Goal: Task Accomplishment & Management: Manage account settings

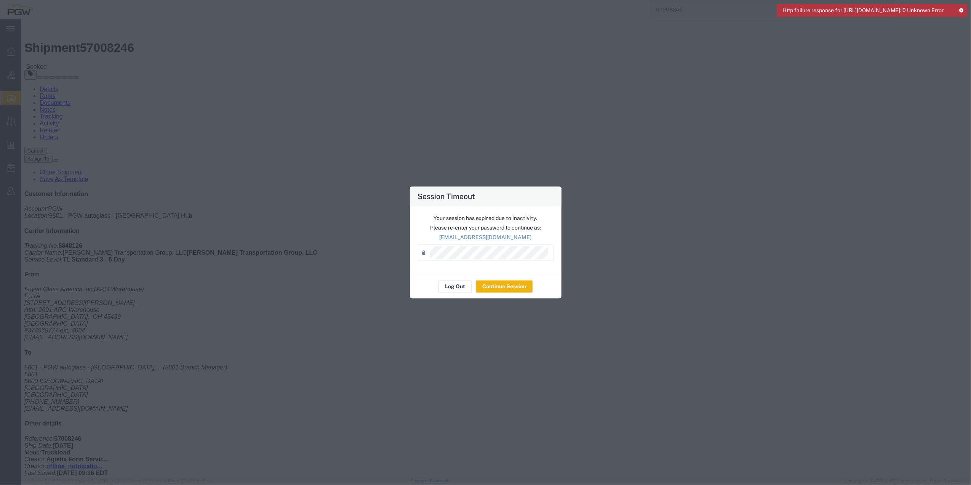
scroll to position [9, 0]
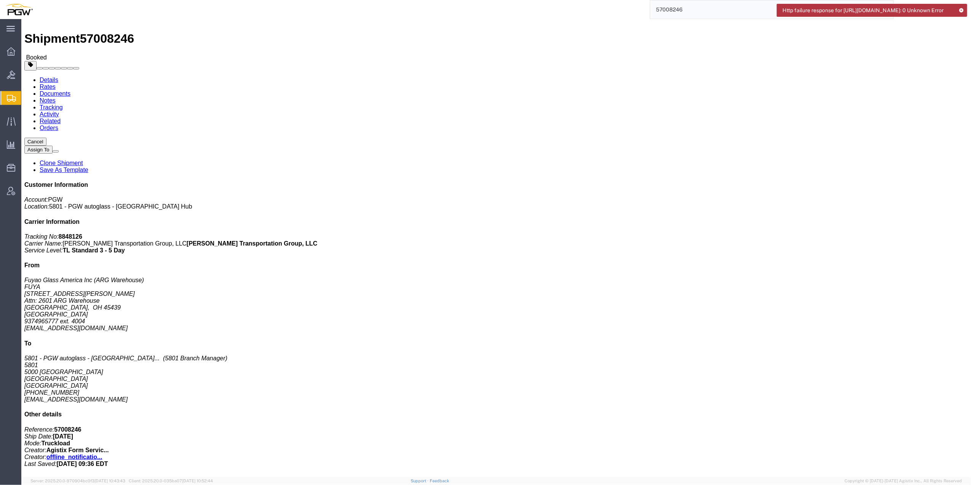
click at [963, 9] on icon at bounding box center [961, 10] width 5 height 4
click at [6, 93] on div at bounding box center [10, 98] width 21 height 14
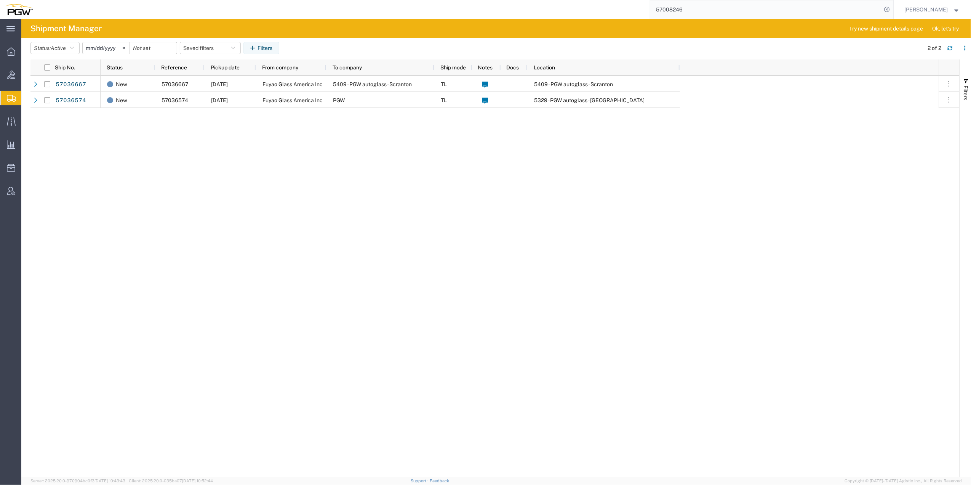
click at [10, 98] on icon at bounding box center [11, 98] width 9 height 7
click at [0, 0] on span "Shipment Manager" at bounding box center [0, 0] width 0 height 0
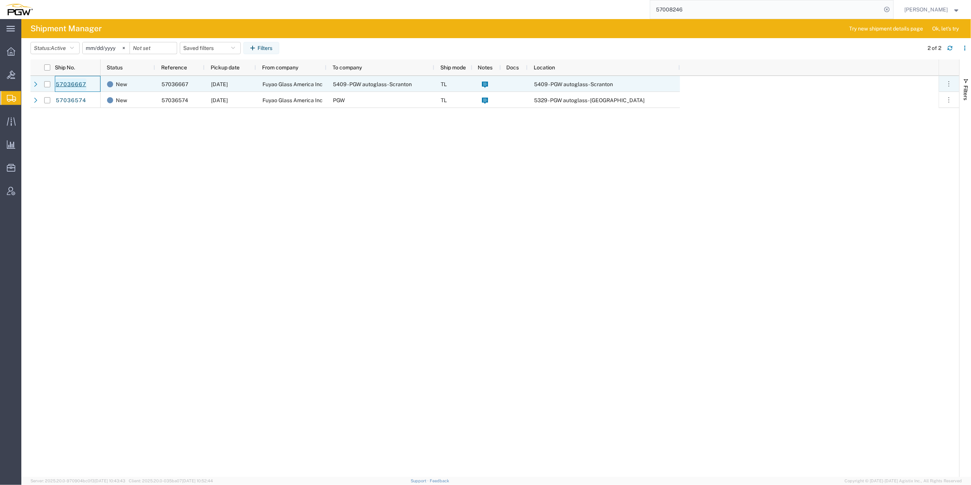
click at [74, 80] on link "57036667" at bounding box center [70, 84] width 31 height 12
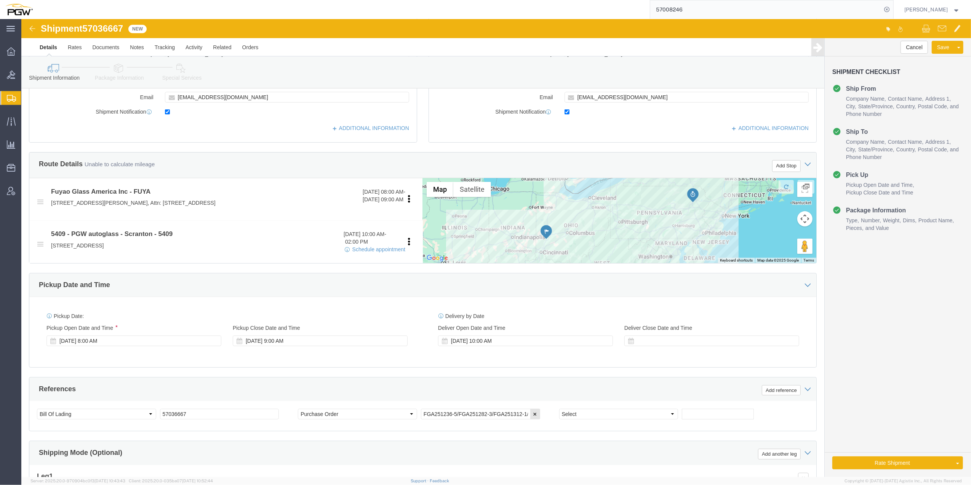
select select
select select "61931"
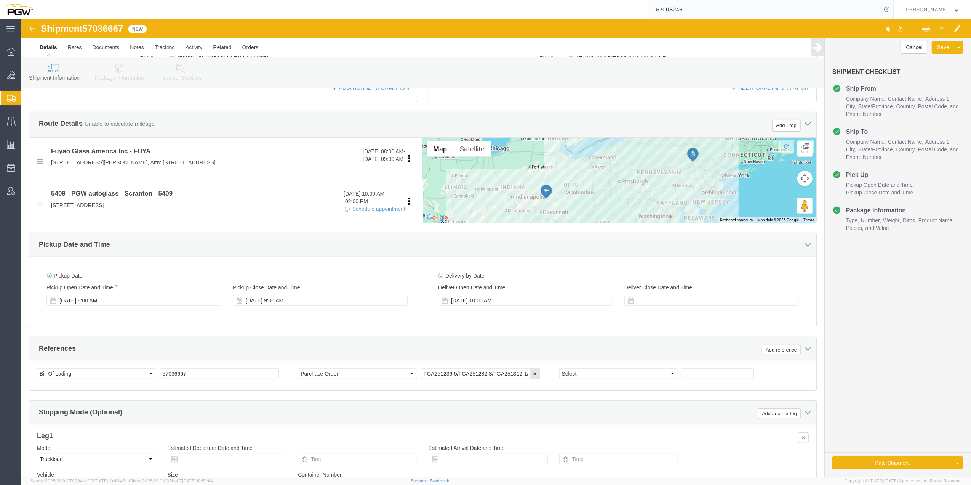
scroll to position [254, 0]
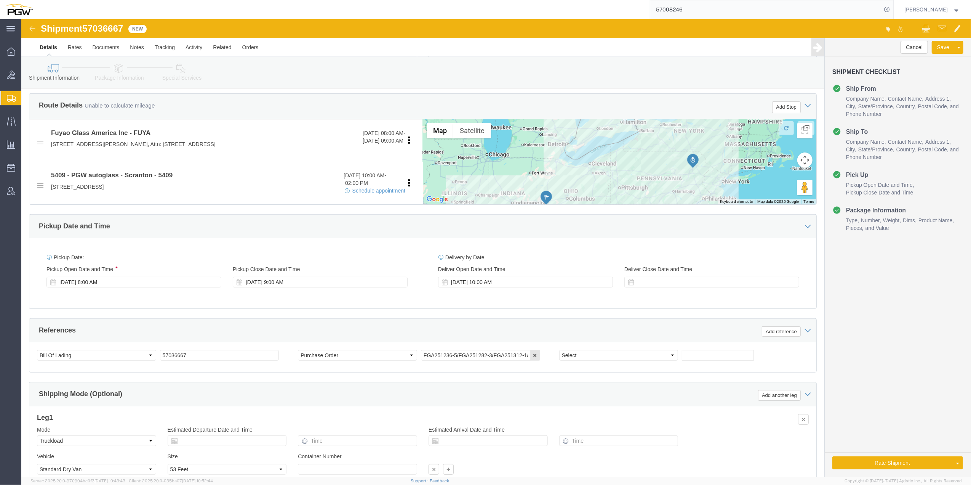
click span "57036667"
copy span "57036667"
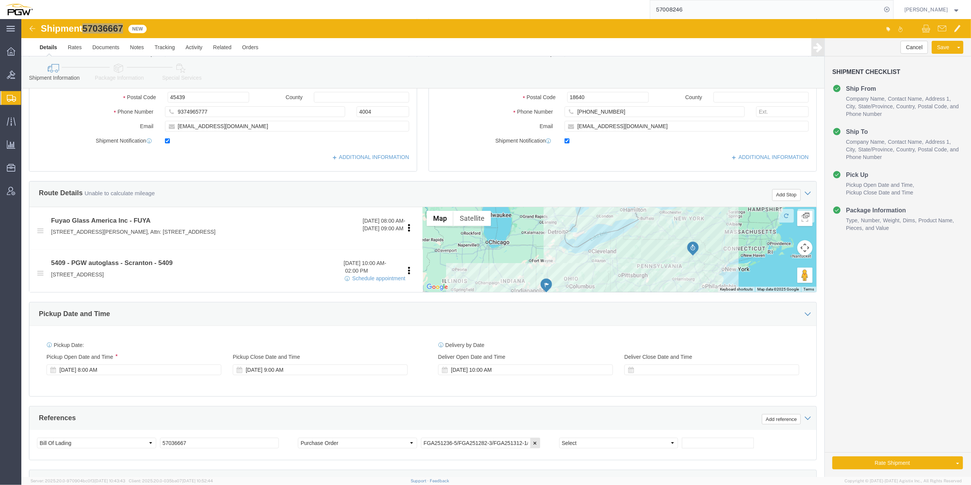
scroll to position [152, 0]
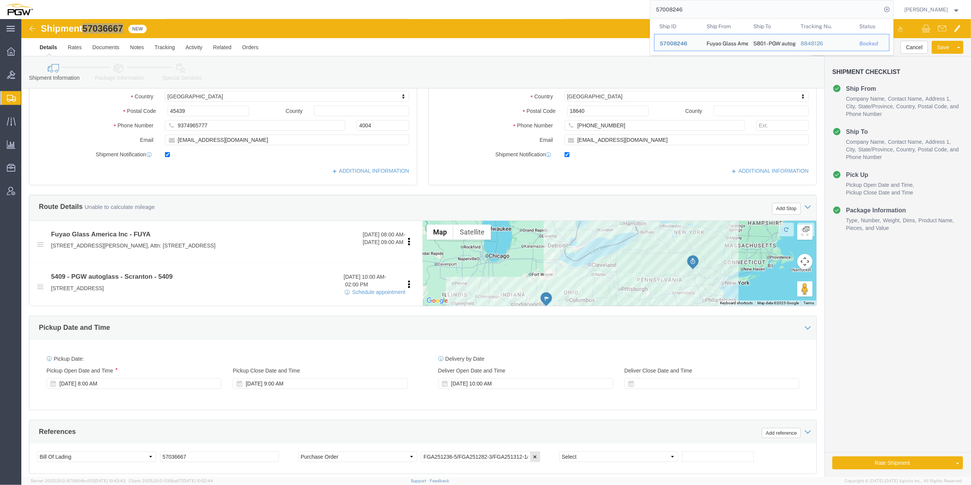
drag, startPoint x: 675, startPoint y: 8, endPoint x: 622, endPoint y: 8, distance: 53.7
click at [622, 8] on div "57008246 Ship ID Ship From Ship To Tracking Nu. Status Ship ID 57008246 Ship Fr…" at bounding box center [466, 9] width 856 height 19
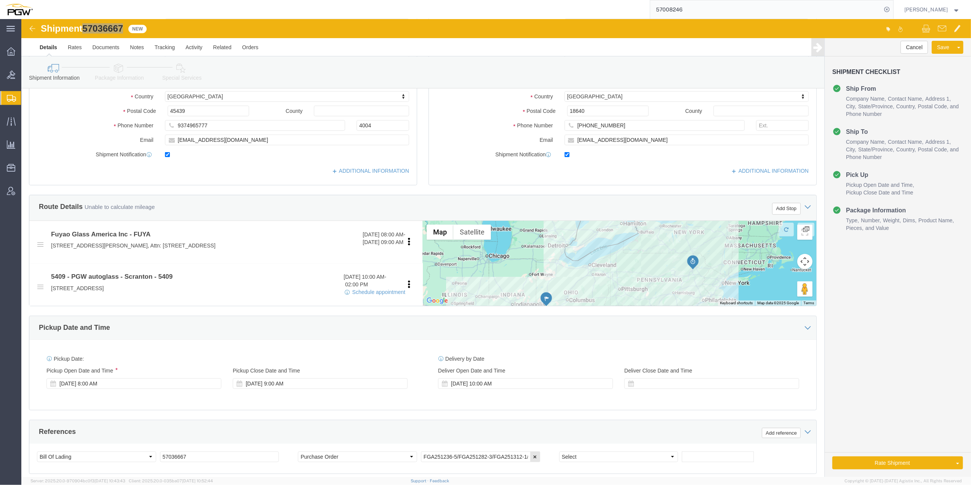
paste input "2697"
type input "57026976"
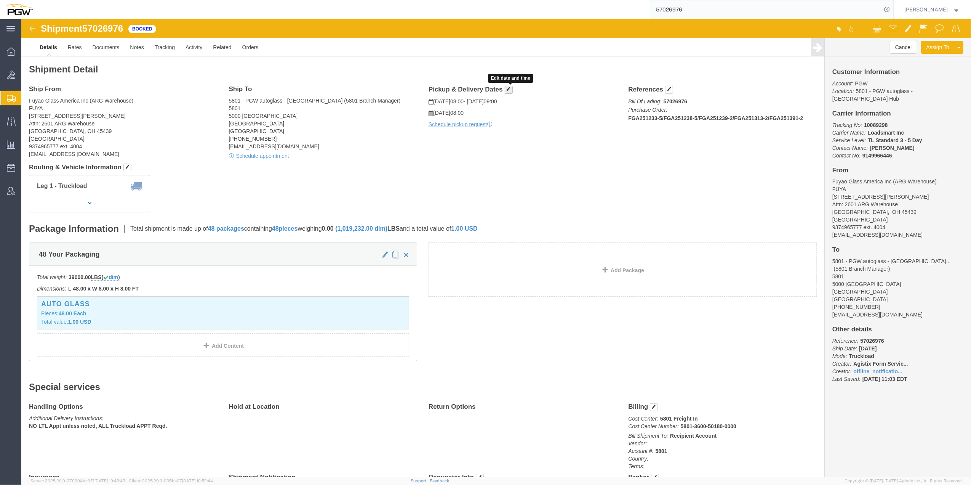
click button "button"
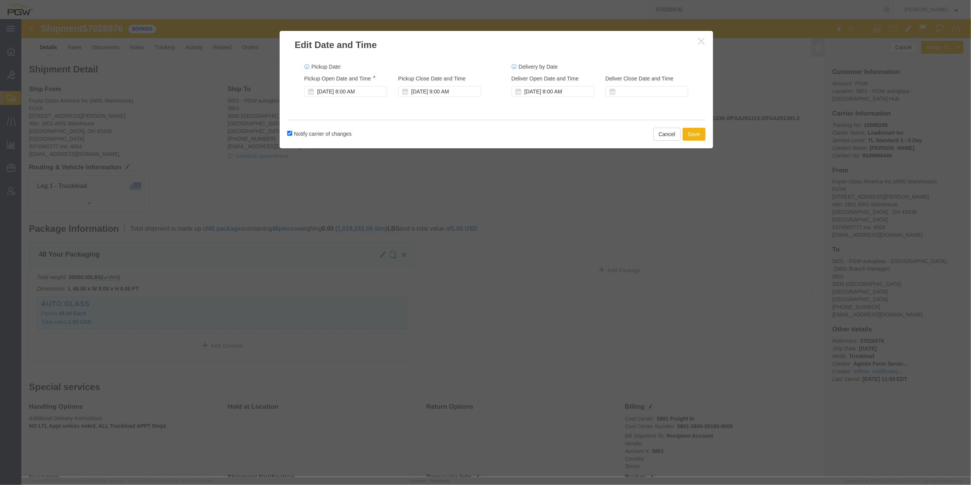
click button "button"
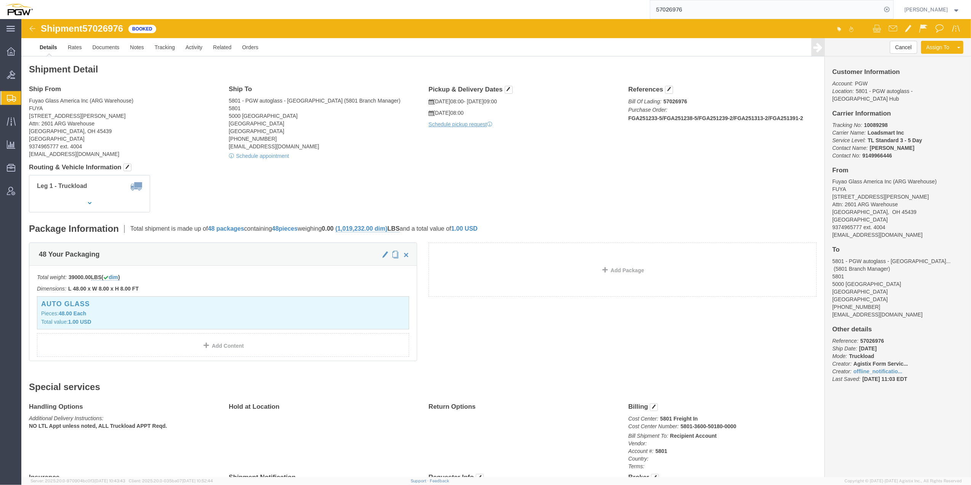
click b "TL Standard 3 - 5 Day"
click link "Activity"
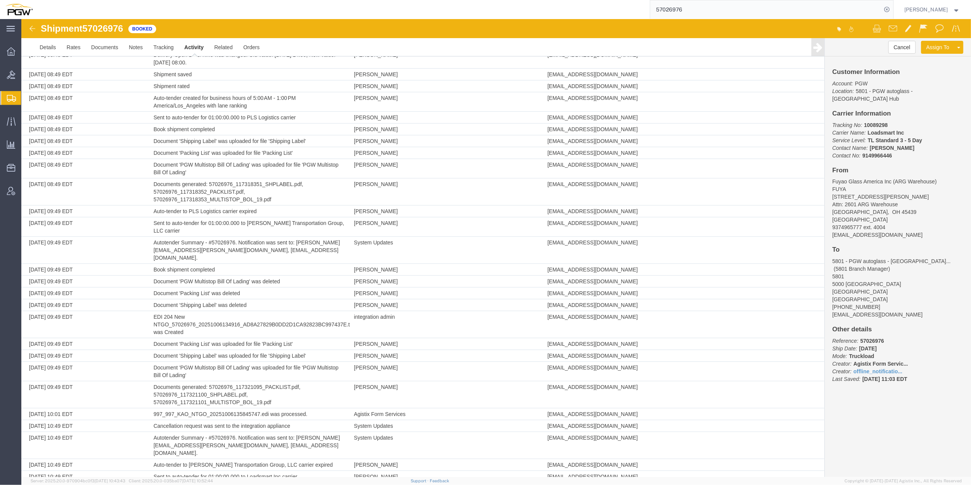
scroll to position [235, 0]
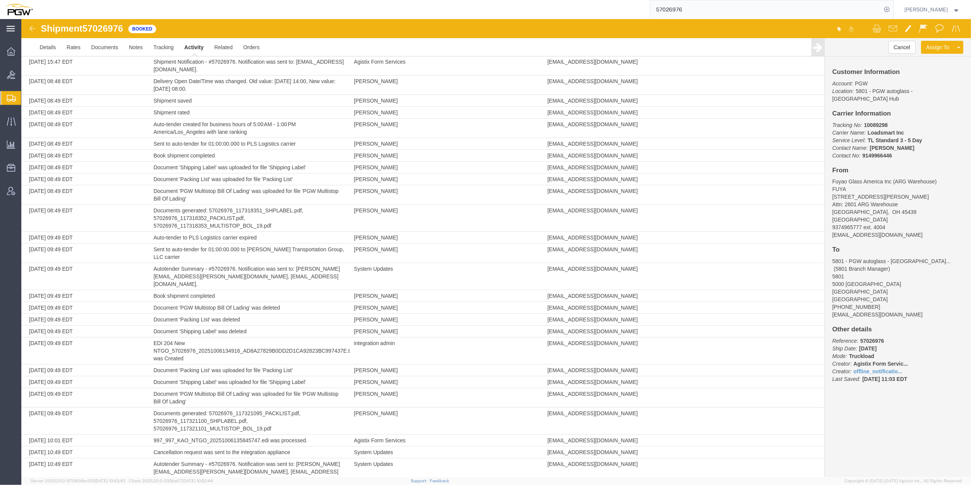
click at [10, 30] on icon at bounding box center [10, 29] width 8 height 6
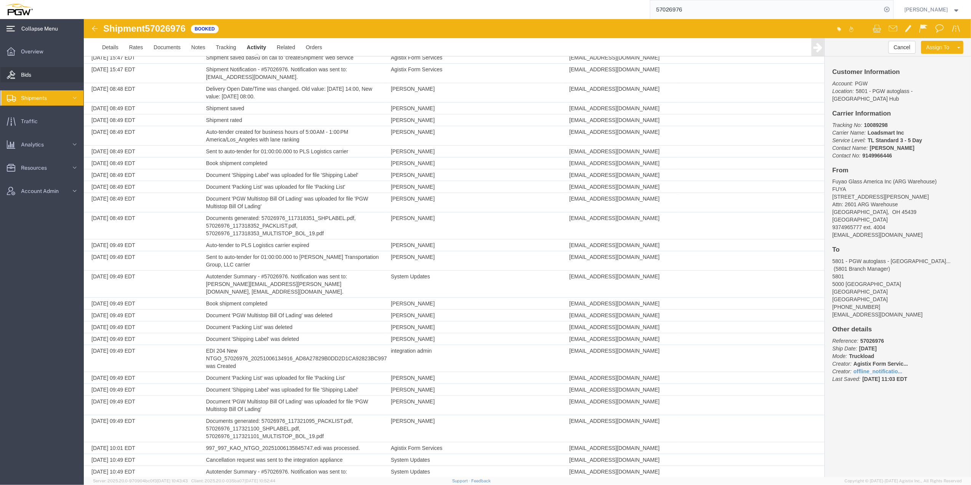
scroll to position [243, 0]
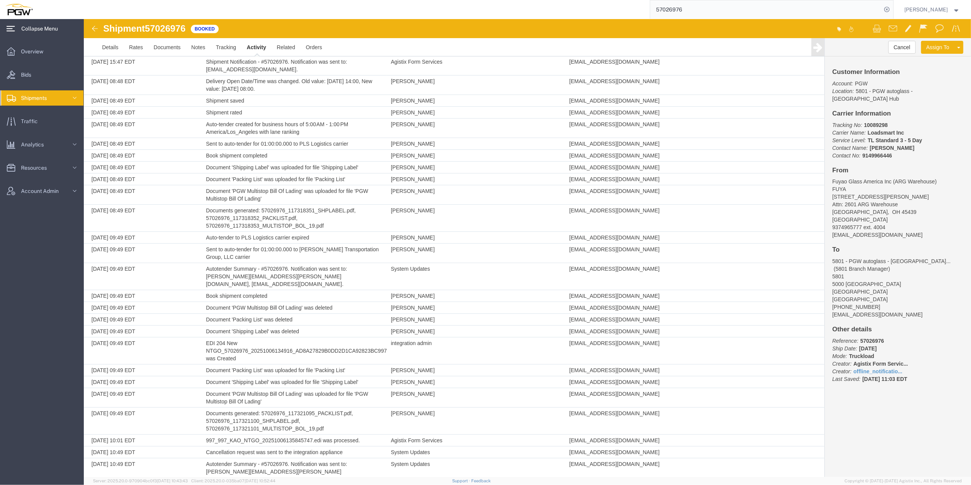
click at [21, 94] on span "Shipments" at bounding box center [36, 97] width 31 height 15
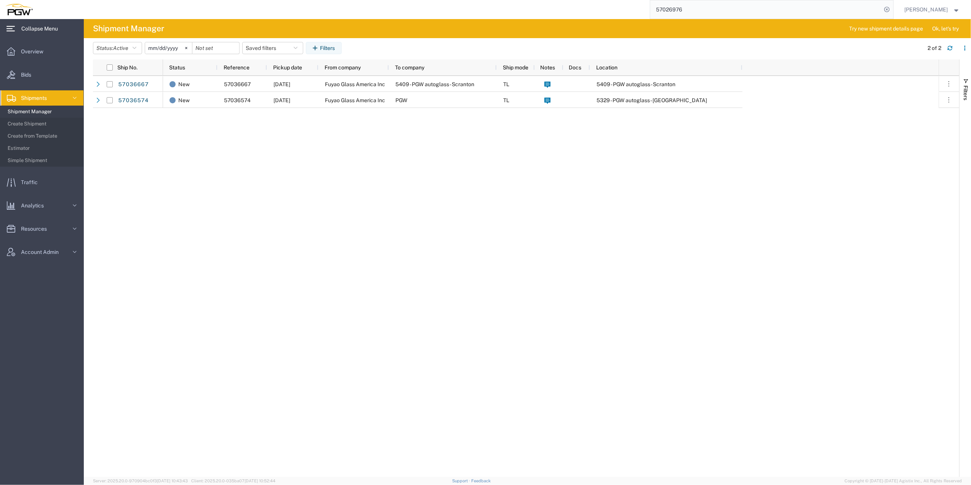
click at [22, 108] on span "Shipment Manager" at bounding box center [43, 111] width 70 height 15
click at [50, 110] on span "Shipment Manager" at bounding box center [43, 111] width 70 height 15
click at [72, 98] on icon at bounding box center [75, 98] width 8 height 8
click at [73, 97] on icon at bounding box center [74, 98] width 3 height 2
click at [48, 138] on span "Create from Template" at bounding box center [43, 135] width 70 height 15
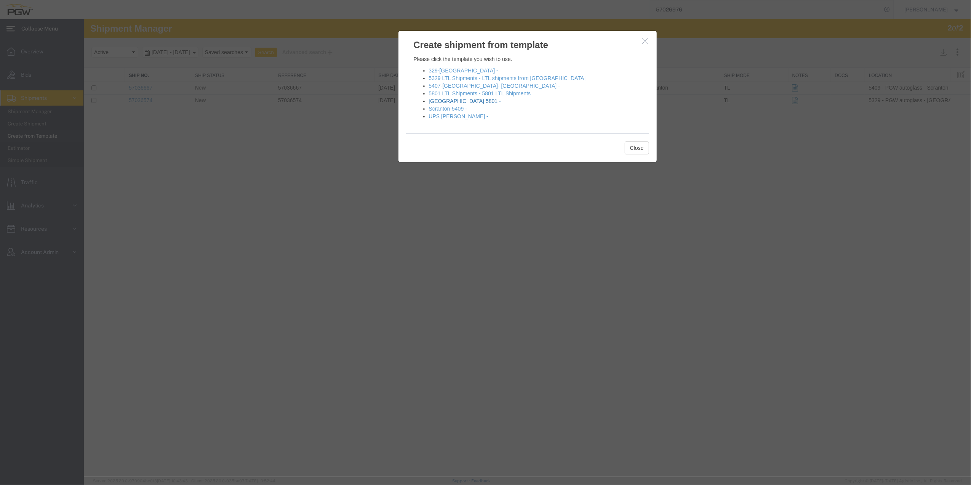
click at [436, 101] on link "[GEOGRAPHIC_DATA] 5801 -" at bounding box center [465, 101] width 72 height 6
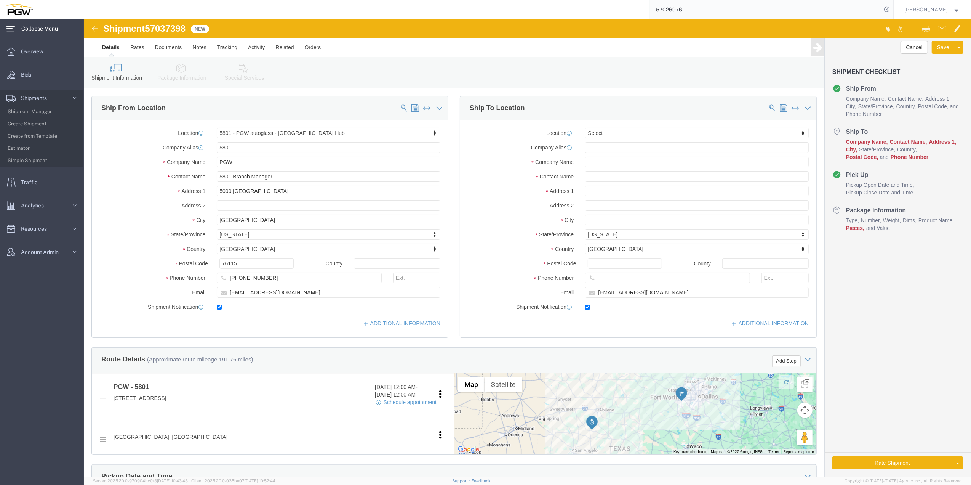
select select "62891"
select select
click div "Location My Profile Location 5303 - PGW autoglass - Corporate 5329 - PGW autogl…"
drag, startPoint x: 519, startPoint y: 112, endPoint x: 514, endPoint y: 113, distance: 5.0
drag, startPoint x: 513, startPoint y: 113, endPoint x: 509, endPoint y: 111, distance: 4.1
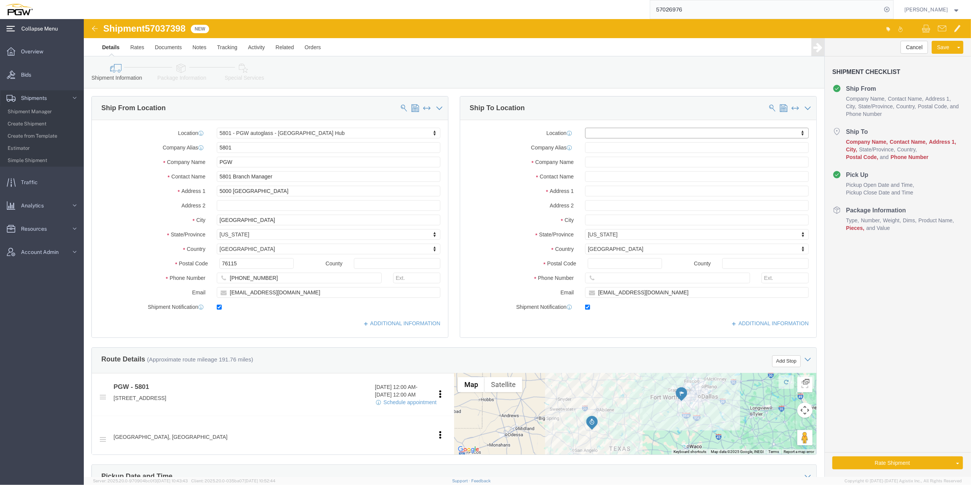
drag, startPoint x: 509, startPoint y: 111, endPoint x: 505, endPoint y: 115, distance: 5.9
type input "806"
drag, startPoint x: 543, startPoint y: 140, endPoint x: 530, endPoint y: 149, distance: 16.0
select select "62935"
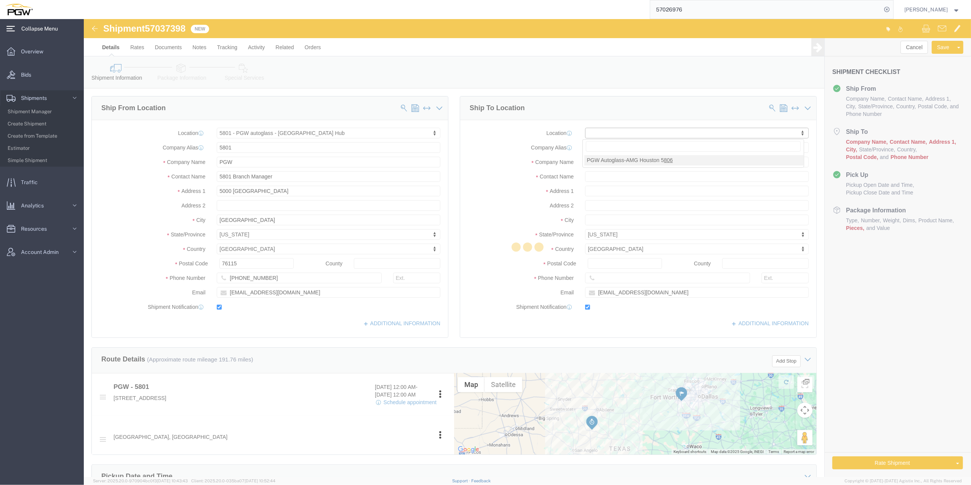
type input "5806"
type input "PGW"
type input "5806 Branch Manager"
type input "[STREET_ADDRESS]"
type input "[GEOGRAPHIC_DATA]"
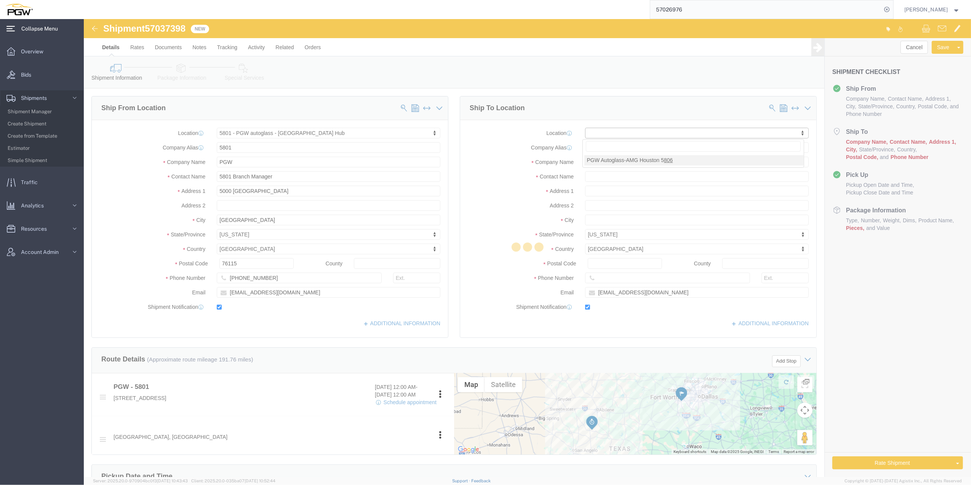
type input "77022"
type input "[PHONE_NUMBER]"
type input "[EMAIL_ADDRESS][DOMAIN_NAME]"
select select "[GEOGRAPHIC_DATA]"
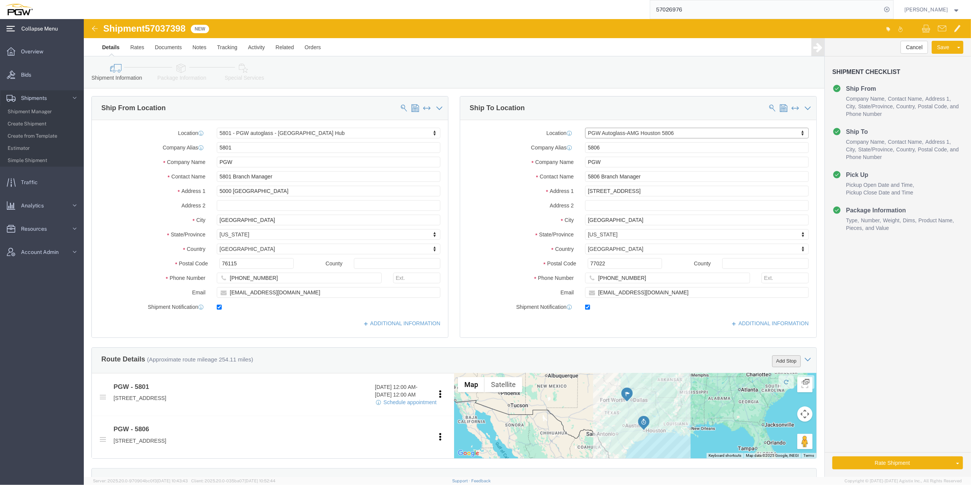
click button "Add Stop"
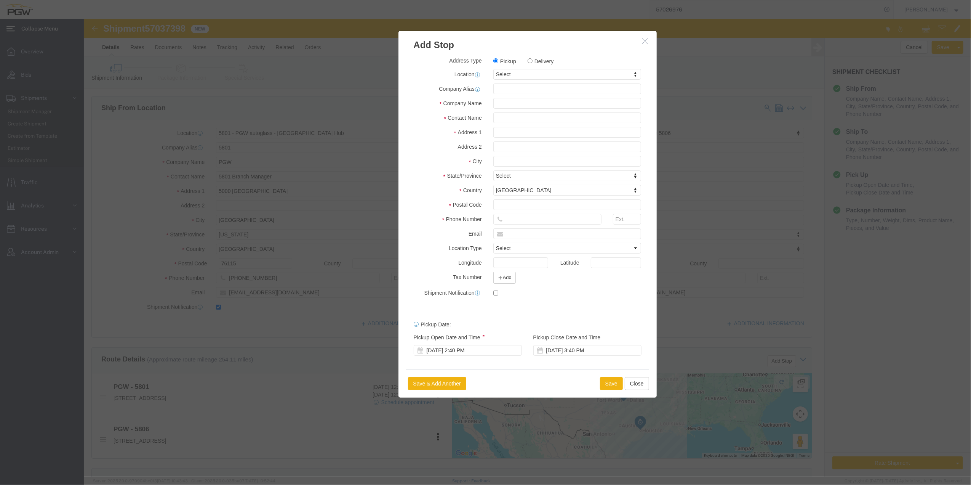
click label "Delivery"
click input "Delivery"
radio input "true"
select select
type input "452"
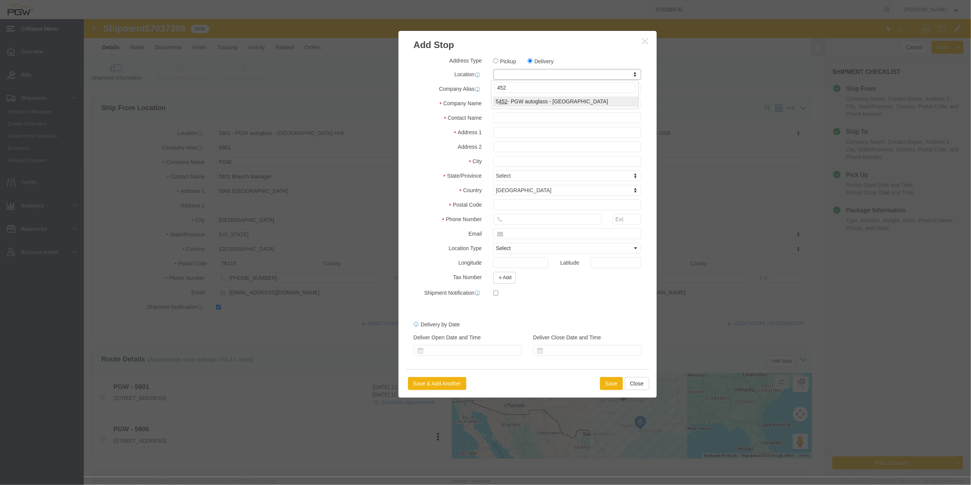
select select "28299"
type input "5452"
type input "PGW"
type input "5452 Branch Manager"
type input "[STREET_ADDRESS][PERSON_NAME]"
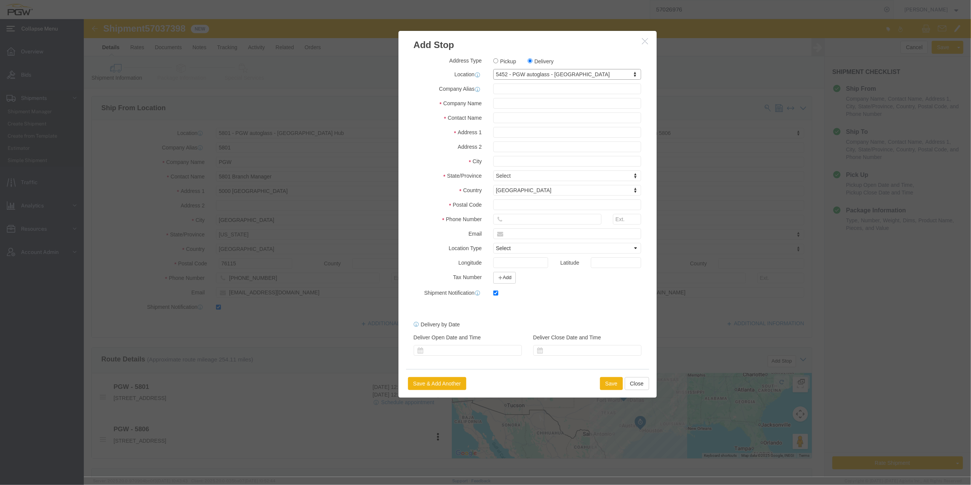
type input "Austin"
type input "78728"
type input "[PHONE_NUMBER]"
type input "[EMAIL_ADDRESS][DOMAIN_NAME]"
checkbox input "true"
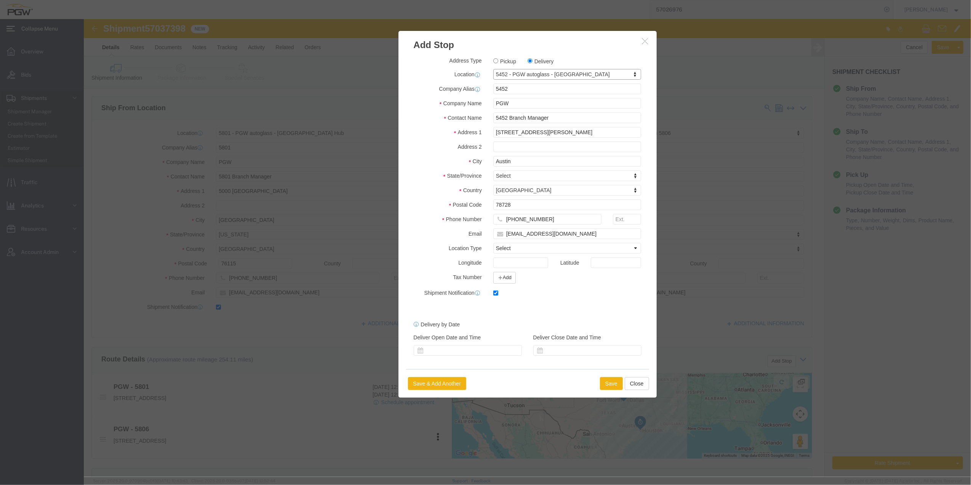
select select "[GEOGRAPHIC_DATA]"
click button "Save"
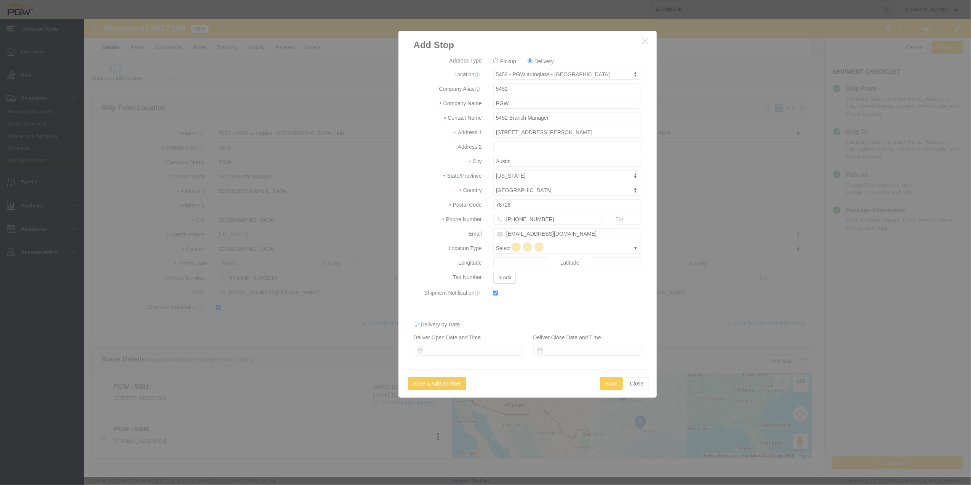
select select "D"
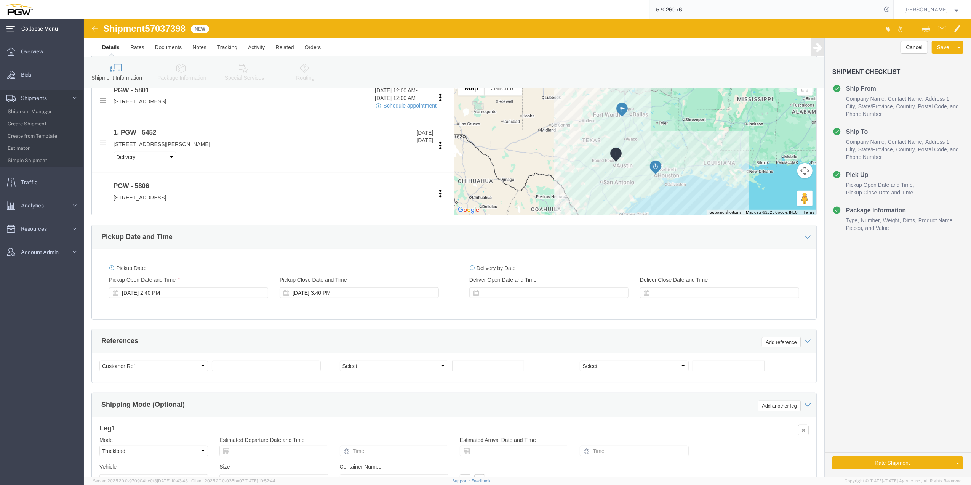
scroll to position [305, 0]
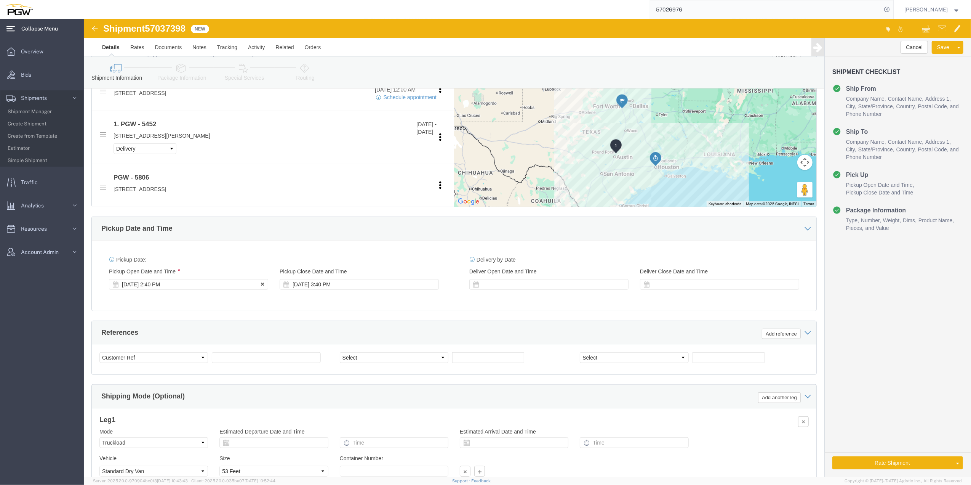
click div "[DATE] 2:40 PM"
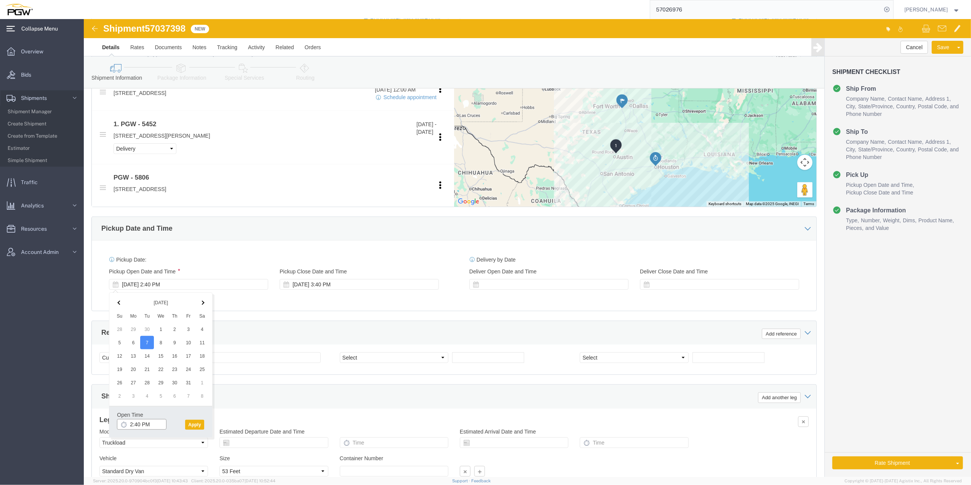
click input "2:40 PM"
click input "9:40 PM"
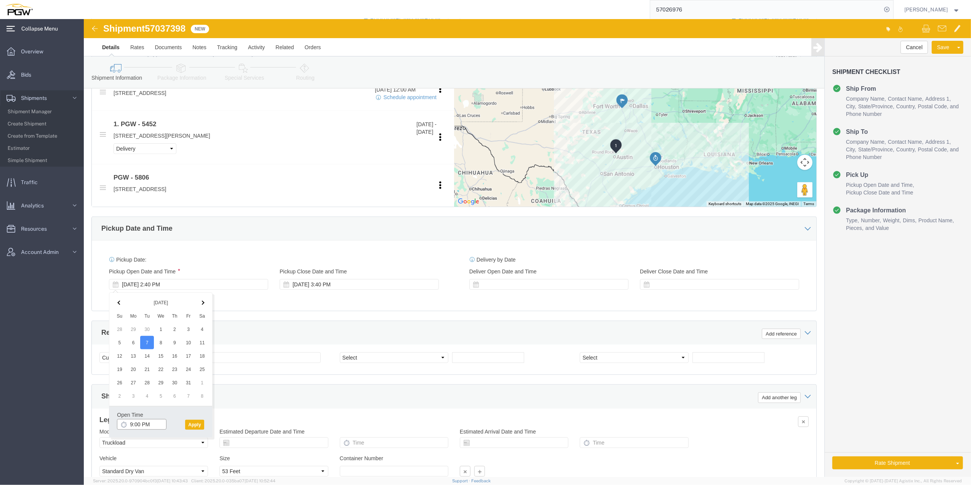
click input "9:00 PM"
type input "9:00 AM"
click button "Apply"
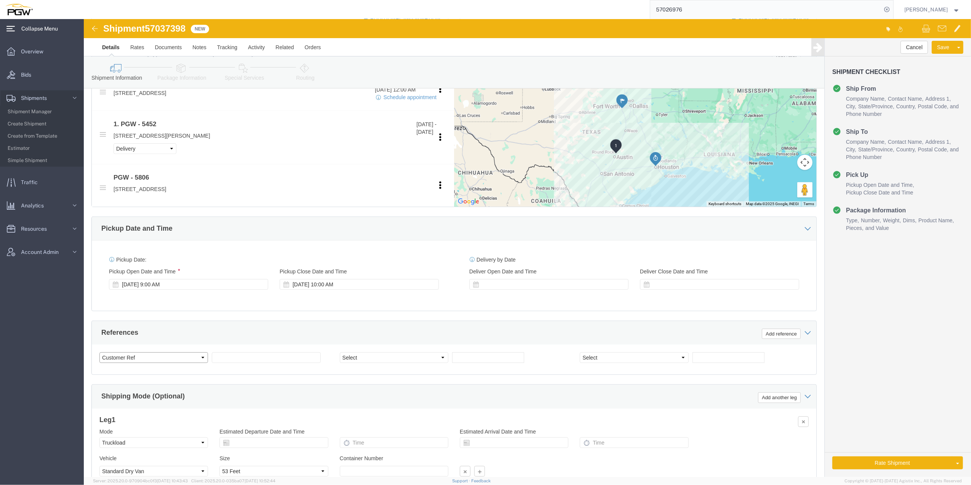
click select "Select Account Type Activity ID Airline Appointment Number ASN Batch Request # …"
select select "BOL"
click select "Select Account Type Activity ID Airline Appointment Number ASN Batch Request # …"
click span "57037398"
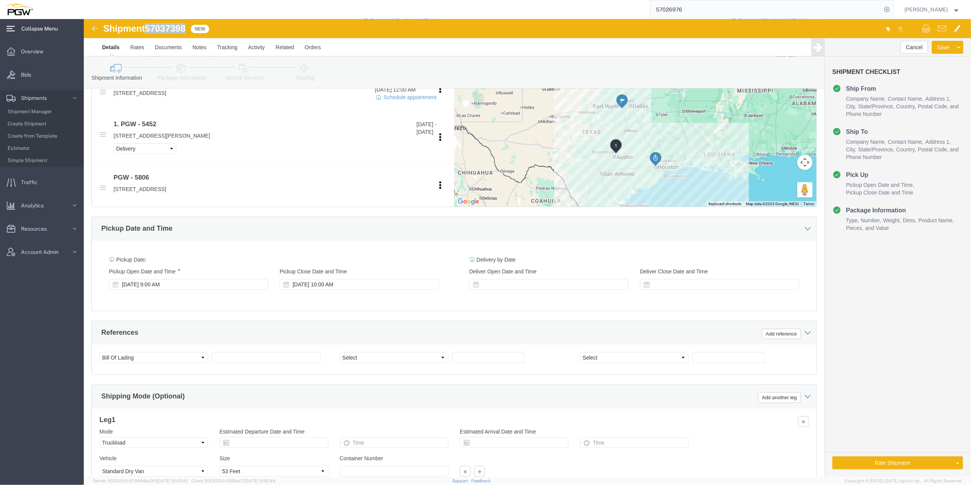
copy span "57037398"
click input "text"
paste input "57037398"
type input "57037398"
click input "text"
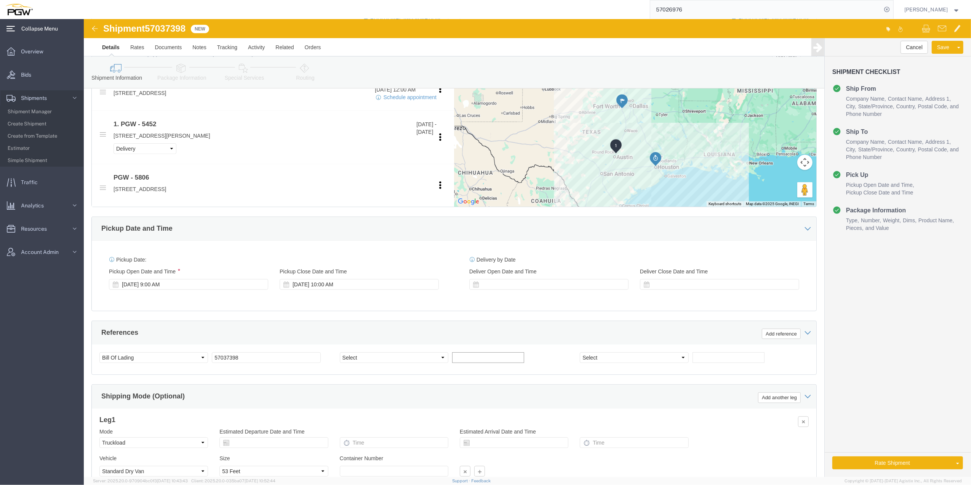
paste input "669329"
type input "669329"
click input "text"
paste input "669417"
type input "669417"
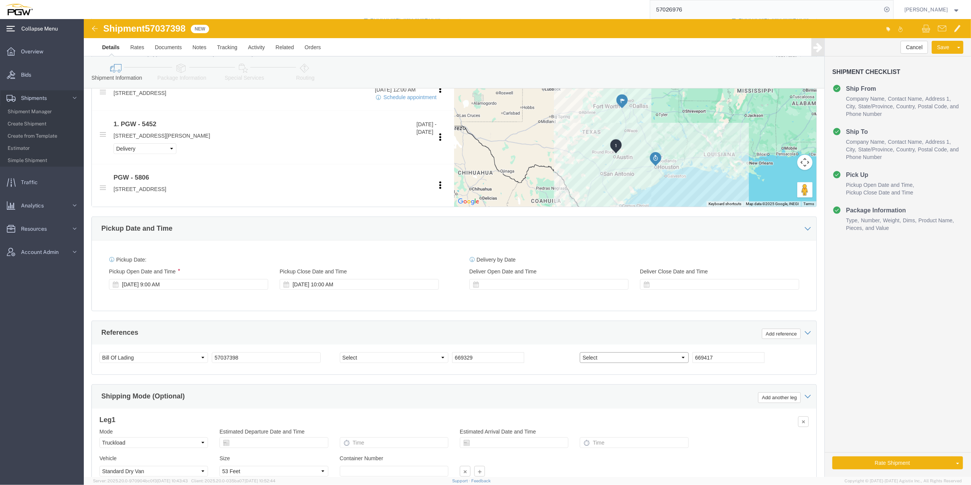
click select "Select Account Type Activity ID Airline Appointment Number ASN Batch Request # …"
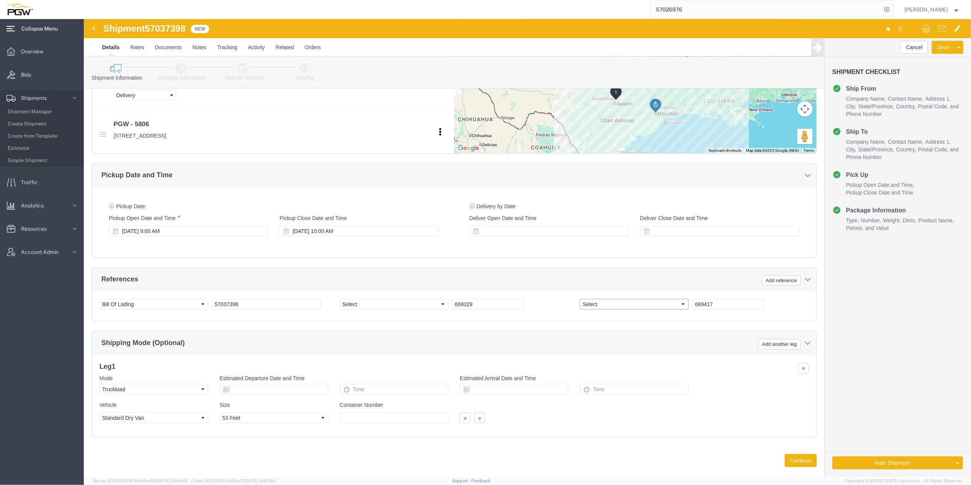
scroll to position [374, 0]
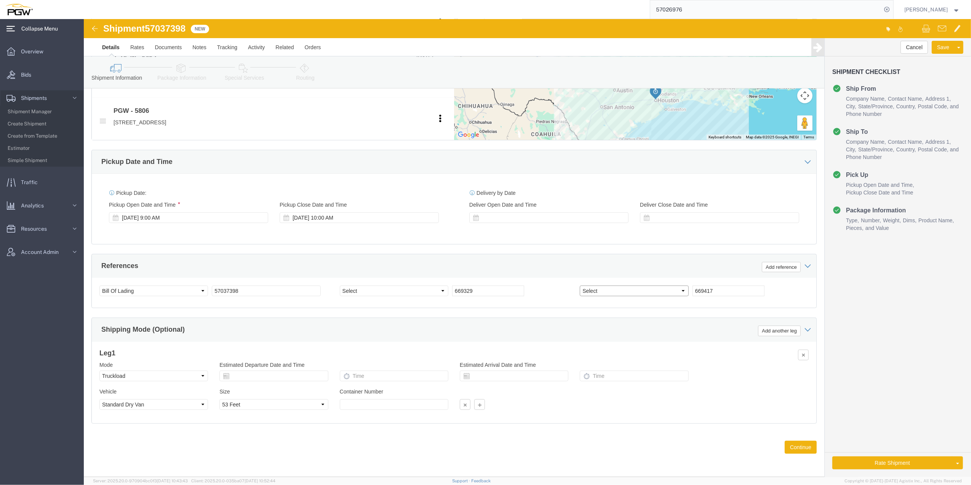
click select "Select Account Type Activity ID Airline Appointment Number ASN Batch Request # …"
select select "ORDERNUM"
click select "Select Account Type Activity ID Airline Appointment Number ASN Batch Request # …"
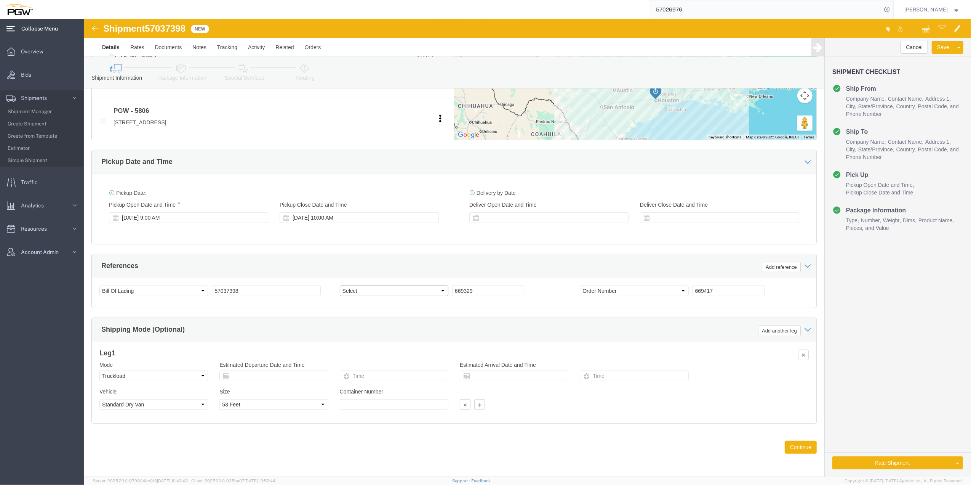
select select "ORDERNUM"
click select "Select Account Type Activity ID Airline Appointment Number ASN Batch Request # …"
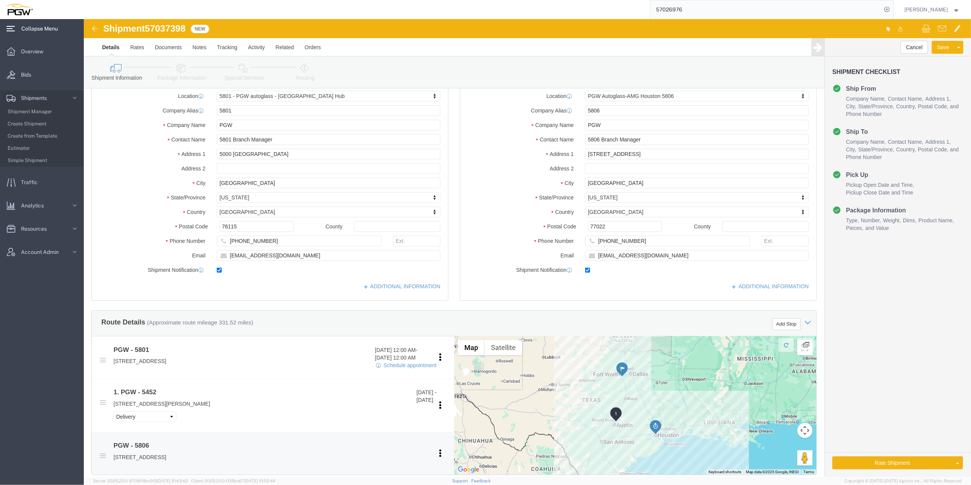
scroll to position [0, 0]
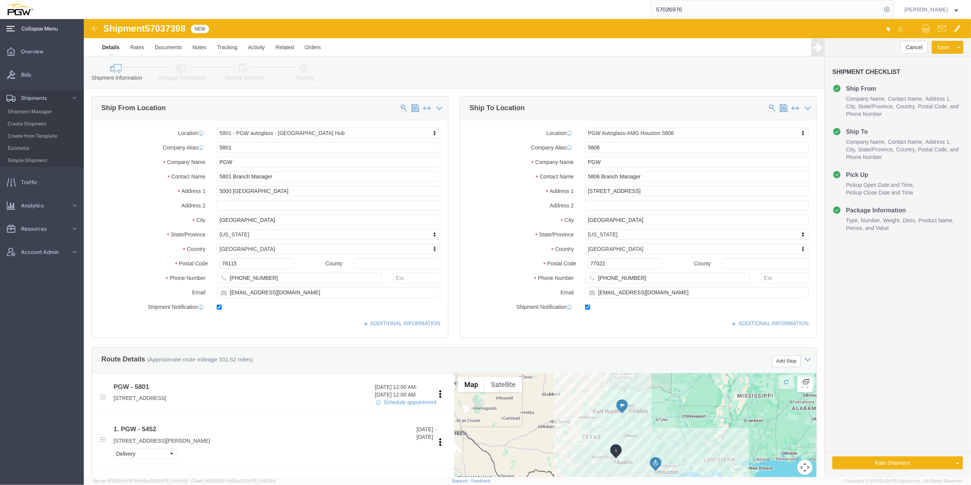
click span "57037398"
copy span "57037398"
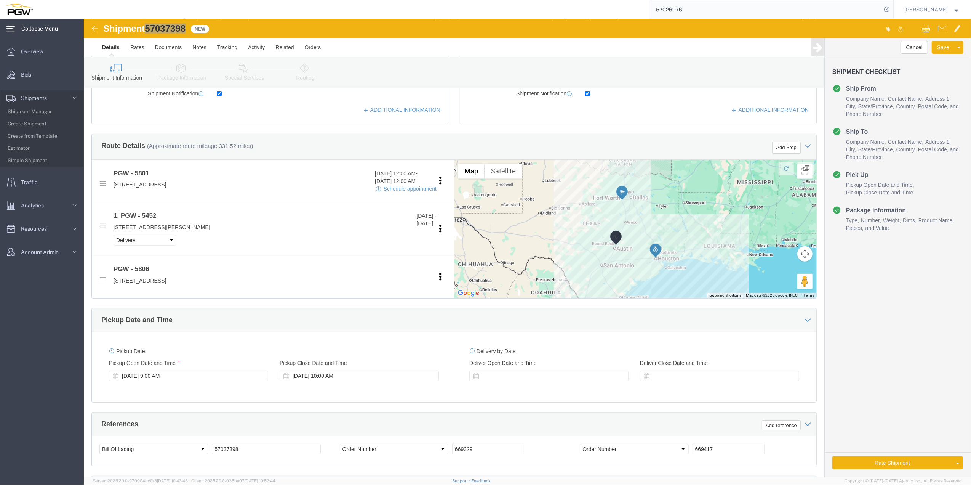
scroll to position [305, 0]
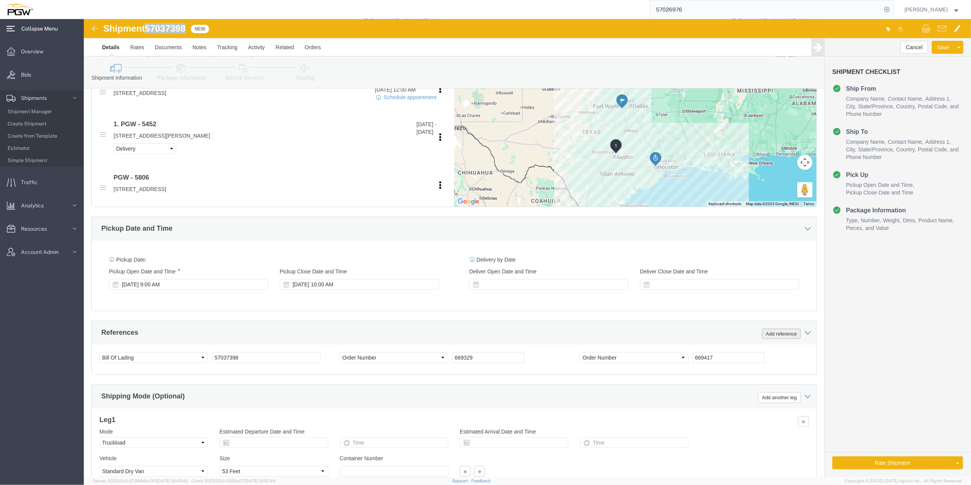
drag, startPoint x: 698, startPoint y: 318, endPoint x: 491, endPoint y: 355, distance: 209.8
click button "Add reference"
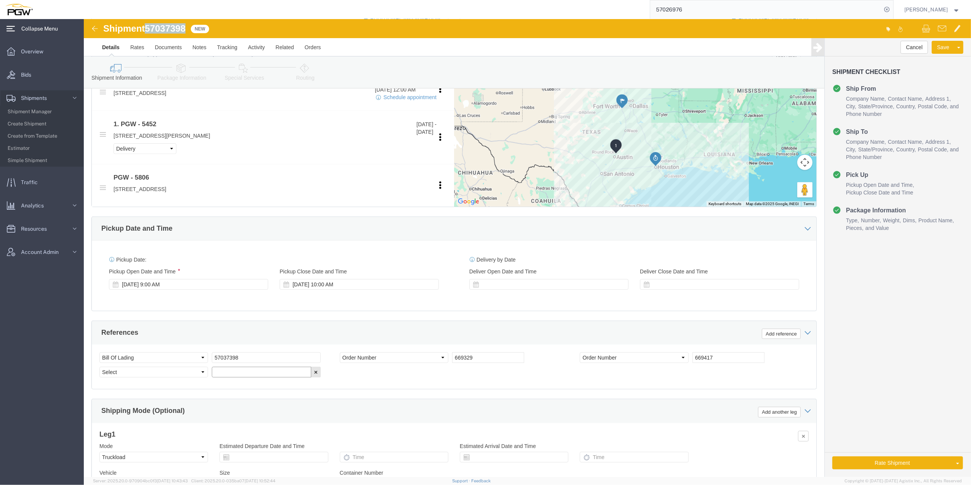
click input "text"
paste input "669446"
type input "669446"
click select "Select Account Type Activity ID Airline Appointment Number ASN Batch Request # …"
select select "ORDERNUM"
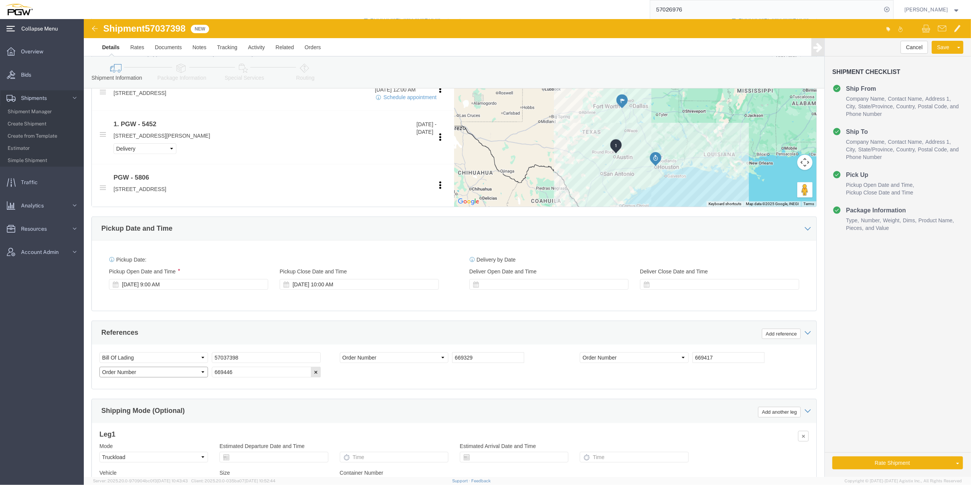
click select "Select Account Type Activity ID Airline Appointment Number ASN Batch Request # …"
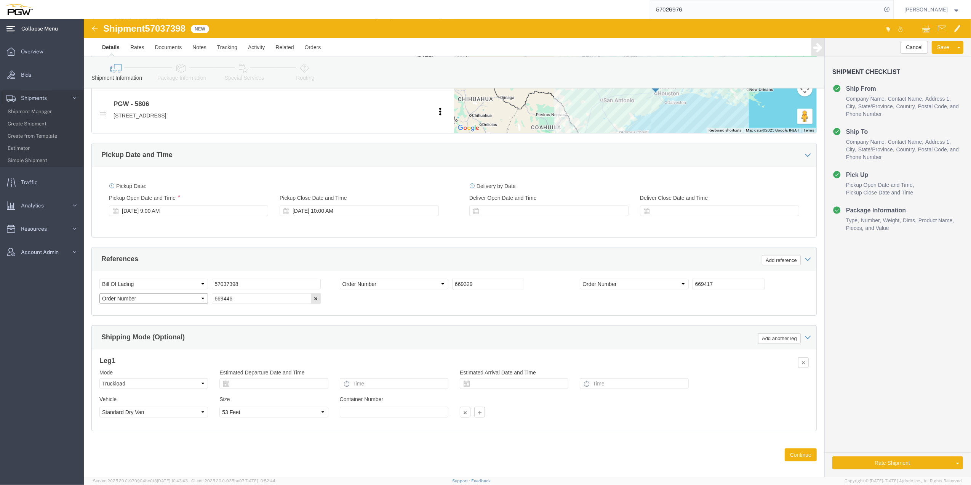
scroll to position [389, 0]
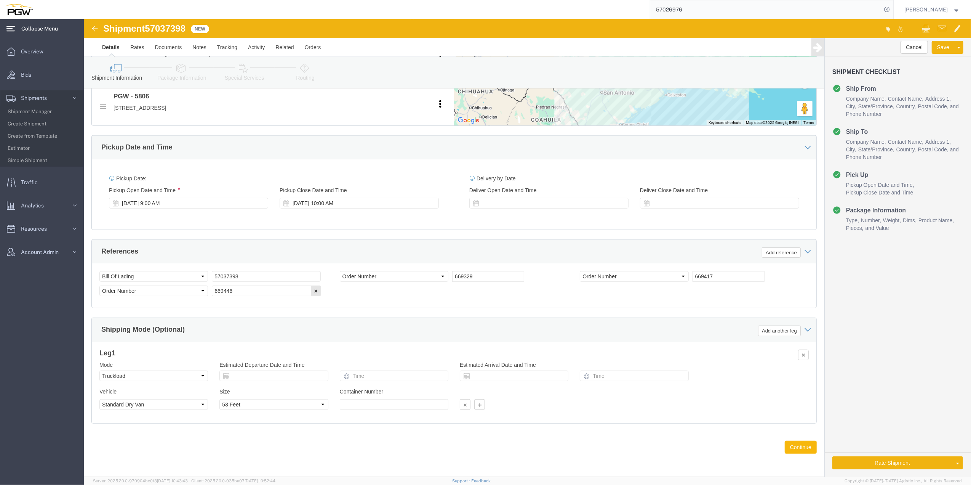
click button "Continue"
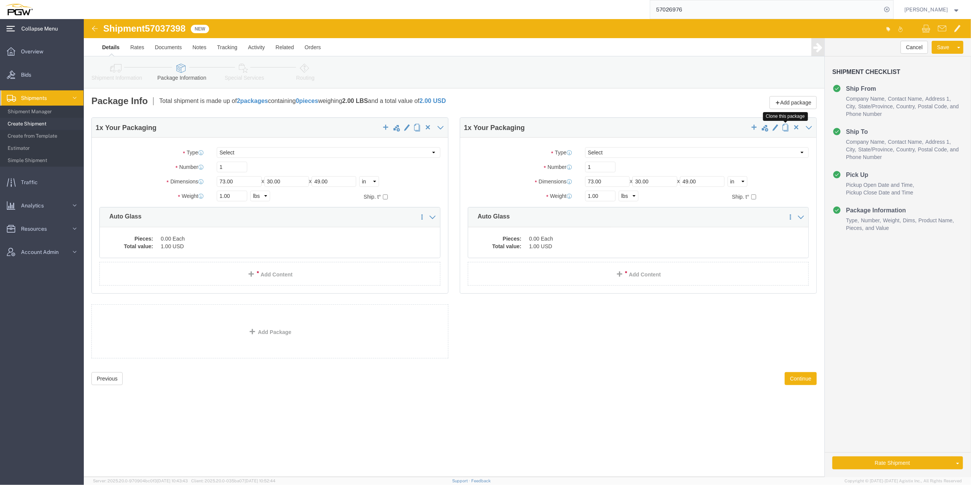
click span "button"
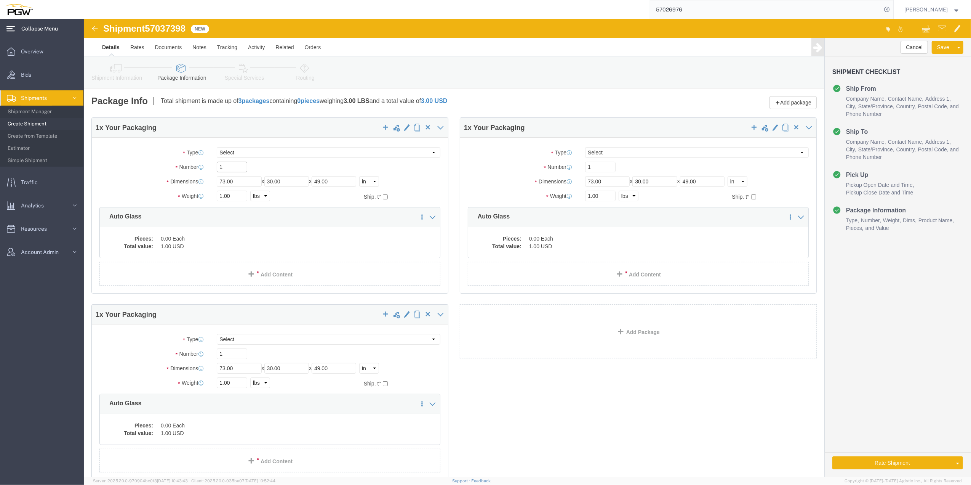
click input "1"
type input "16"
click input "1"
type input "12"
drag, startPoint x: 144, startPoint y: 335, endPoint x: 131, endPoint y: 331, distance: 12.9
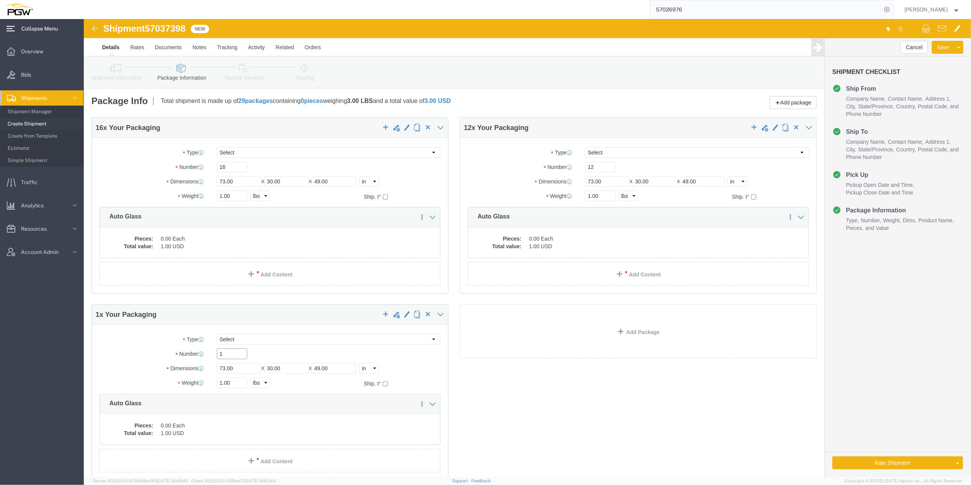
click div "1"
type input "8"
click input "1.00"
paste input "9582"
type input "19582.00"
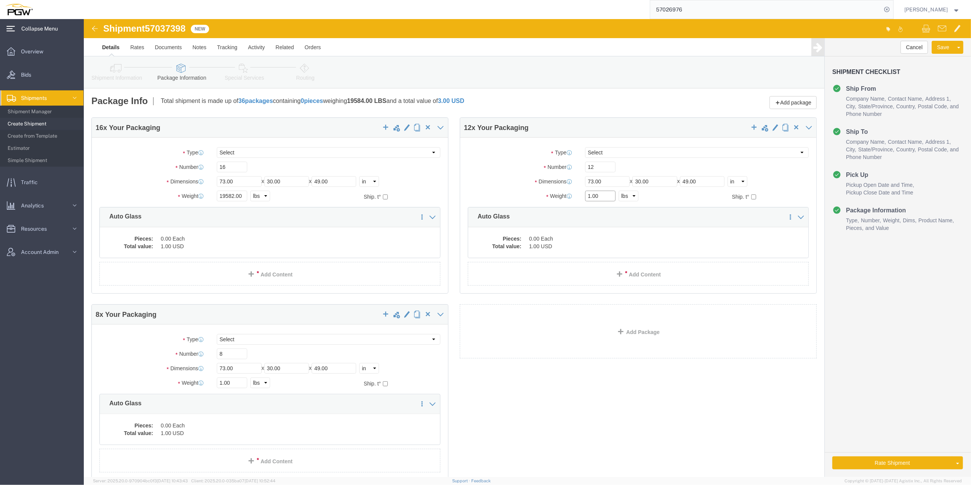
click input "1.00"
paste input "1574"
type input "11574.00"
click input "1.00"
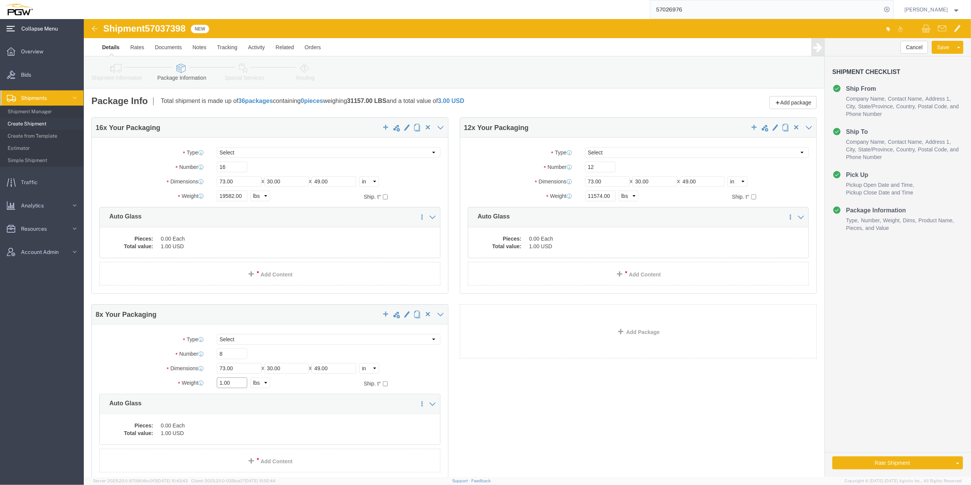
click input "1.00"
paste input "6193"
type input "6193.00"
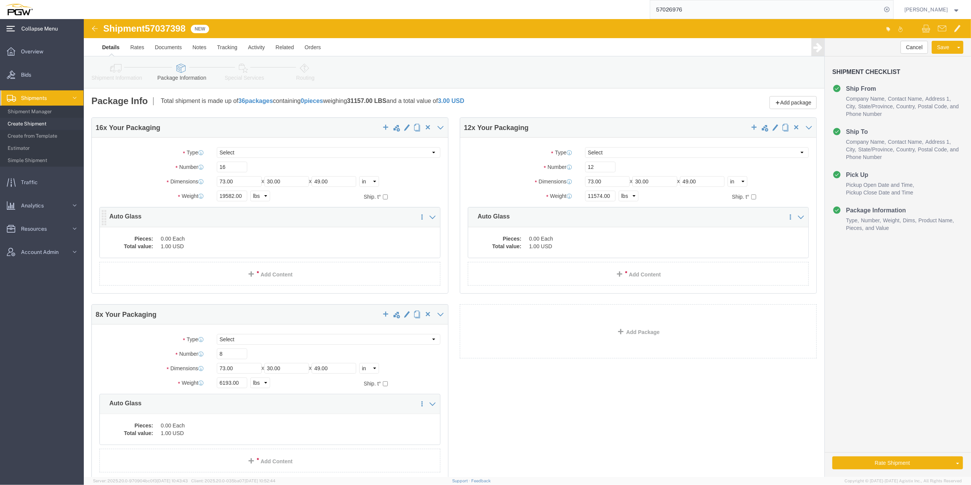
click dd "1.00 USD"
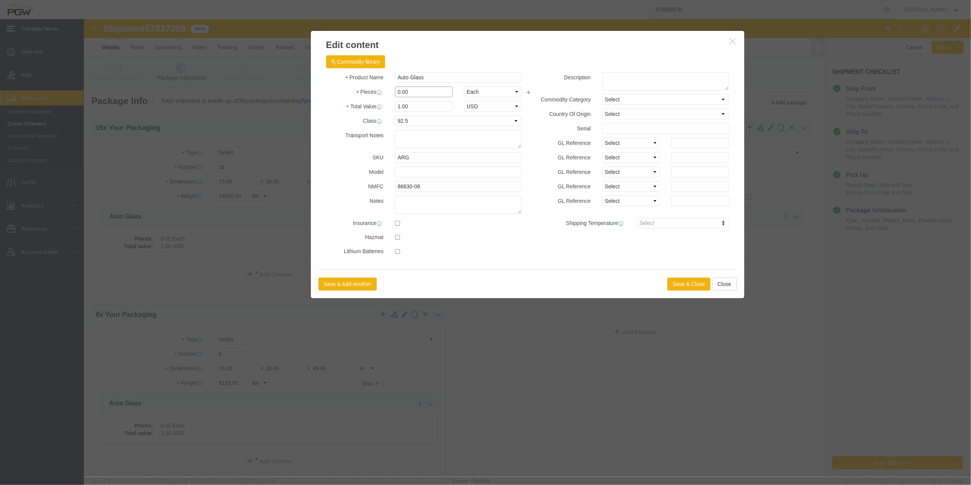
click input "0.00"
type input "16.00"
type input "16"
click button "Save & Close"
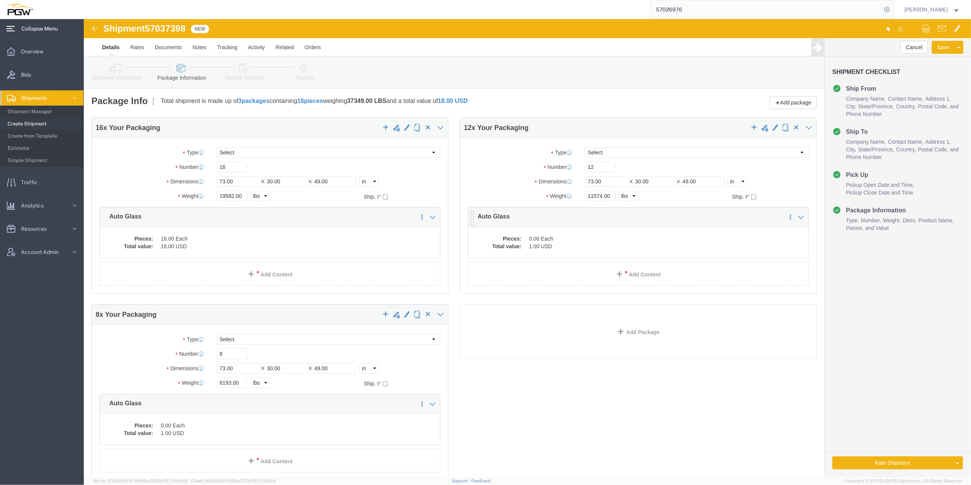
click dd "1.00 USD"
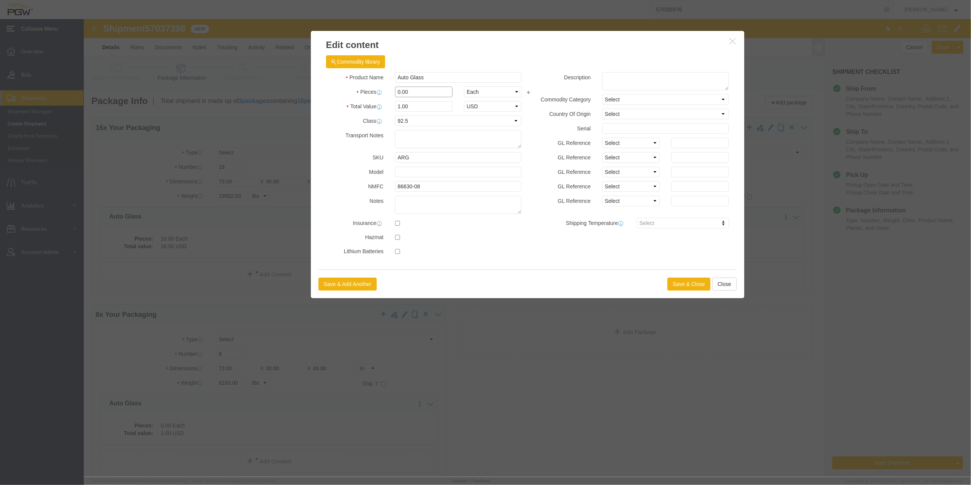
click input "0.00"
type input "12.00"
type input "12"
click button "Save & Close"
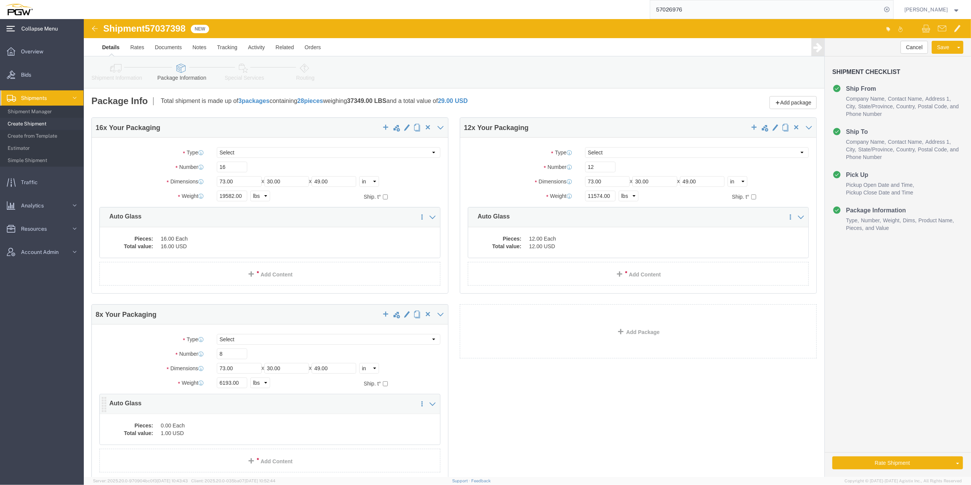
click dd "0.00 Each"
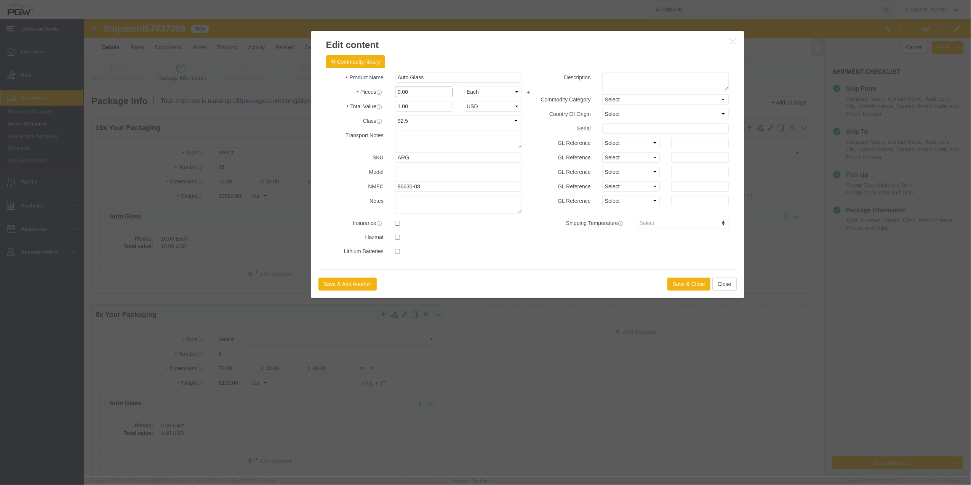
drag, startPoint x: 315, startPoint y: 73, endPoint x: 312, endPoint y: 68, distance: 6.6
click input "0.00"
type input "8.00"
type input "8"
click button "Save & Close"
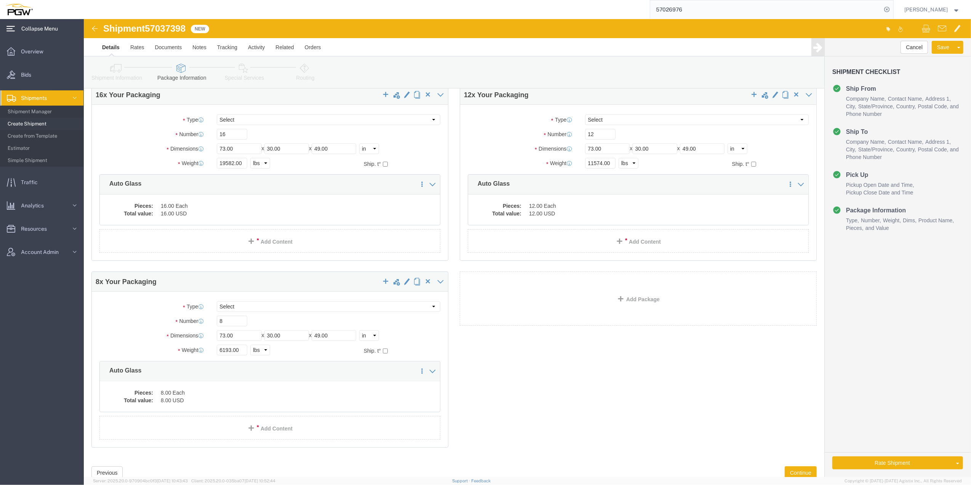
scroll to position [51, 0]
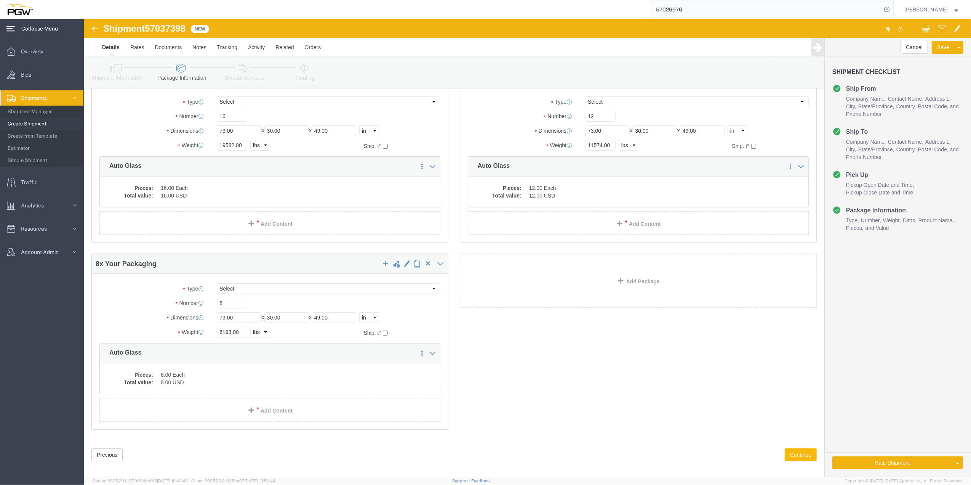
click button "Continue"
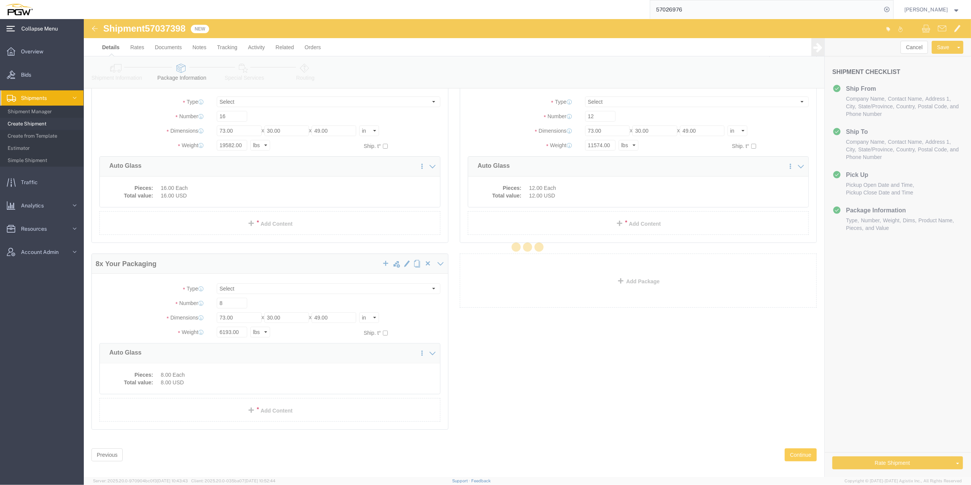
select select
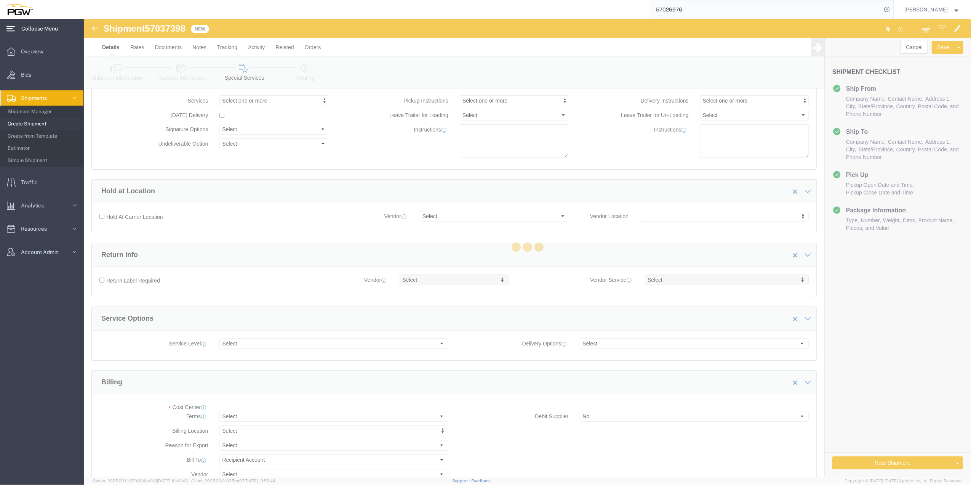
select select "COSTCENTER"
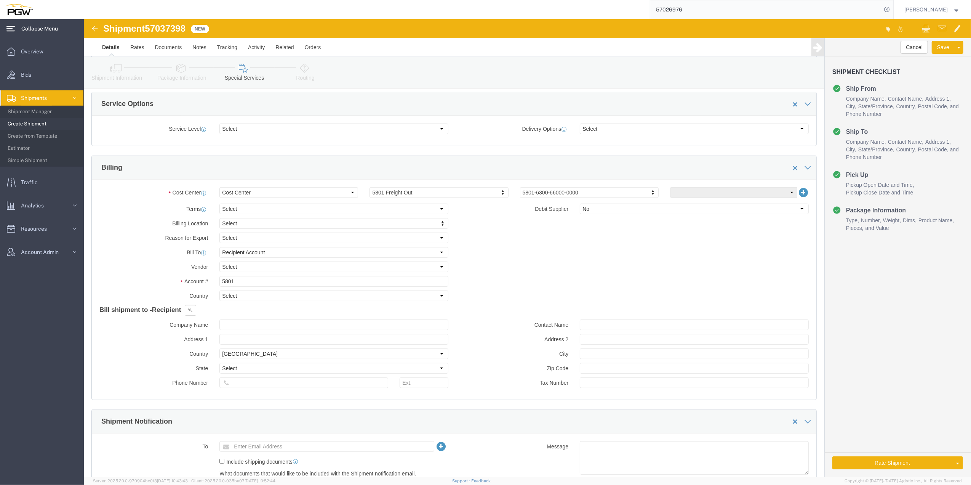
scroll to position [243, 0]
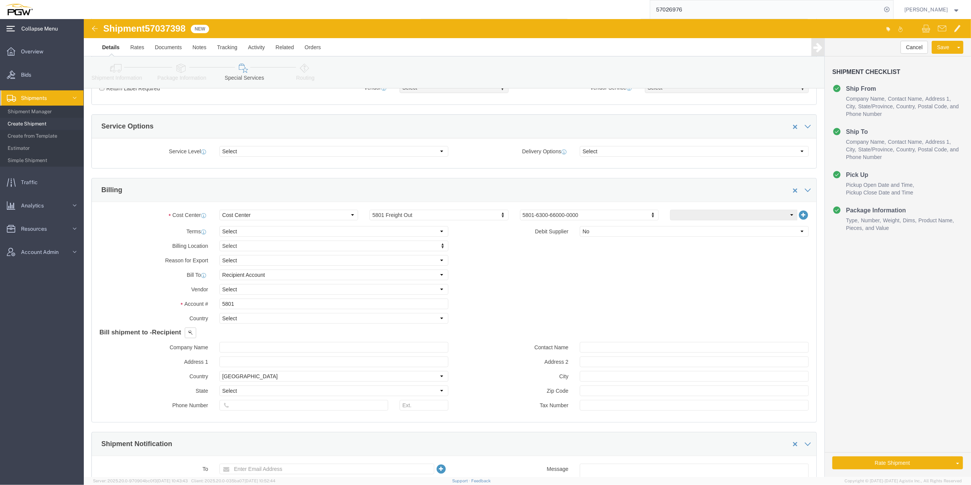
click link "Routing"
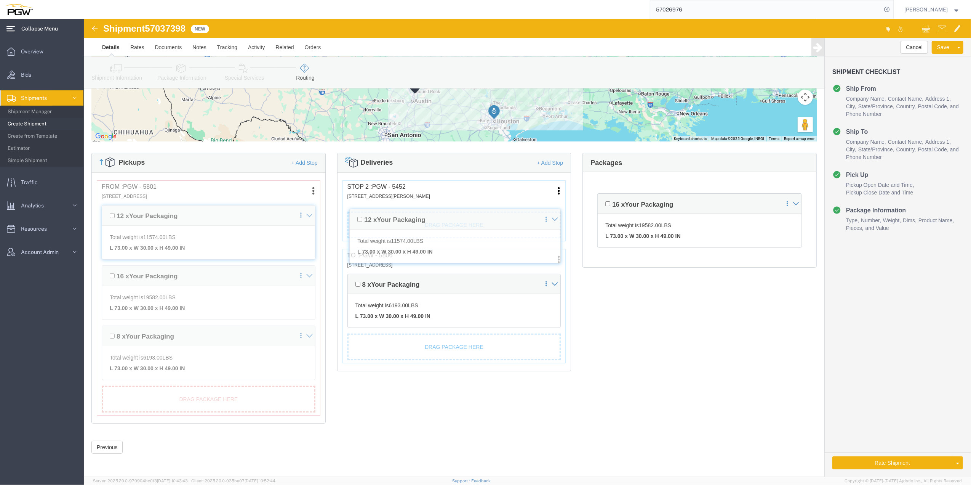
scroll to position [134, 0]
drag, startPoint x: 268, startPoint y: 256, endPoint x: 270, endPoint y: 188, distance: 67.5
click div "Pickups + Add Stop From : PGW - 5801 [STREET_ADDRESS] Edit Move to top Move to …"
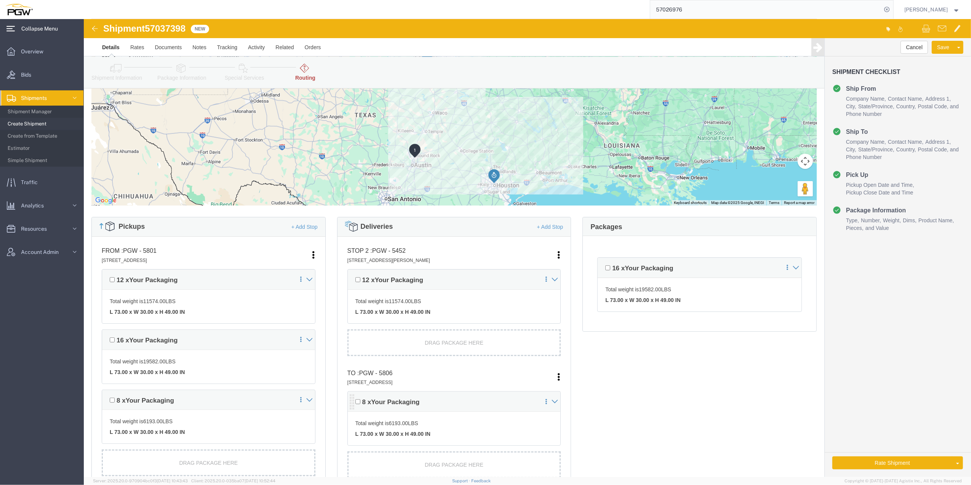
scroll to position [101, 0]
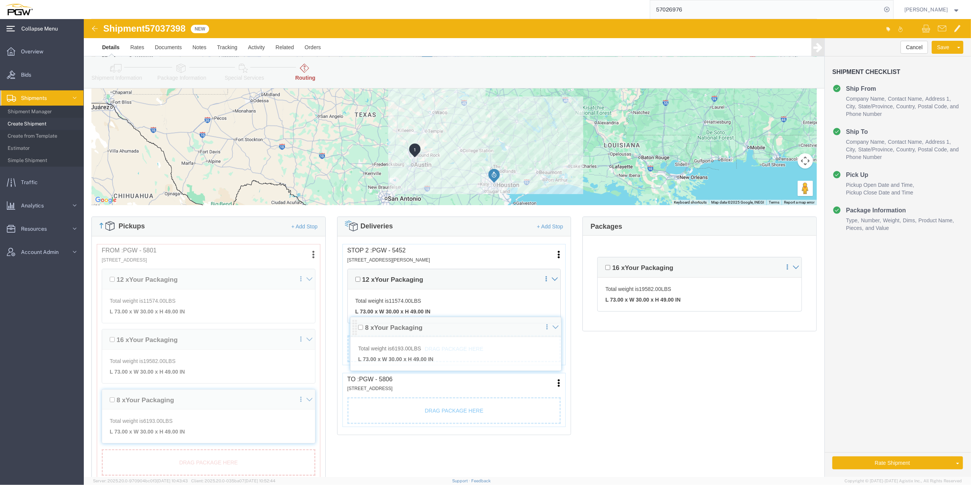
drag, startPoint x: 267, startPoint y: 382, endPoint x: 271, endPoint y: 307, distance: 75.2
click div "Pickups + Add Stop From : PGW - 5801 [STREET_ADDRESS] Edit Move to top Move to …"
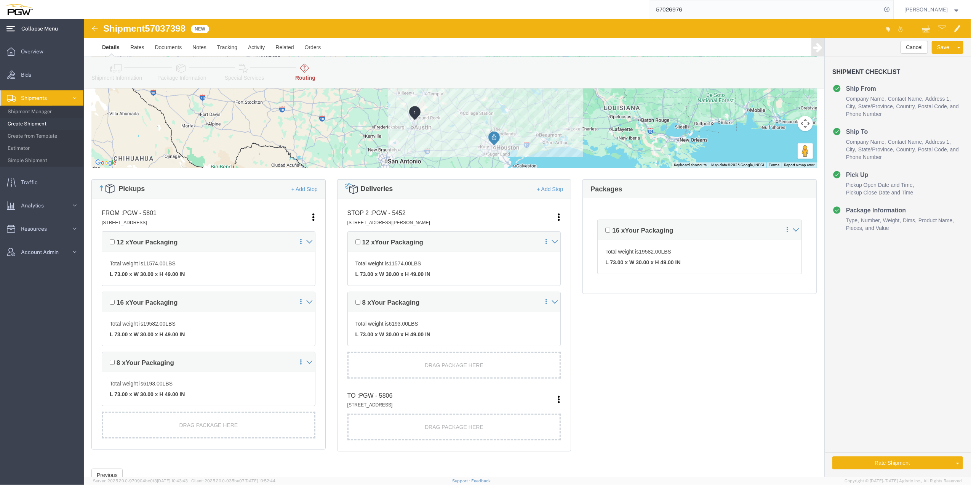
scroll to position [152, 0]
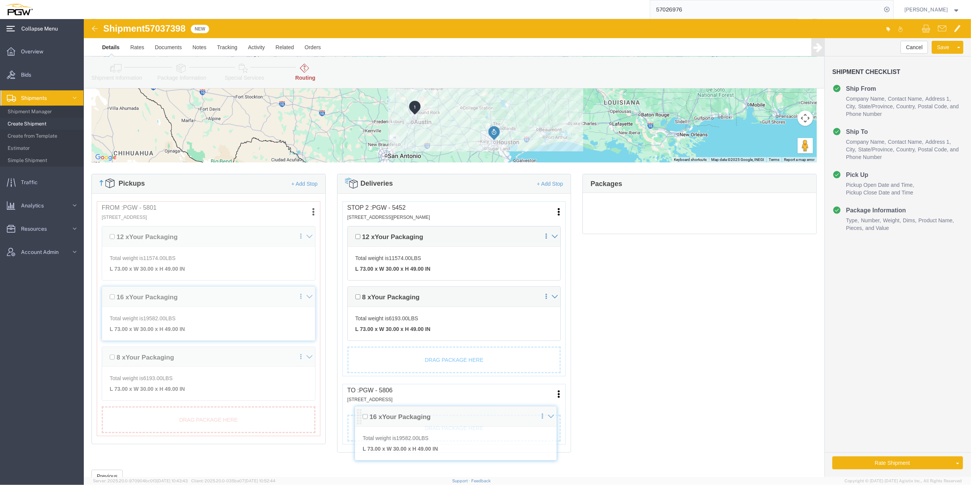
drag, startPoint x: 514, startPoint y: 206, endPoint x: 274, endPoint y: 397, distance: 306.7
click div "Pickups + Add Stop From : PGW - 5801 [STREET_ADDRESS] Edit Move to top Move to …"
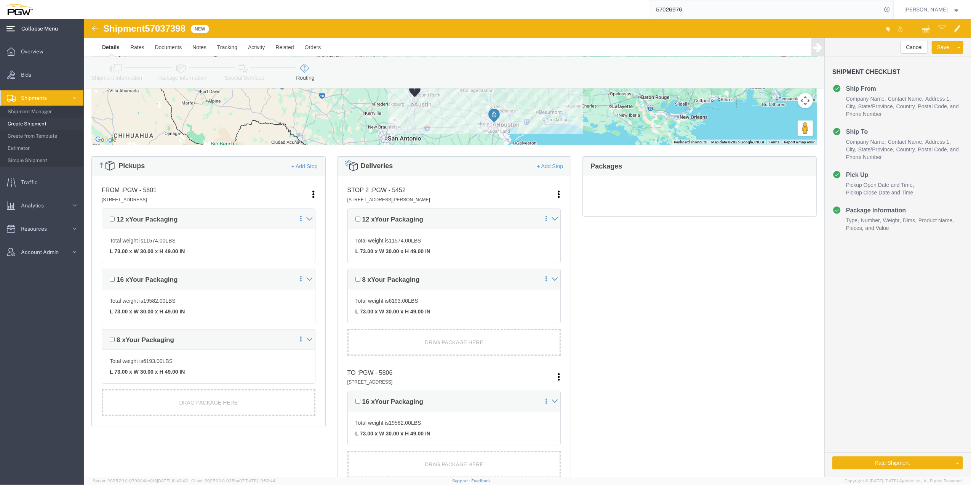
scroll to position [197, 0]
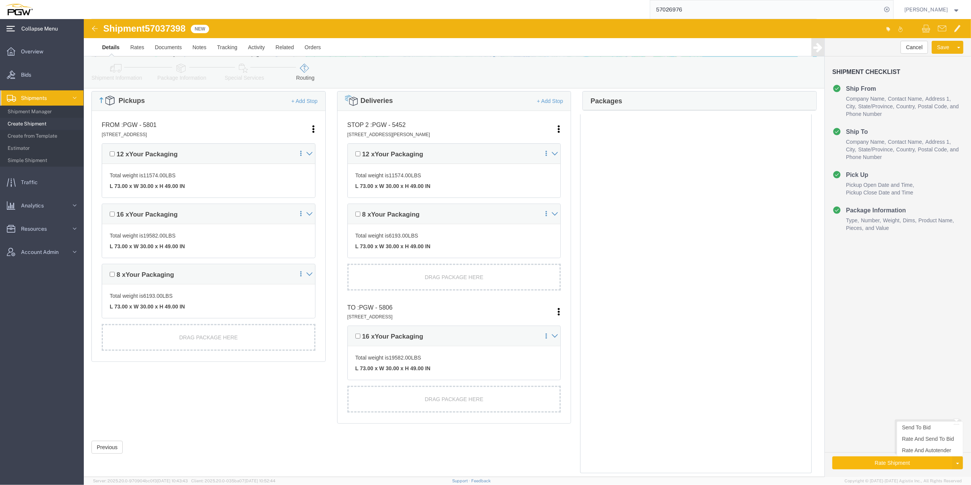
drag, startPoint x: 765, startPoint y: 450, endPoint x: 764, endPoint y: 443, distance: 6.6
click div "Rate Shipment Send To Bid Rate And Send To Bid Rate And Autotender"
click button "Rate Shipment"
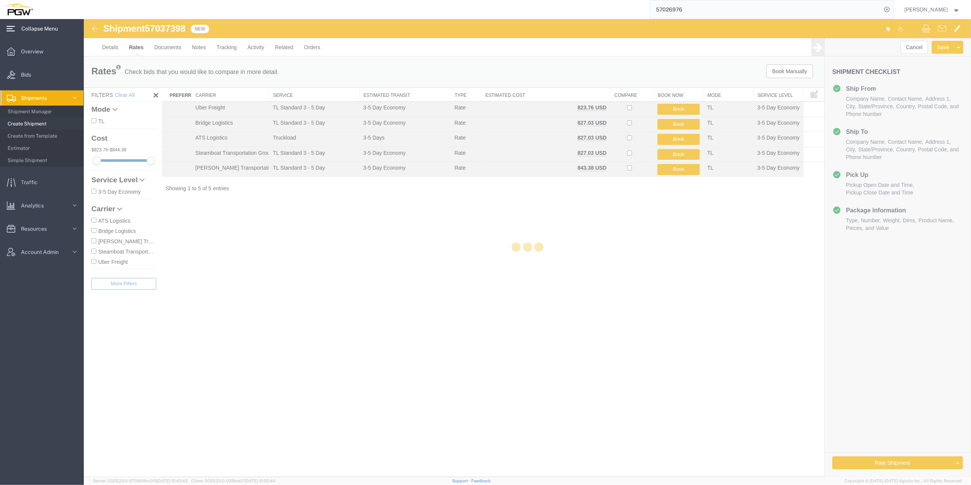
scroll to position [0, 0]
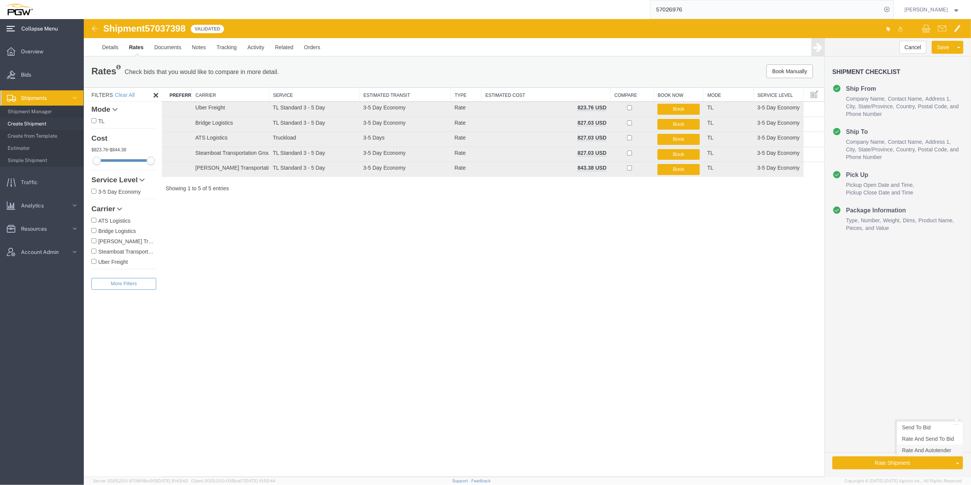
click at [913, 454] on link "Rate And Autotender" at bounding box center [930, 449] width 66 height 11
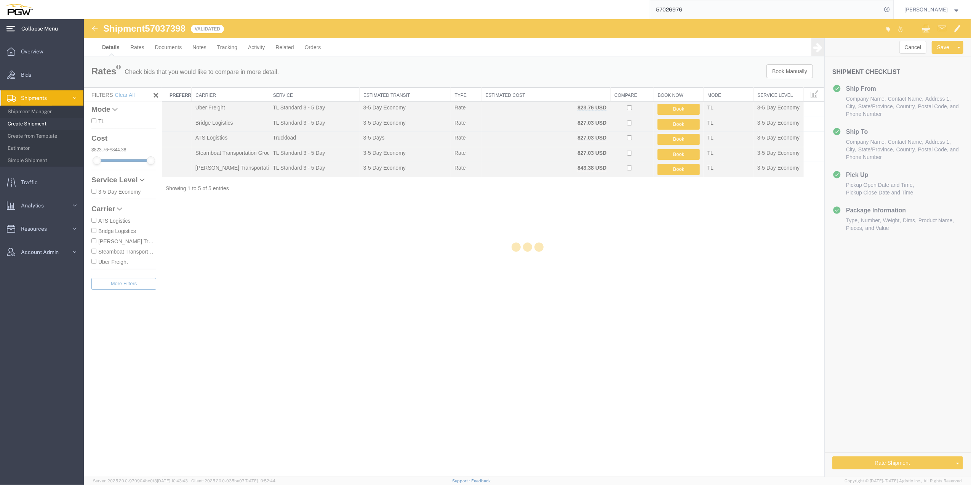
select select "62891"
select select "62935"
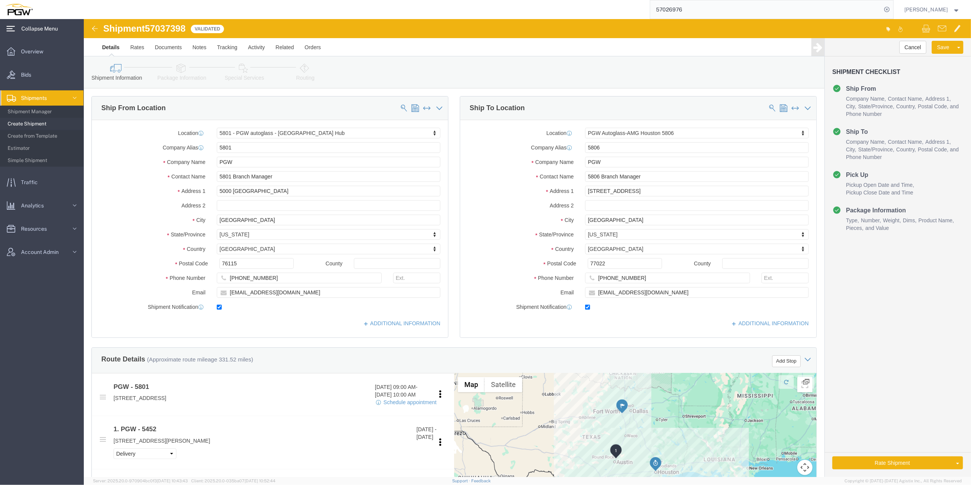
select select "62891"
select select "62935"
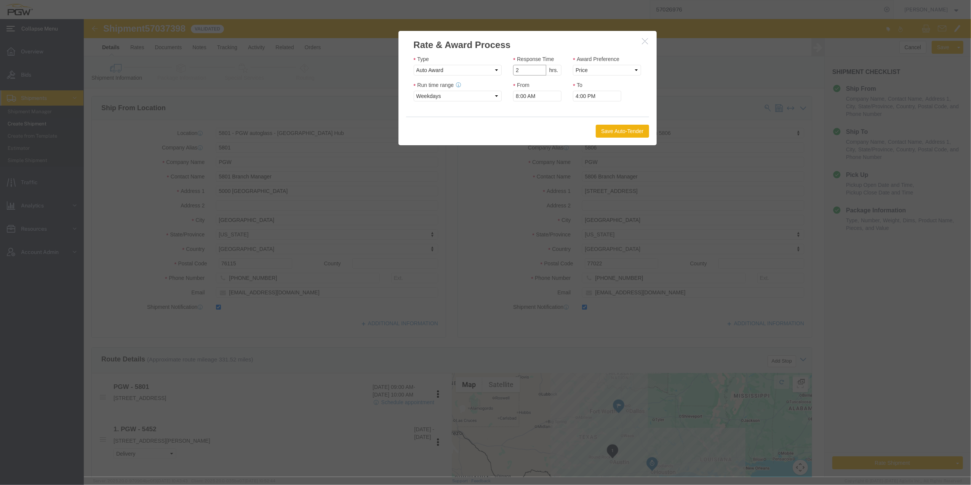
type input "2"
click input "2"
click select "Price Carrier Rank"
select select "LANE_RANK"
click select "Price Carrier Rank"
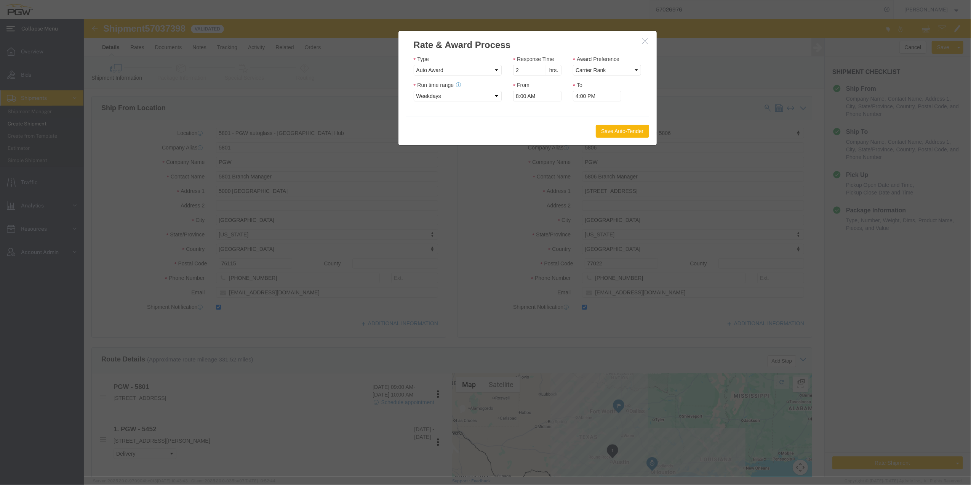
click button "Save Auto-Tender"
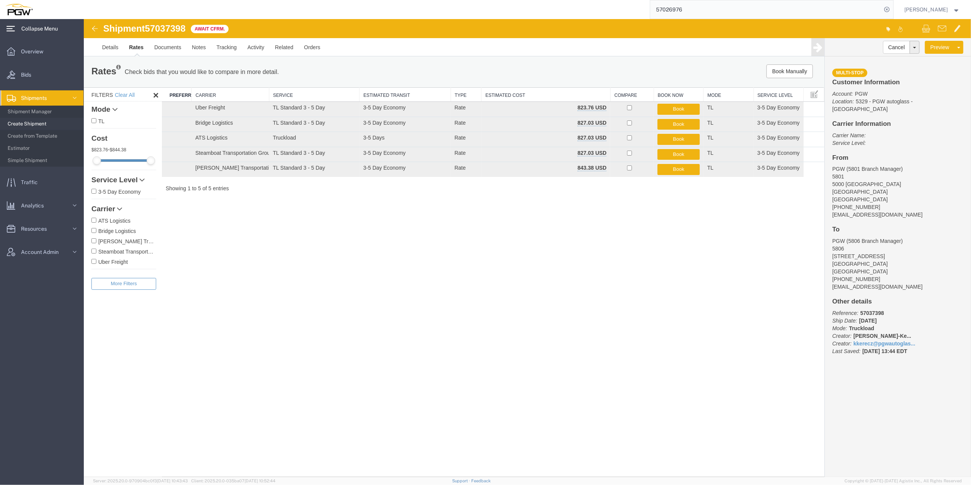
click at [51, 96] on span "Shipments" at bounding box center [36, 97] width 31 height 15
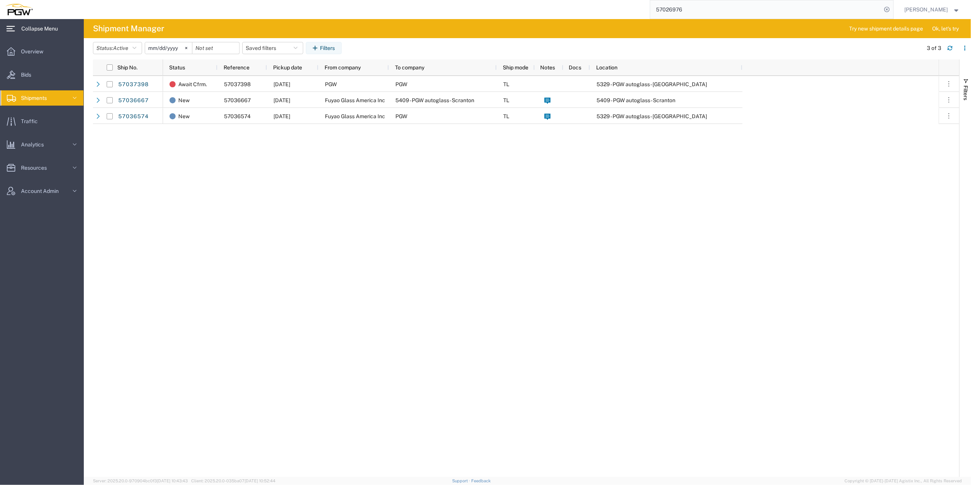
click at [55, 96] on link "Shipments" at bounding box center [41, 97] width 83 height 15
click at [78, 94] on svg-icon at bounding box center [74, 97] width 11 height 15
click at [63, 98] on link "Shipments" at bounding box center [41, 97] width 83 height 15
click at [37, 132] on span "Create from Template" at bounding box center [43, 135] width 70 height 15
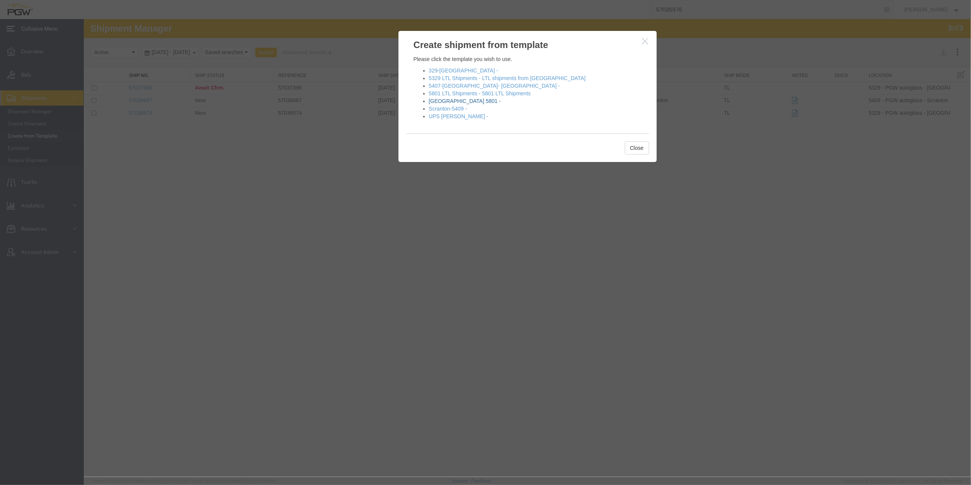
click at [449, 101] on link "[GEOGRAPHIC_DATA] 5801 -" at bounding box center [465, 101] width 72 height 6
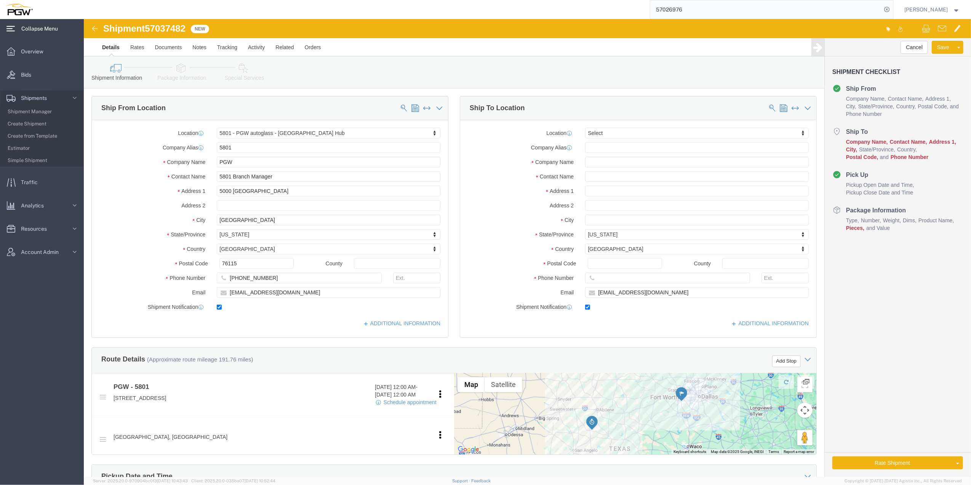
select select "62891"
select select
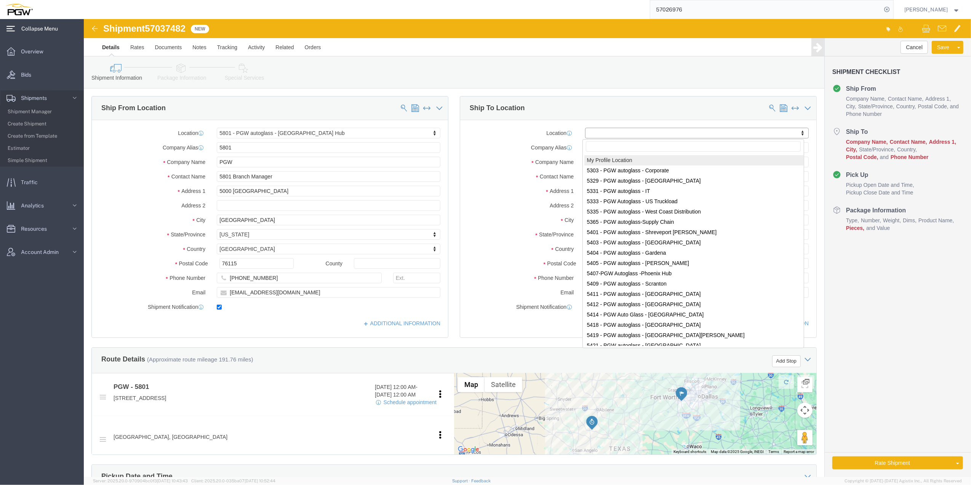
drag, startPoint x: 535, startPoint y: 112, endPoint x: 515, endPoint y: 111, distance: 19.4
paste input "585"
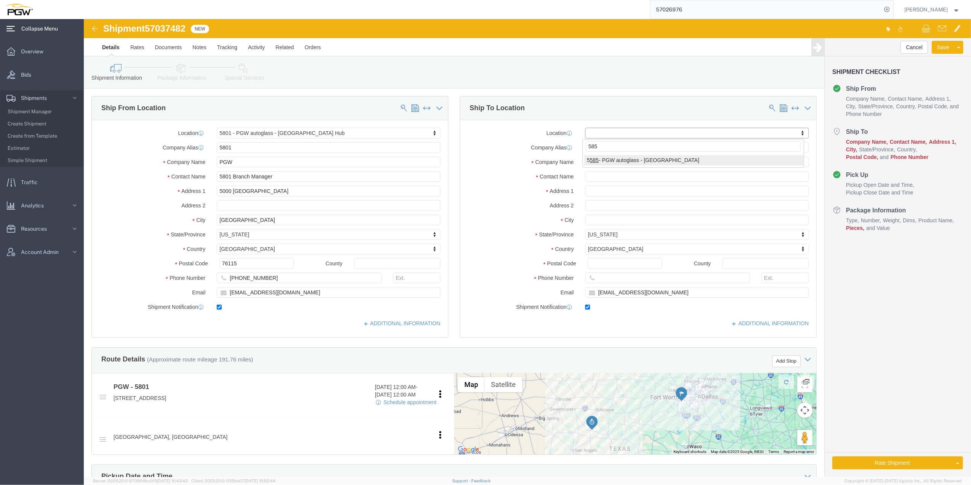
type input "585"
select select "28385"
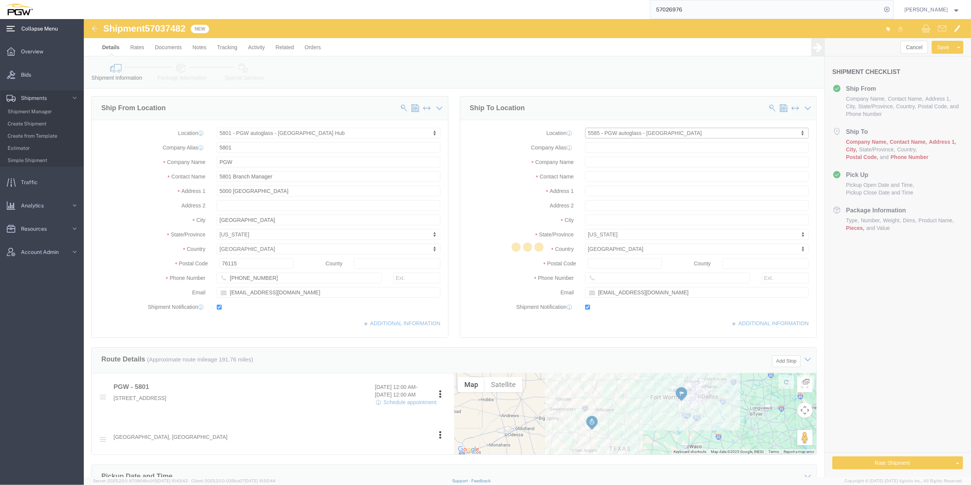
type input "5585"
type input "PGW"
type input "5585 Branch Manager"
type input "[STREET_ADDRESS]"
type input "Suite 550"
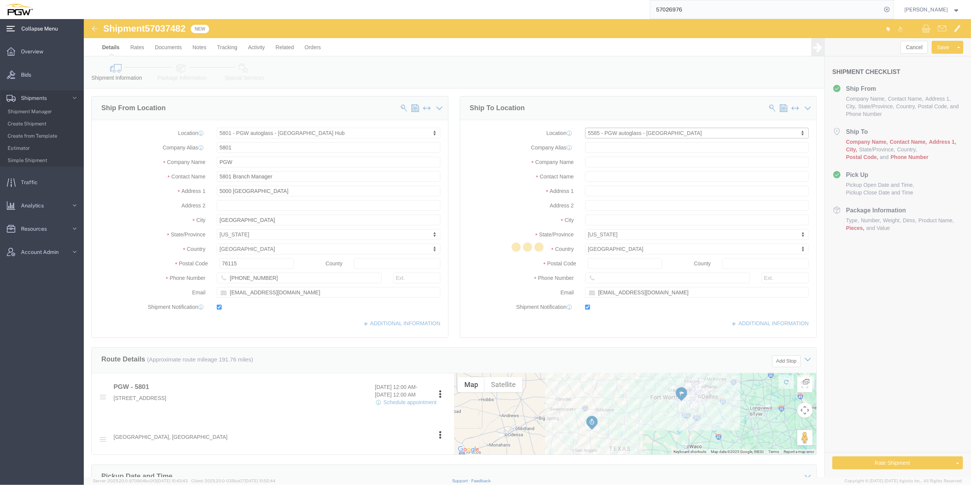
type input "[GEOGRAPHIC_DATA]"
type input "64150"
type input "[PHONE_NUMBER]"
type input "[EMAIL_ADDRESS][DOMAIN_NAME]"
select select "MO"
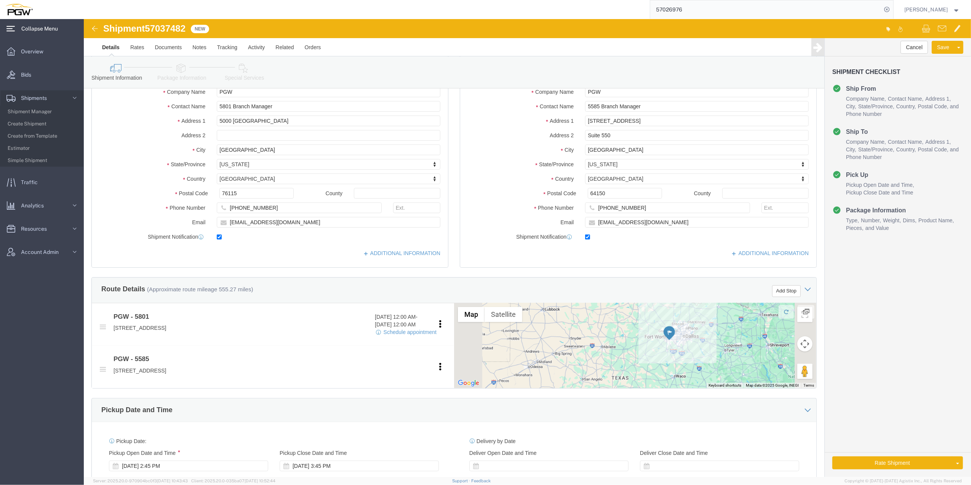
scroll to position [203, 0]
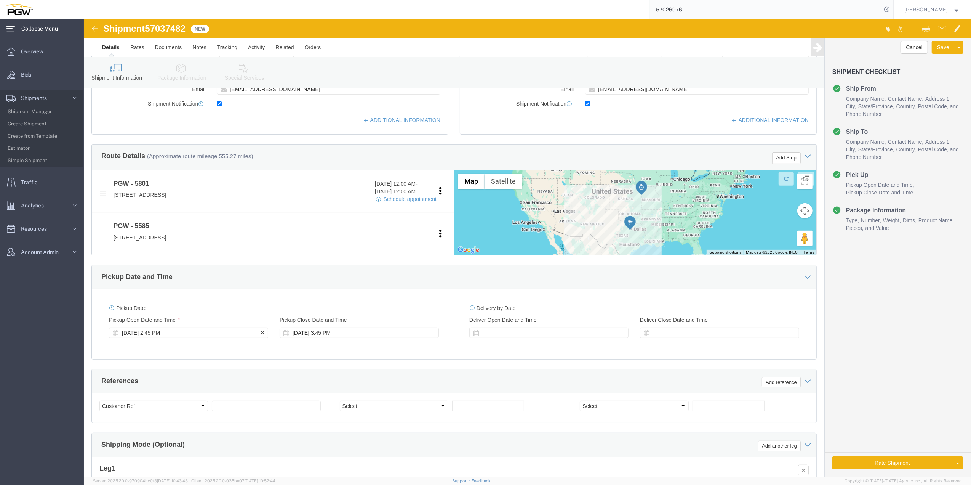
click div "[DATE] 2:45 PM"
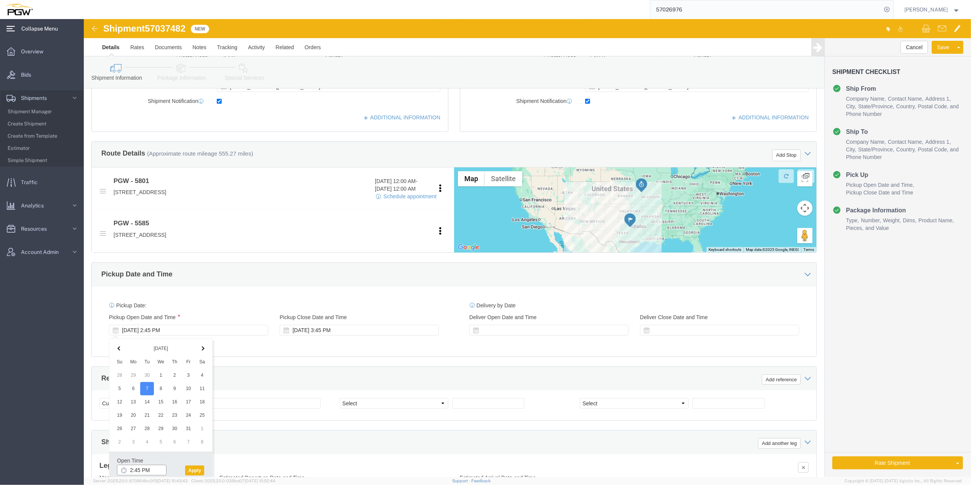
click input "2:45 PM"
click input "10:45 PM"
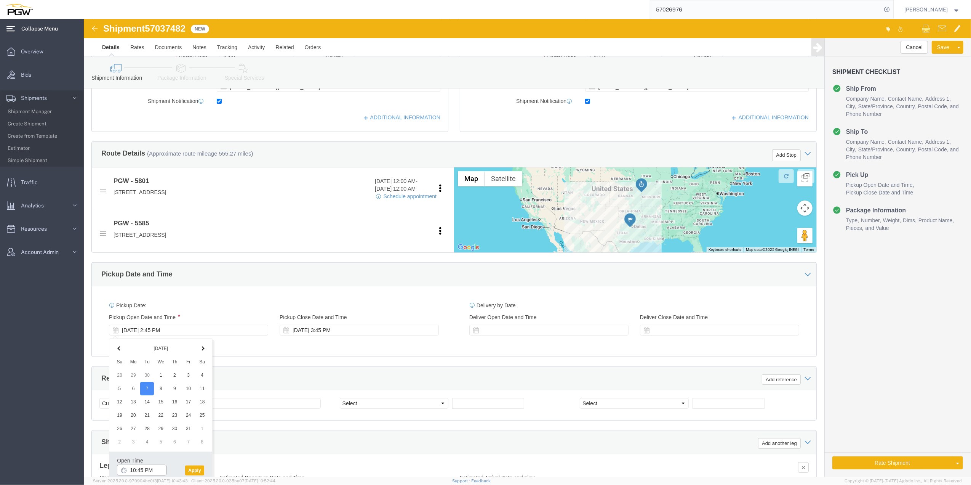
click input "10:45 PM"
click input "1005 PM"
click input "/;005 PM"
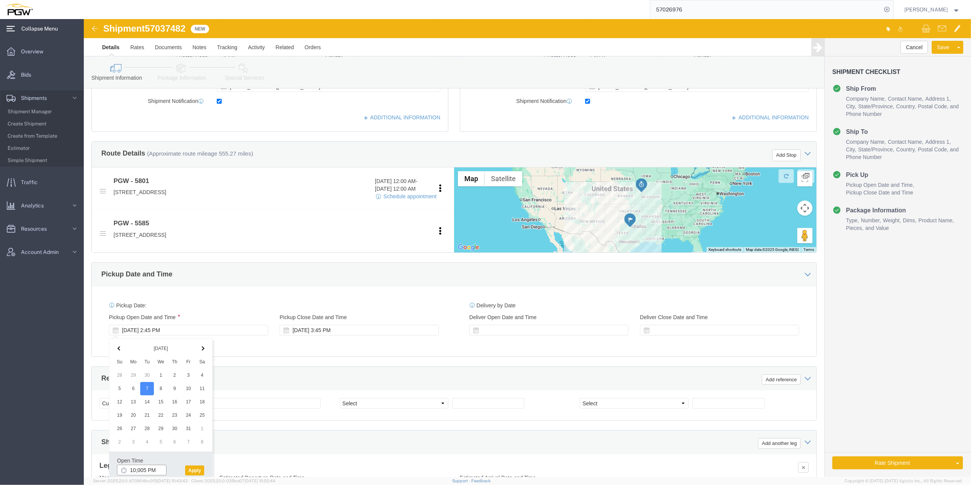
click input "10;005 PM"
type input "10:00 AM"
click button "Apply"
click span "57037482"
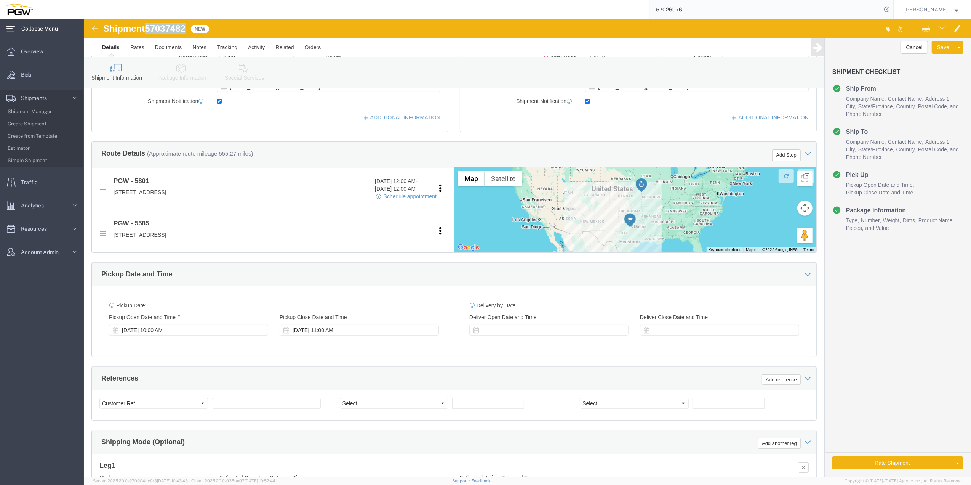
click span "57037482"
copy span "57037482"
click input "text"
paste input "57037482"
type input "57037482"
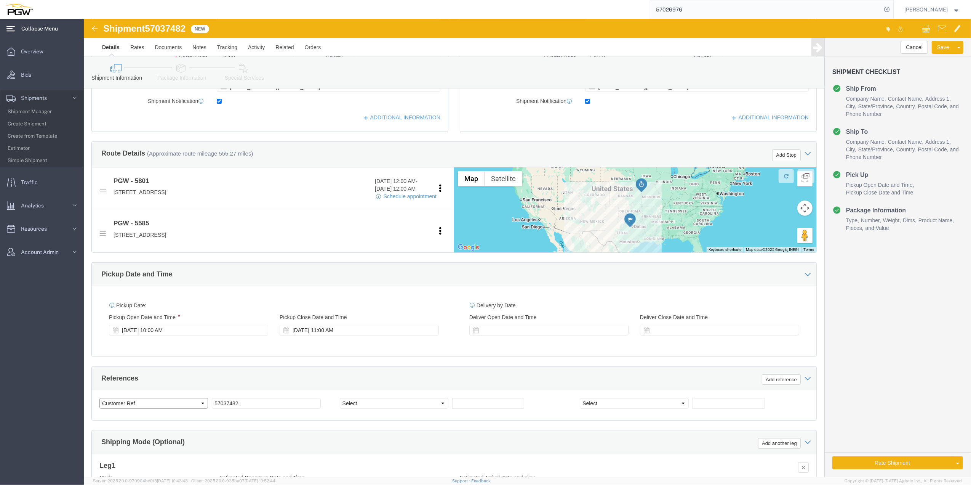
click select "Select Account Type Activity ID Airline Appointment Number ASN Batch Request # …"
select select "BOL"
click select "Select Account Type Activity ID Airline Appointment Number ASN Batch Request # …"
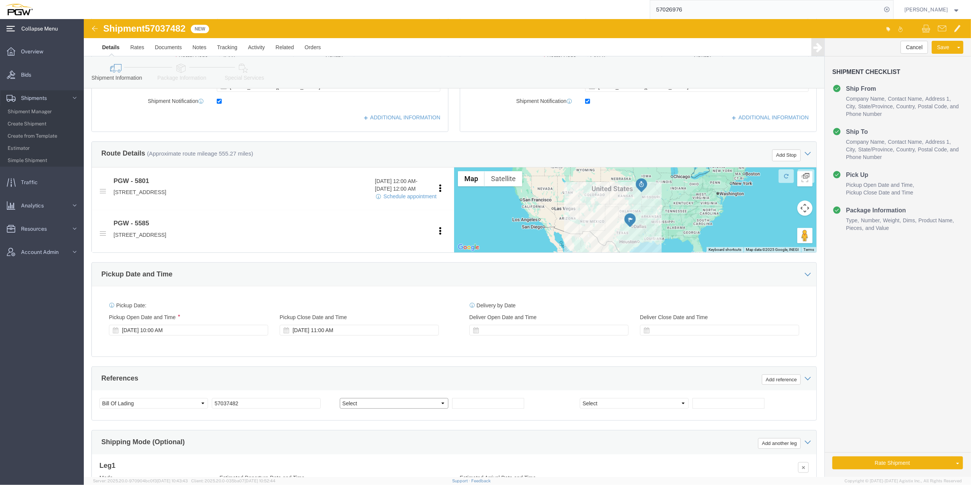
click select "Select Account Type Activity ID Airline Appointment Number ASN Batch Request # …"
select select "ORDERNUM"
click select "Select Account Type Activity ID Airline Appointment Number ASN Batch Request # …"
click input "text"
paste input "669445"
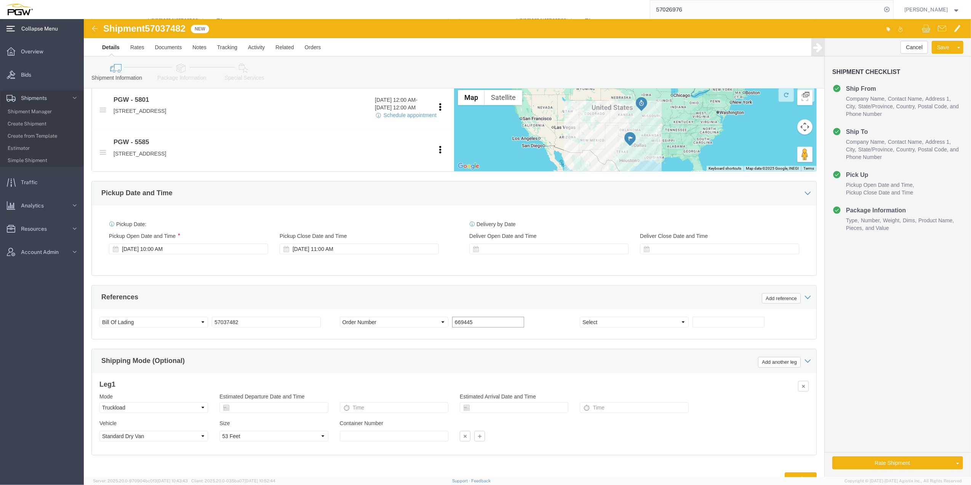
scroll to position [270, 0]
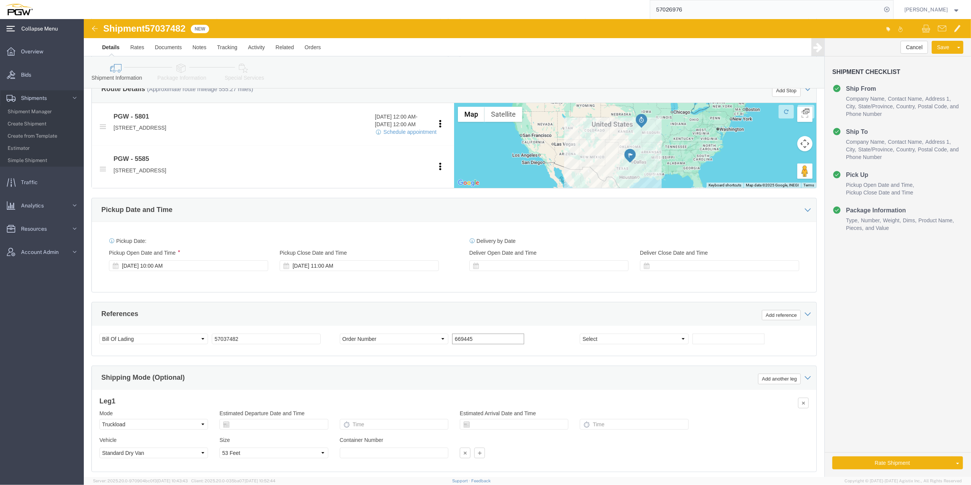
type input "669445"
click span "57037482"
copy span "57037482"
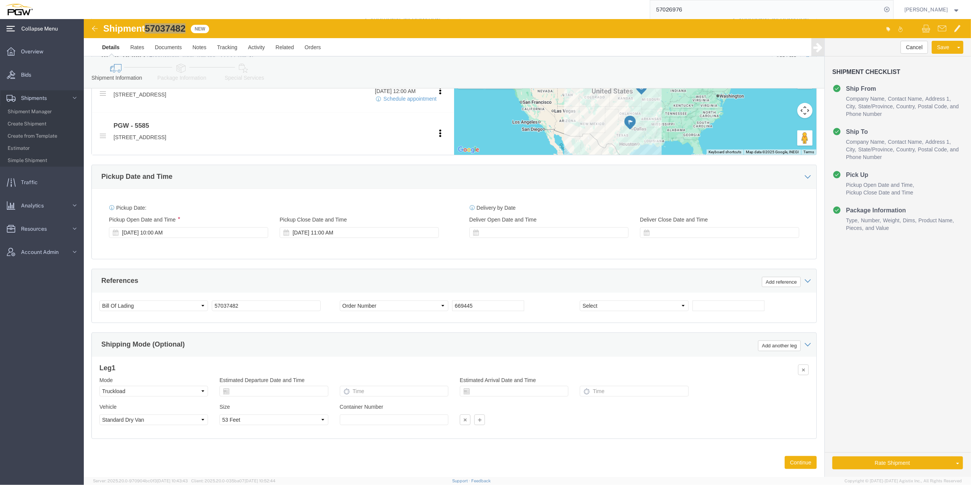
scroll to position [321, 0]
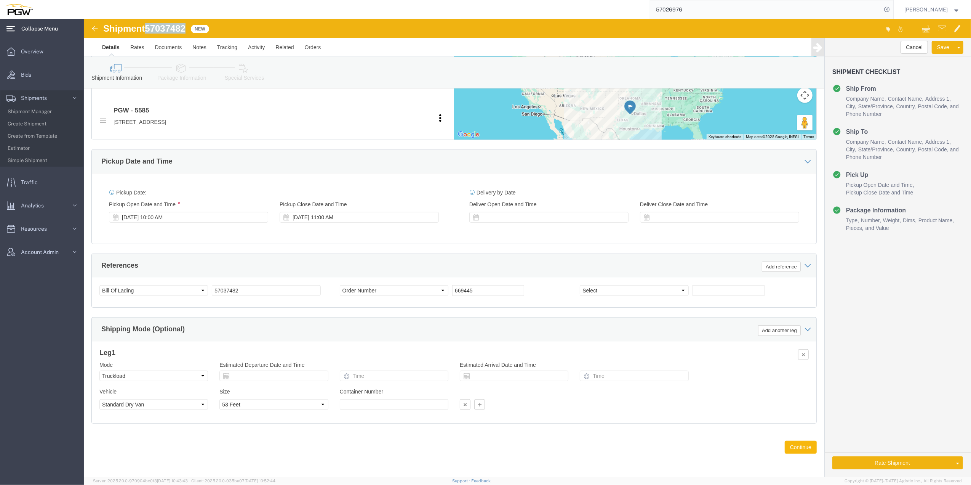
click button "Continue"
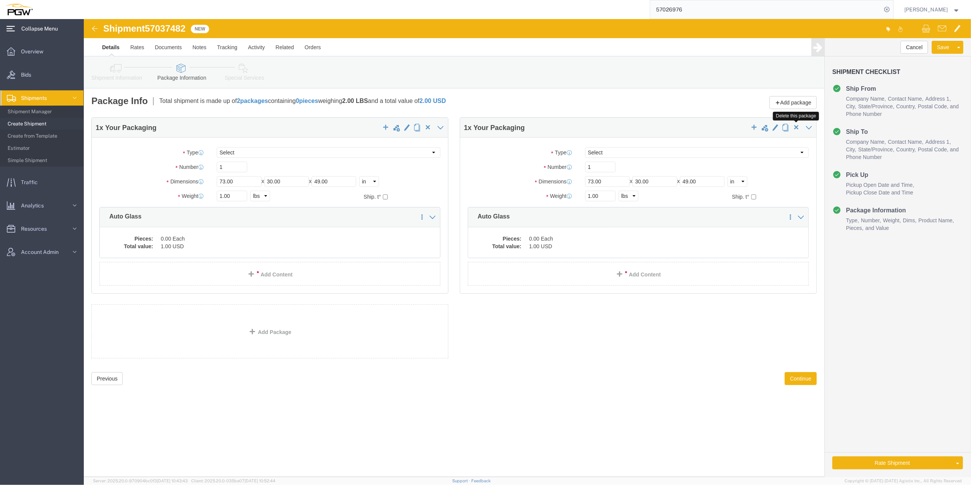
click span "button"
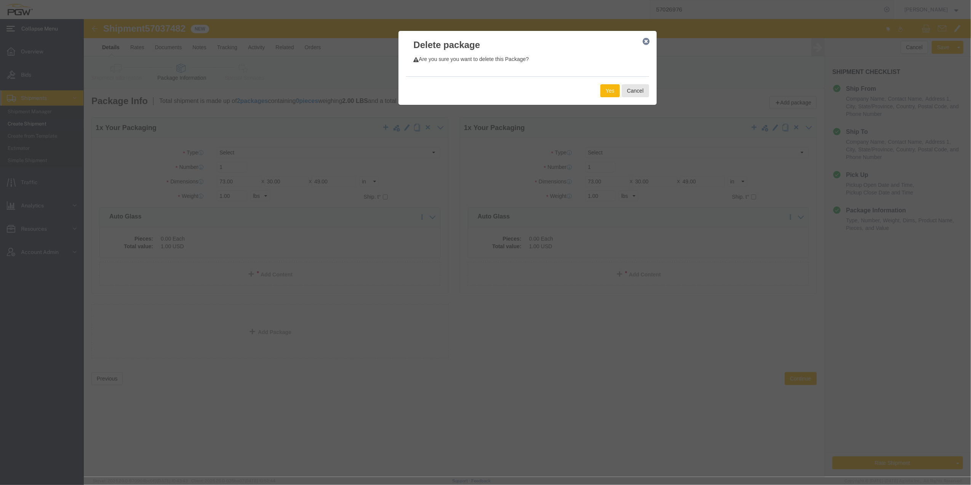
click button "Yes"
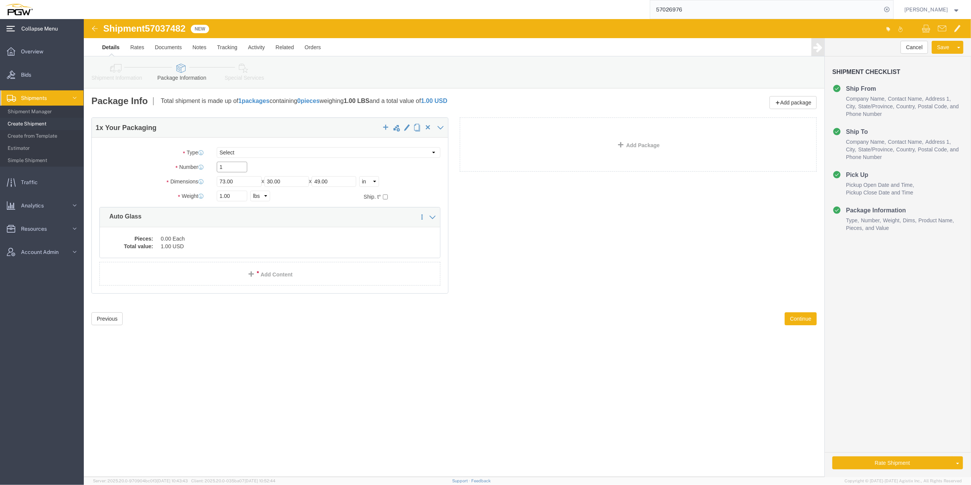
click input "1"
type input "31"
drag, startPoint x: 138, startPoint y: 178, endPoint x: 134, endPoint y: 176, distance: 4.1
click input "1.00"
paste input "29268"
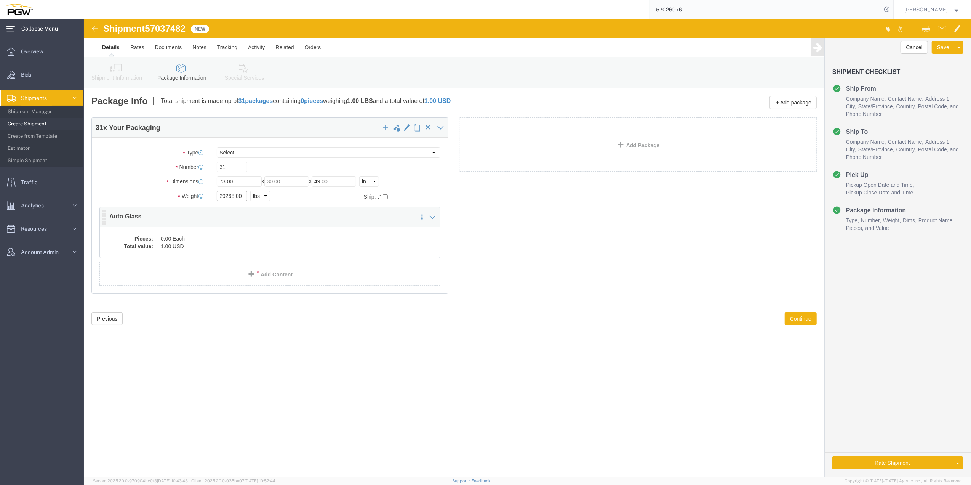
type input "29268.00"
click dd "1.00 USD"
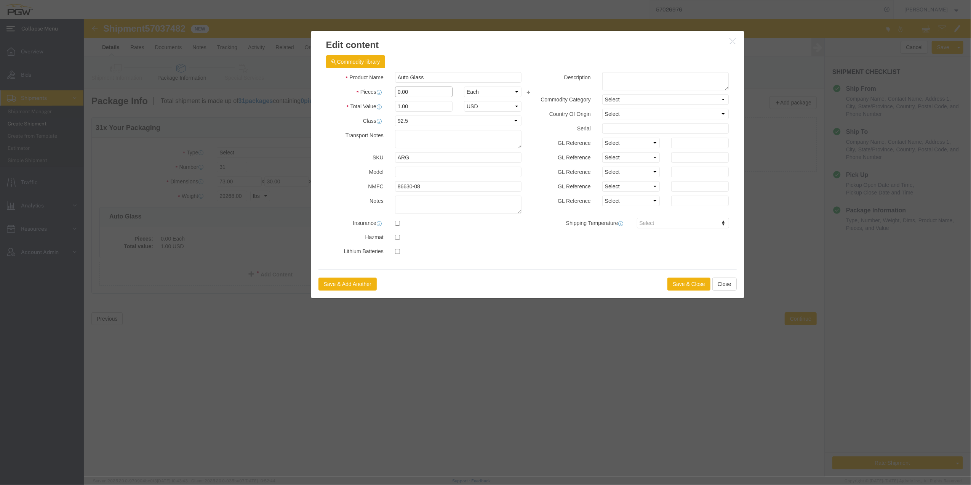
click input "0.00"
type input "31.00"
type input "31"
click button "Save & Close"
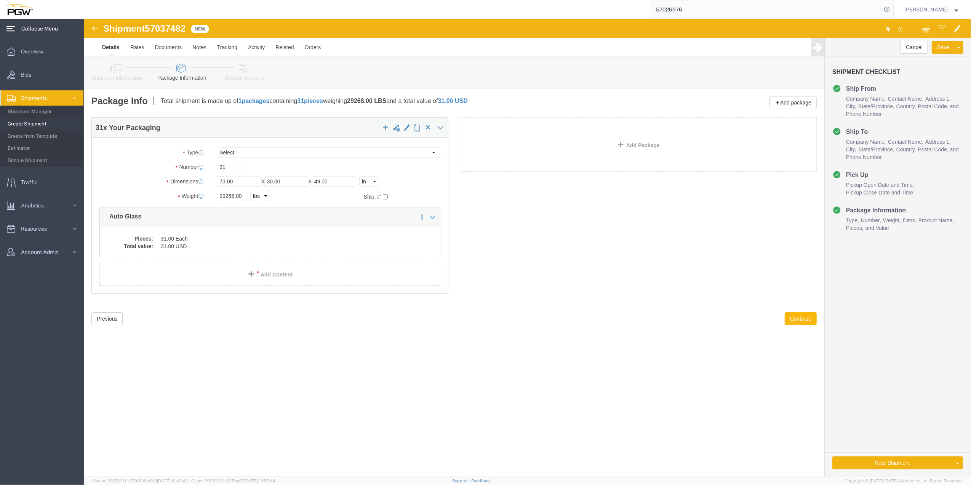
click button "Continue"
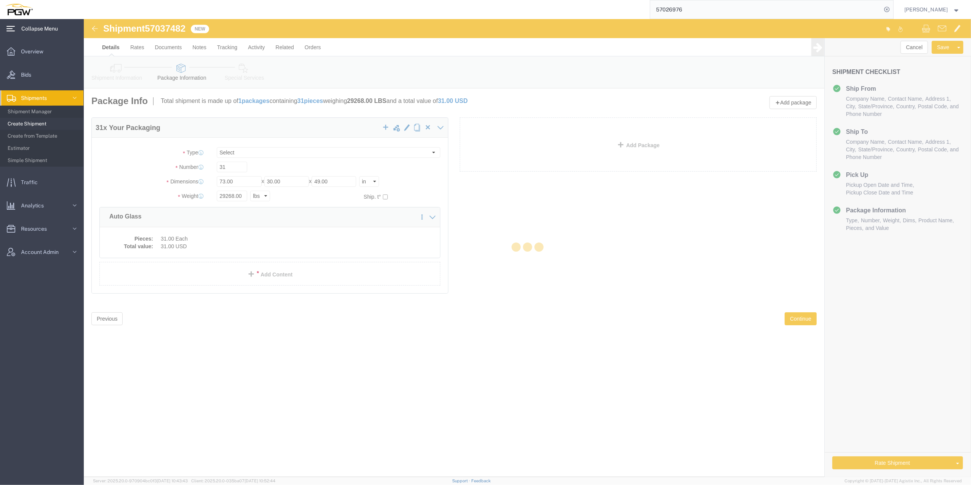
select select
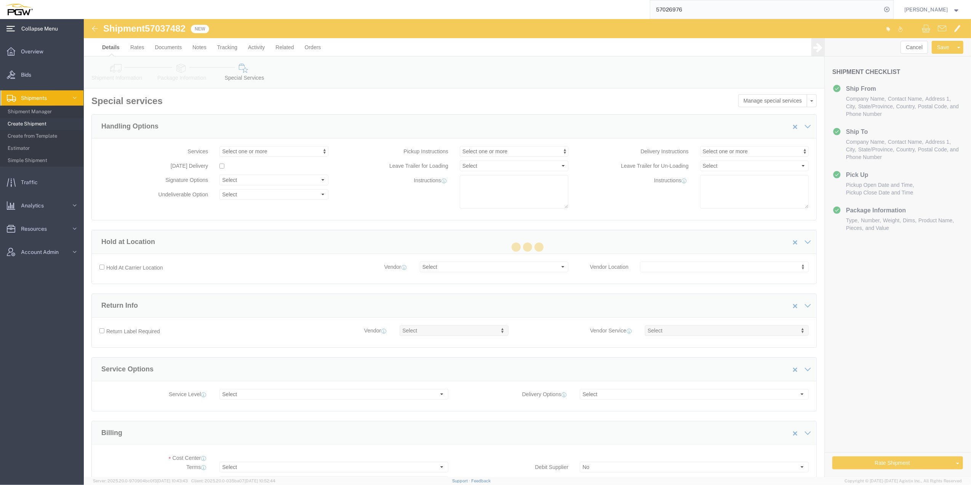
select select "COSTCENTER"
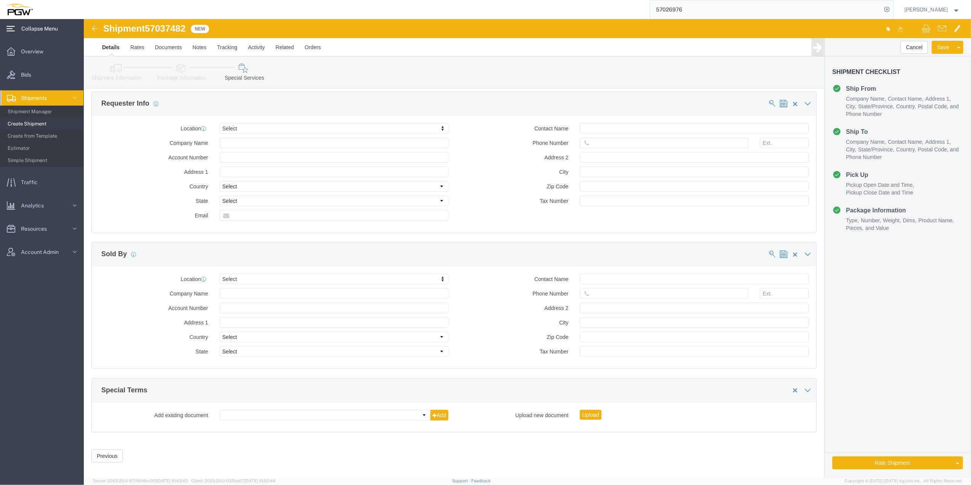
scroll to position [700, 0]
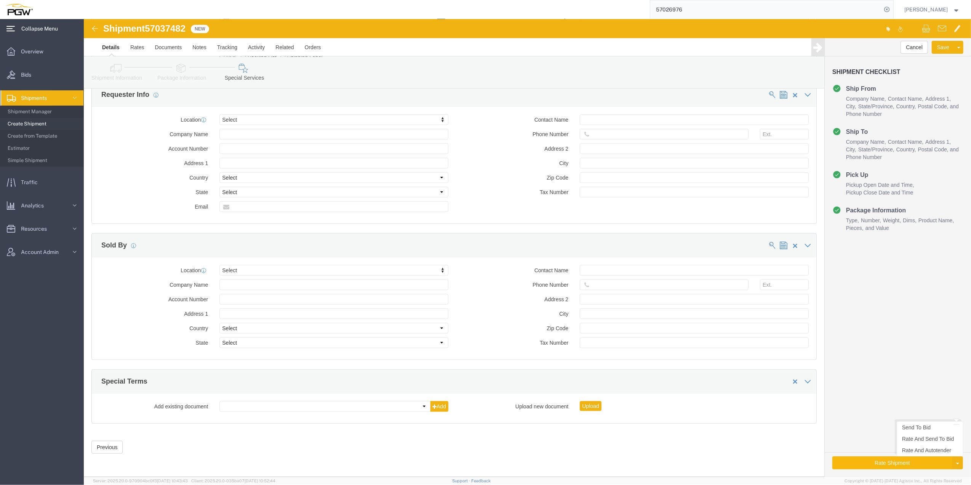
click button "Rate Shipment"
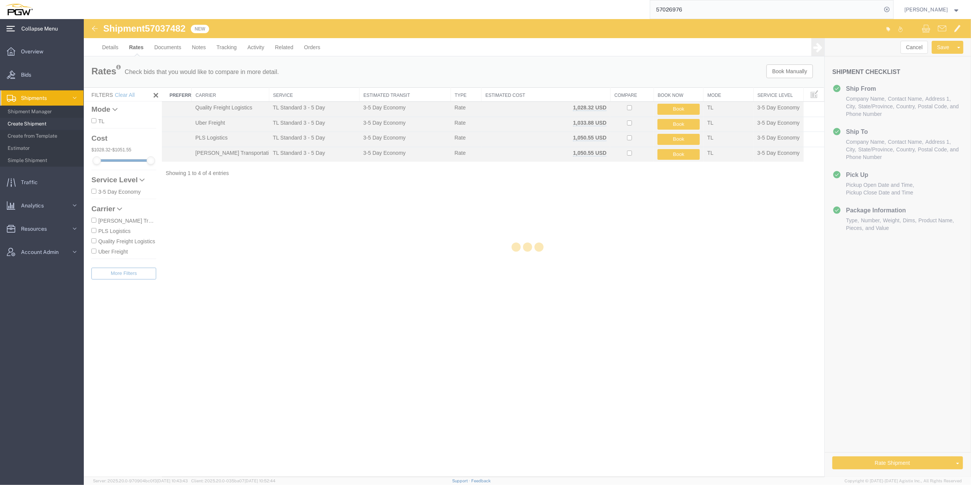
scroll to position [0, 0]
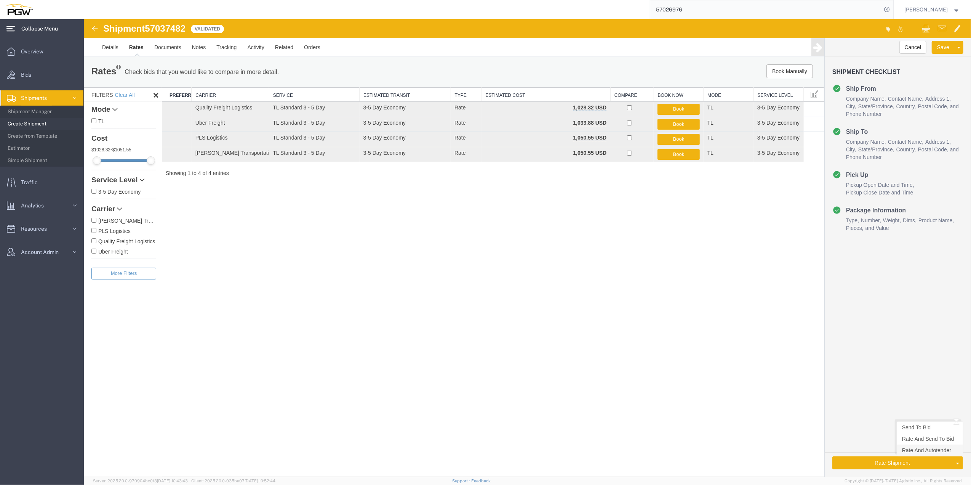
click at [916, 455] on link "Rate And Autotender" at bounding box center [930, 449] width 66 height 11
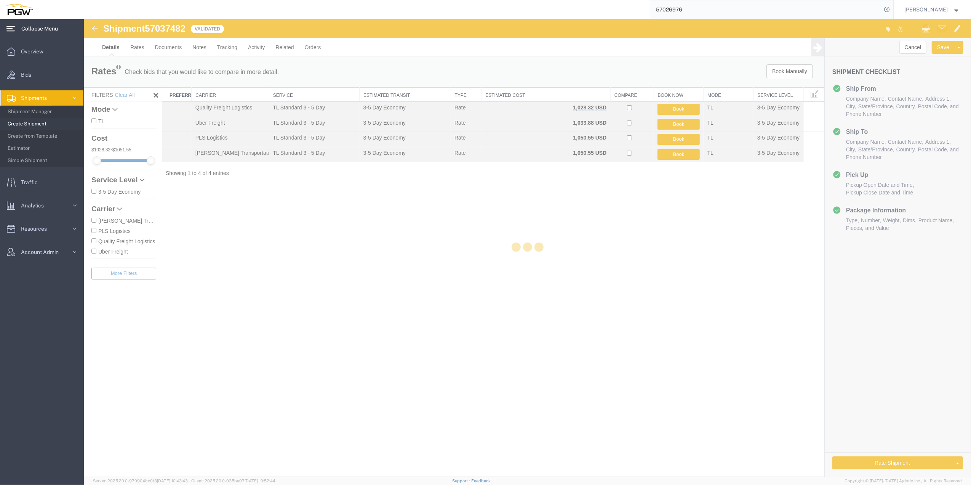
select select "62891"
select select "28385"
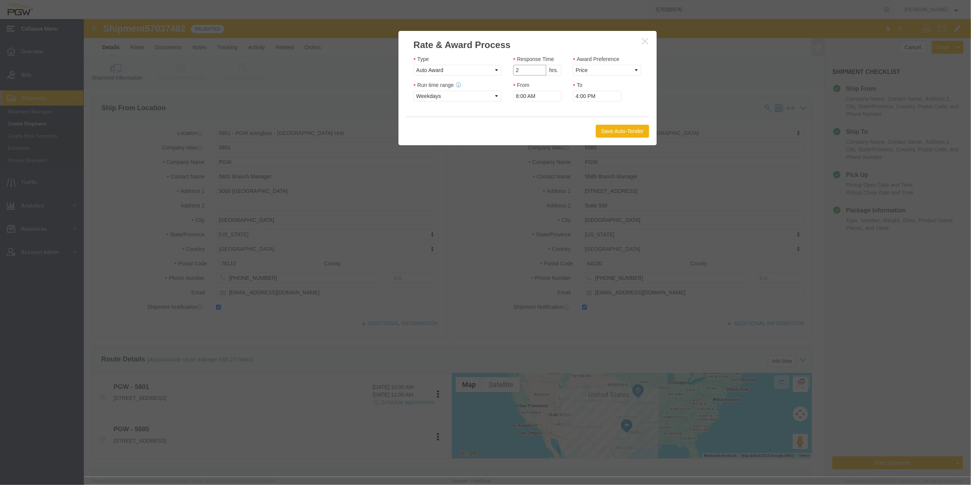
type input "2"
click input "2"
click select "Price Carrier Rank"
select select "LANE_RANK"
click select "Price Carrier Rank"
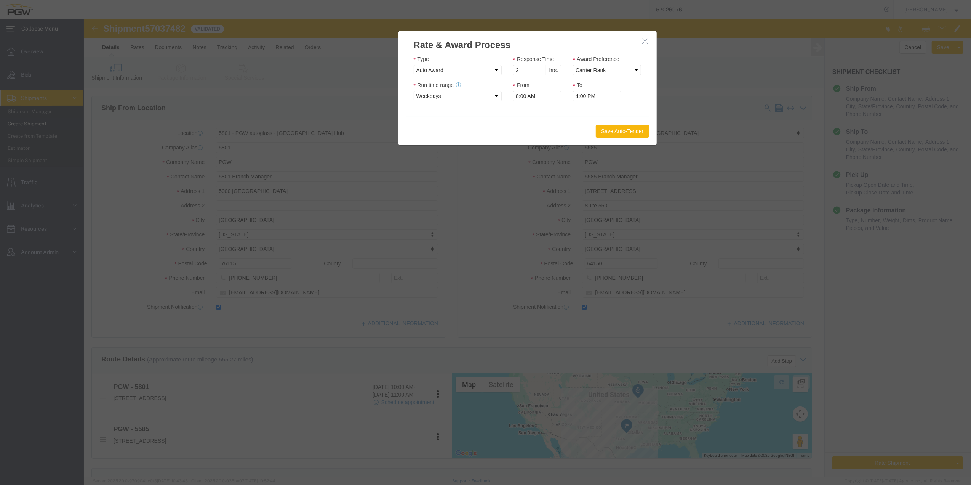
click button "Save Auto-Tender"
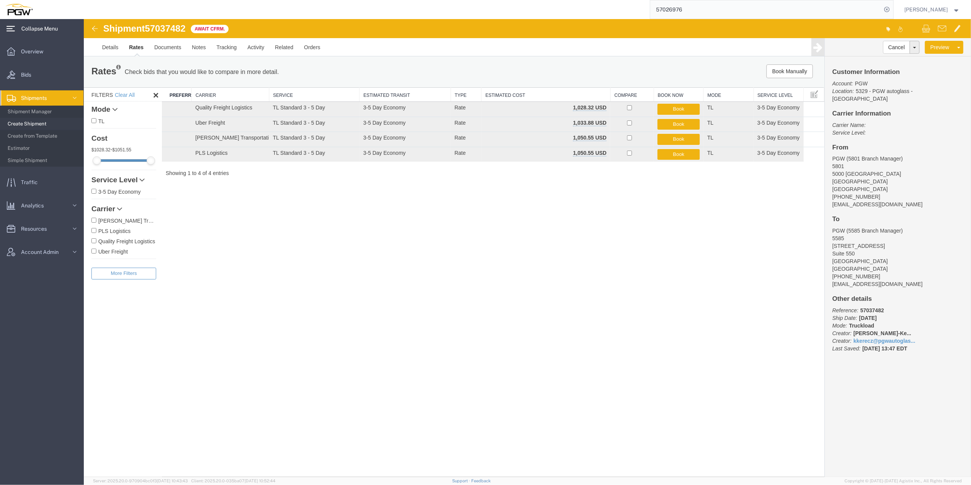
click at [37, 124] on span "Create Shipment" at bounding box center [43, 123] width 70 height 15
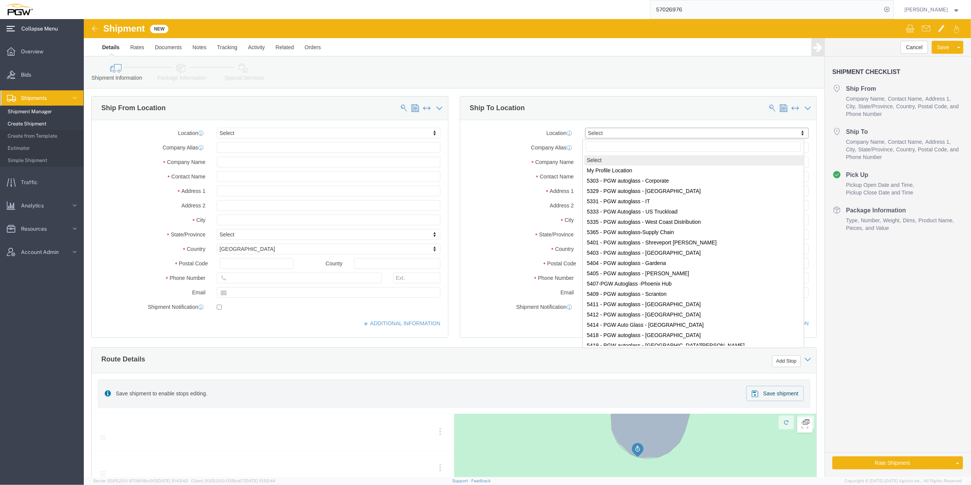
click at [43, 111] on span "Shipment Manager" at bounding box center [43, 111] width 70 height 15
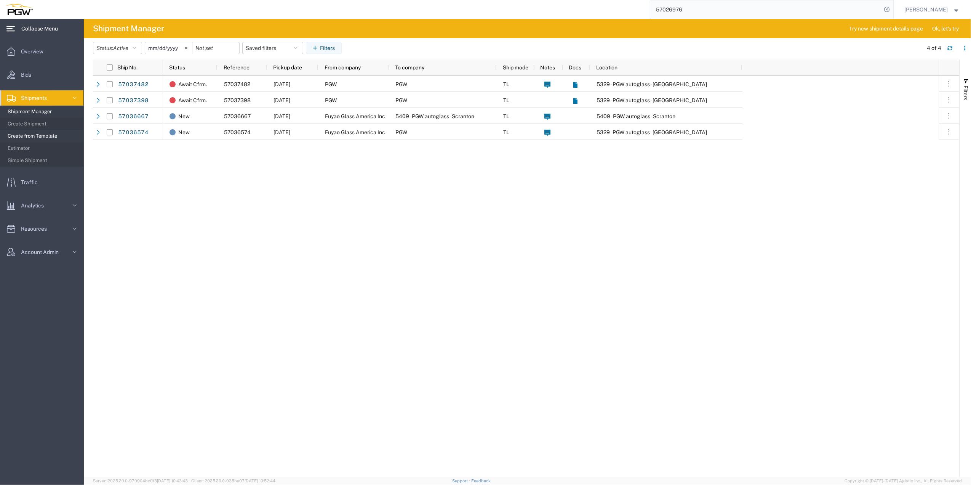
click at [49, 132] on span "Create from Template" at bounding box center [43, 135] width 70 height 15
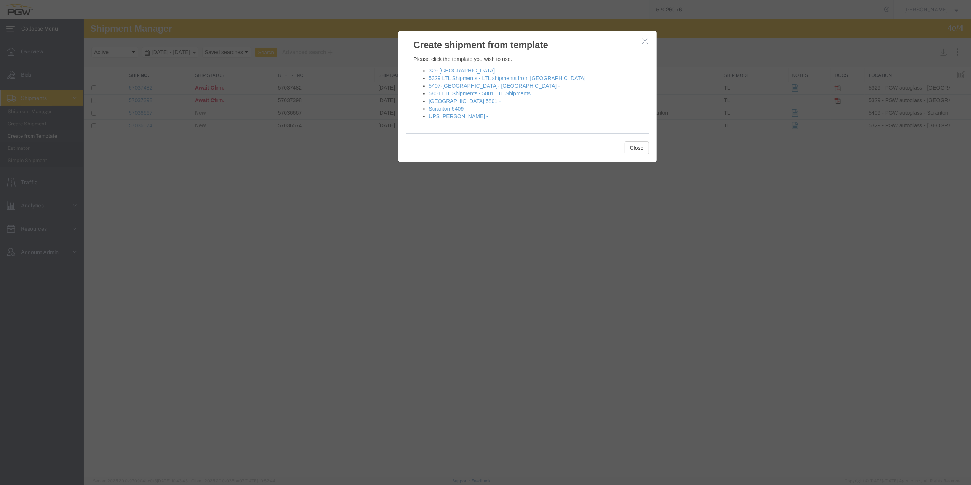
click at [641, 46] on h3 "Create shipment from template" at bounding box center [527, 41] width 258 height 21
click at [645, 45] on button "button" at bounding box center [646, 42] width 10 height 10
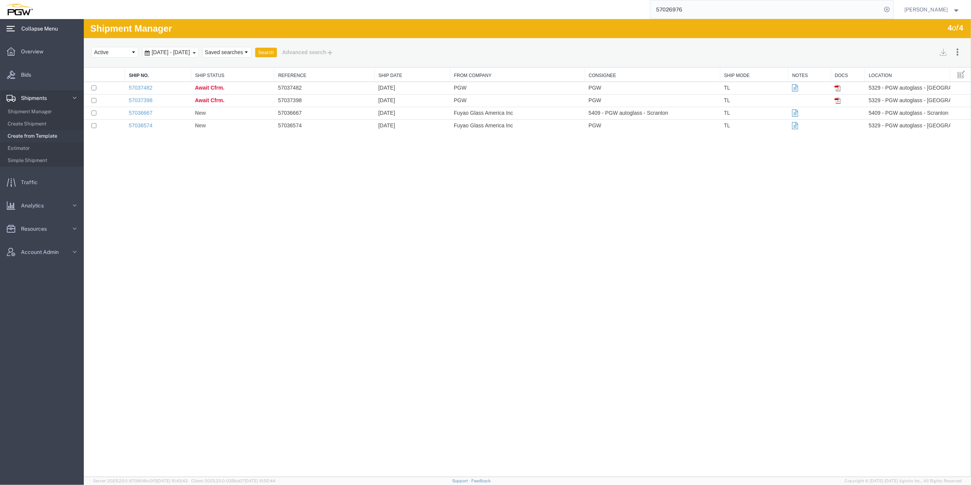
click at [67, 135] on span "Create from Template" at bounding box center [43, 135] width 70 height 15
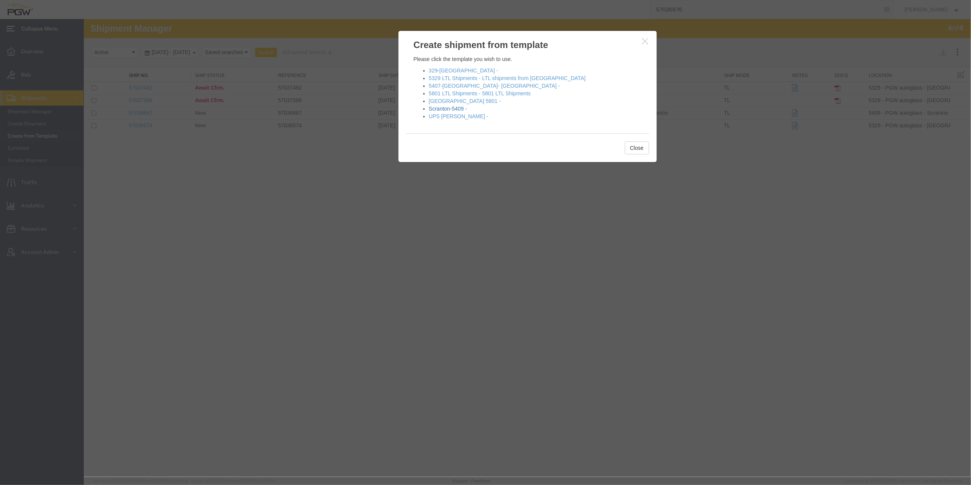
click at [443, 106] on link "Scranton-5409 -" at bounding box center [448, 109] width 38 height 6
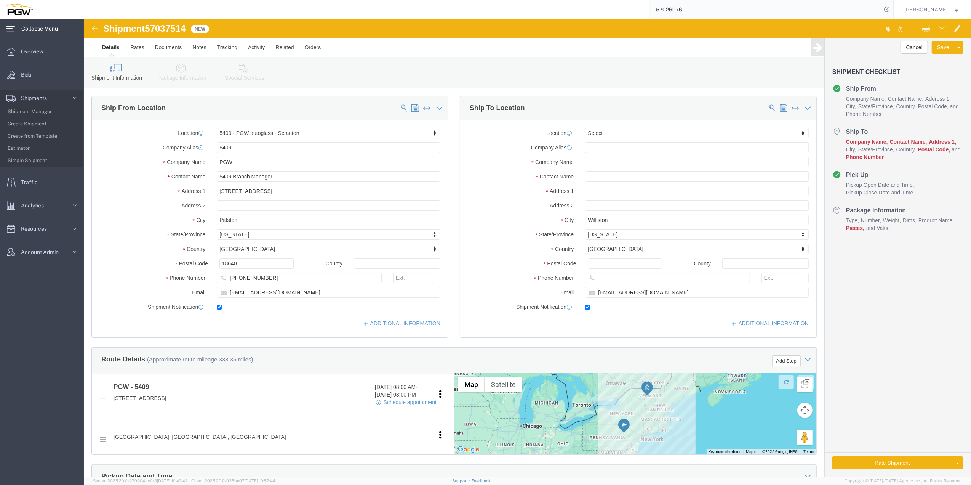
select select "61931"
select select
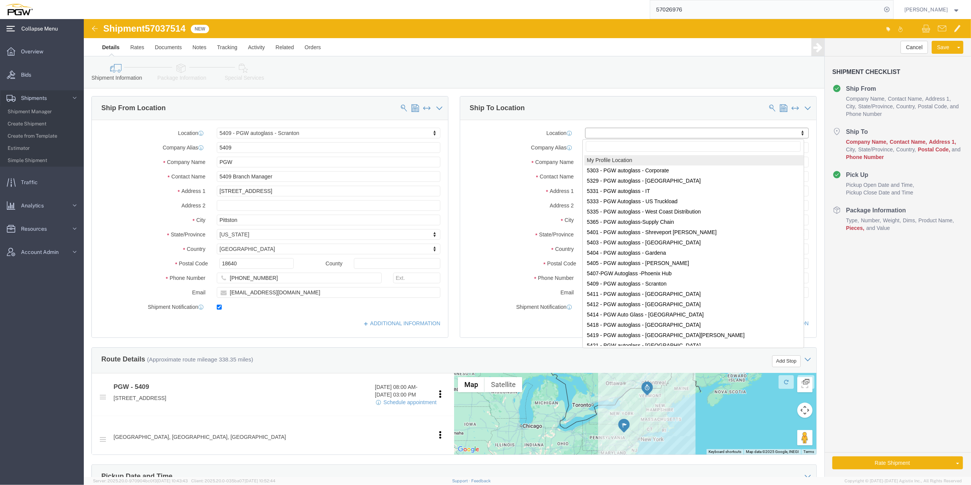
paste input "5559"
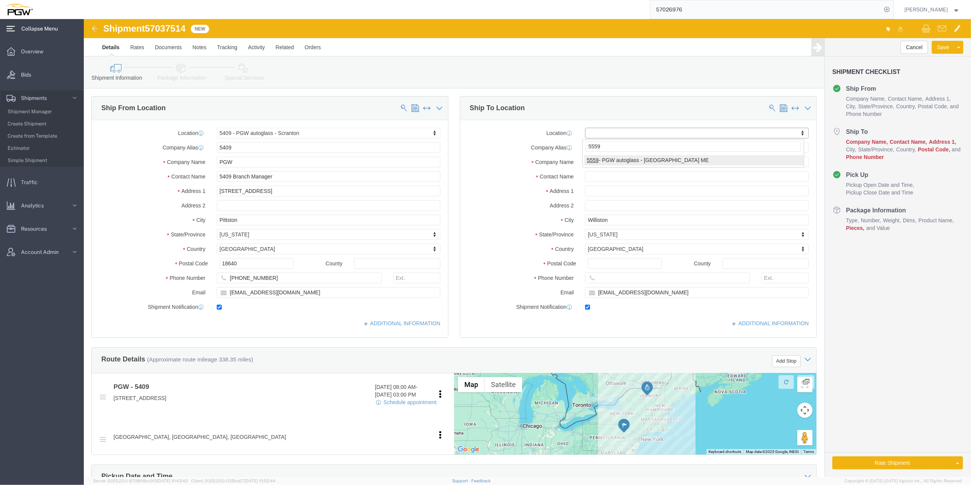
type input "5559"
select select "28369"
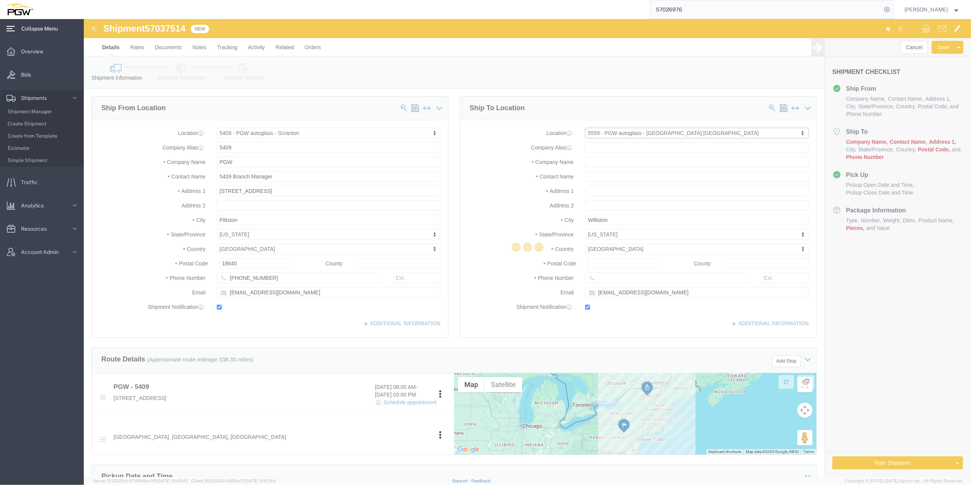
type input "5559"
type input "PGW"
type input "5559 Branch Manager"
type input "[STREET_ADDRESS][PERSON_NAME]"
type input "[PERSON_NAME]"
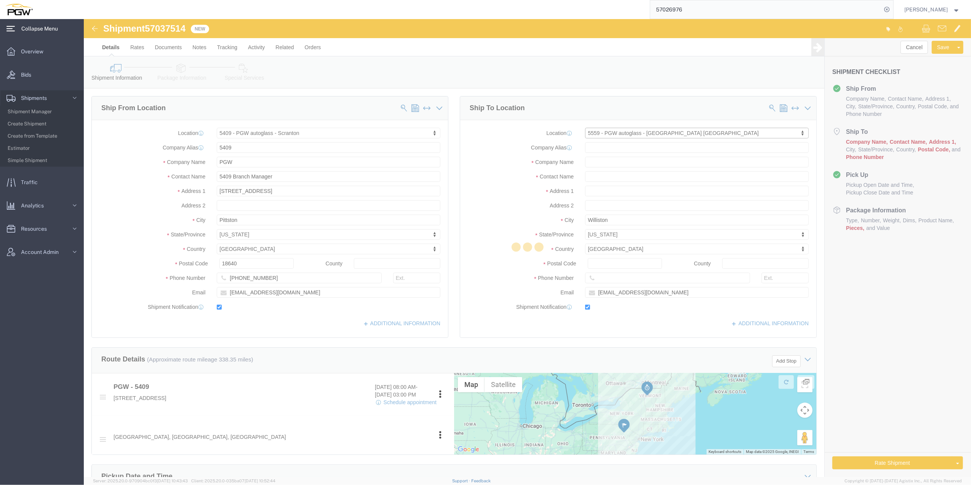
type input "04092"
type input "[PHONE_NUMBER]"
type input "[EMAIL_ADDRESS][DOMAIN_NAME]"
select select "ME"
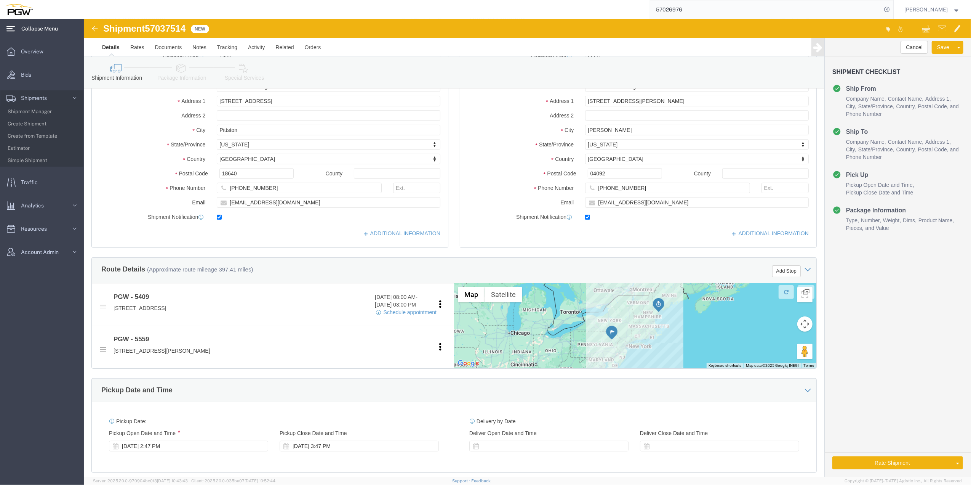
scroll to position [101, 0]
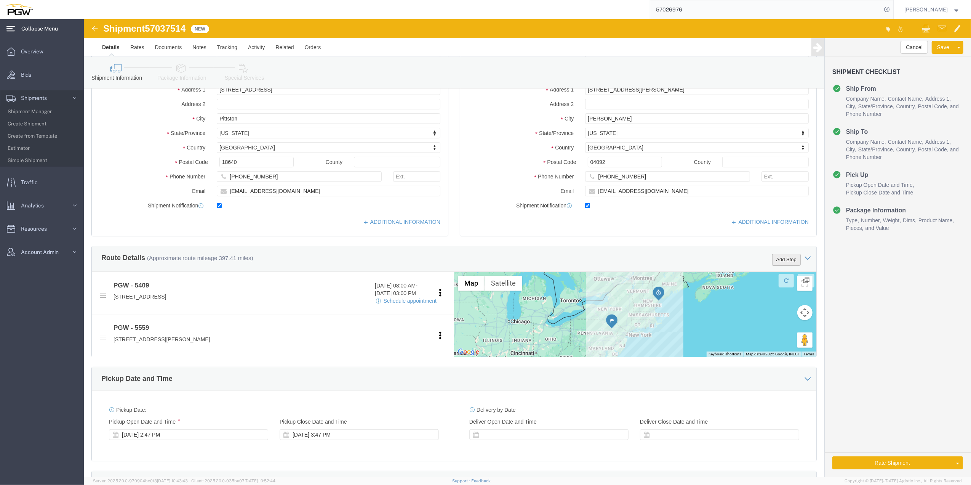
click button "Add Stop"
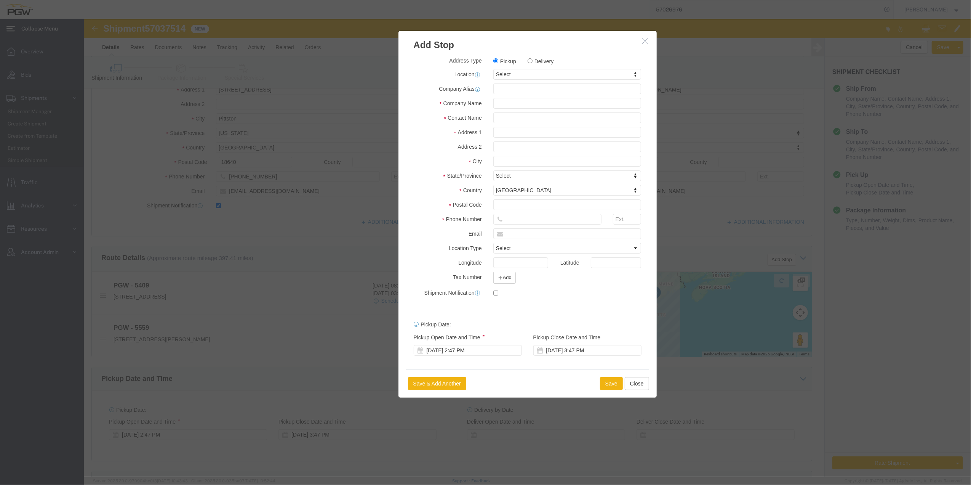
click label "Delivery"
click input "Delivery"
radio input "true"
select select
click label "Delivery"
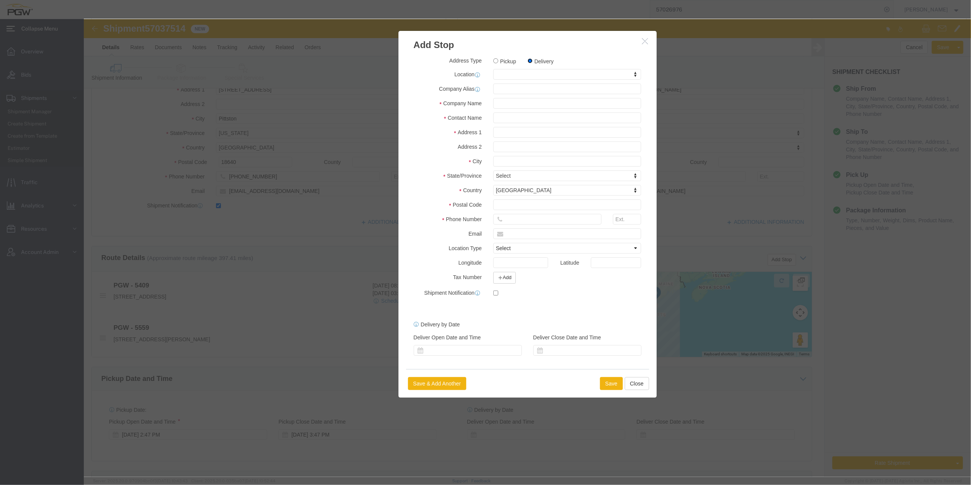
click input "Delivery"
type input "5525"
select select "28353"
type input "5525"
type input "PGW"
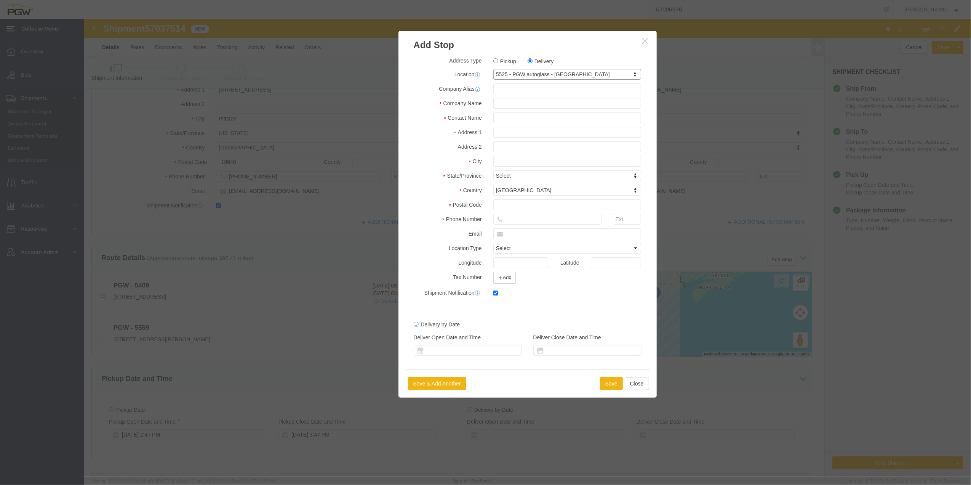
type input "5525 Branch Manager"
type input "[STREET_ADDRESS]"
type input "Londonderry"
type input "03053"
type input "[PHONE_NUMBER]"
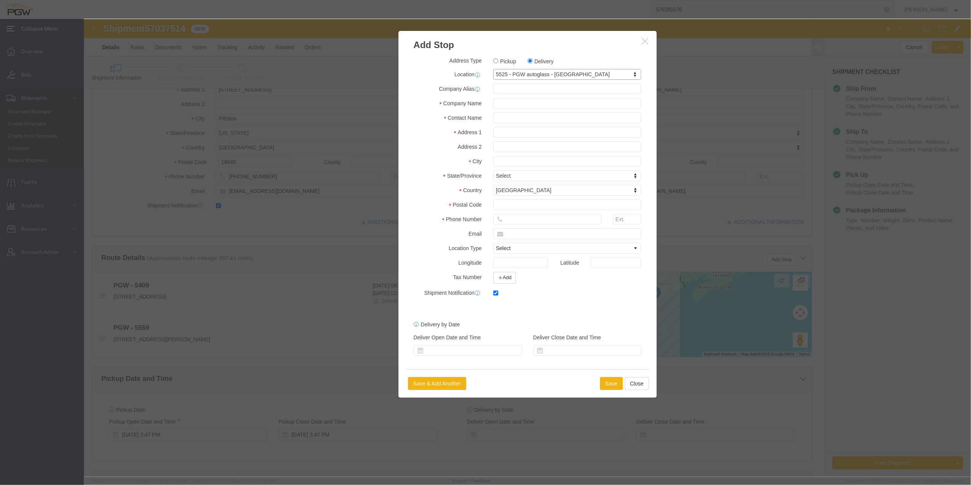
type input "[EMAIL_ADDRESS][DOMAIN_NAME]"
checkbox input "true"
select select "NH"
click button "Save"
select select "D"
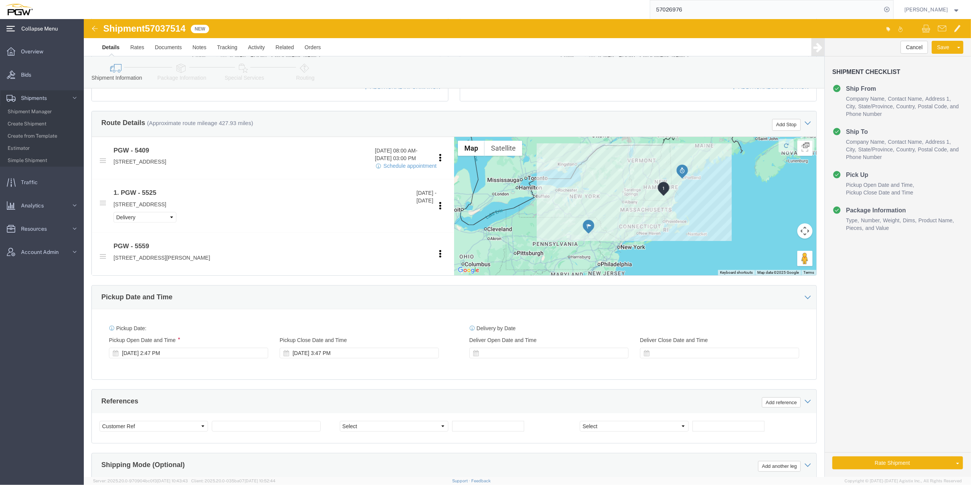
scroll to position [254, 0]
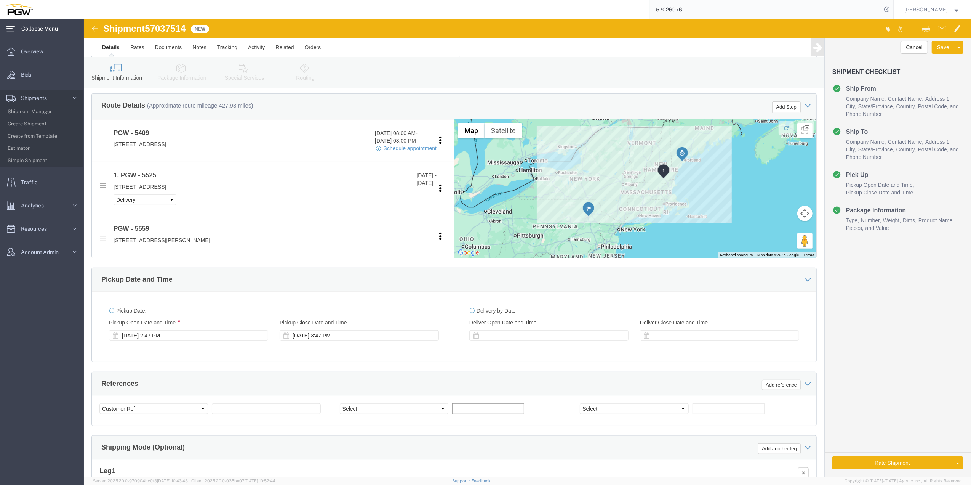
click input "text"
paste input "669534"
type input "669534"
click input "text"
paste input "669530"
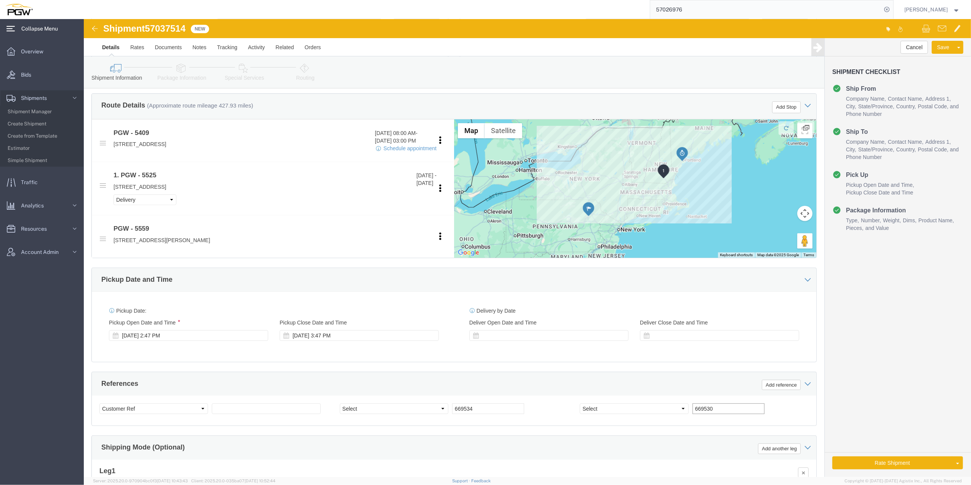
type input "669530"
click select "Select Account Type Activity ID Airline Appointment Number ASN Batch Request # …"
select select "ORDERNUM"
click select "Select Account Type Activity ID Airline Appointment Number ASN Batch Request # …"
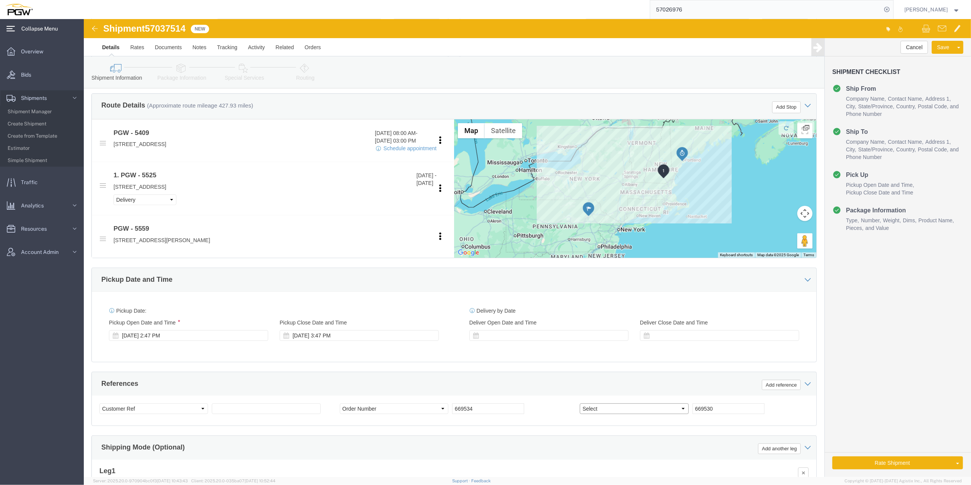
select select "ORDERNUM"
click select "Select Account Type Activity ID Airline Appointment Number ASN Batch Request # …"
select select "BOL"
click select "Select Account Type Activity ID Airline Appointment Number ASN Batch Request # …"
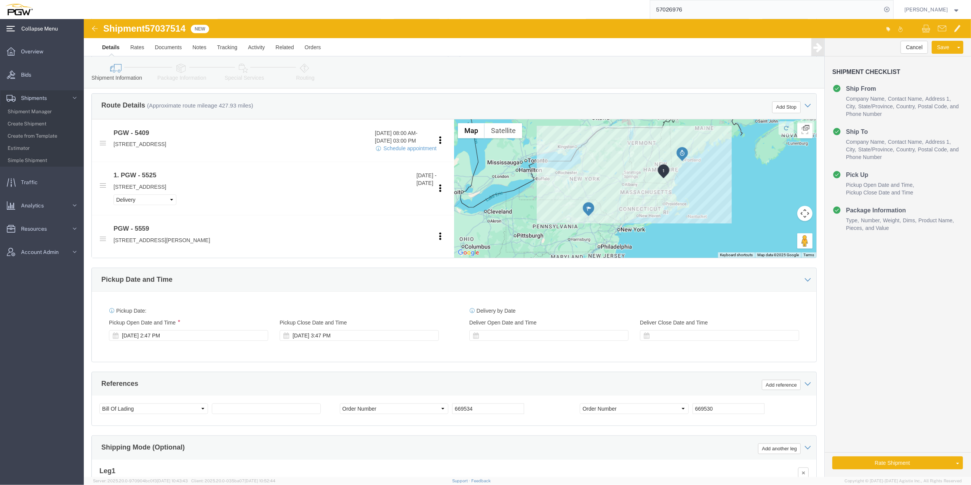
click span "57037514"
copy span "57037514"
click input "text"
paste input "57037514"
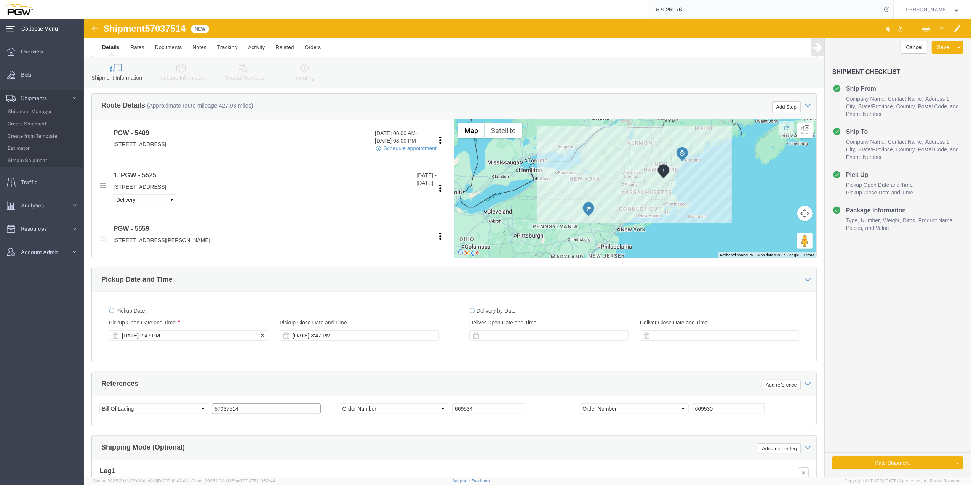
type input "57037514"
click div "[DATE] 2:47 PM"
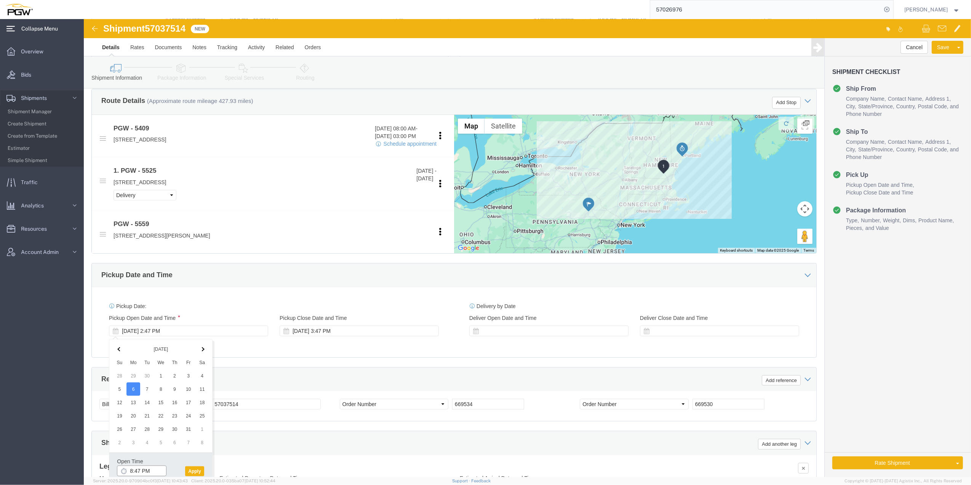
click input "8:47 PM"
click input "8:00 PM"
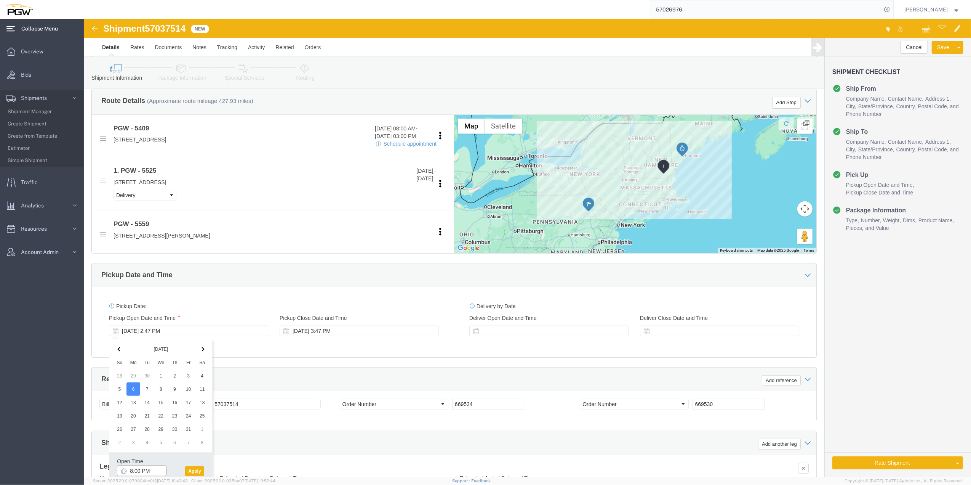
click input "8:00 PM"
type input "8:00 AM"
click button "Apply"
click div "[DATE] 3:47 PM"
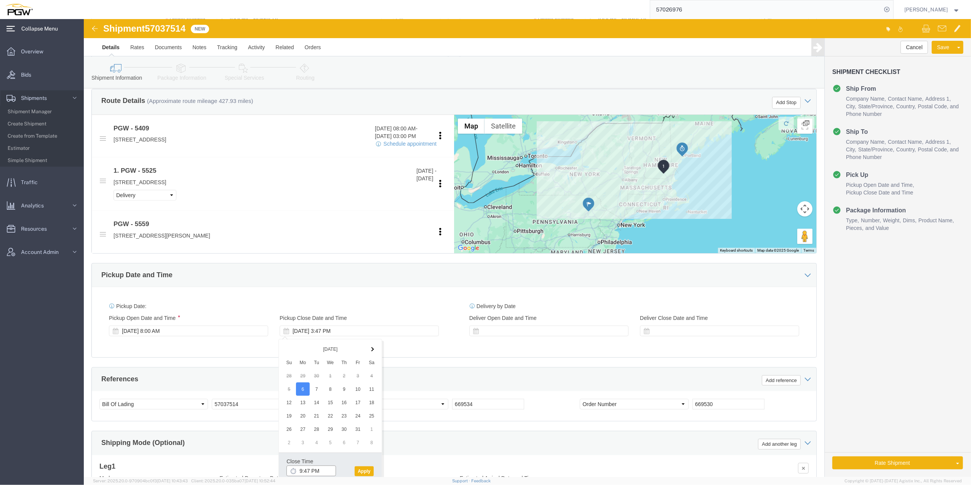
click input "9:47 PM"
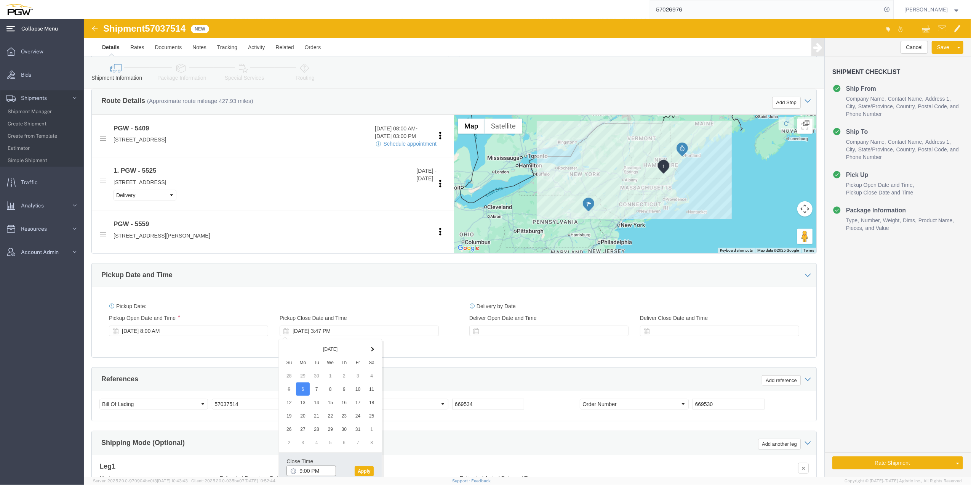
click input "9:00 PM"
click body "Shipment 57037514 New Details Rates Documents Notes Tracking Activity Related O…"
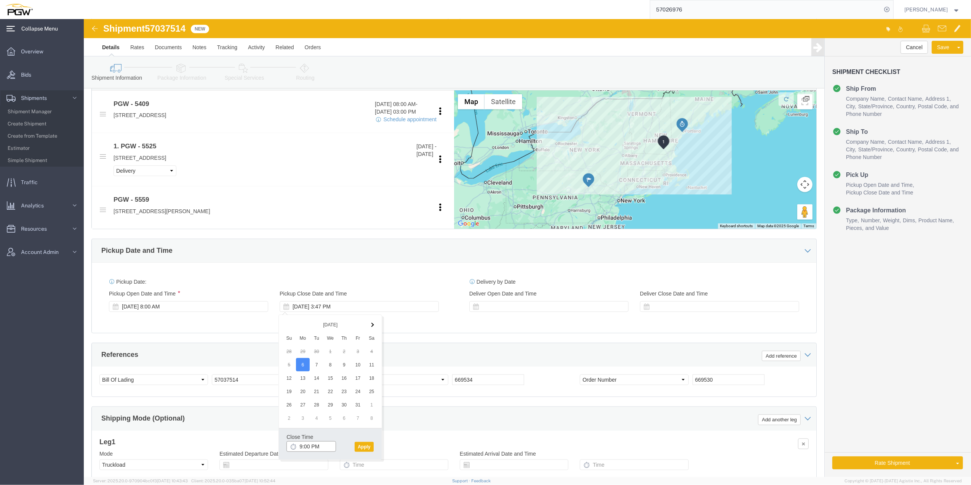
click input "9:00 PM"
type input "9:00 am"
click button "Apply"
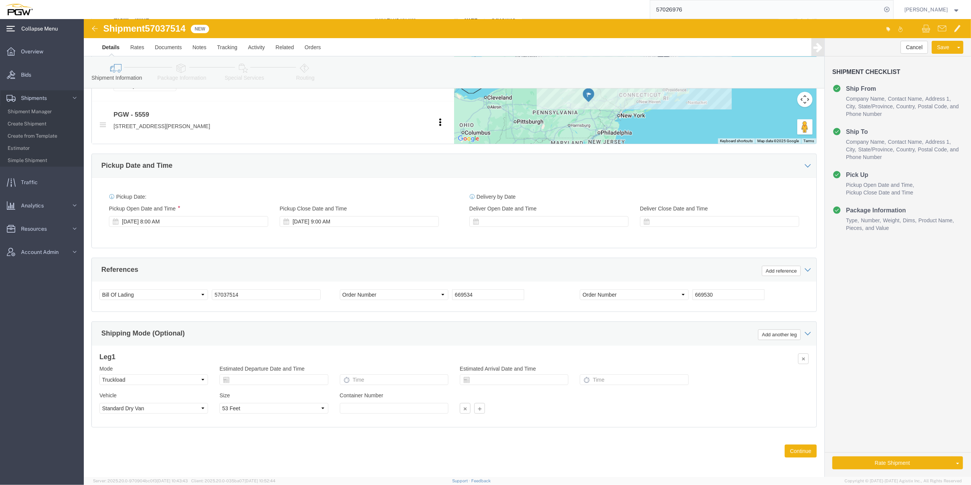
scroll to position [374, 0]
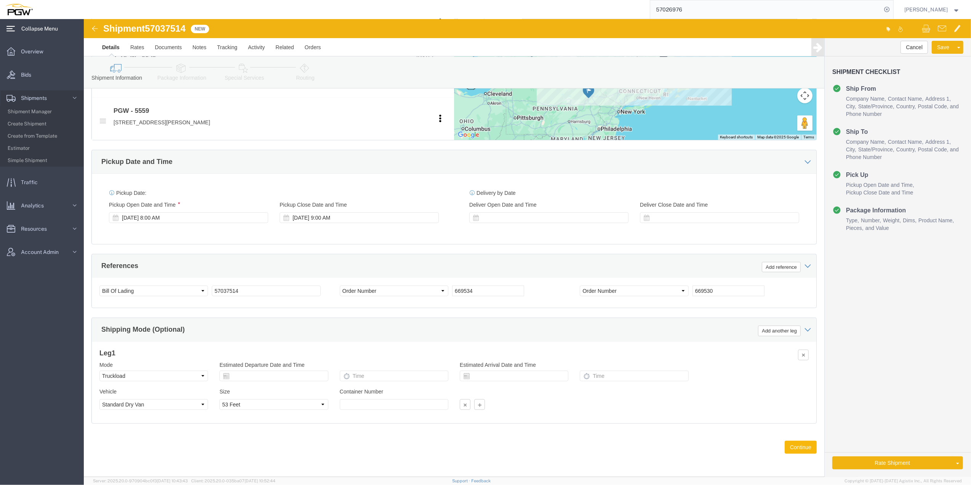
click button "Continue"
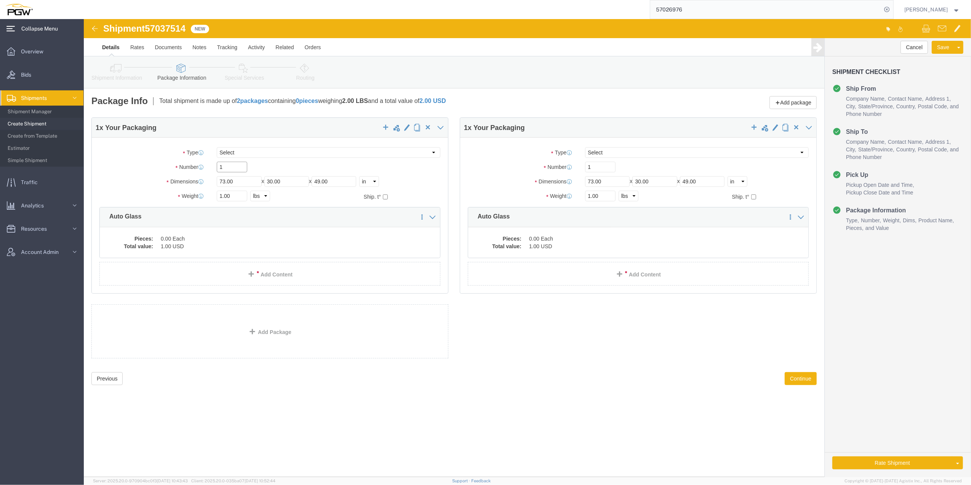
click div "1"
type input "22"
click input "1"
type input "15"
click input "1.00"
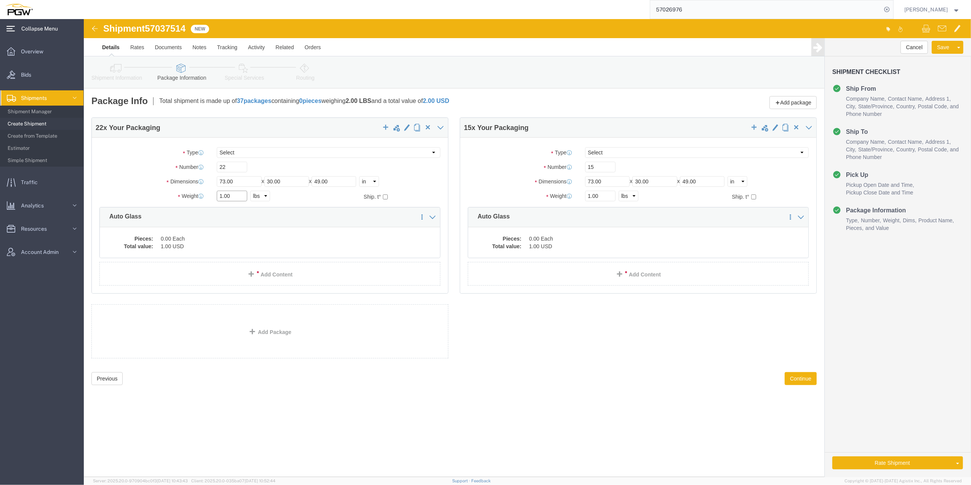
paste input "7669"
type input "17669.00"
click input "1.00"
paste input "1027"
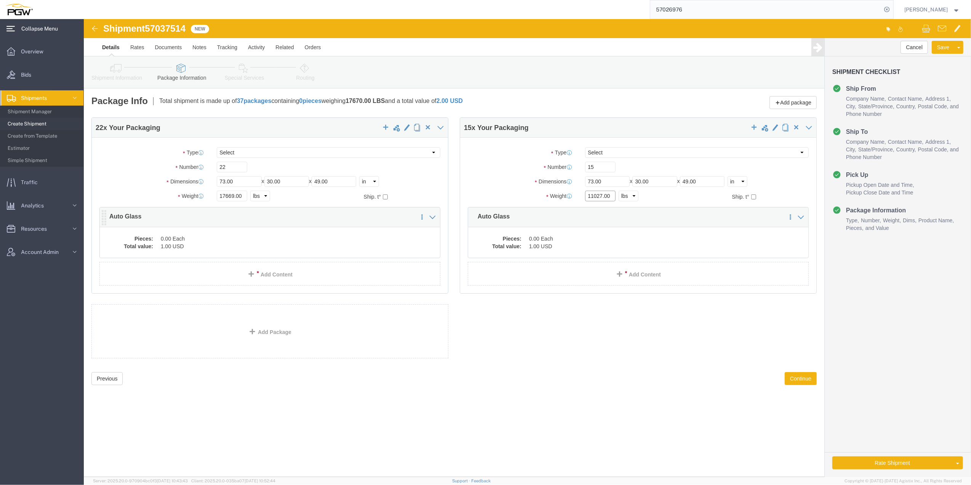
type input "11027.00"
click dd "1.00 USD"
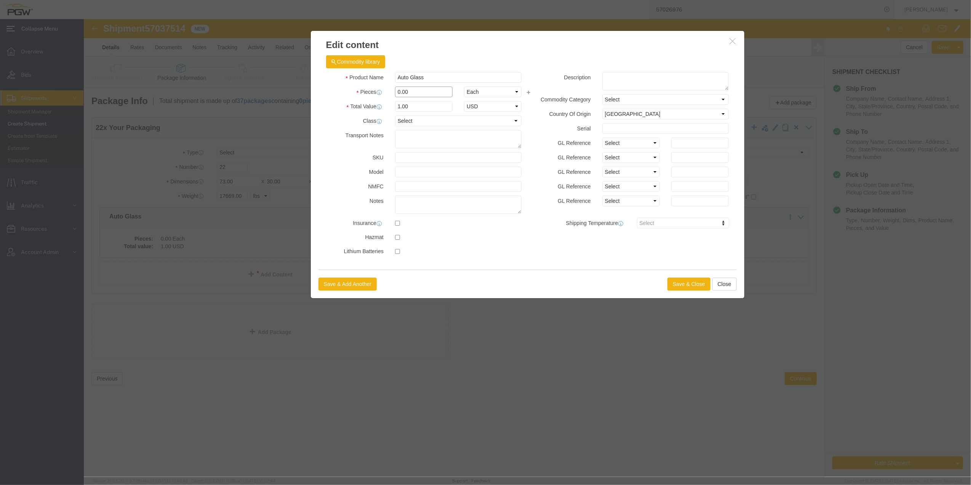
click input "0.00"
type input "22.00"
type input "22"
click button "Save & Close"
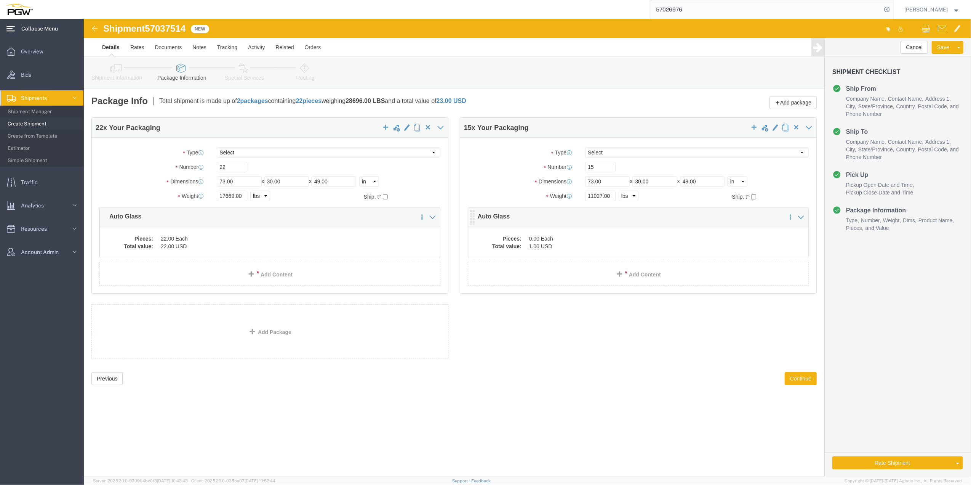
click dd "0.00 Each"
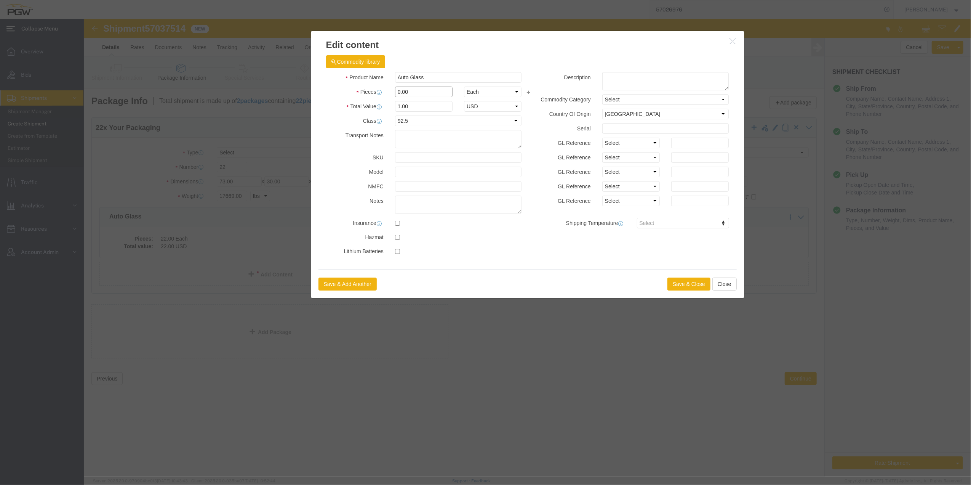
click input "0.00"
type input "15.00"
type input "15"
click button "Save & Close"
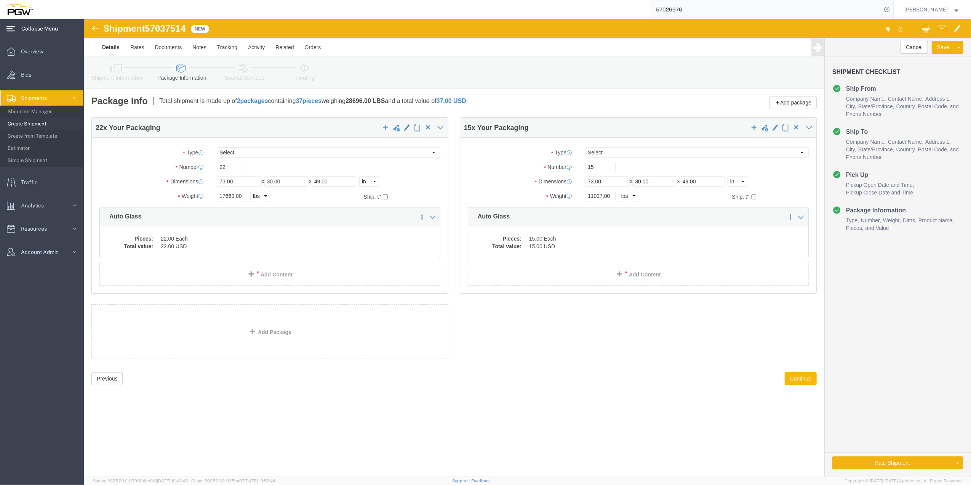
click button "Continue"
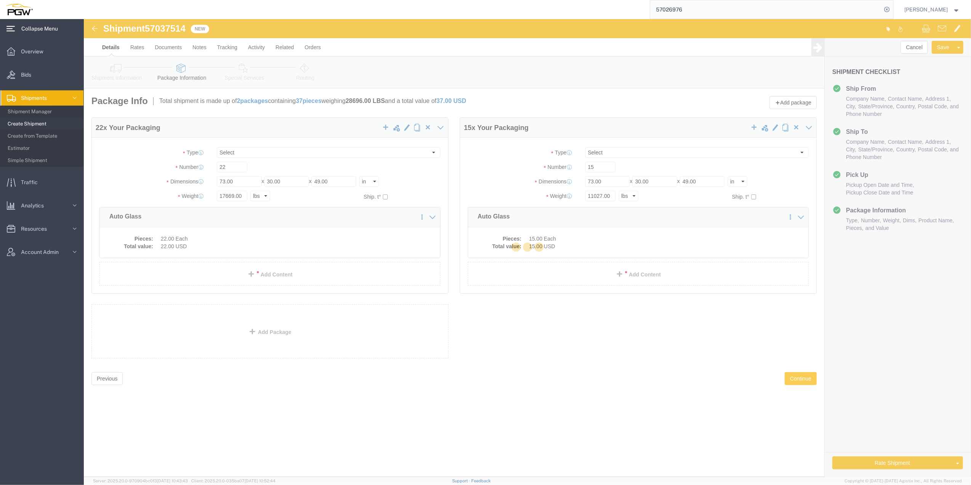
select select
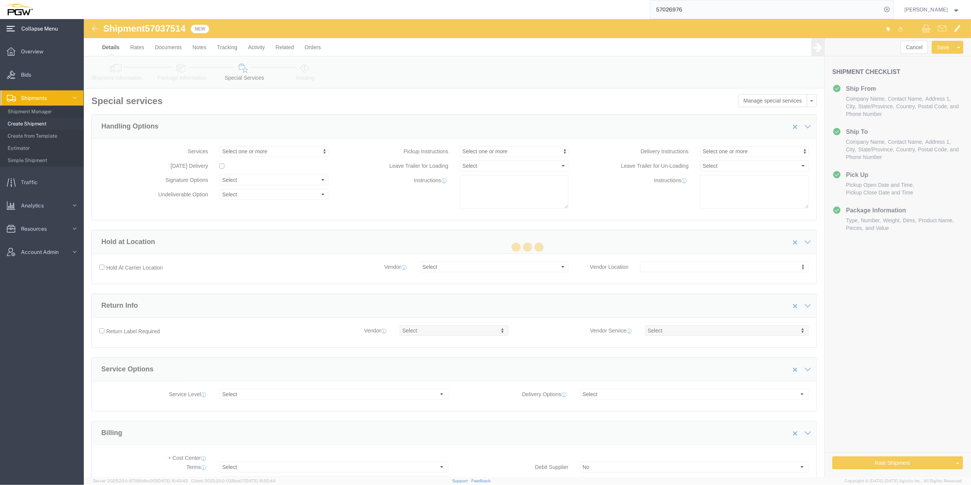
select select "COSTCENTER"
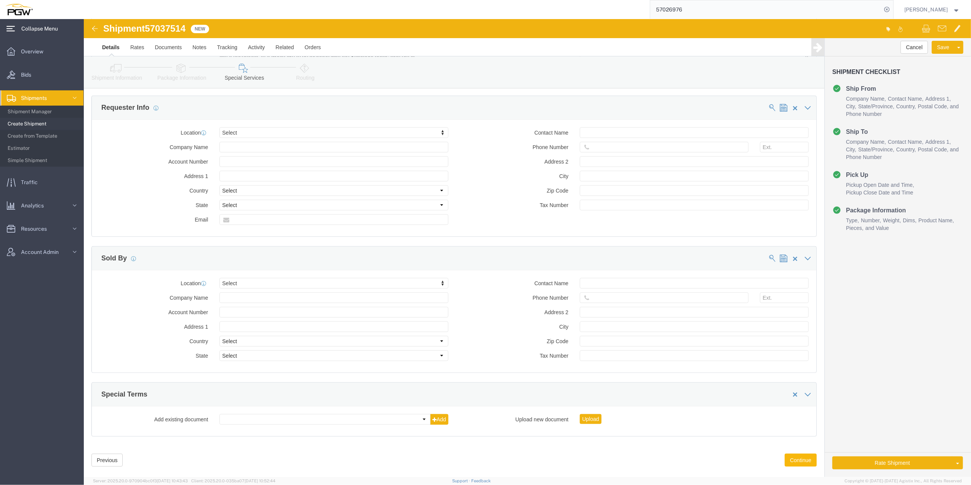
scroll to position [700, 0]
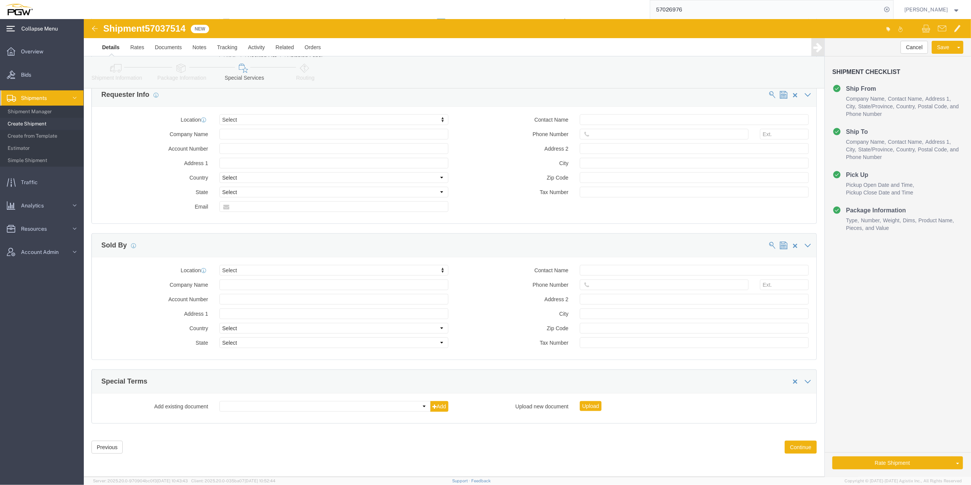
click div "Previous Continue"
click button "Continue"
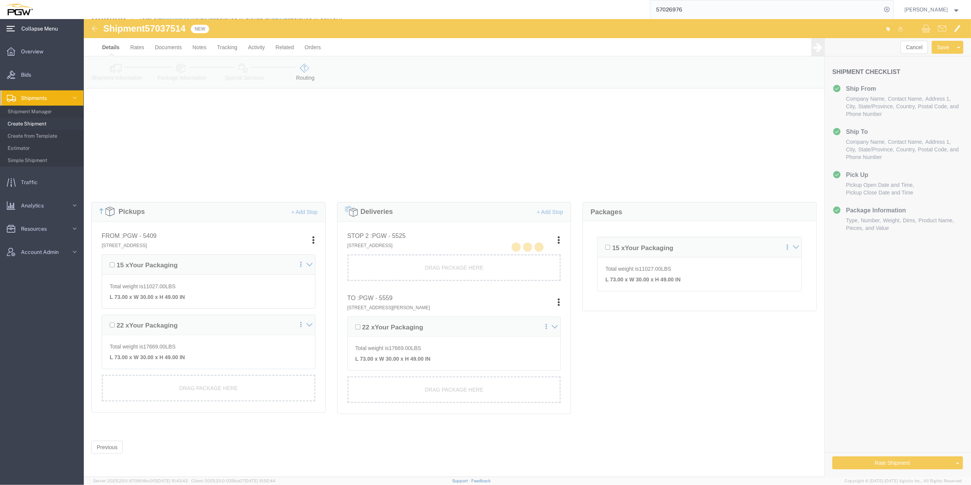
scroll to position [84, 0]
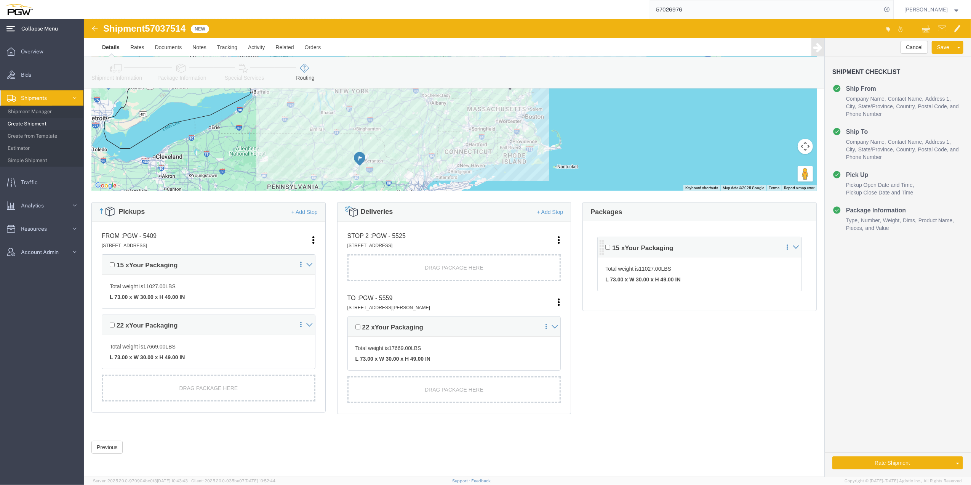
click div "15 x Your Packaging Total weight is 11027.00 LBS L 73.00 x W 30.00 x H 49.00 IN"
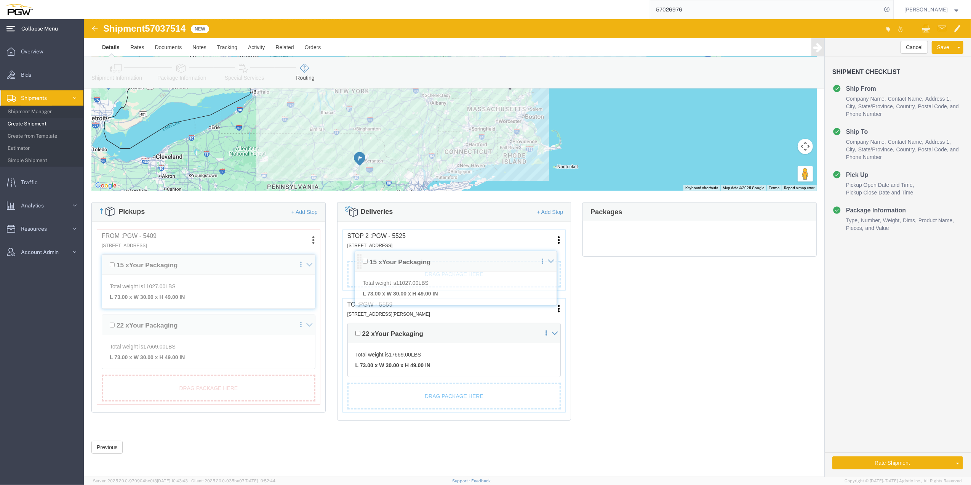
drag, startPoint x: 515, startPoint y: 227, endPoint x: 270, endPoint y: 240, distance: 245.0
click div "Pickups + Add Stop From : PGW - 5409 [STREET_ADDRESS] Edit Move to top Move to …"
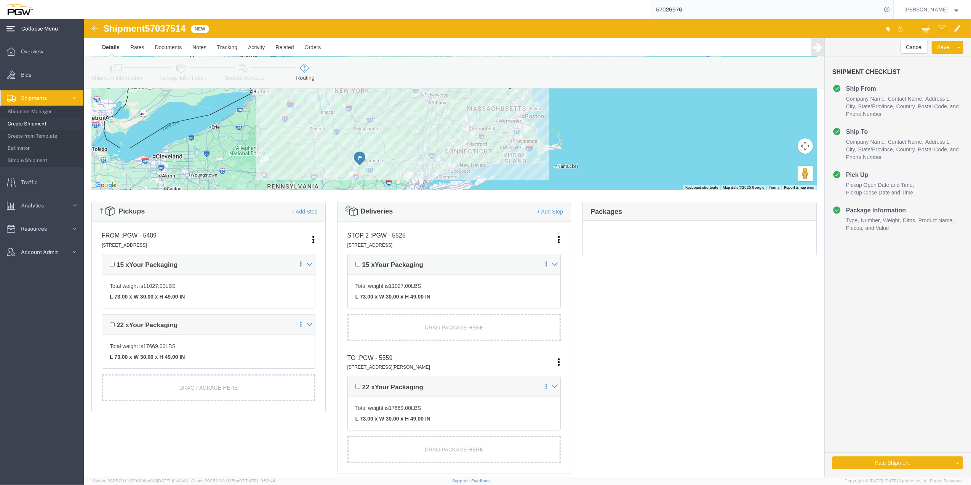
click div
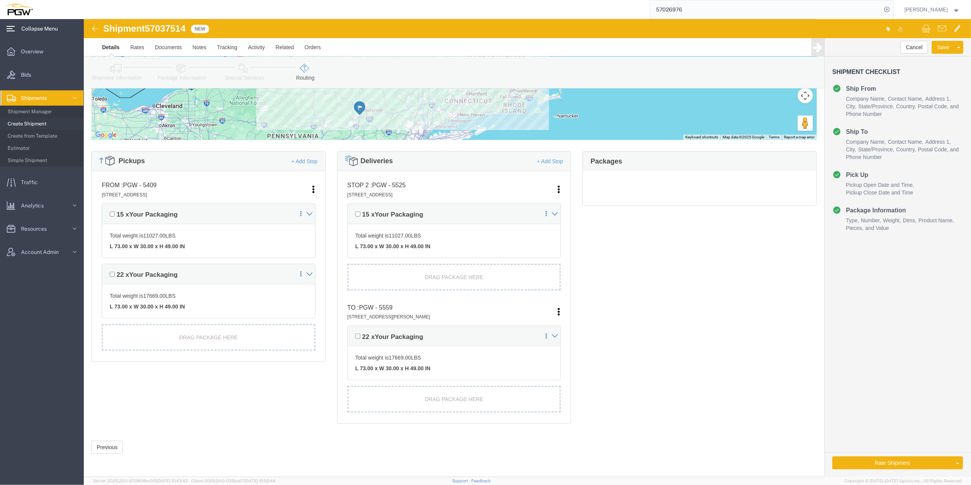
scroll to position [136, 0]
click button "Rate Shipment"
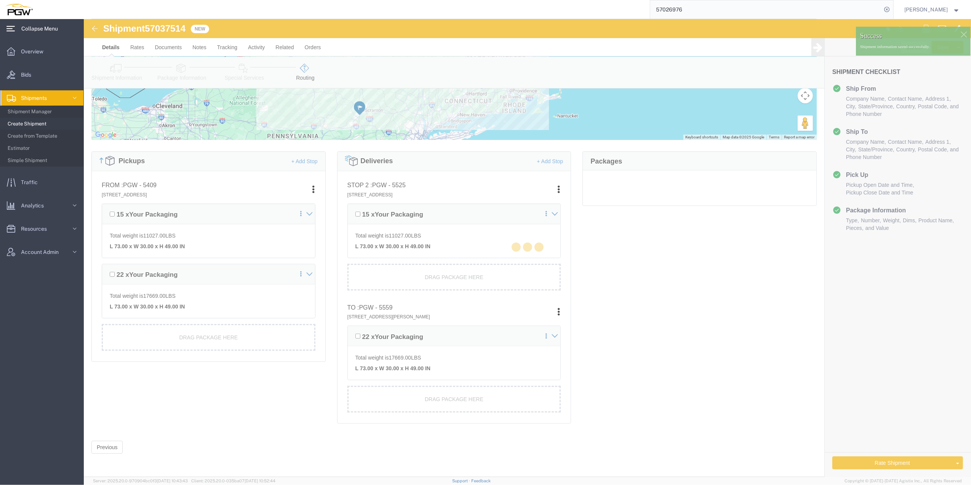
scroll to position [0, 0]
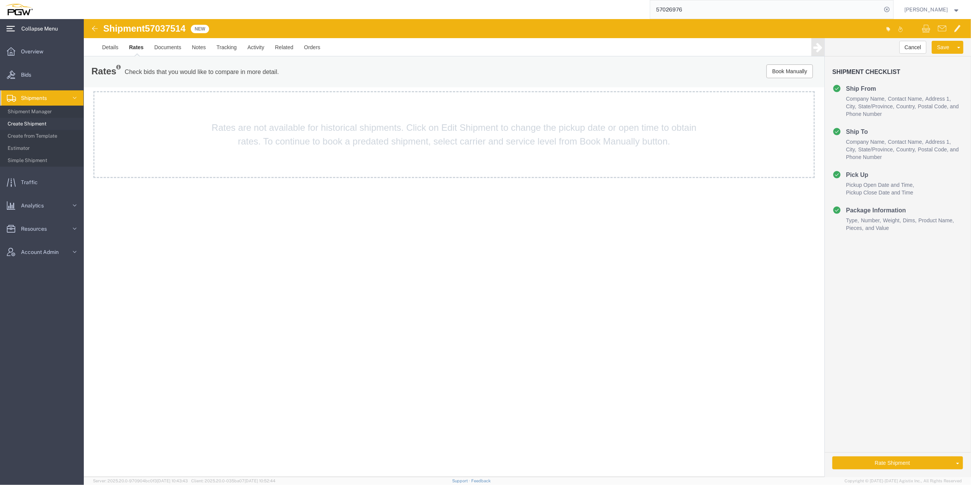
click at [939, 421] on div "Cancel Save Assign To Clone Shipment Save As Template Shipment Checklist Ship F…" at bounding box center [897, 257] width 146 height 439
click at [952, 427] on link "Send To Bid" at bounding box center [930, 426] width 66 height 11
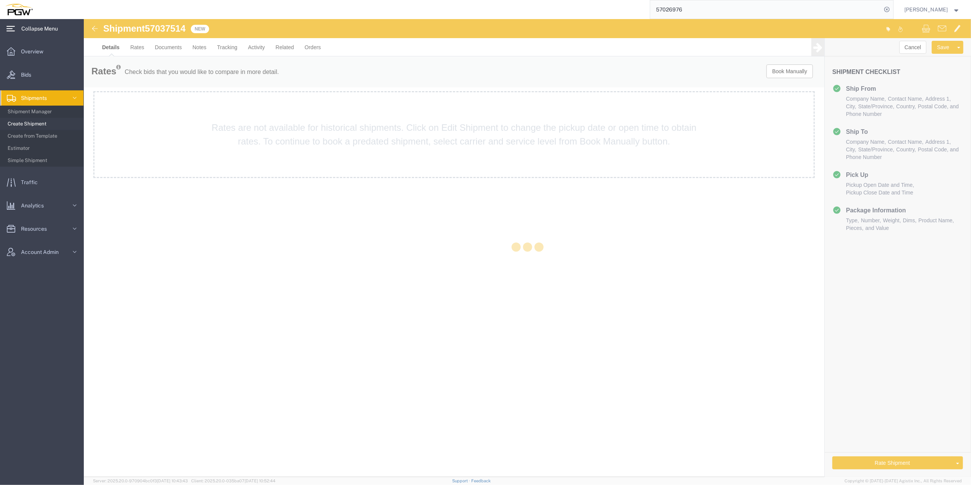
select select "61931"
select select "28369"
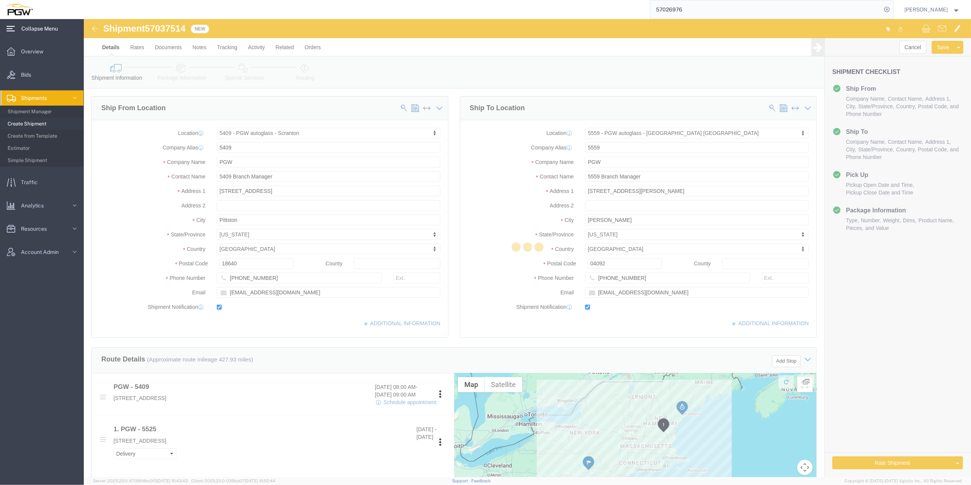
select select "61931"
select select "28369"
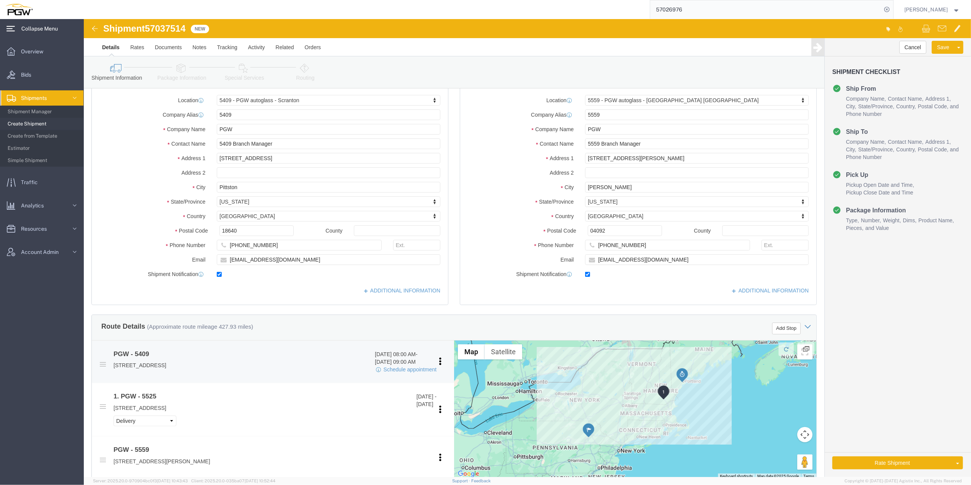
scroll to position [51, 0]
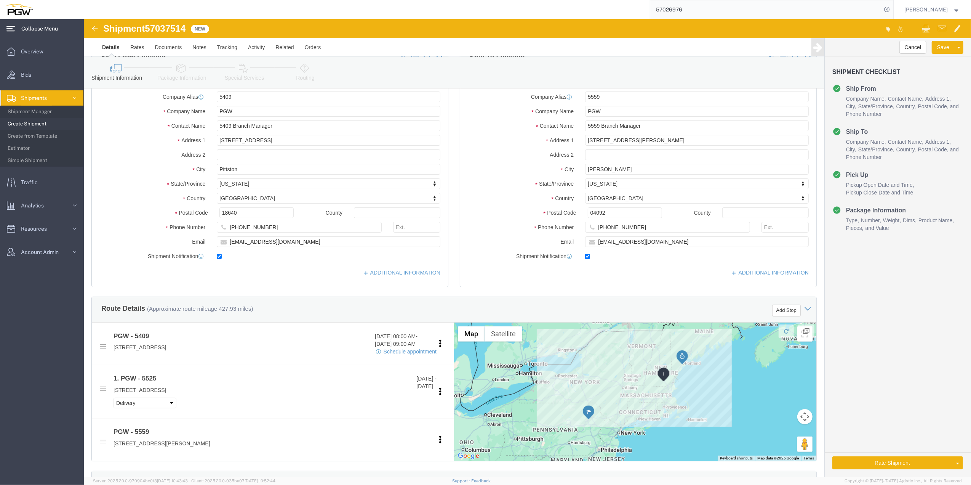
select select "61931"
select select "28369"
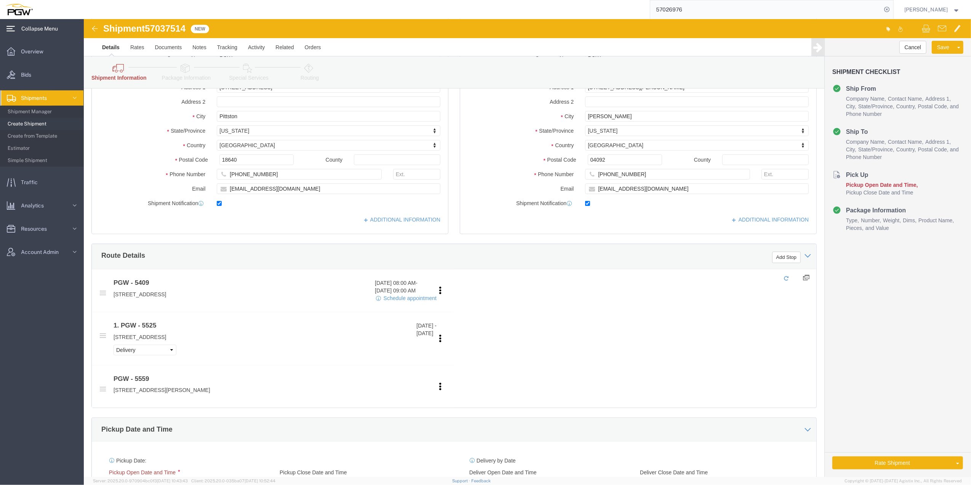
scroll to position [152, 0]
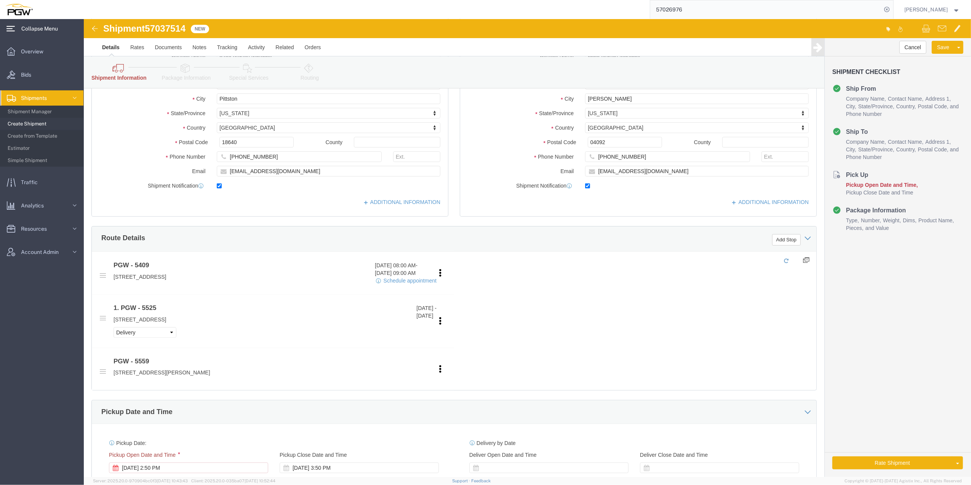
click div
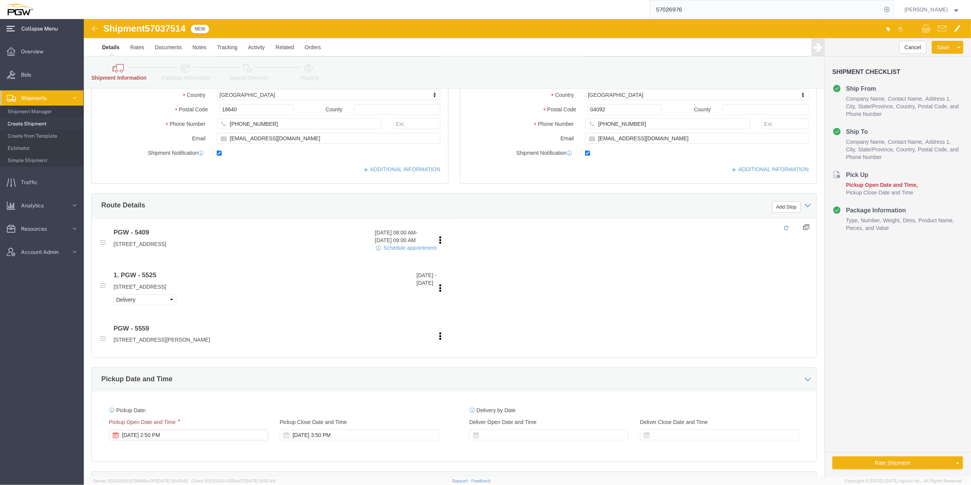
scroll to position [203, 0]
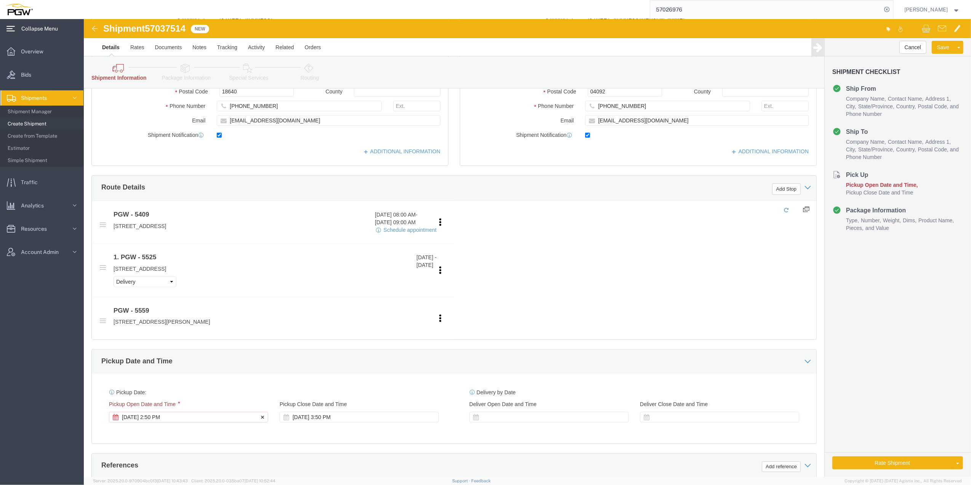
click div "[DATE] 2:50 PM"
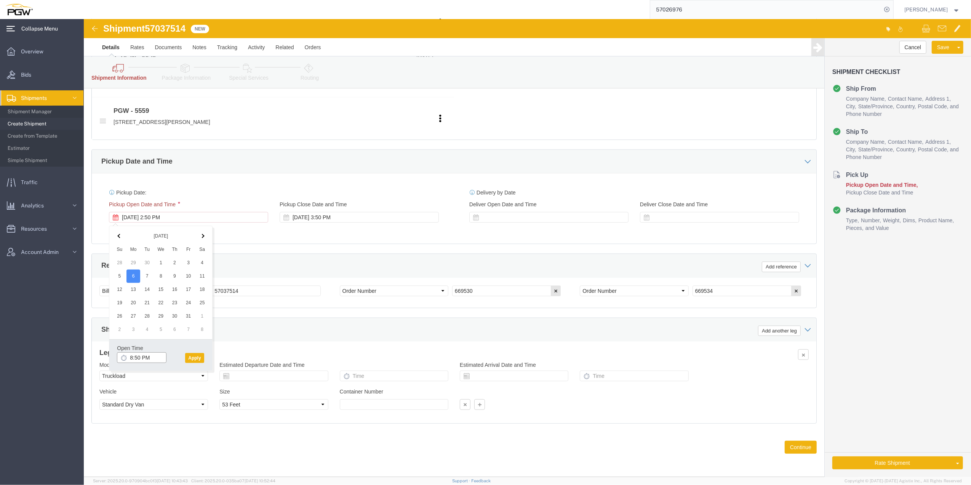
click input "8:50 PM"
click input "8:00 PM"
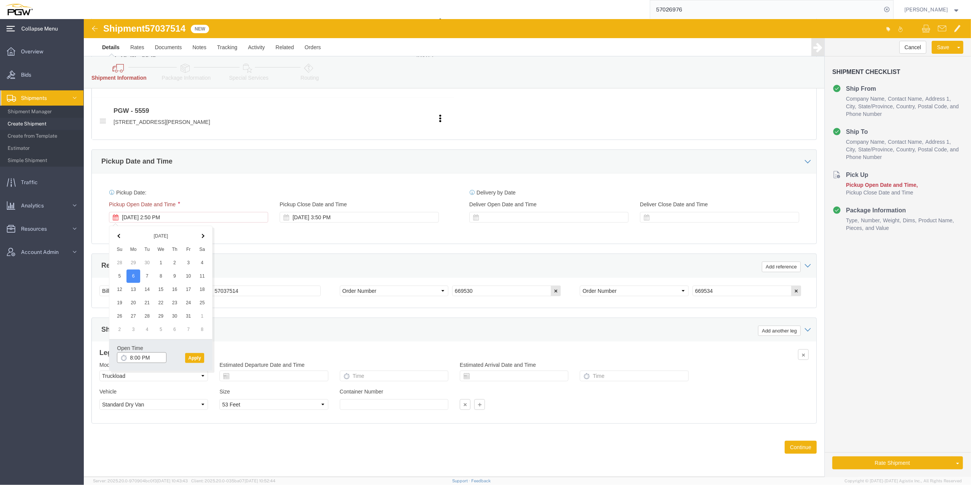
click input "8:00 PM"
type input "8:00 AM"
click button "Apply"
click div "[DATE] 3:50 PM"
click div "[DATE] 8:00 AM"
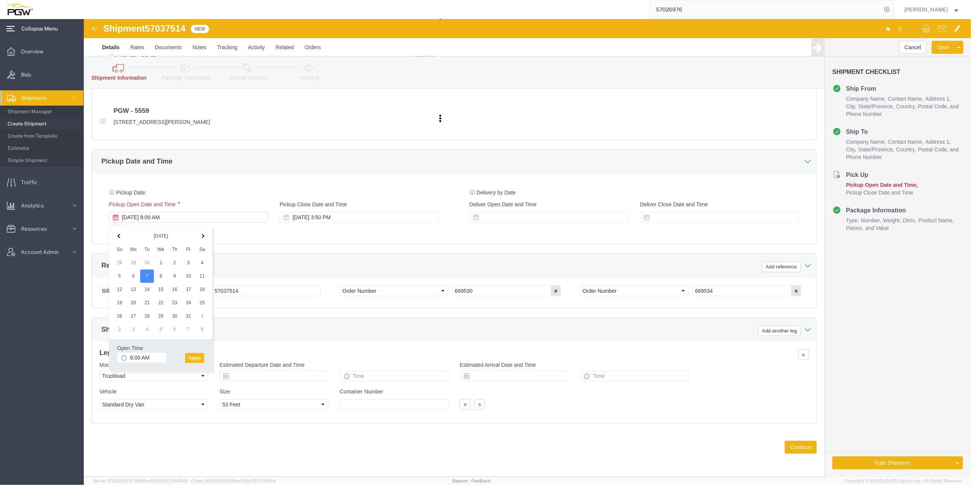
click button "Apply"
click button "Continue"
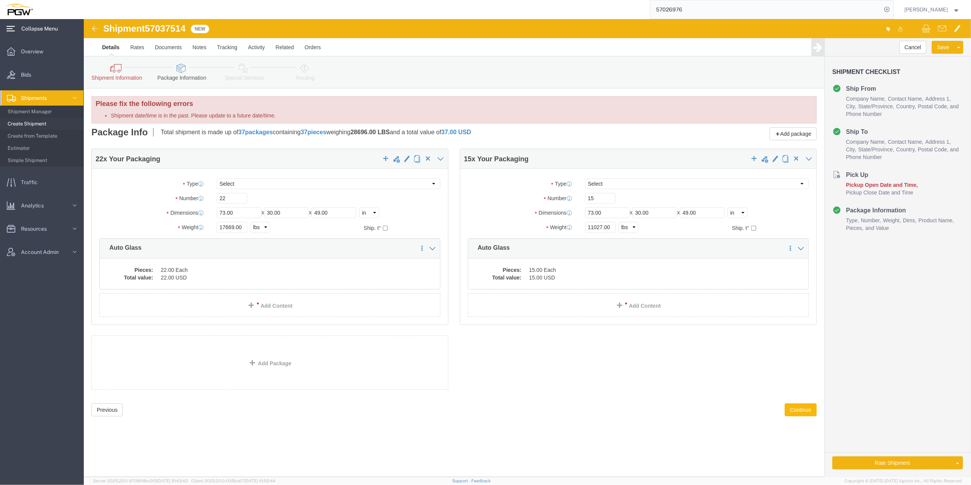
scroll to position [0, 0]
click icon
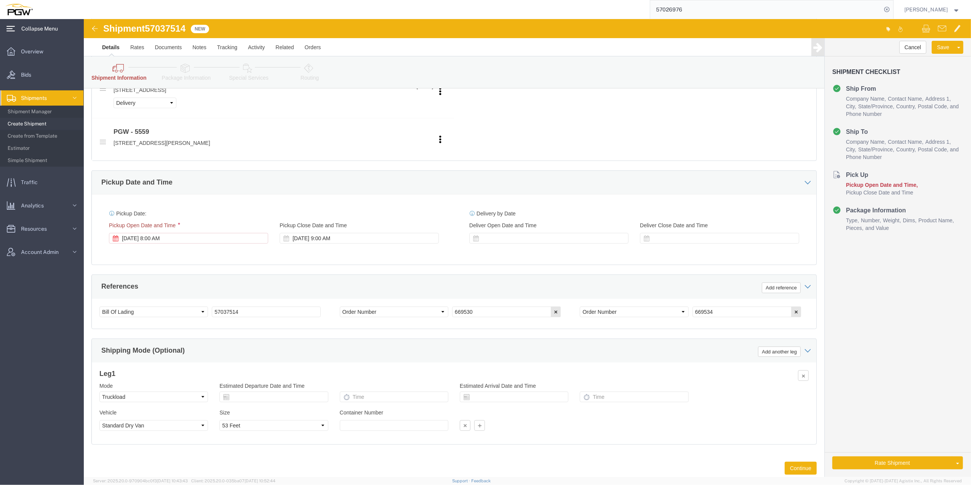
scroll to position [405, 0]
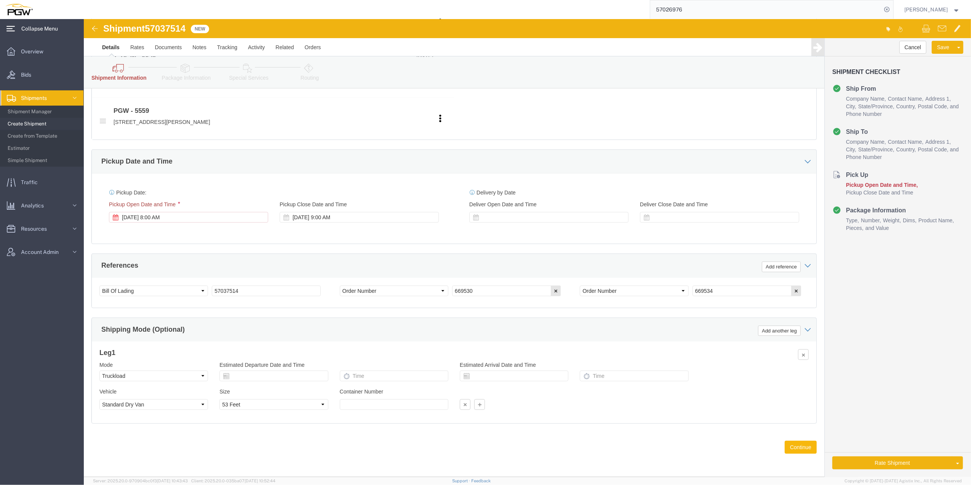
click button "Continue"
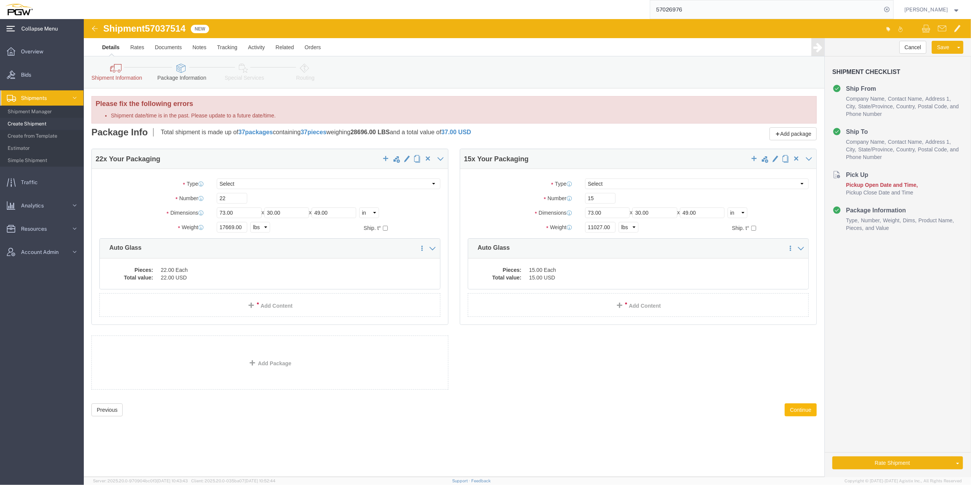
scroll to position [0, 0]
click icon
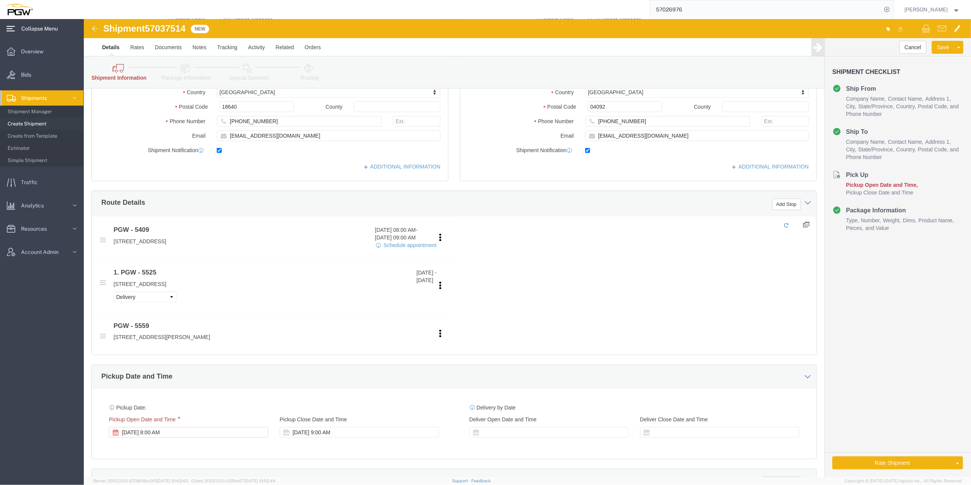
scroll to position [203, 0]
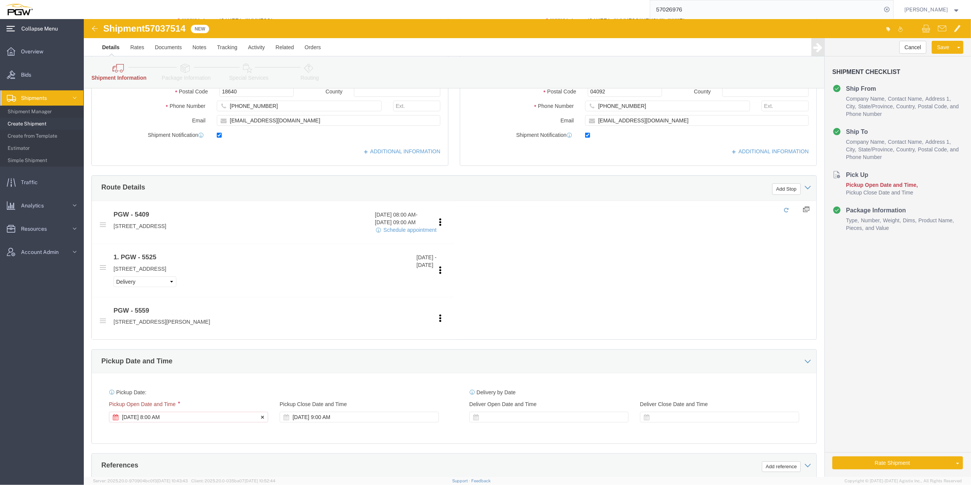
click div "[DATE] 8:00 AM"
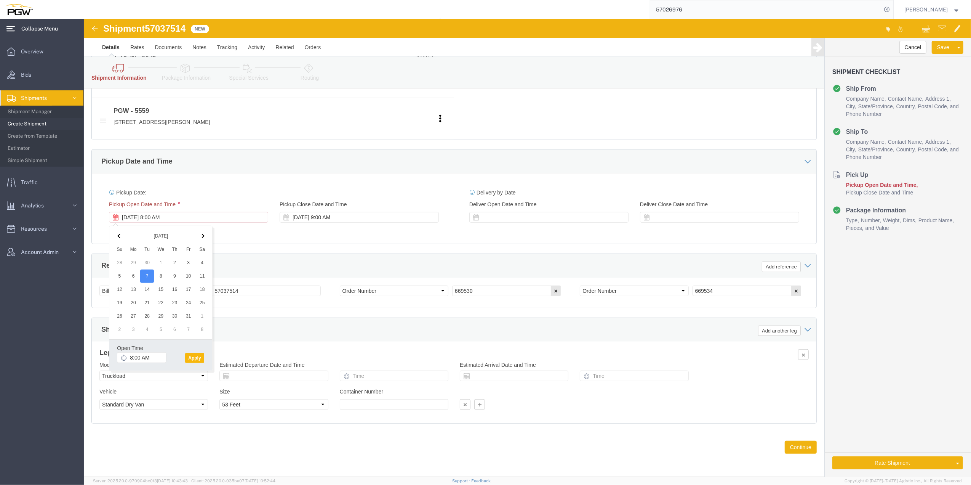
click button "Apply"
click div "[DATE] 9:00 AM"
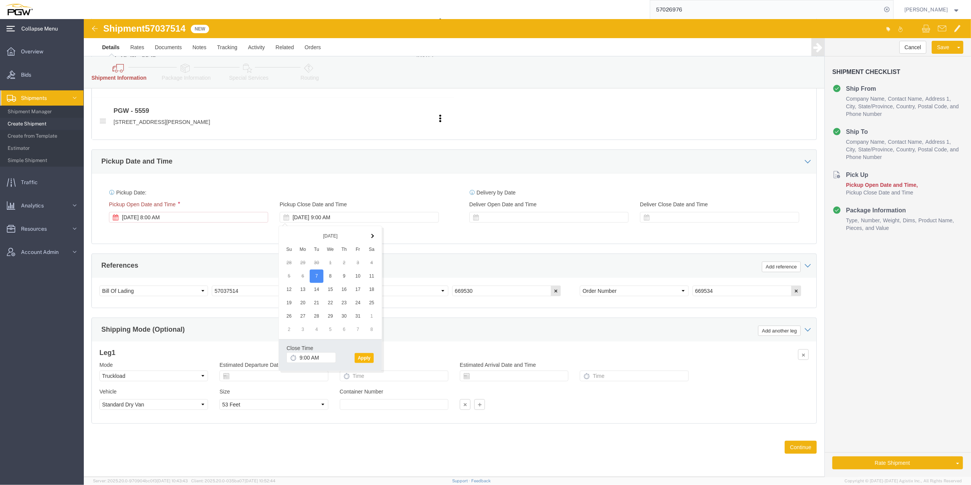
click button "Apply"
click button "Continue"
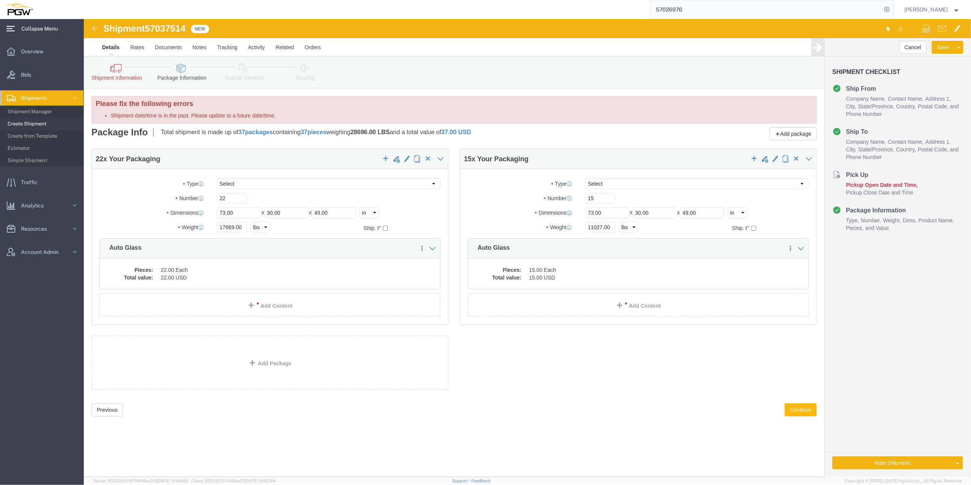
click button "Continue"
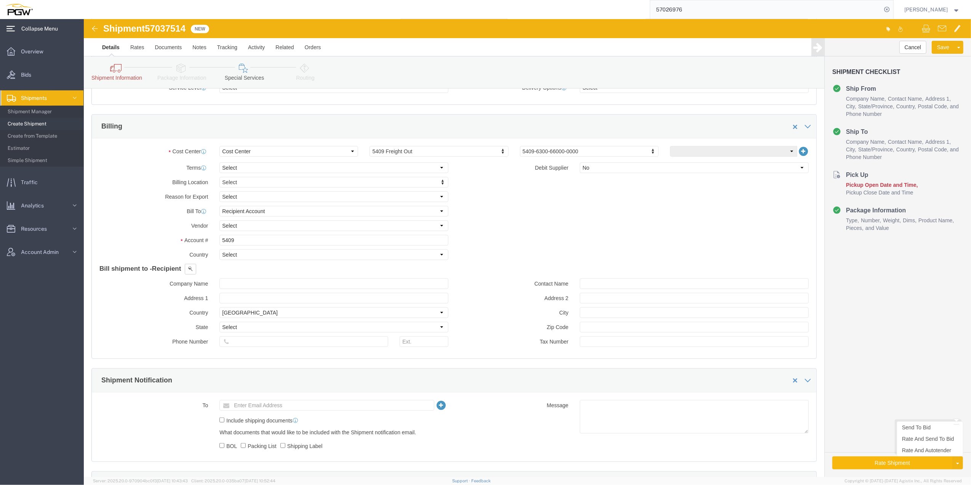
scroll to position [355, 0]
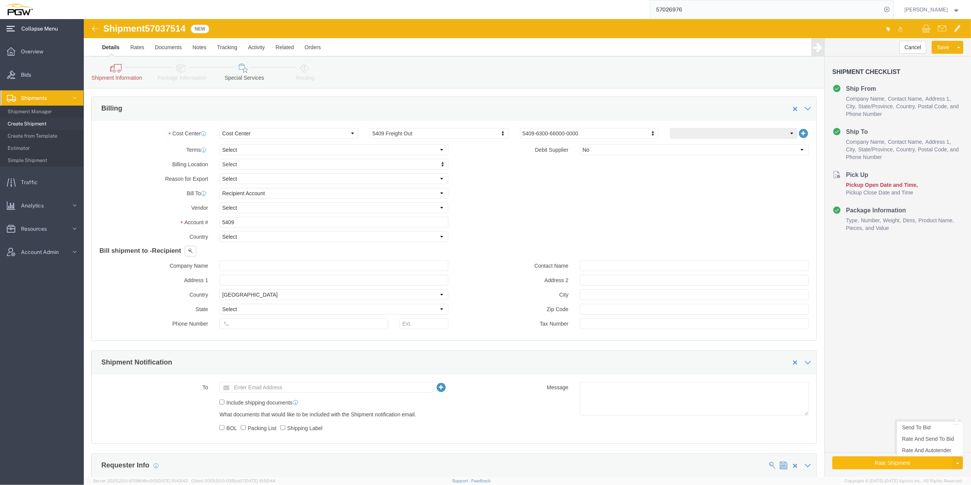
click button "Rate Shipment"
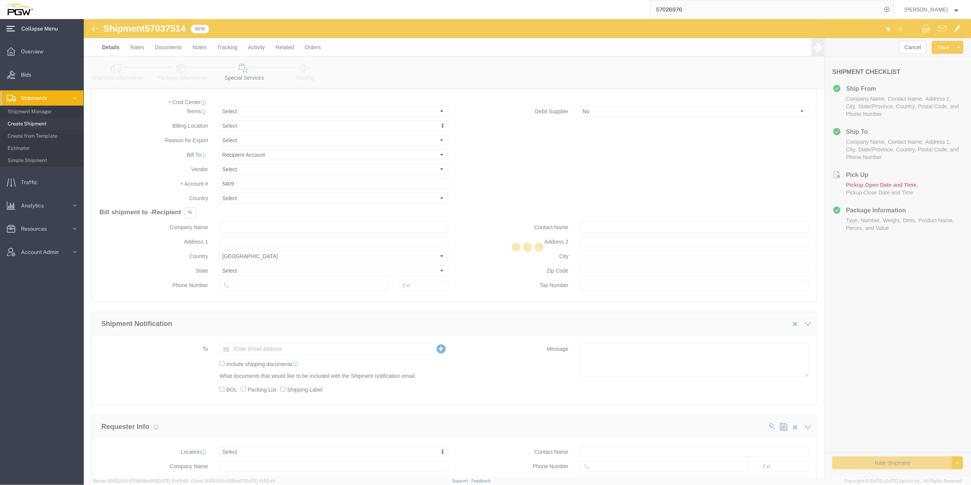
scroll to position [324, 0]
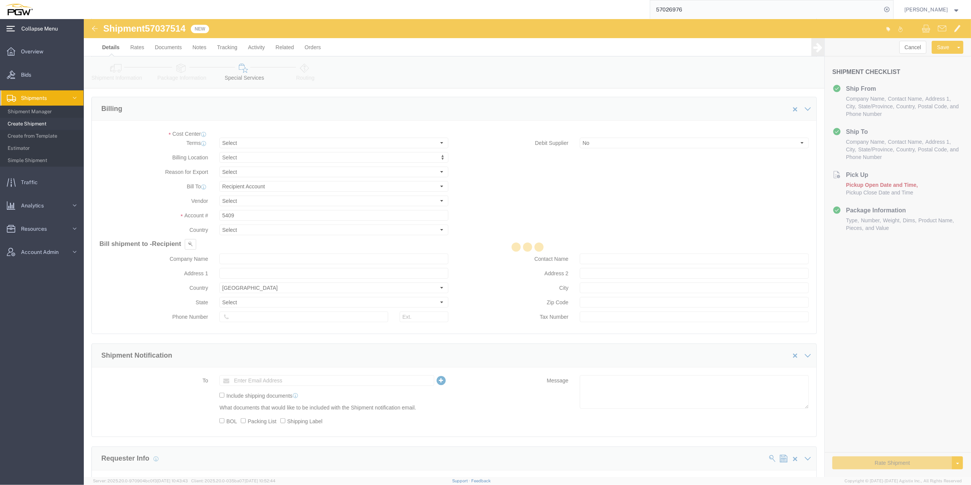
select select "COSTCENTER"
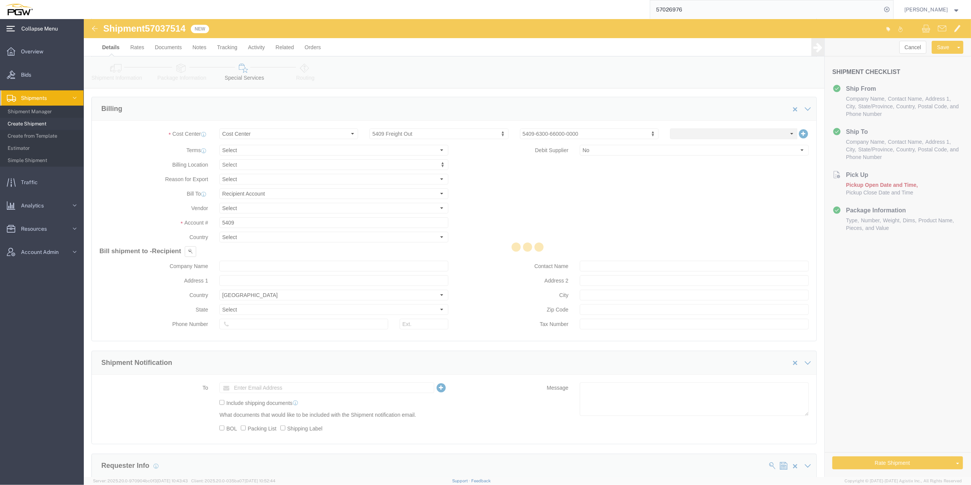
select select
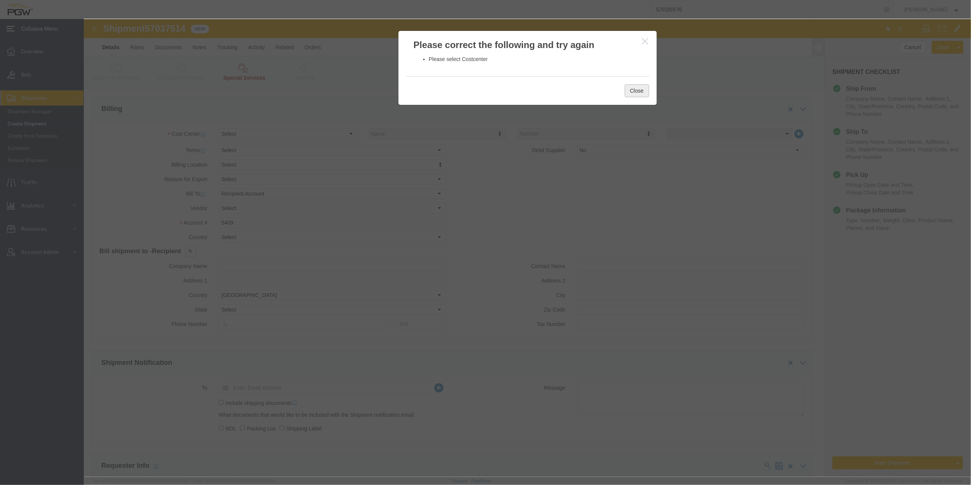
click button "Close"
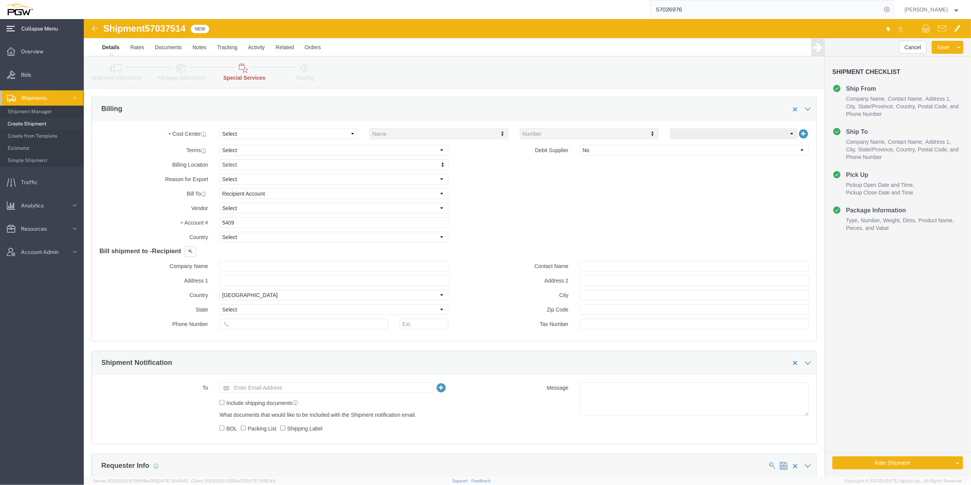
click link "Shipment Information"
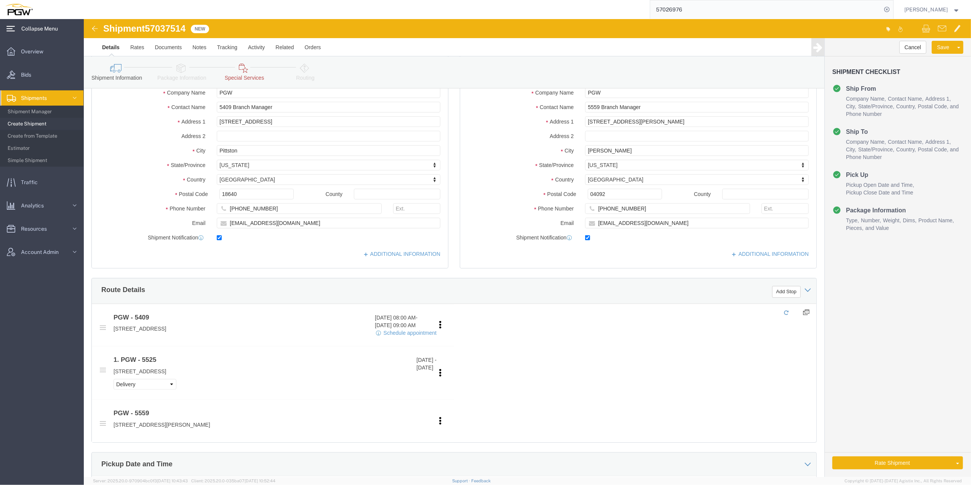
scroll to position [0, 0]
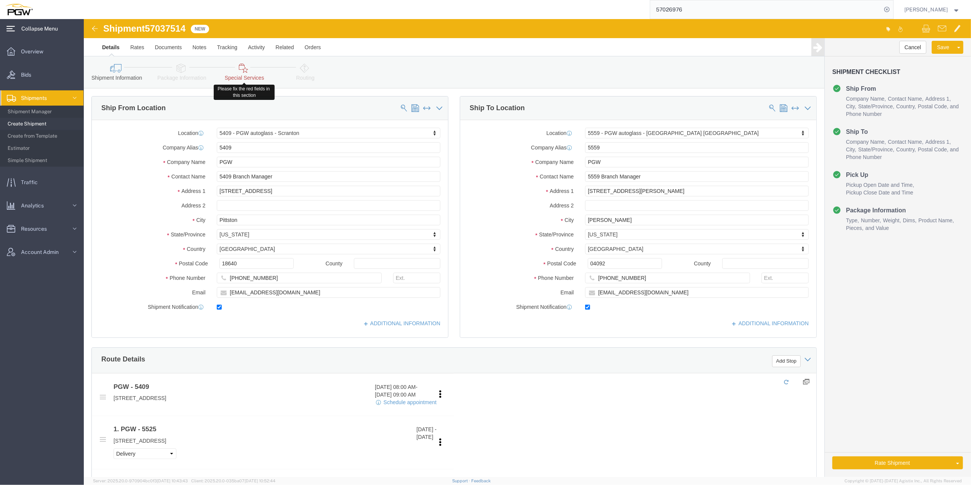
click icon
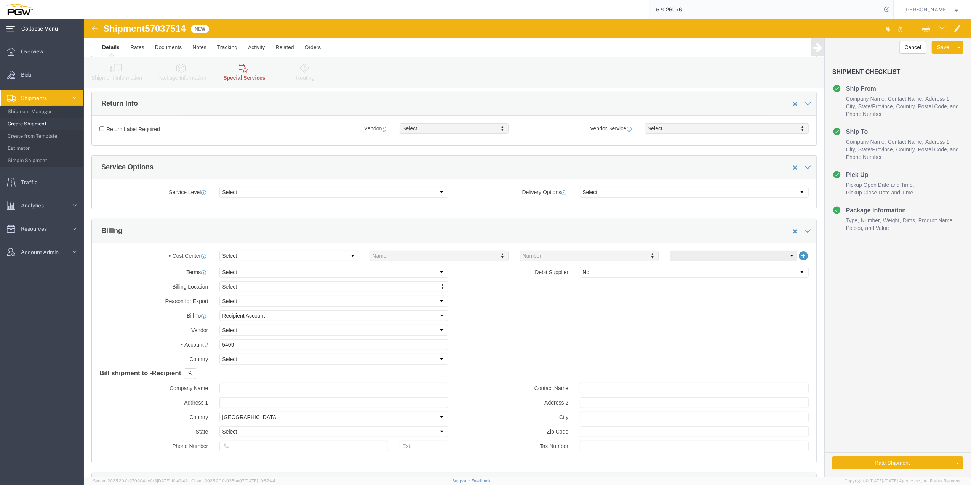
scroll to position [203, 0]
click select "Select Buyer Cost Center Department Operations Number Order Number Sales Person"
select select "COSTCENTER"
click select "Select Buyer Cost Center Department Operations Number Order Number Sales Person"
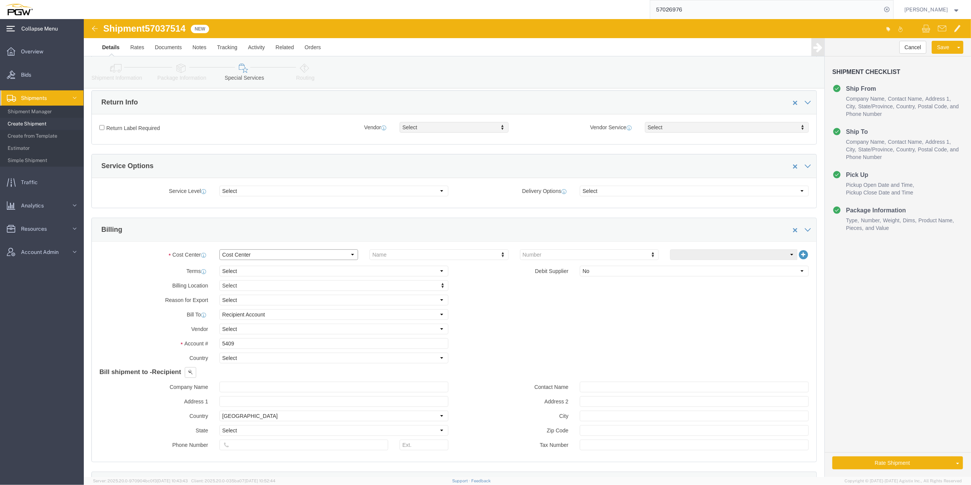
click select "Select Buyer Cost Center Department Operations Number Order Number Sales Person"
click input "5409"
type input "5409"
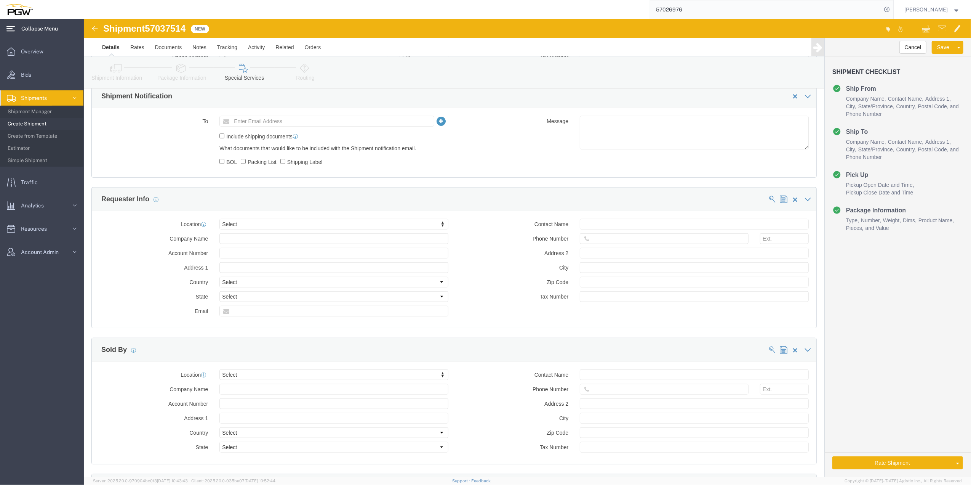
scroll to position [700, 0]
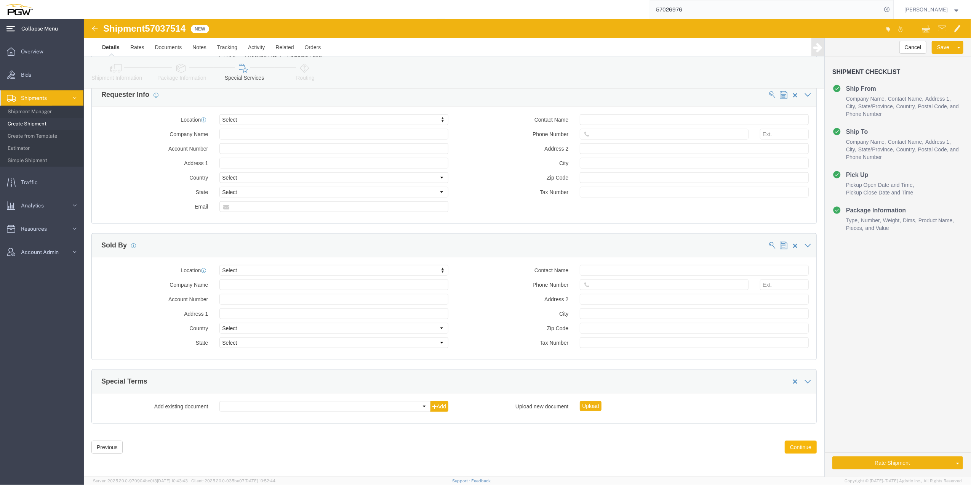
click button "Continue"
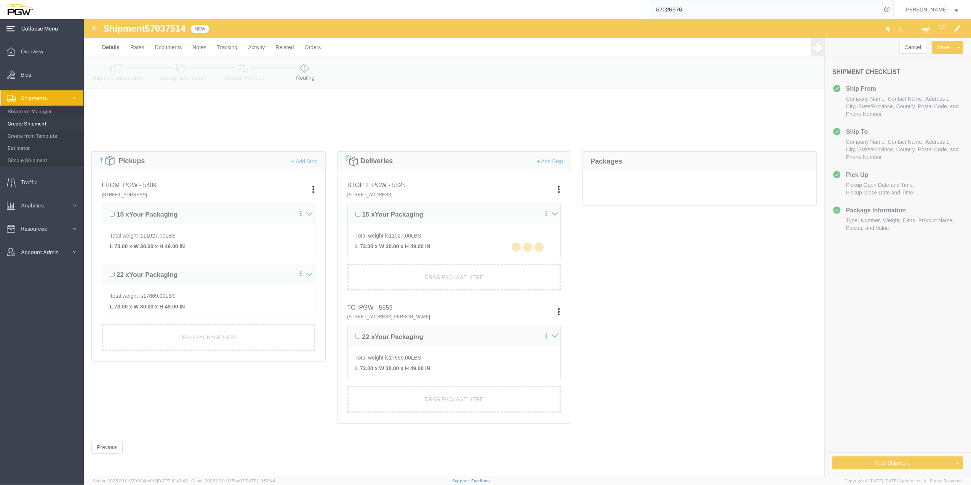
scroll to position [136, 0]
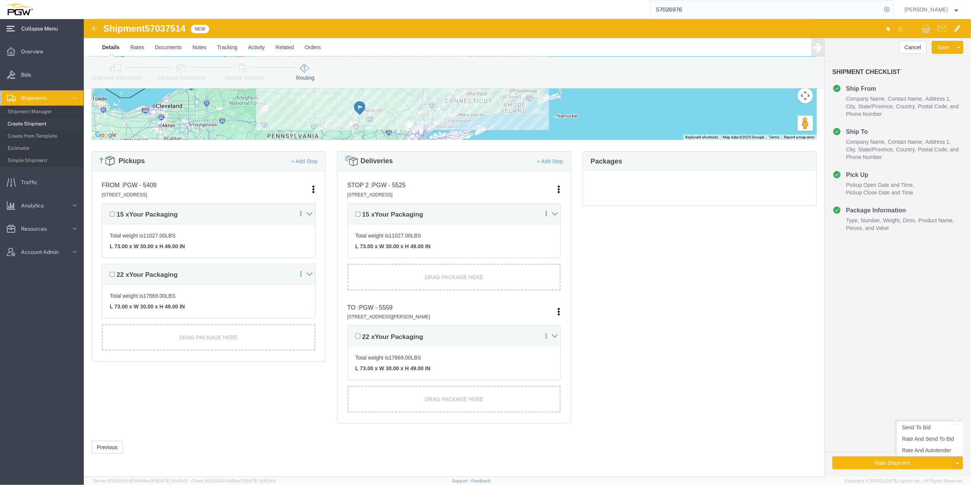
click button "Rate Shipment"
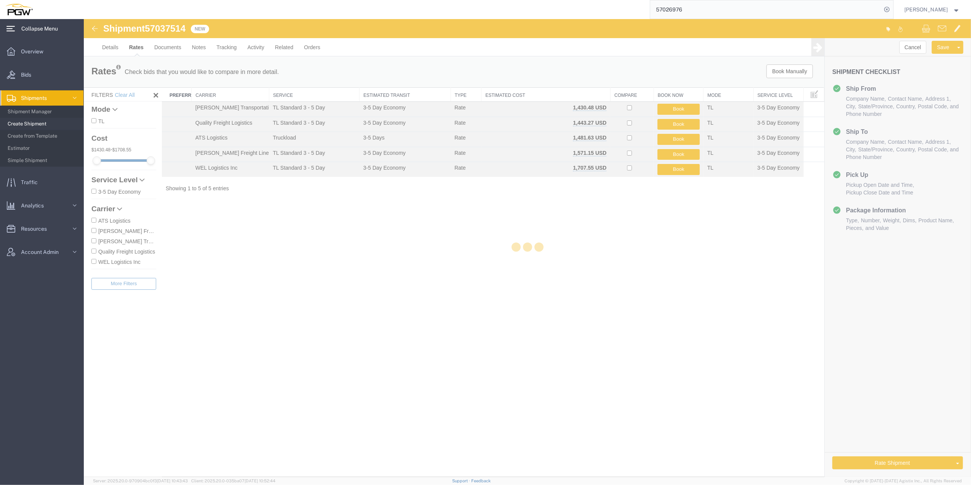
scroll to position [0, 0]
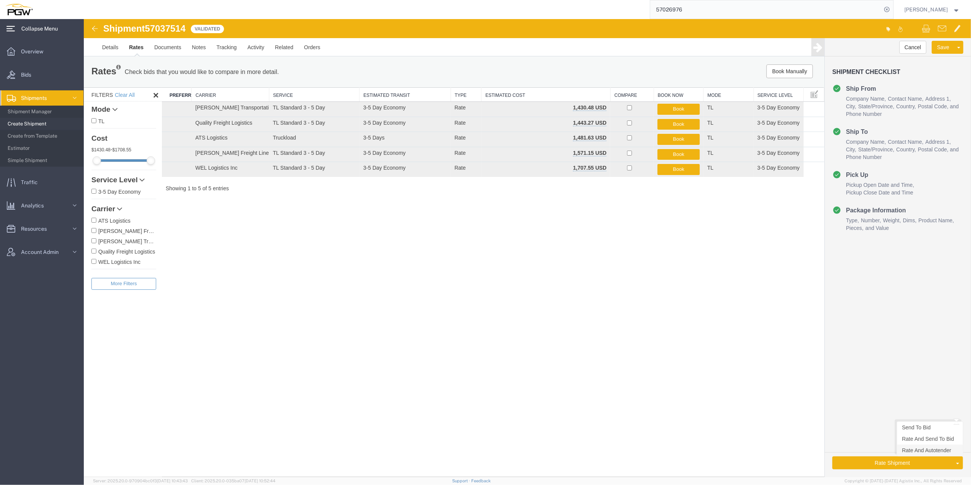
click at [915, 453] on link "Rate And Autotender" at bounding box center [930, 449] width 66 height 11
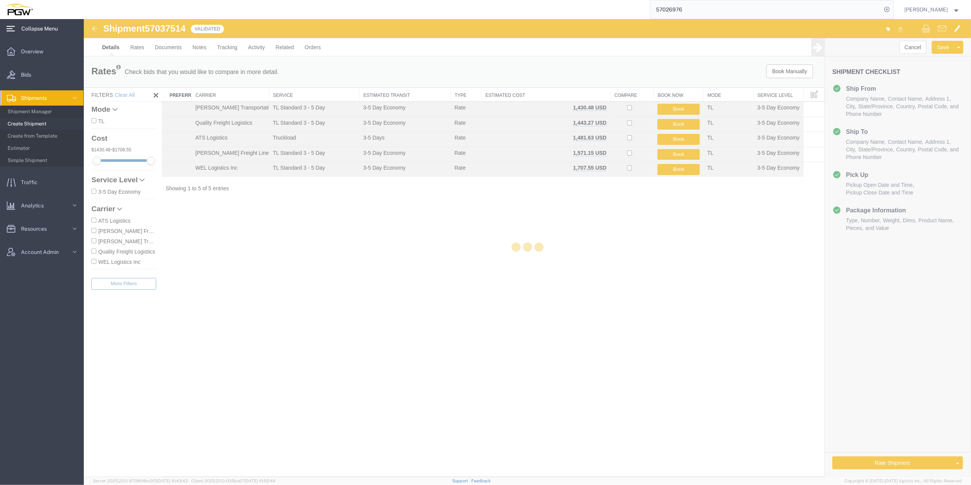
select select "61931"
select select "28369"
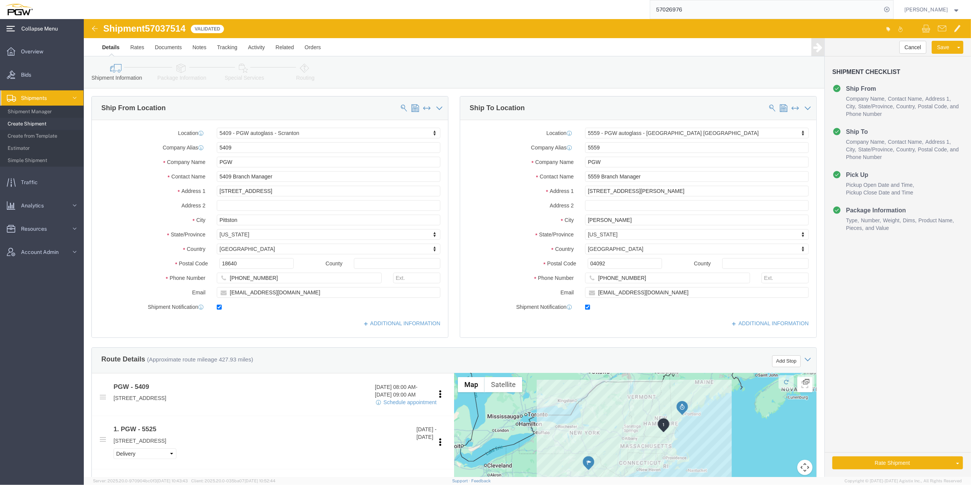
select select "61931"
select select "28369"
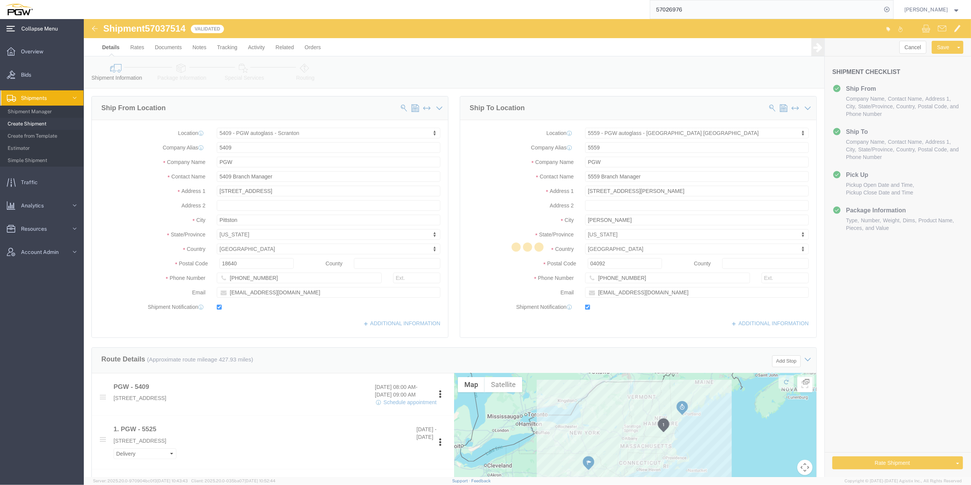
scroll to position [152, 0]
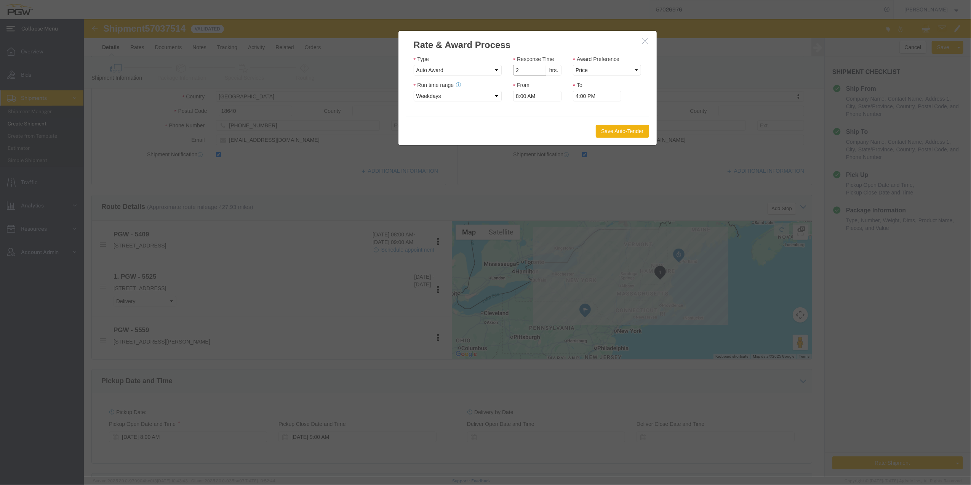
drag, startPoint x: 456, startPoint y: 53, endPoint x: 490, endPoint y: 50, distance: 34.5
type input "2"
click input "2"
click select "Price Carrier Rank"
select select "LANE_RANK"
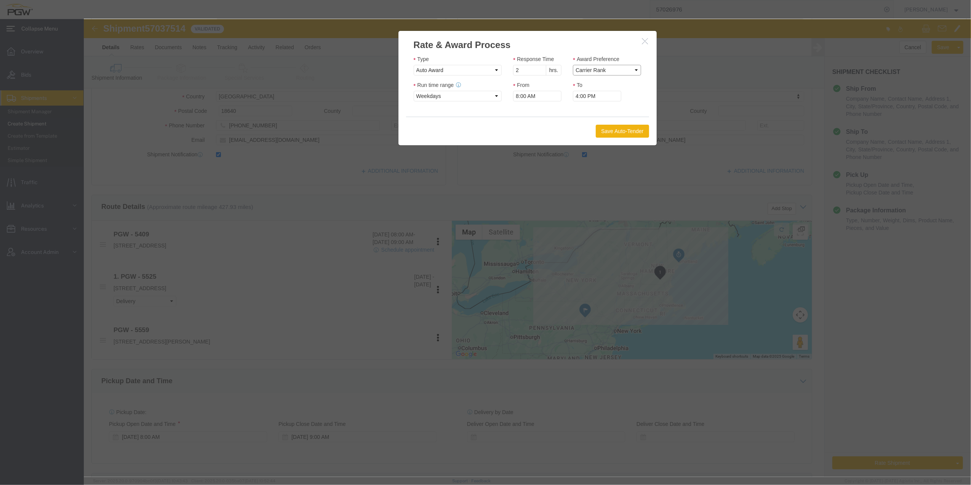
click select "Price Carrier Rank"
click button "Save Auto-Tender"
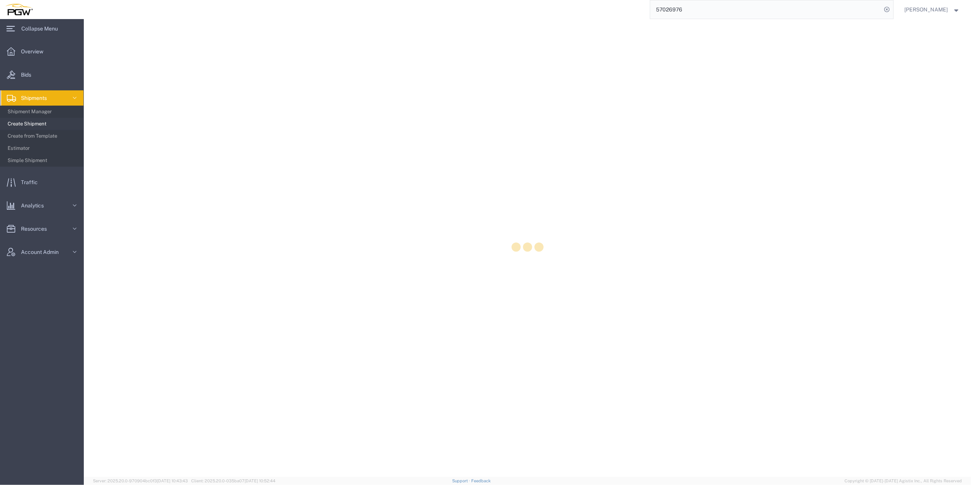
select select "61931"
select select "28369"
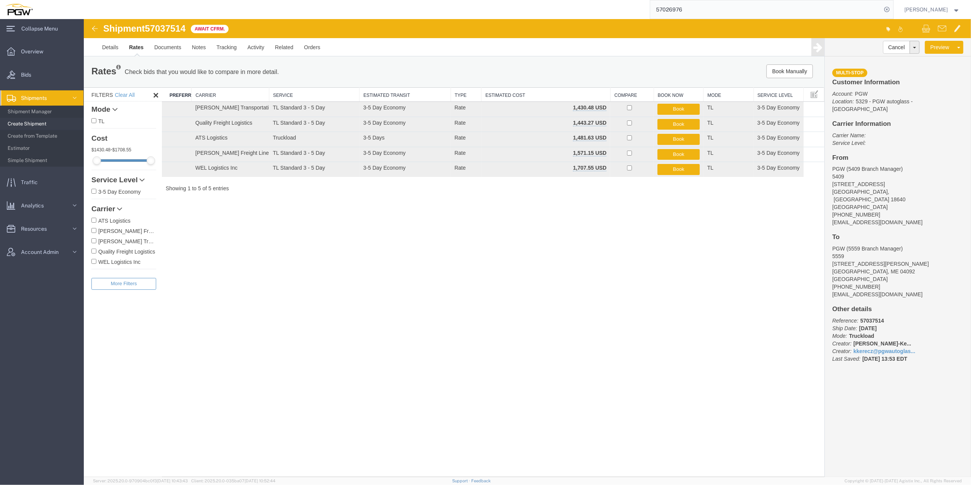
click at [164, 28] on span "57037514" at bounding box center [164, 28] width 41 height 10
click at [164, 27] on span "57037514" at bounding box center [164, 28] width 41 height 10
copy span "57037514"
click at [74, 97] on icon at bounding box center [75, 98] width 8 height 8
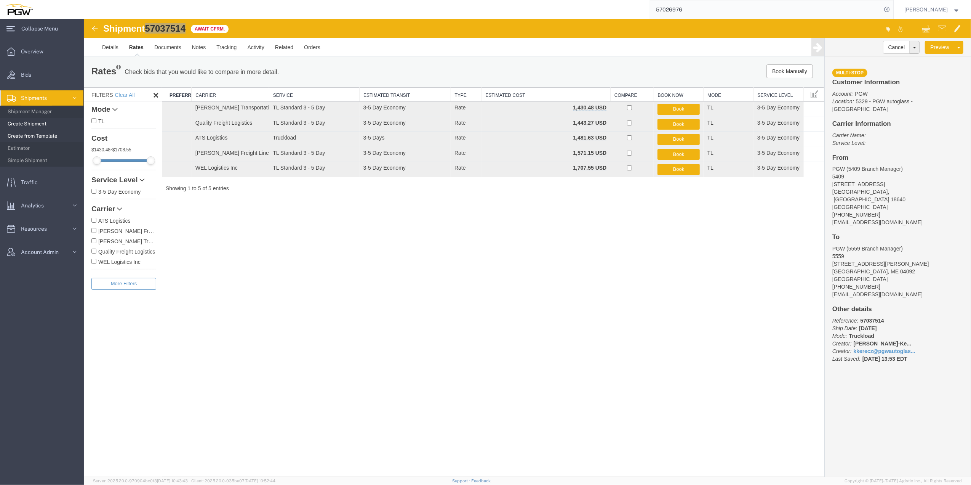
click at [69, 132] on span "Create from Template" at bounding box center [43, 135] width 70 height 15
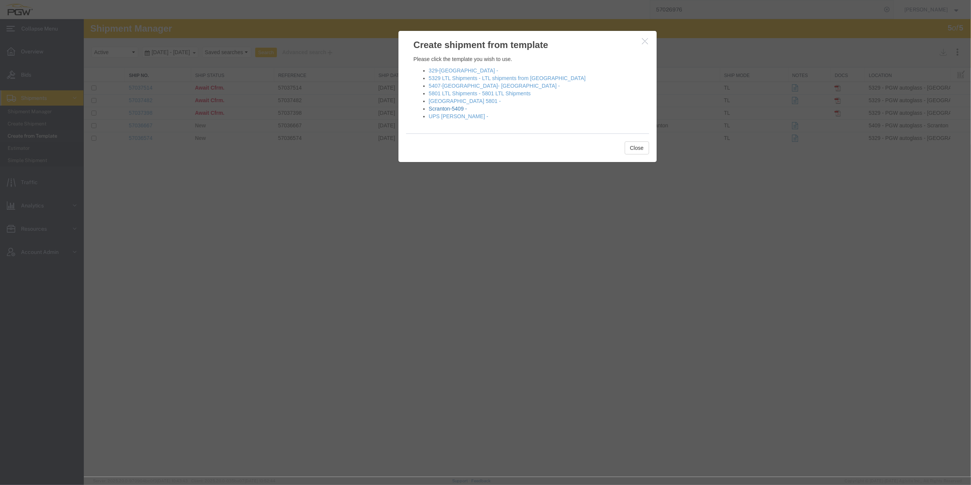
click at [450, 109] on link "Scranton-5409 -" at bounding box center [448, 109] width 38 height 6
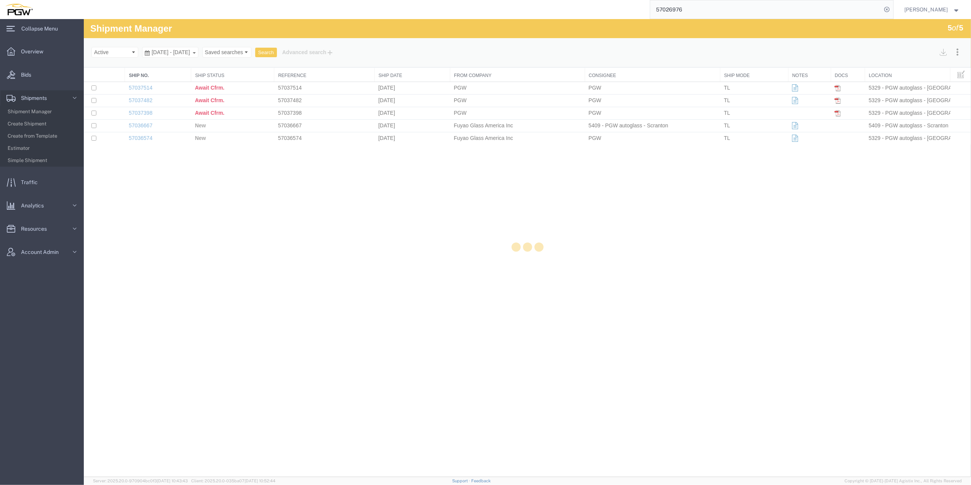
select select "61931"
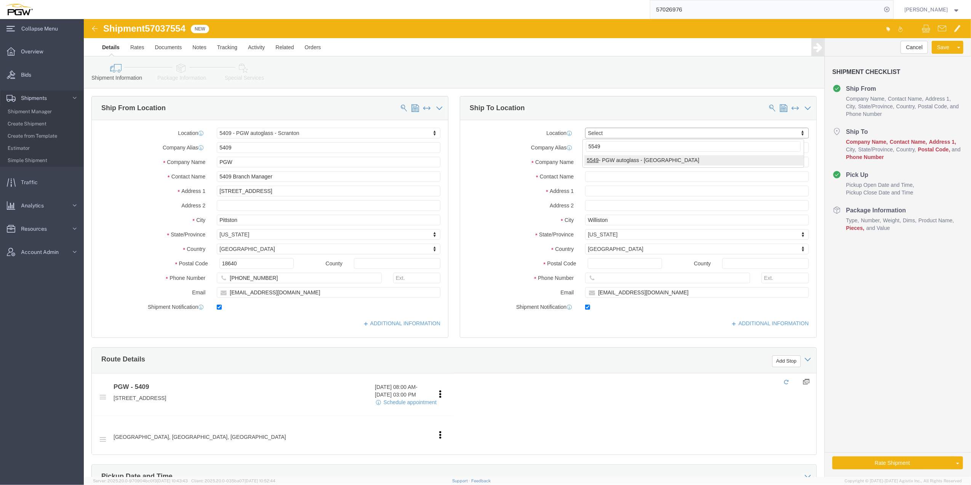
type input "5549"
select select "28365"
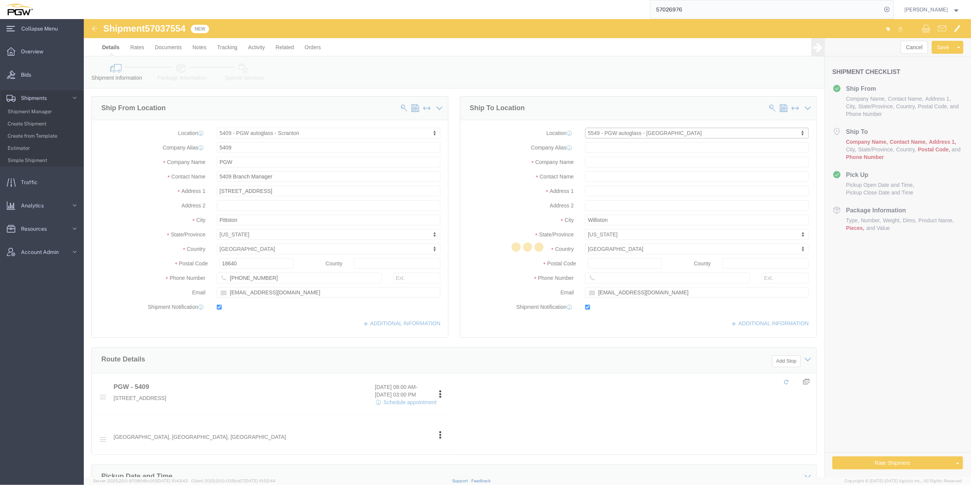
type input "5549"
type input "PGW"
type input "5549 Branch Manager"
type input "15 Perwal St"
type input "Westwood"
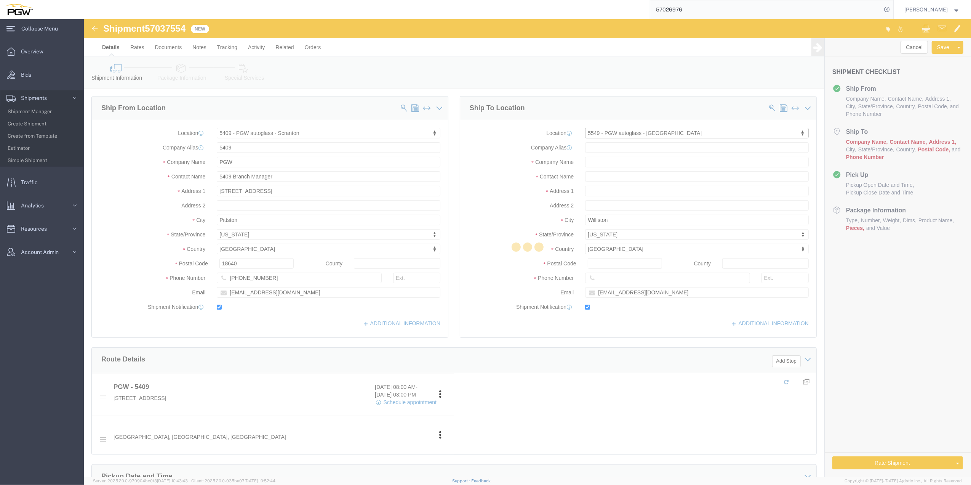
type input "02090"
type input "781-461-4519"
type input "lkqsp_o_pm_5549@pgwag.com"
select select "MA"
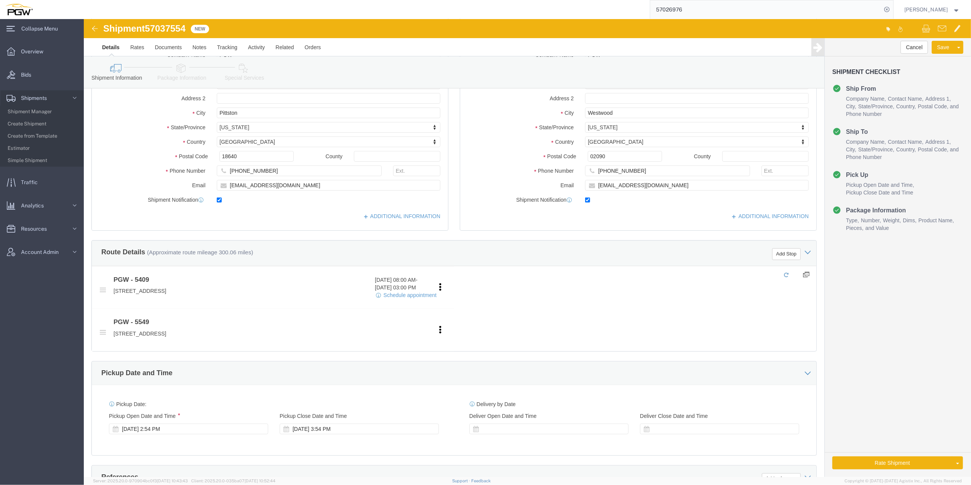
scroll to position [203, 0]
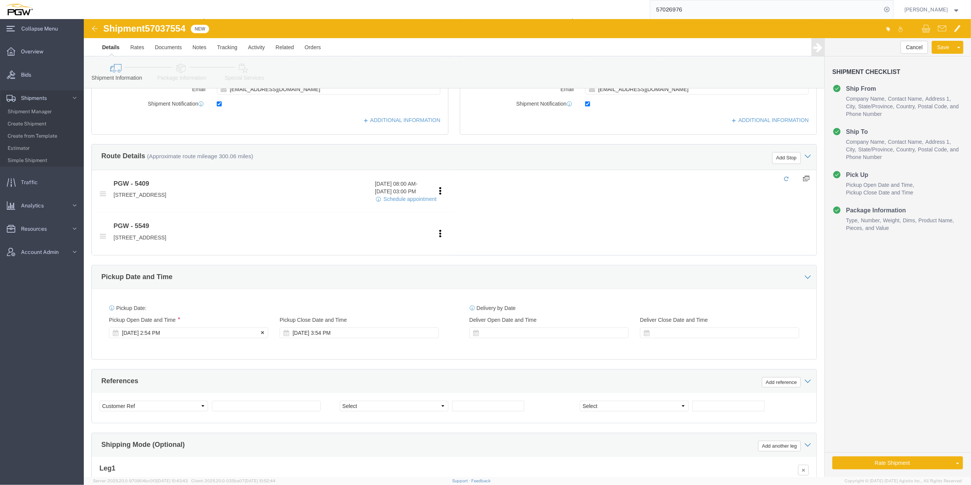
click div "Oct 06 2025 2:54 PM"
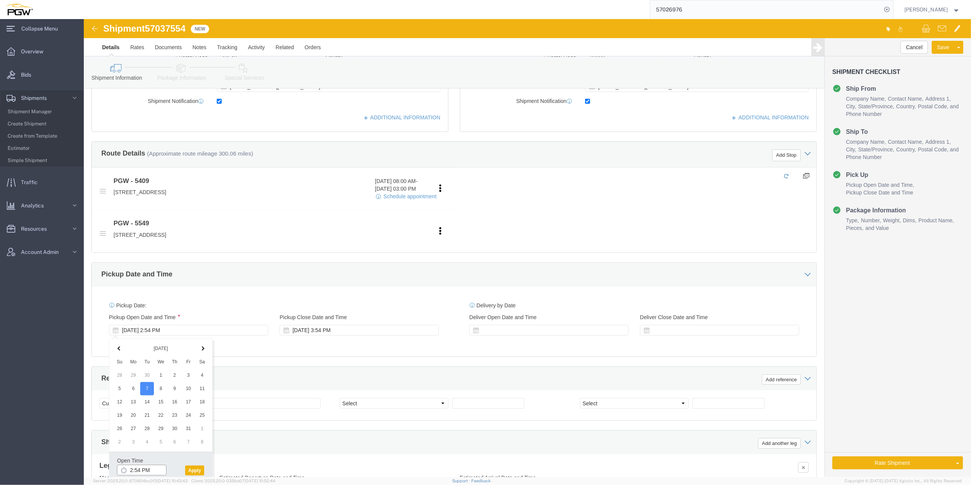
click input "2:54 PM"
click input "10:54 PM"
click body "Shipment 57037554 New Details Rates Documents Notes Tracking Activity Related O…"
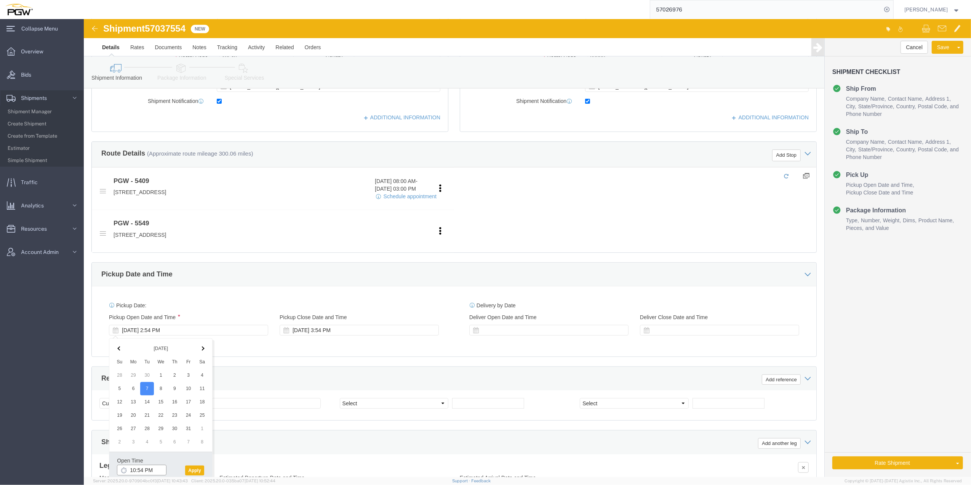
scroll to position [226, 0]
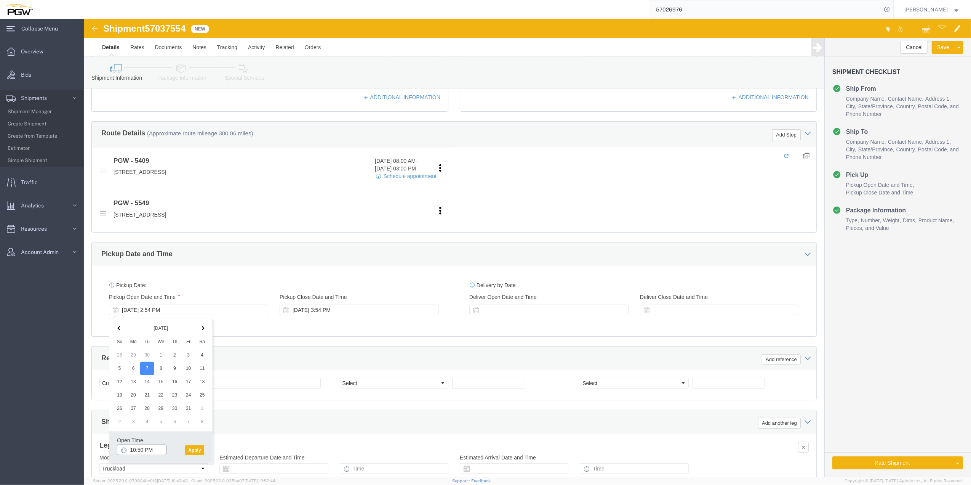
click input "10:50 PM"
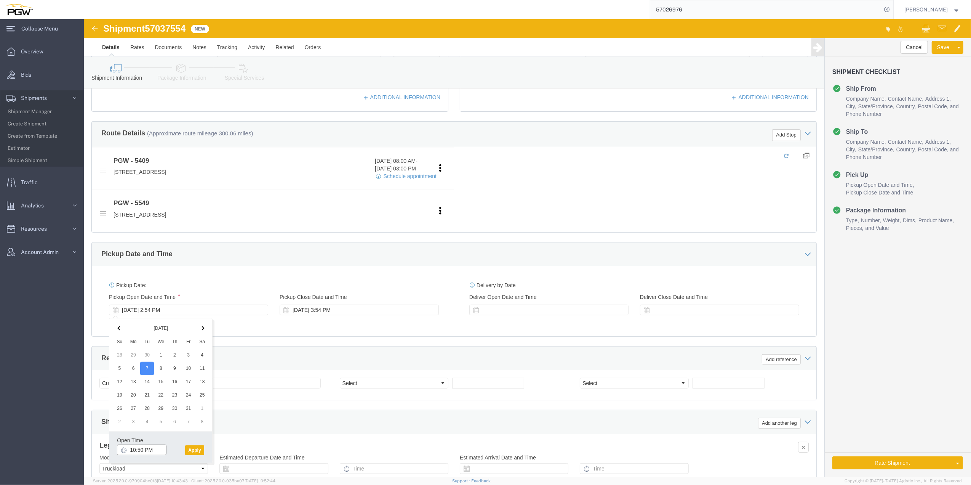
click input "10:50 PM"
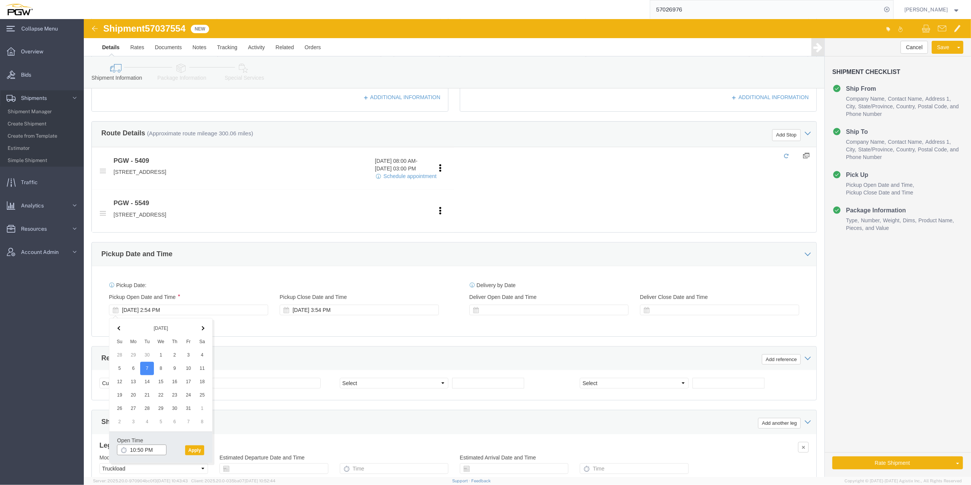
click input "10:50 PM"
drag, startPoint x: 57, startPoint y: 431, endPoint x: 61, endPoint y: 431, distance: 4.2
click input "10:50 PM"
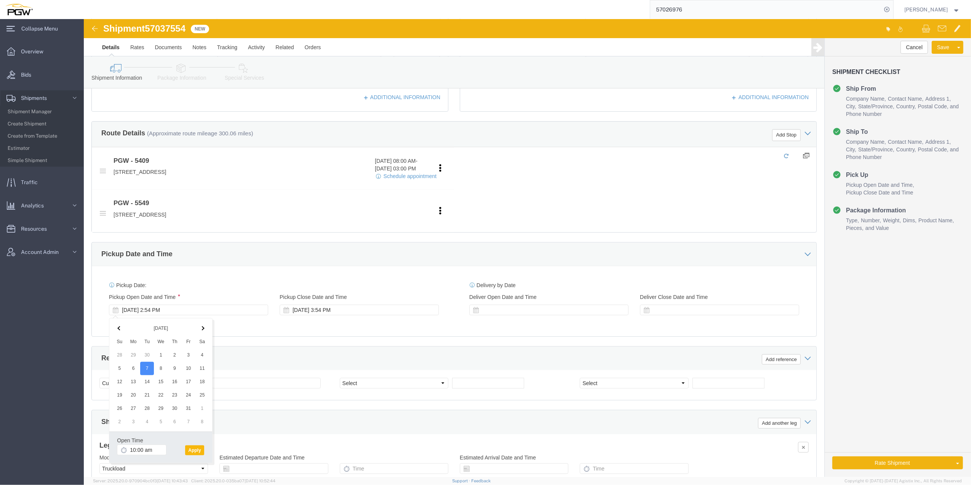
type input "10:00 AM"
click button "Apply"
click span "57037554"
copy span "57037554"
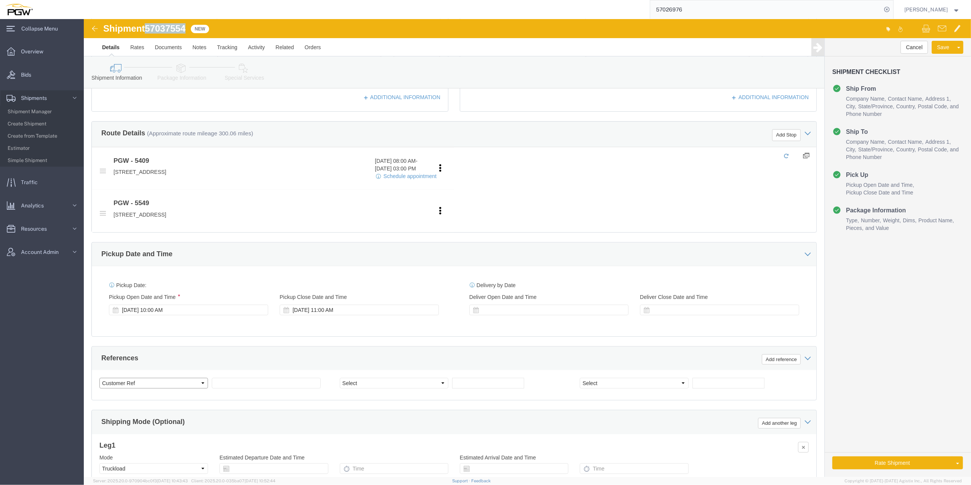
click select "Select Account Type Activity ID Airline Appointment Number ASN Batch Request # …"
select select "BOL"
click select "Select Account Type Activity ID Airline Appointment Number ASN Batch Request # …"
click input "text"
paste input "57037554"
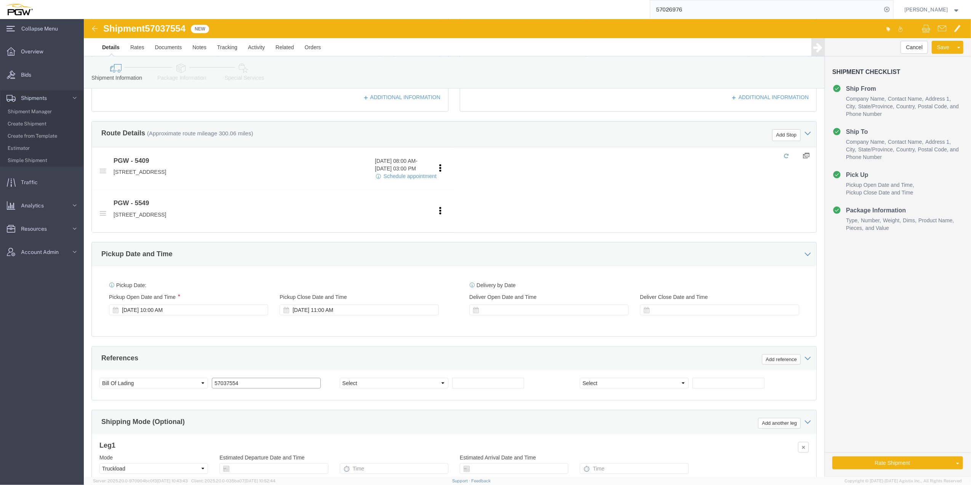
type input "57037554"
click select "Select Account Type Activity ID Airline Appointment Number ASN Batch Request # …"
select select "ORDERNUM"
click select "Select Account Type Activity ID Airline Appointment Number ASN Batch Request # …"
click input "text"
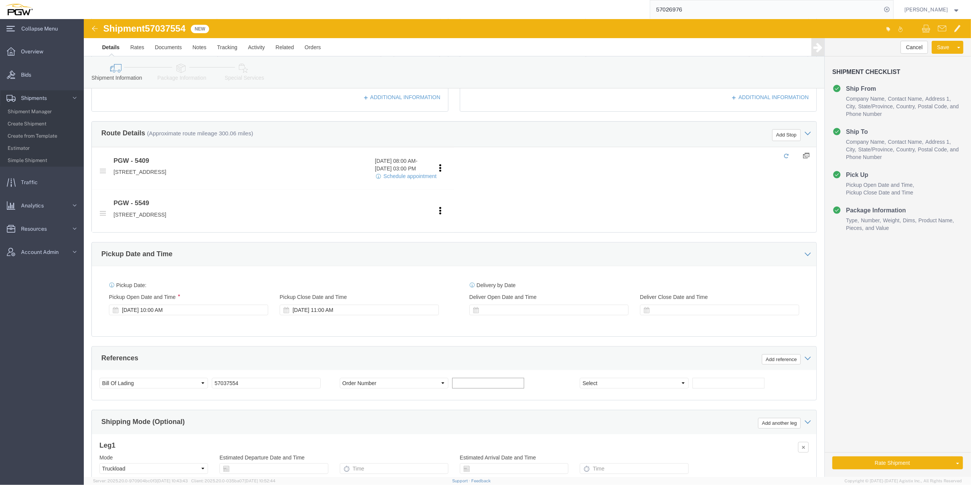
paste input "669533"
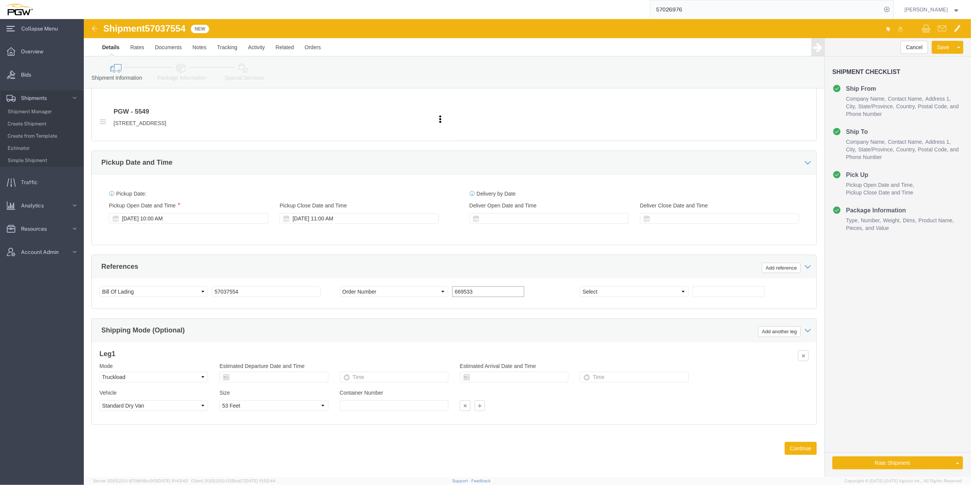
scroll to position [321, 0]
type input "669533"
click button "Continue"
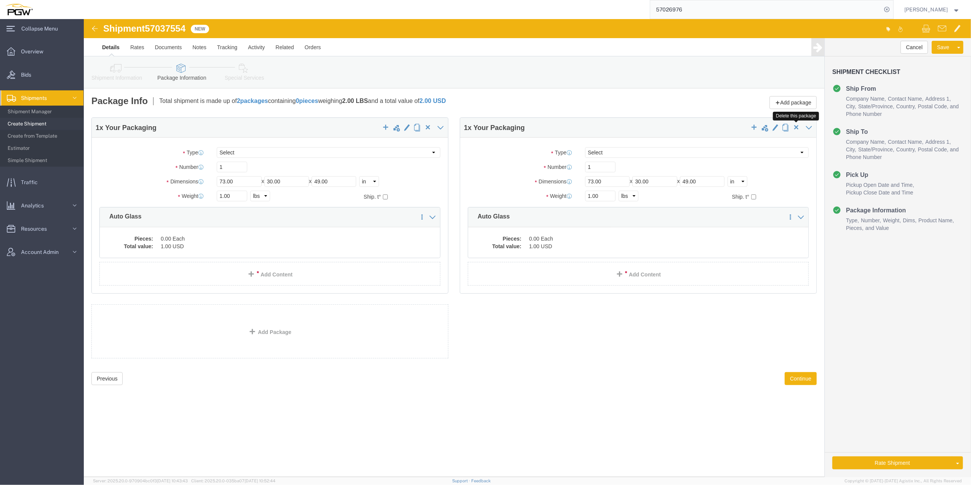
click span "button"
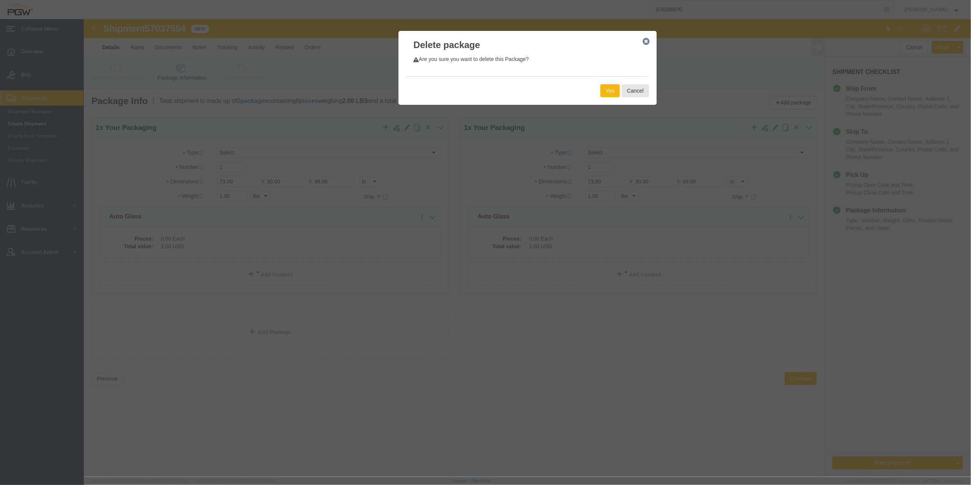
click button "Yes"
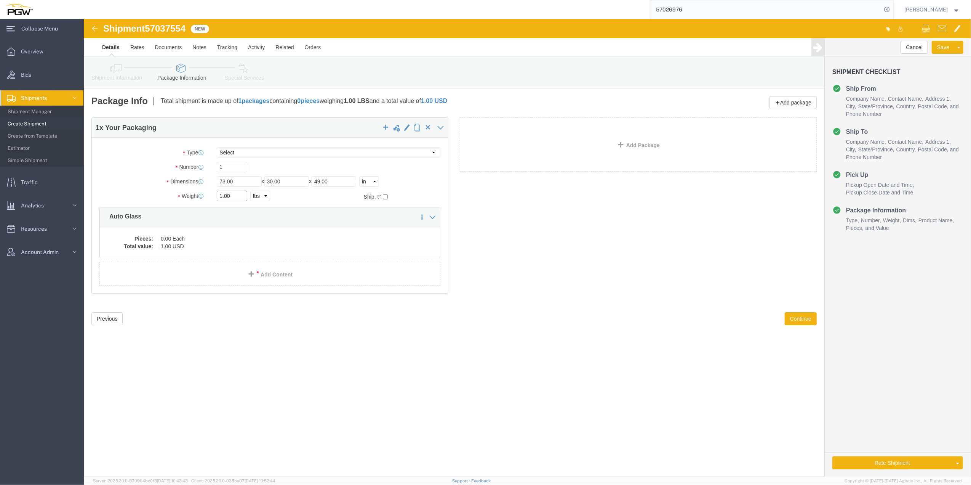
click input "1.00"
paste input "22116"
type input "22116.00"
click select "Select Bale(s) Basket(s) Bolt(s) Bottle(s) Buckets Bulk Bundle(s) Can(s) Cardbo…"
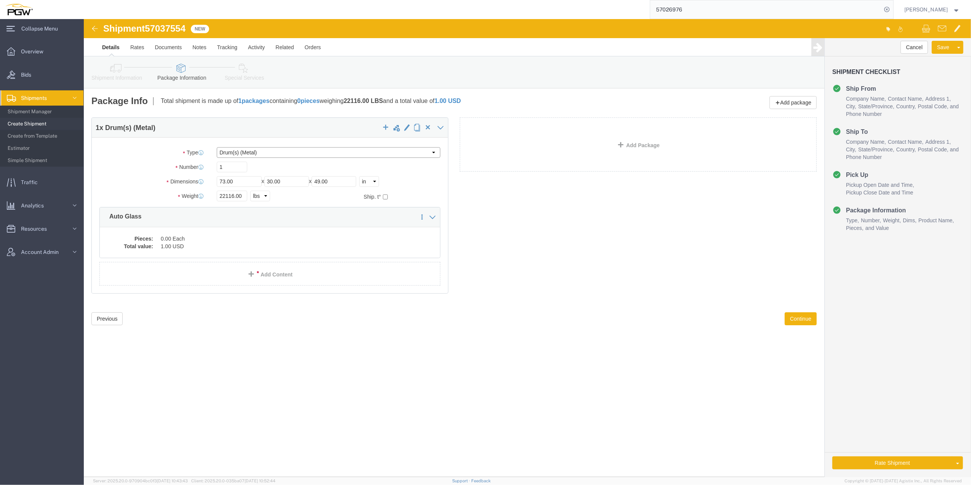
click select "Select Bale(s) Basket(s) Bolt(s) Bottle(s) Buckets Bulk Bundle(s) Can(s) Cardbo…"
select select "YRPK"
click select "Select Bale(s) Basket(s) Bolt(s) Bottle(s) Buckets Bulk Bundle(s) Can(s) Cardbo…"
drag, startPoint x: 145, startPoint y: 150, endPoint x: 134, endPoint y: 146, distance: 12.1
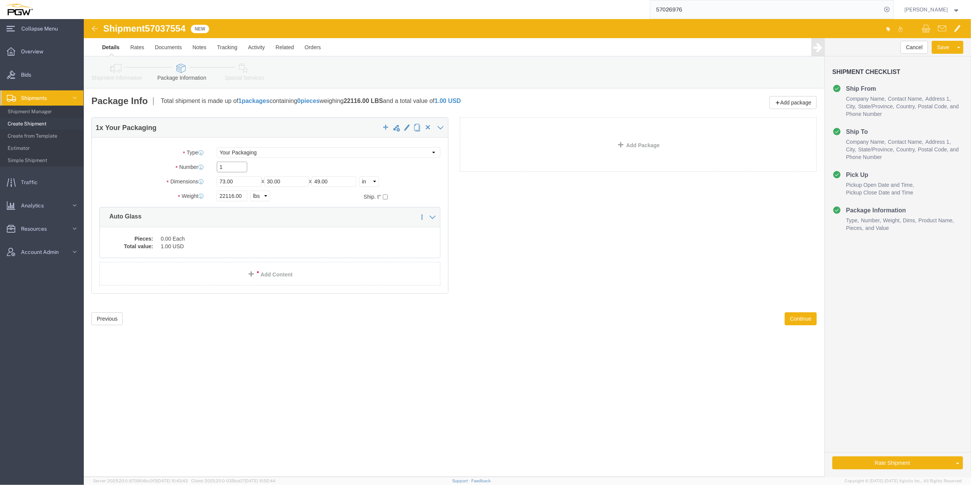
click input "1"
type input "29"
click div "Shipment 57037554 New Details Rates Documents Notes Tracking Activity Related O…"
click div "29 x Your Packaging Package Type Select Bale(s) Basket(s) Bolt(s) Bottle(s) Buc…"
click dd "1.00 USD"
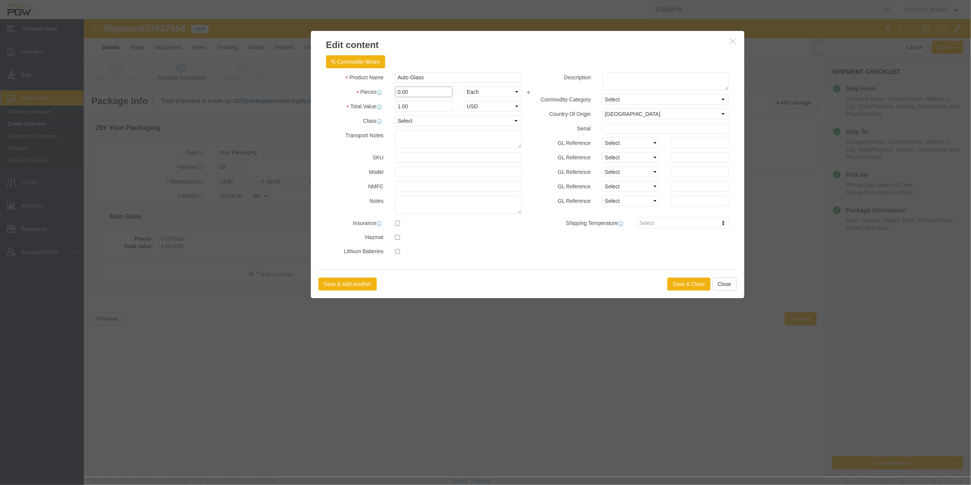
click input "0.00"
drag, startPoint x: 317, startPoint y: 69, endPoint x: 311, endPoint y: 70, distance: 6.1
click input "0.00"
type input "29.00"
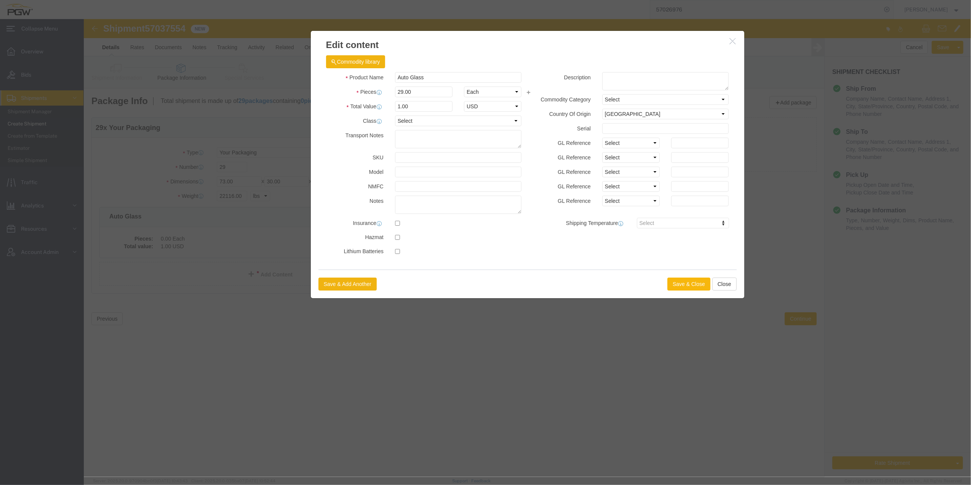
type input "29"
click button "Save & Close"
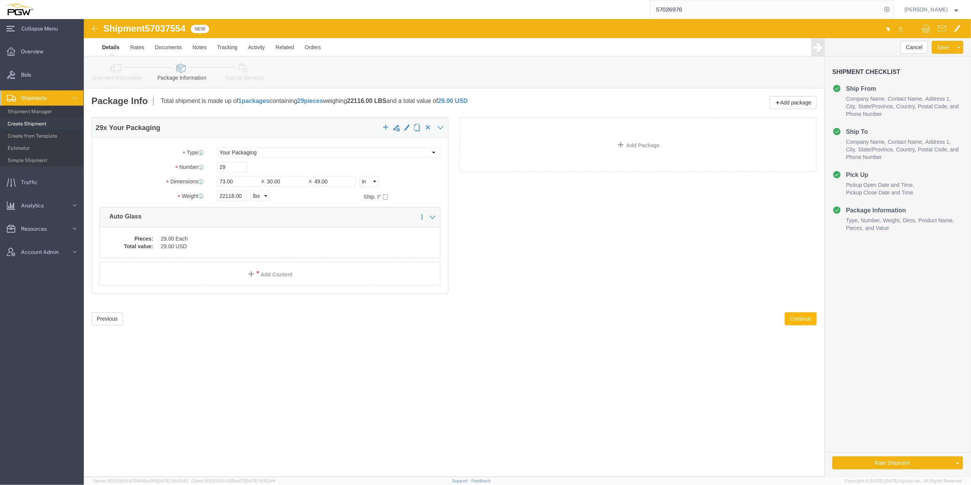
click button "Continue"
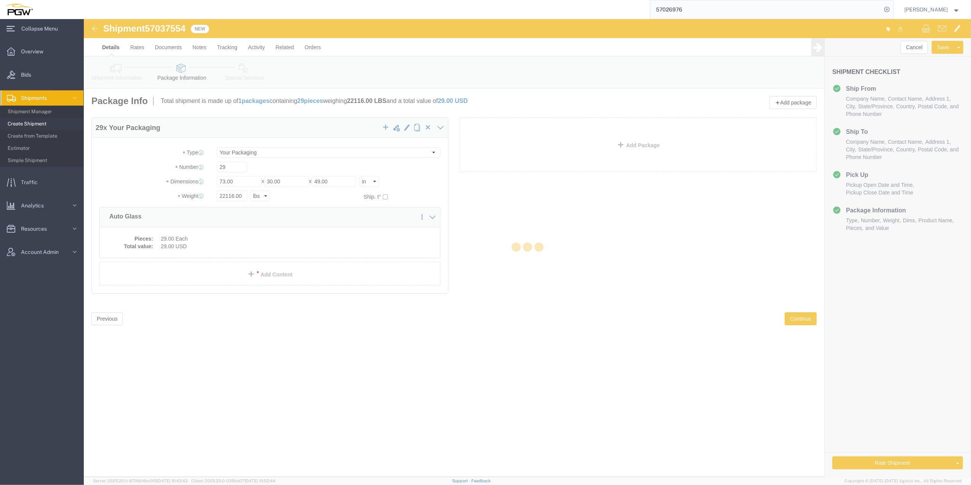
select select
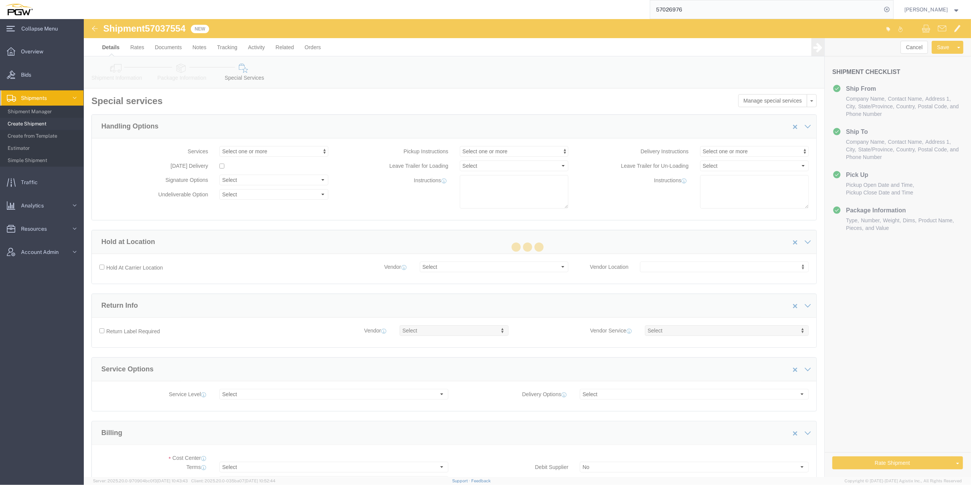
select select "COSTCENTER"
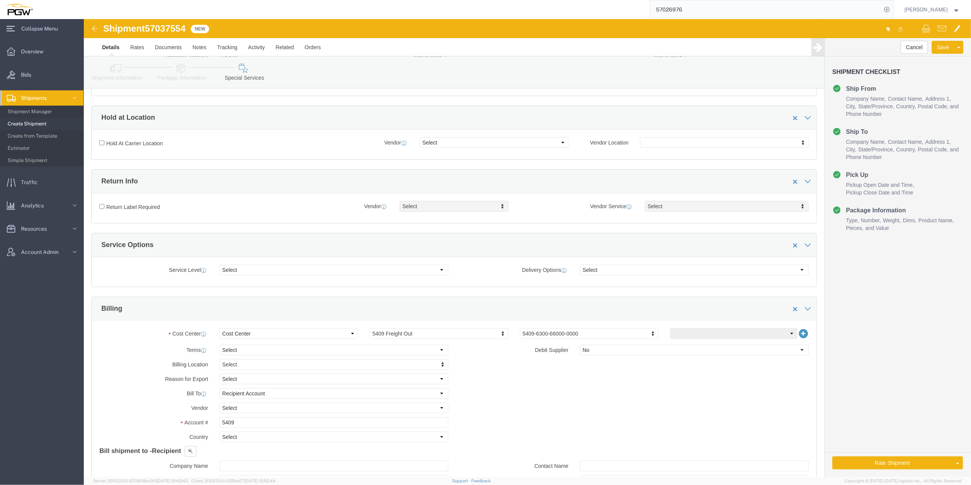
scroll to position [254, 0]
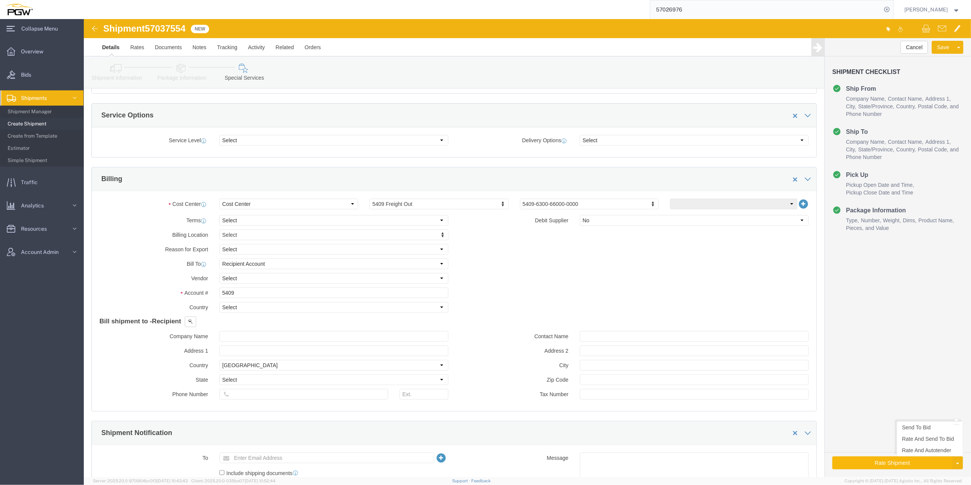
click button "Rate Shipment"
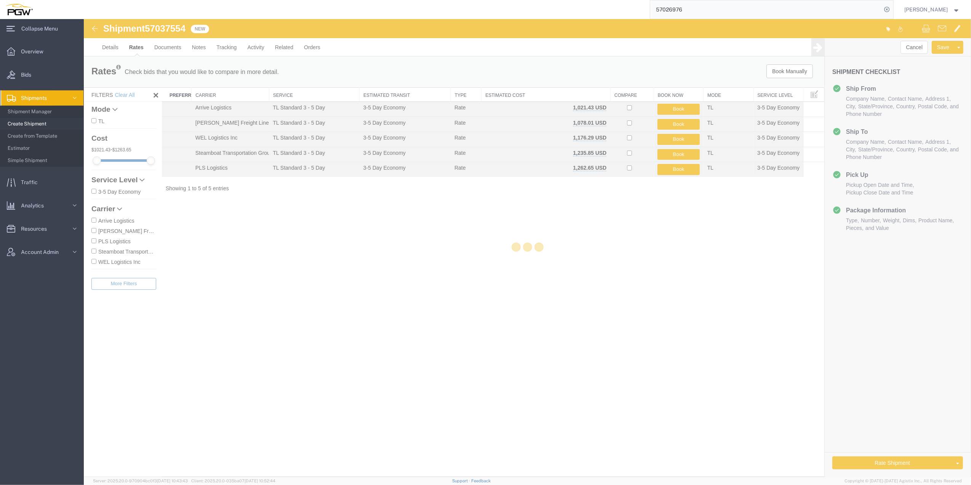
scroll to position [0, 0]
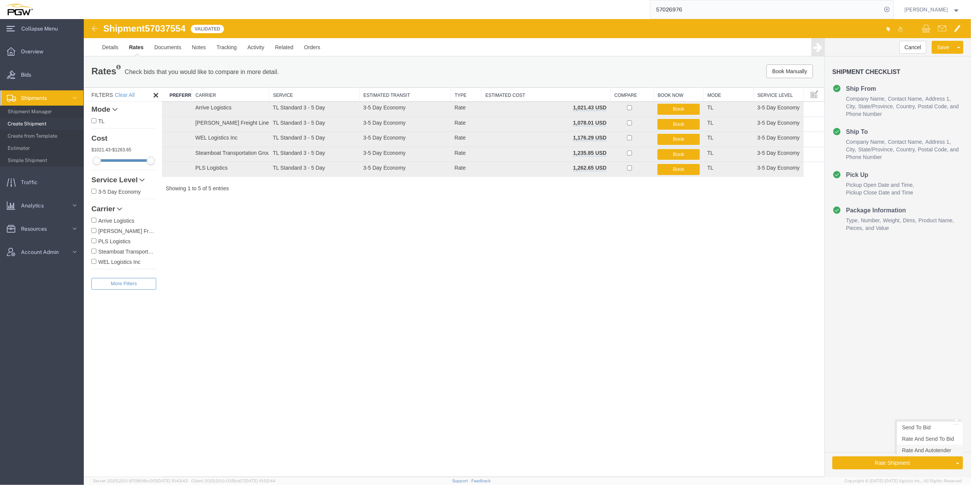
click at [925, 450] on link "Rate And Autotender" at bounding box center [930, 449] width 66 height 11
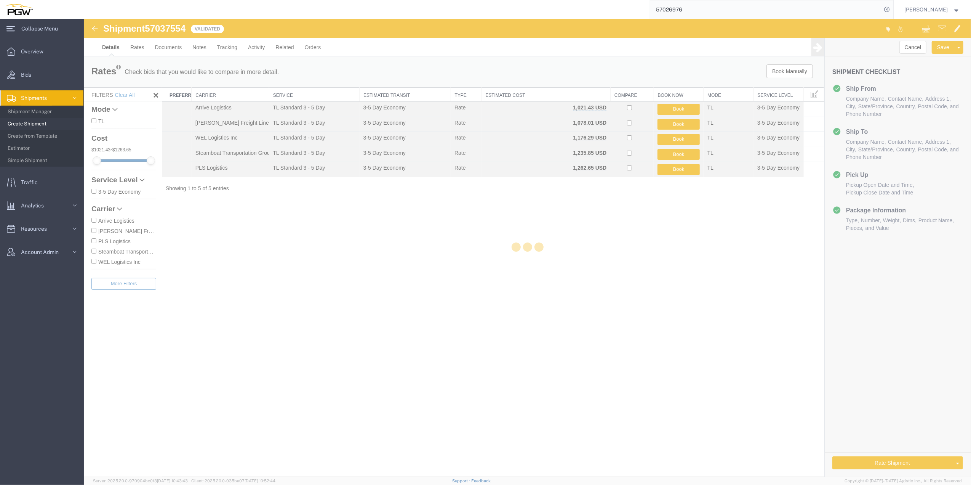
select select "61931"
select select "28365"
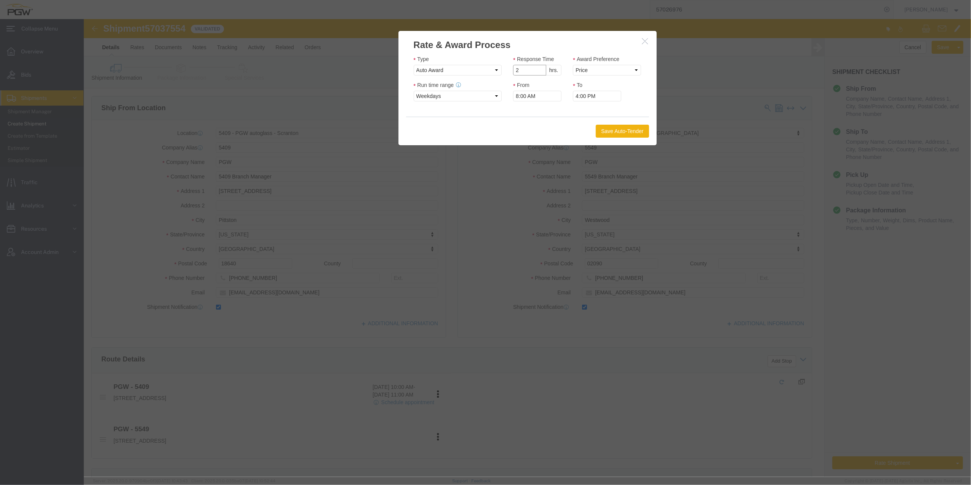
type input "2"
click input "2"
click select "Price Carrier Rank"
select select "LANE_RANK"
click select "Price Carrier Rank"
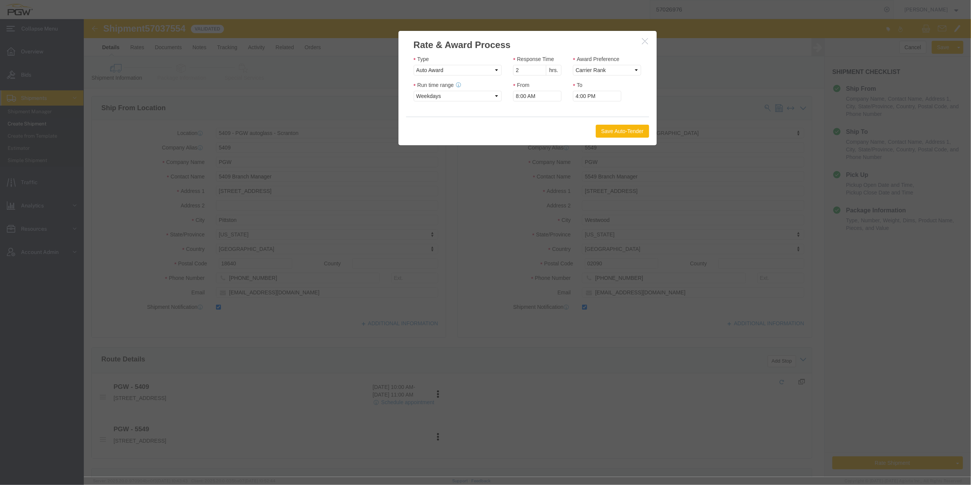
click button "Save Auto-Tender"
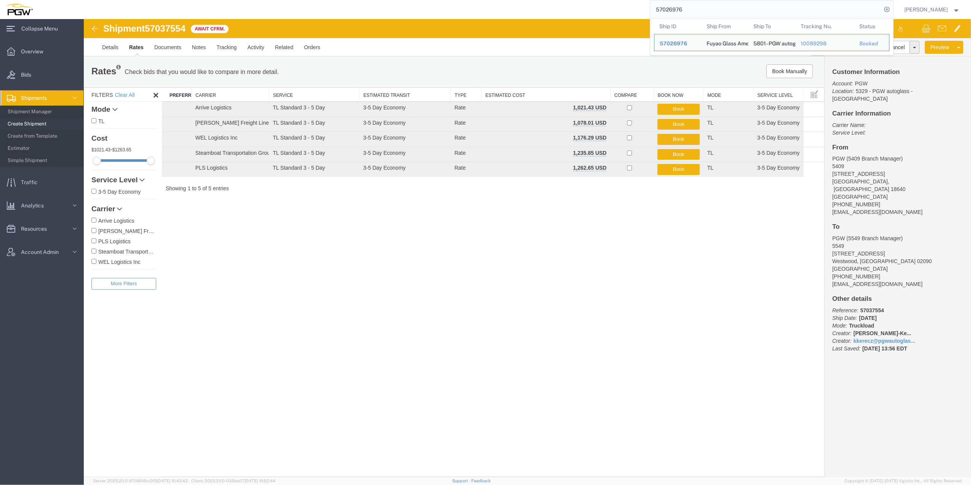
drag, startPoint x: 686, startPoint y: 14, endPoint x: 626, endPoint y: 8, distance: 60.1
click at [626, 8] on div "57026976 Ship ID Ship From Ship To Tracking Nu. Status Ship ID 57026976 Ship Fr…" at bounding box center [466, 9] width 856 height 19
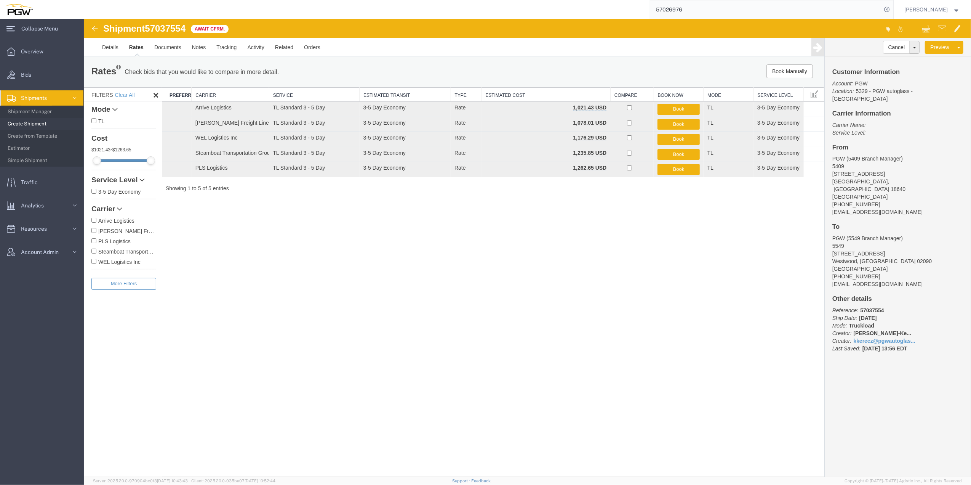
paste input "36667"
type input "57036667"
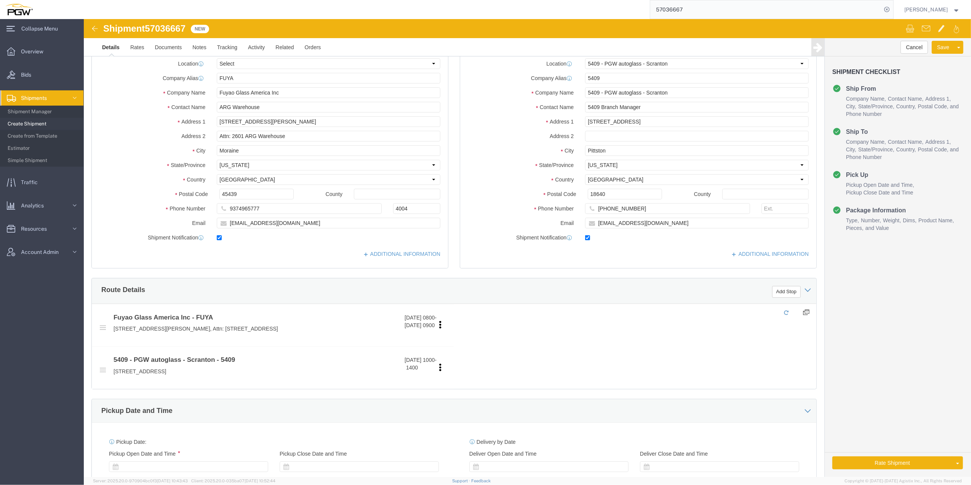
select select "61931"
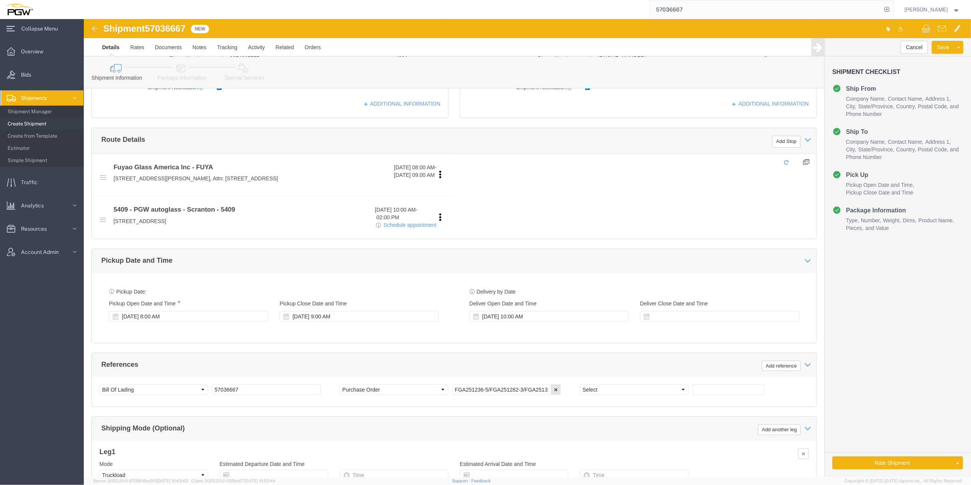
scroll to position [118, 0]
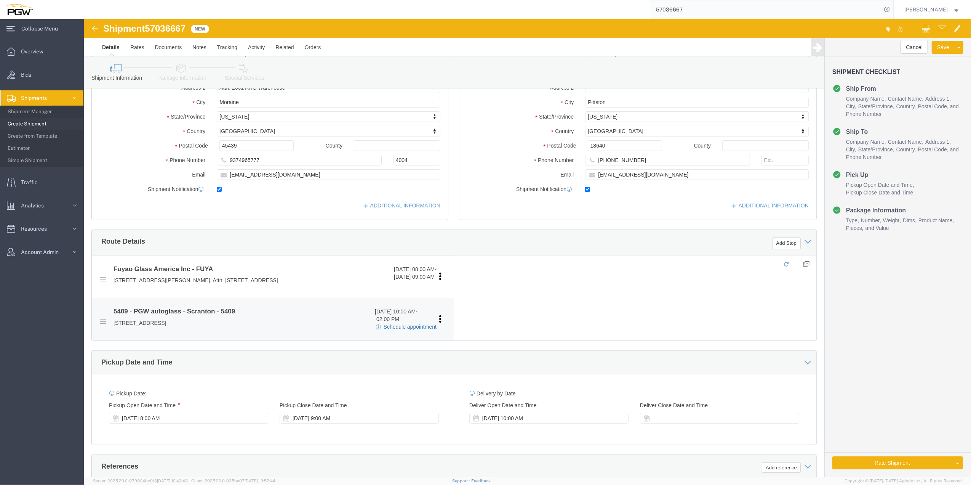
click link "Schedule appointment"
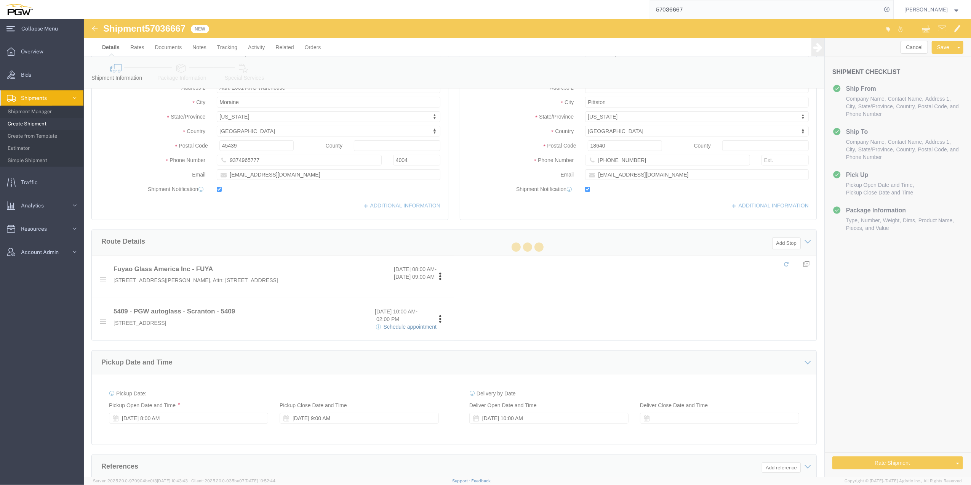
select select
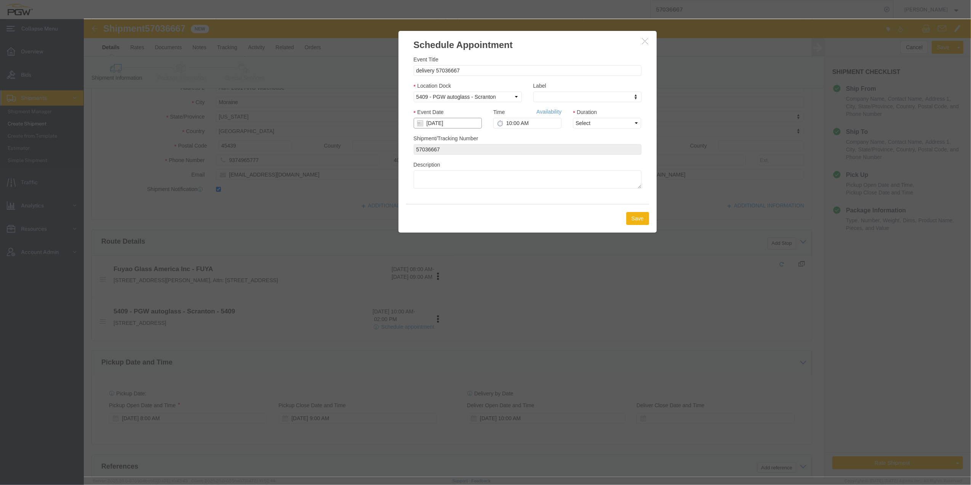
click input "[DATE]"
click td "10"
click input "10:00 AM"
type input "8:00 AM"
click button "Save"
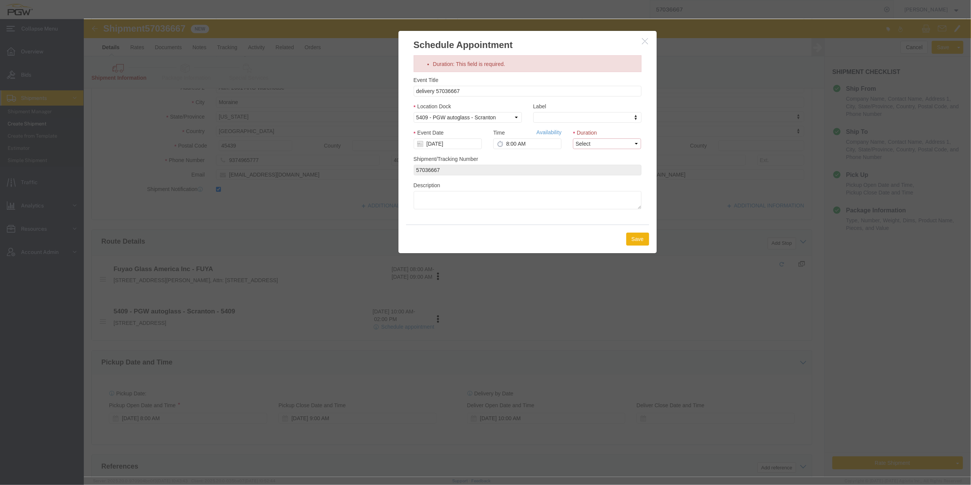
click select "Select 15 min 30 min 45 min 1 hr 2 hr 3 hr 4 hr"
select select "60"
click select "Select 15 min 30 min 45 min 1 hr 2 hr 3 hr 4 hr"
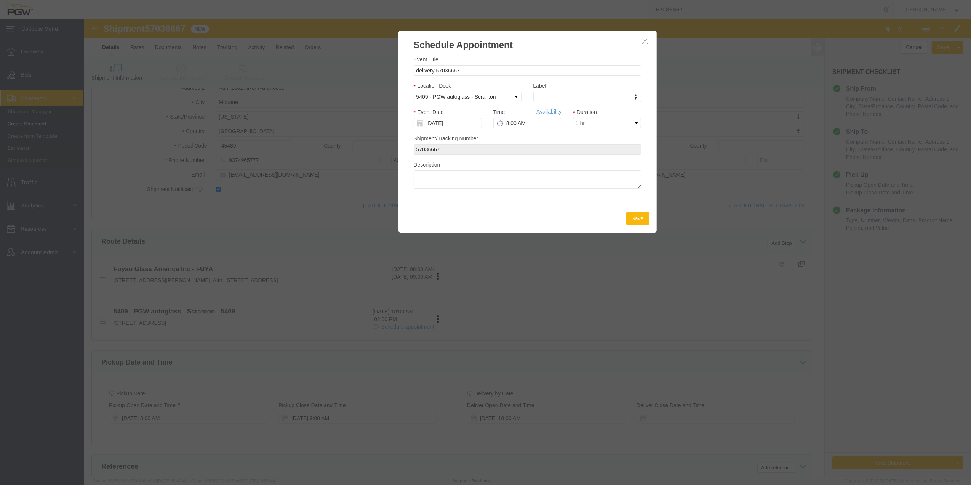
click button "Save"
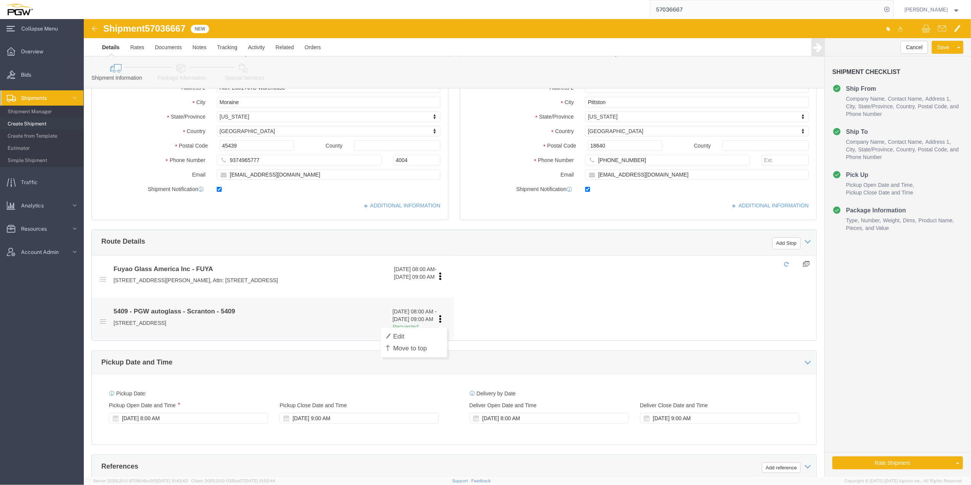
click link
click span "10/10/2025 08:00 AM - 10/10/2025 09:00 AM"
click link "Edit"
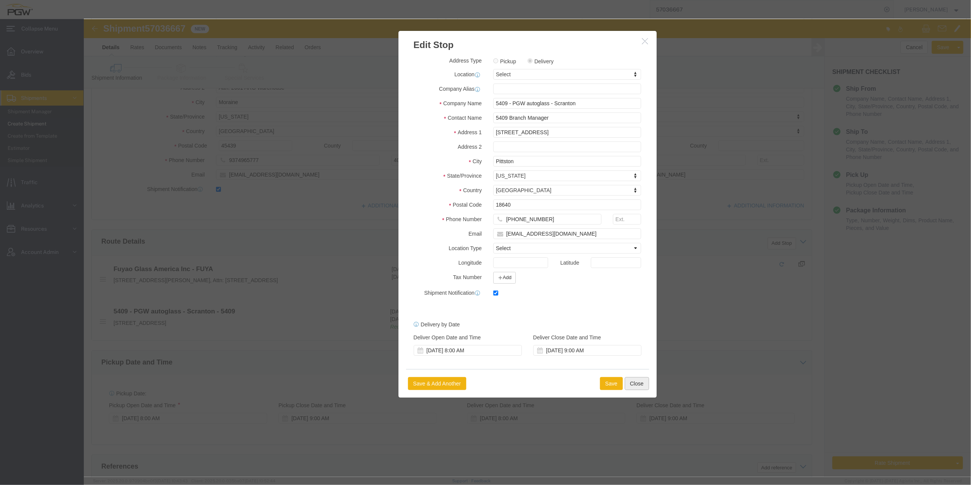
click button "Close"
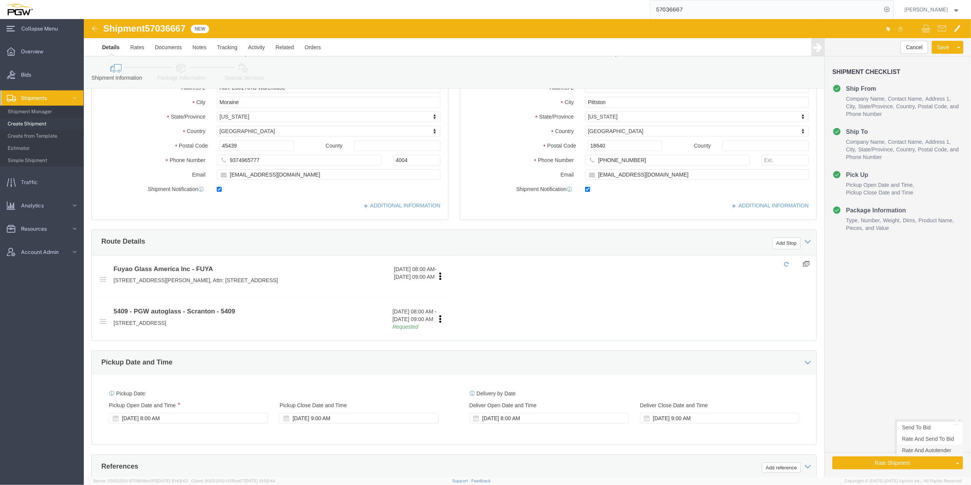
click link "Rate And Autotender"
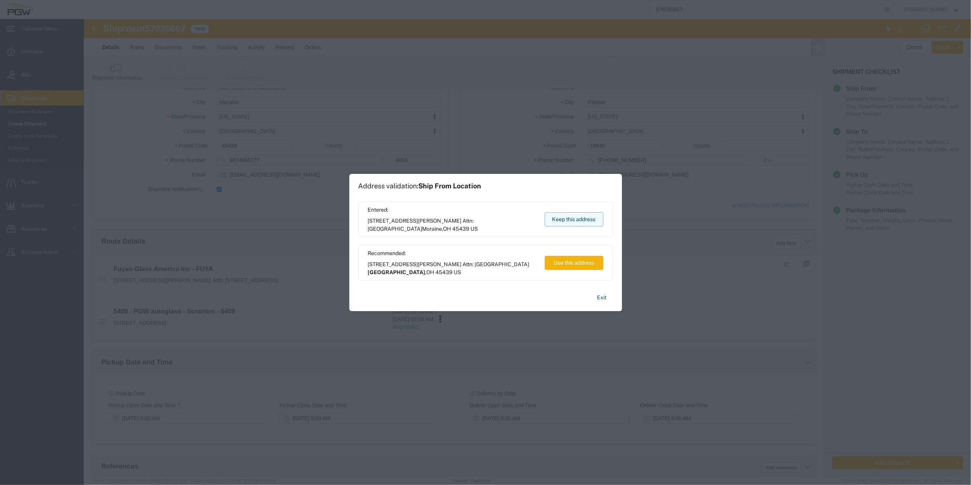
click at [572, 221] on button "Keep this address" at bounding box center [574, 219] width 59 height 14
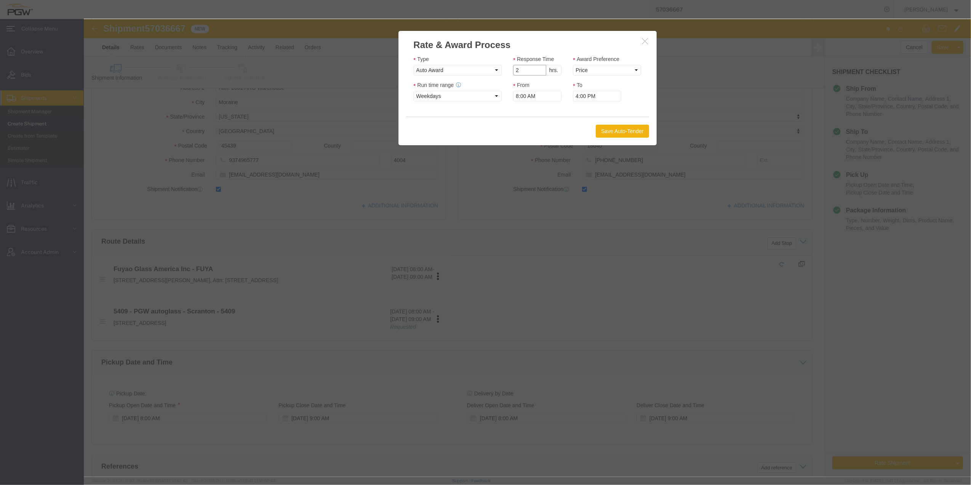
type input "2"
click input "2"
drag, startPoint x: 498, startPoint y: 51, endPoint x: 502, endPoint y: 58, distance: 8.2
click select "Price Carrier Rank"
select select "LANE_RANK"
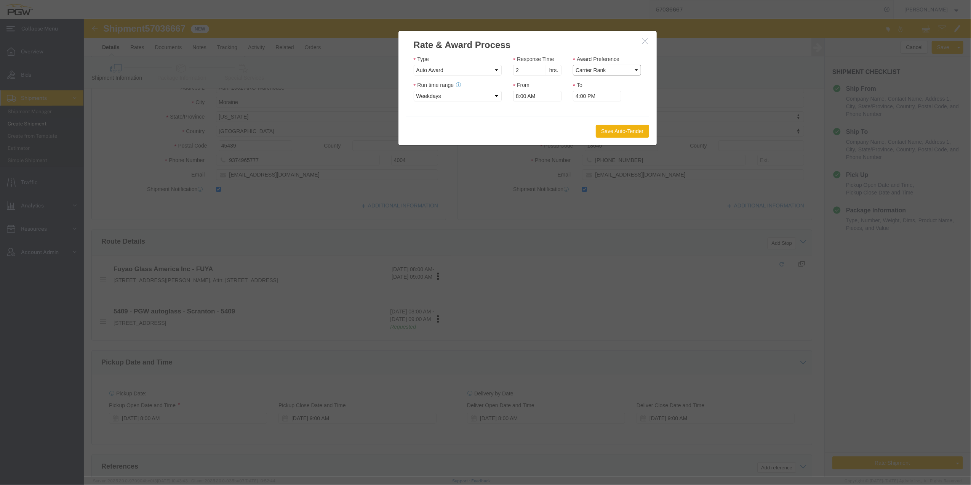
click select "Price Carrier Rank"
click button "Save Auto-Tender"
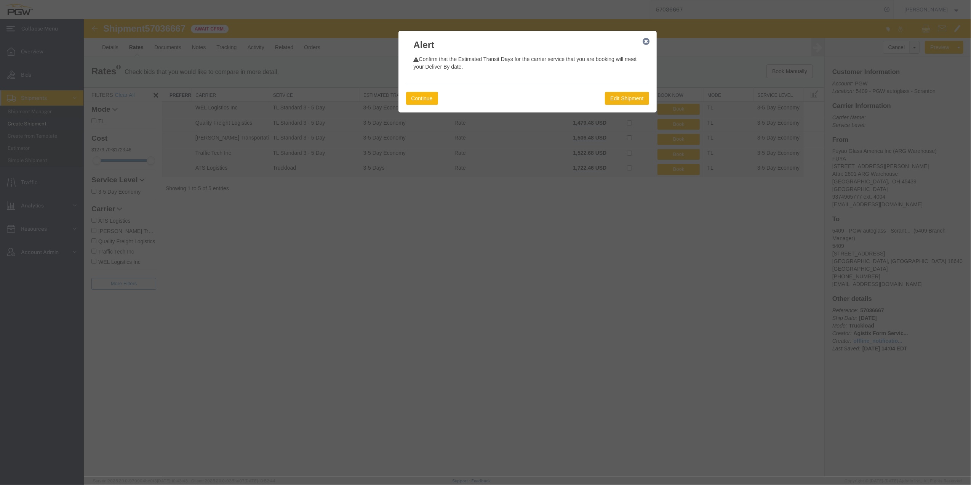
click at [432, 99] on button "Continue" at bounding box center [422, 98] width 32 height 13
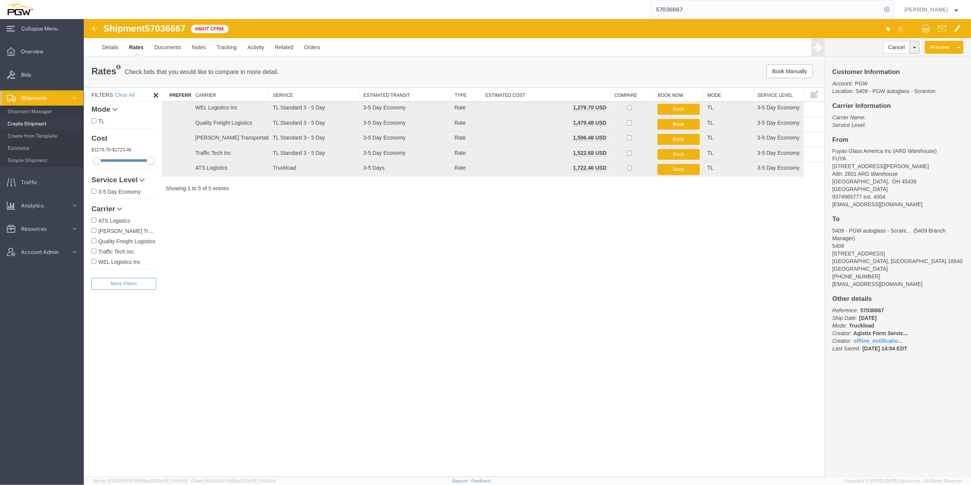
click at [94, 33] on img at bounding box center [94, 28] width 9 height 9
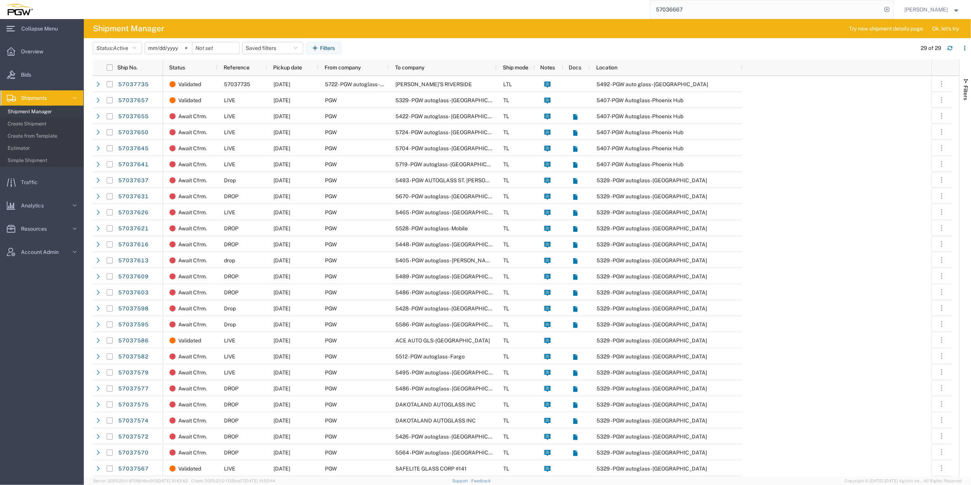
click at [712, 6] on input "57036667" at bounding box center [766, 9] width 232 height 18
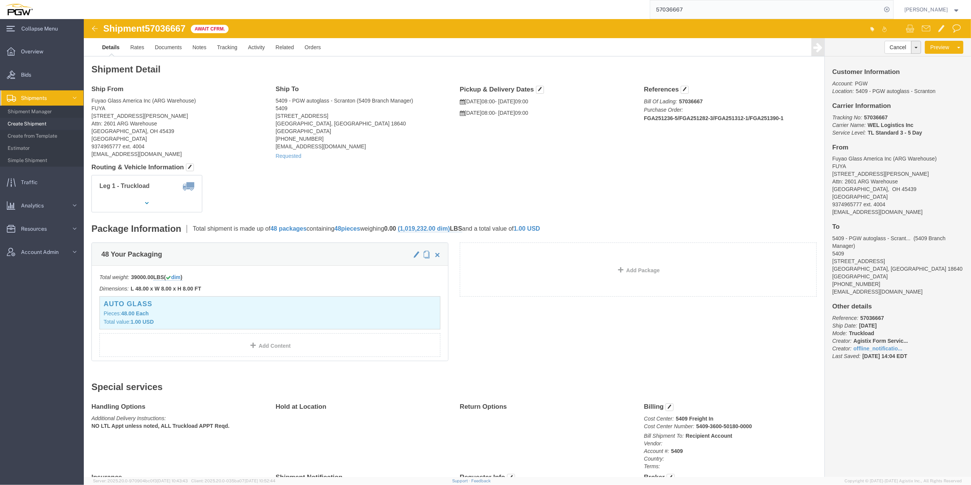
click b "WEL Logistics Inc"
drag, startPoint x: 794, startPoint y: 104, endPoint x: 788, endPoint y: 100, distance: 7.7
click b "57036667"
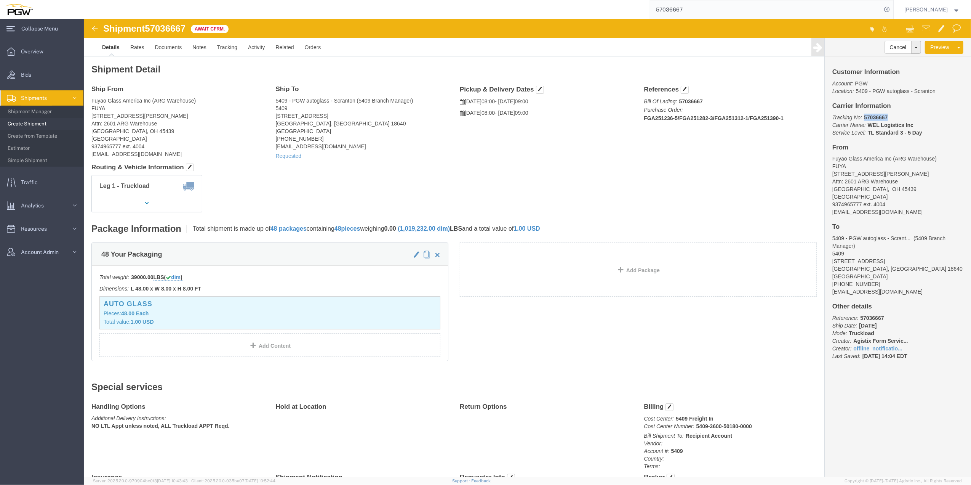
click b "57036667"
click b "WEL Logistics Inc"
drag, startPoint x: 787, startPoint y: 103, endPoint x: 813, endPoint y: 102, distance: 25.9
click p "Tracking No: 57036667 Carrier Name: WEL Logistics Inc WEL Logistics Inc Service…"
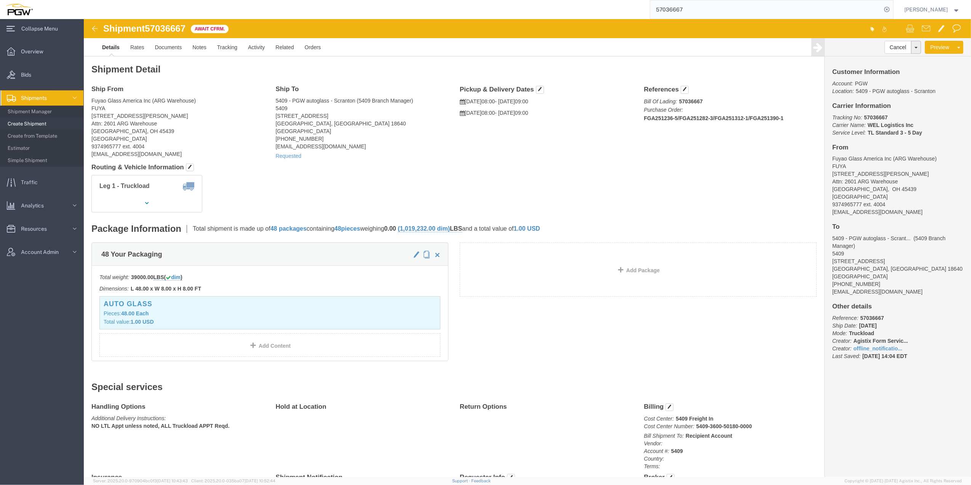
click p "Tracking No: 57036667 Carrier Name: WEL Logistics Inc WEL Logistics Inc Service…"
drag, startPoint x: 819, startPoint y: 103, endPoint x: 822, endPoint y: 107, distance: 4.6
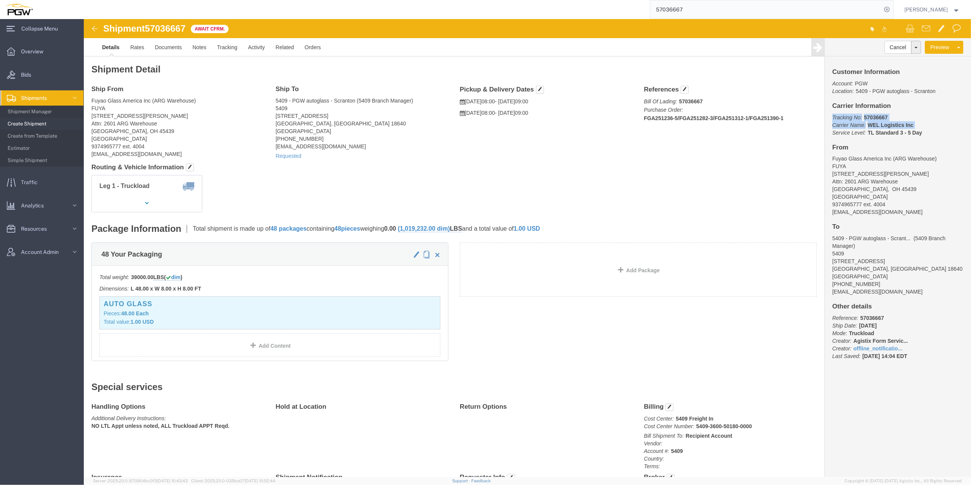
click b "WEL Logistics Inc"
drag, startPoint x: 805, startPoint y: 106, endPoint x: 825, endPoint y: 107, distance: 19.4
click b "WEL Logistics Inc"
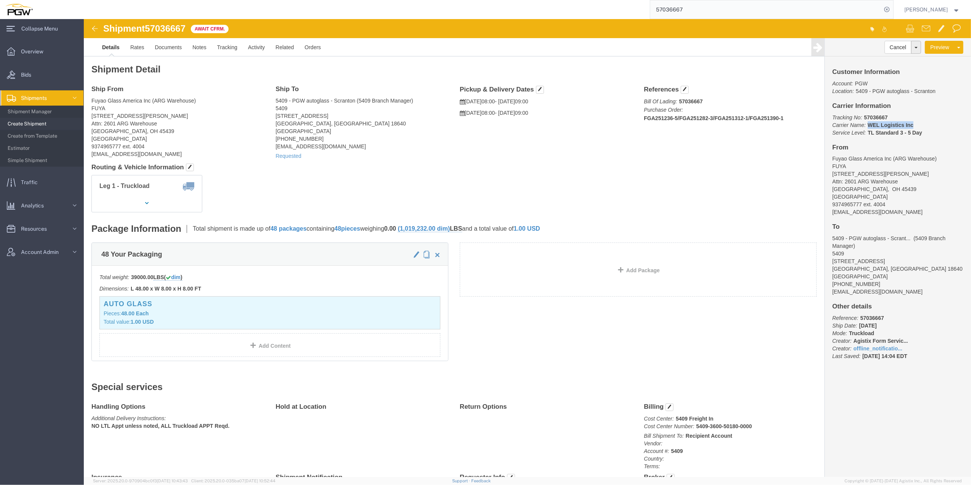
copy b "WEL Logistics Inc"
click div "Shipment 57036667 Await Cfrm."
click span "57036667"
copy span "57036667"
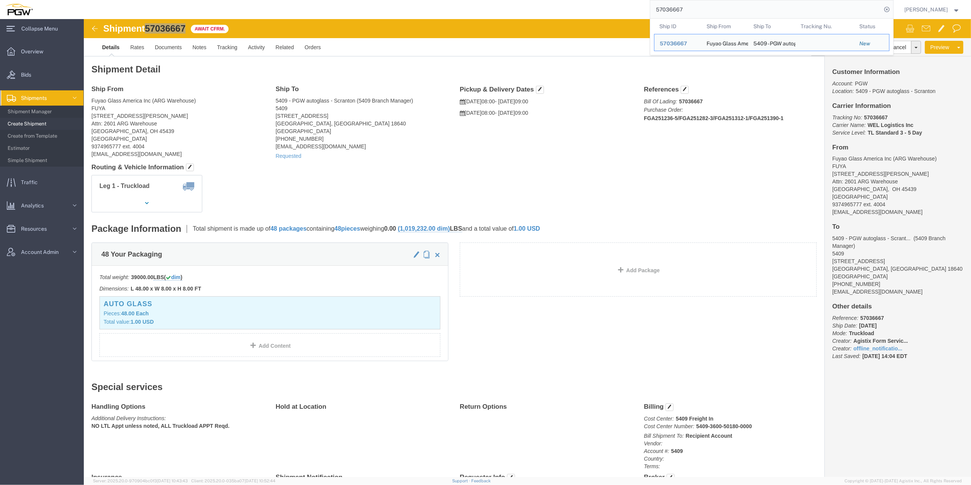
drag, startPoint x: 677, startPoint y: 11, endPoint x: 624, endPoint y: 10, distance: 52.6
click at [624, 10] on div "57036667 Ship ID Ship From Ship To Tracking Nu. Status Ship ID 57036667 Ship Fr…" at bounding box center [466, 9] width 856 height 19
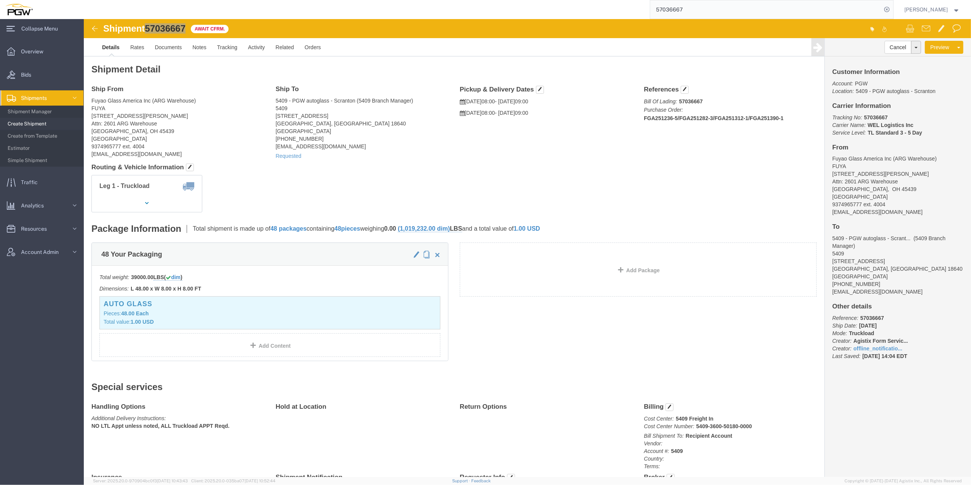
paste input "7482"
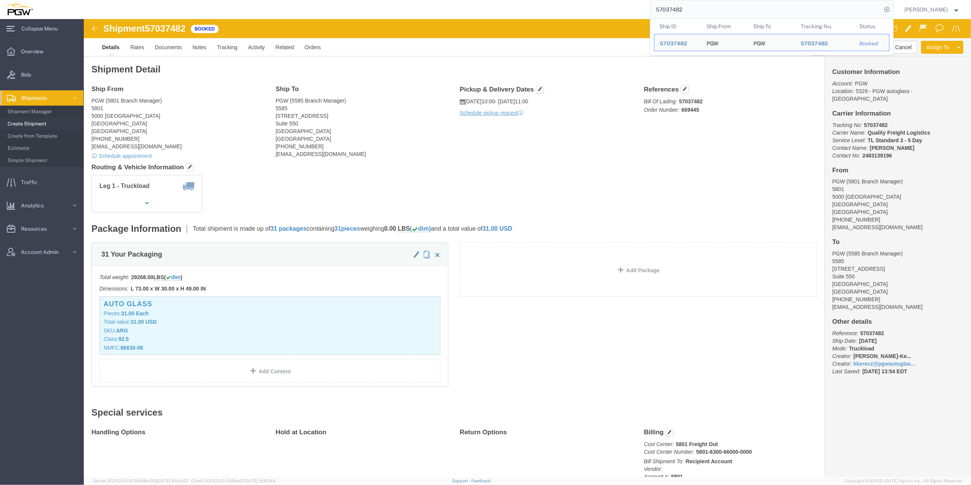
drag, startPoint x: 672, startPoint y: 11, endPoint x: 576, endPoint y: -6, distance: 97.5
click at [576, 0] on html "main_menu Created with Sketch. Collapse Menu Overview Bids Shipments Shipment M…" at bounding box center [485, 242] width 971 height 485
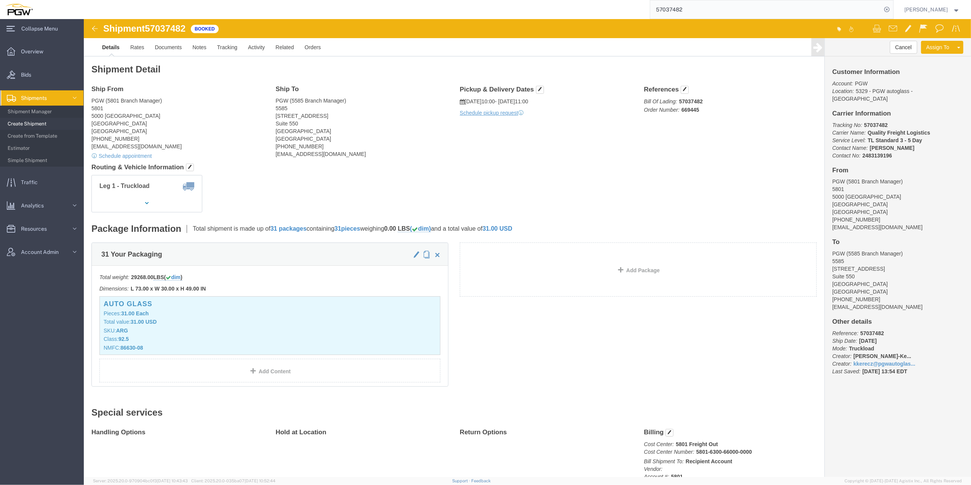
paste input "514"
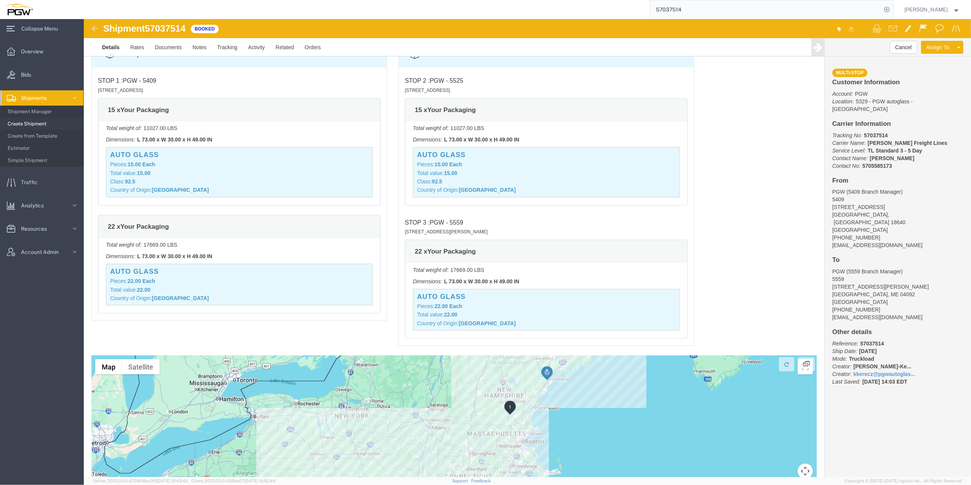
scroll to position [698, 0]
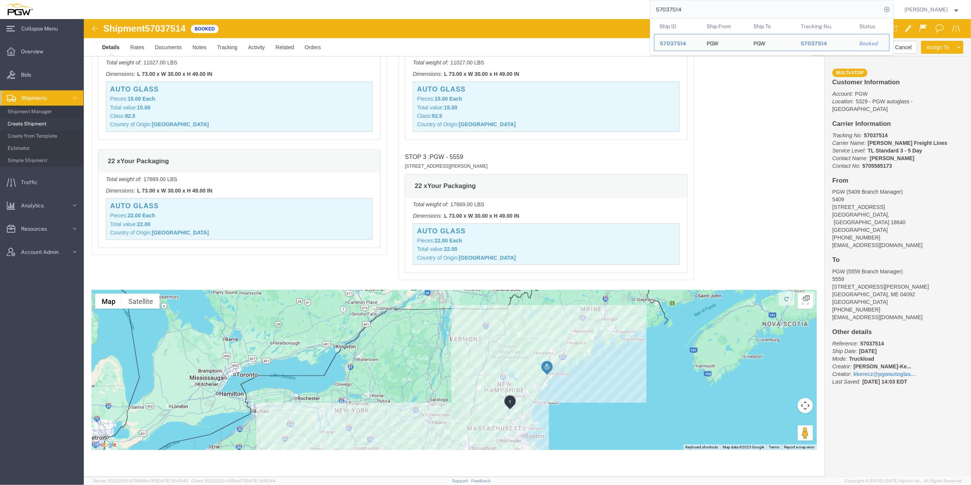
drag, startPoint x: 680, startPoint y: 7, endPoint x: 623, endPoint y: 2, distance: 57.4
click at [623, 2] on div "57037514 Ship ID Ship From Ship To Tracking Nu. Status Ship ID 57037514 Ship Fr…" at bounding box center [466, 9] width 856 height 19
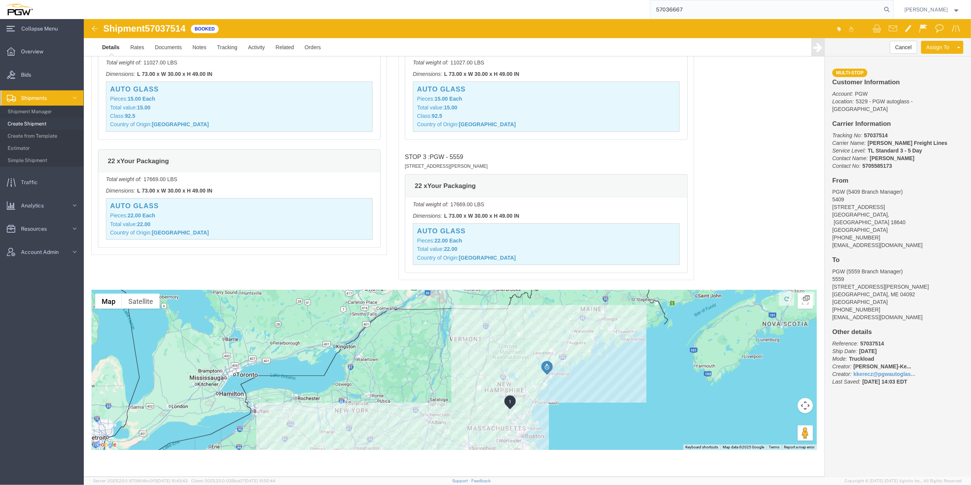
type input "57036667"
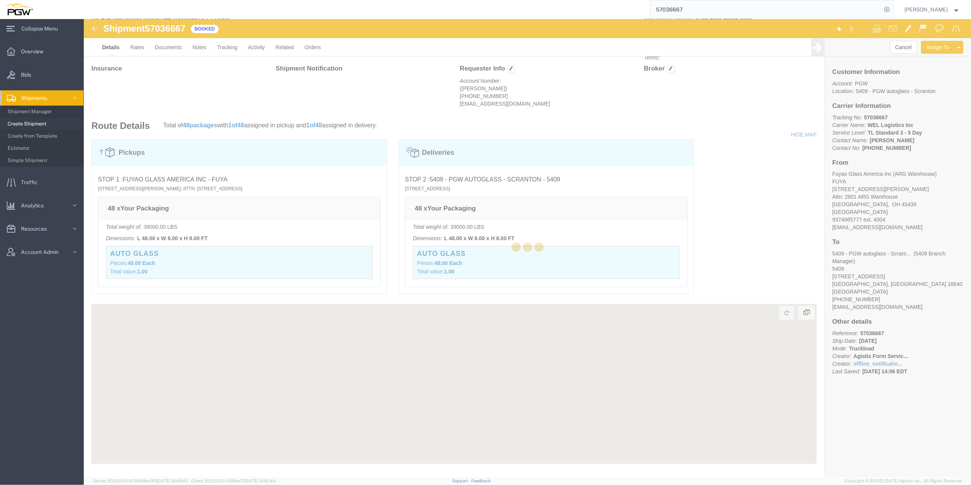
scroll to position [426, 0]
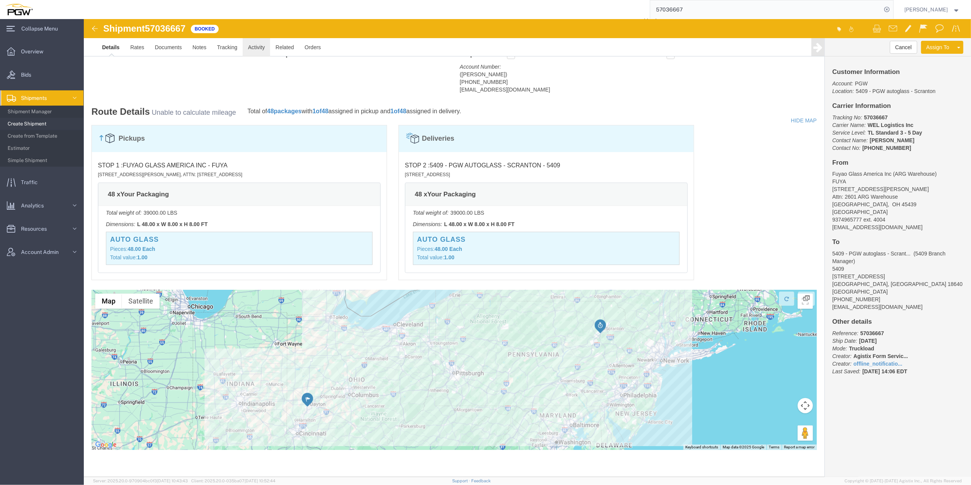
click link "Activity"
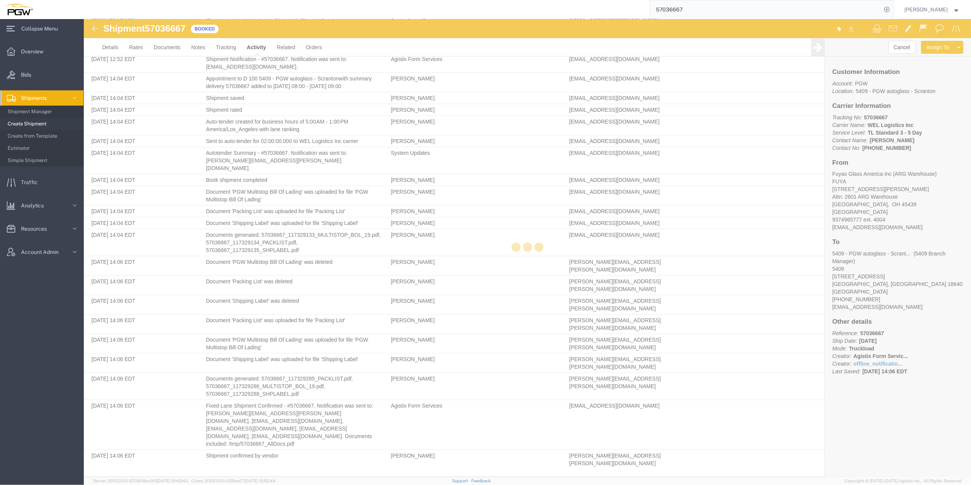
scroll to position [197, 0]
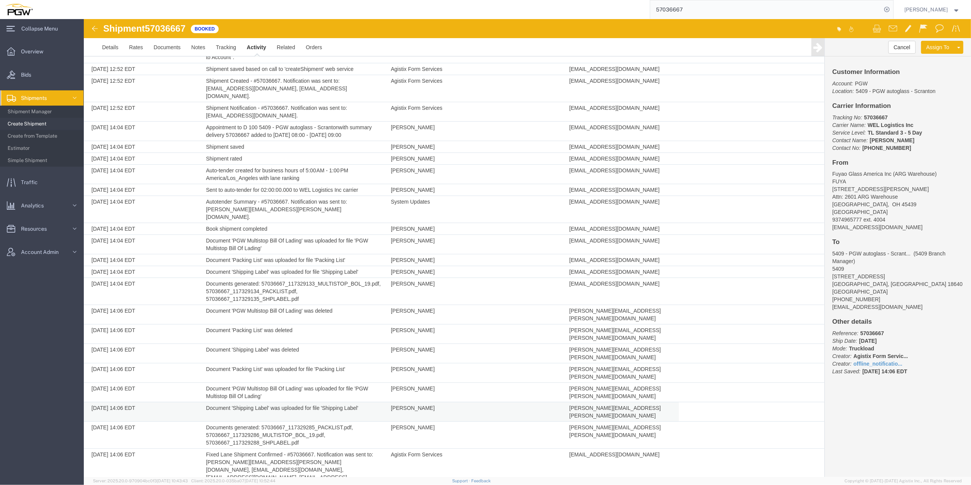
click at [590, 405] on span "ivan.afanasyev@welcompanies.com" at bounding box center [614, 412] width 91 height 14
drag, startPoint x: 590, startPoint y: 370, endPoint x: 570, endPoint y: 373, distance: 19.6
click at [571, 405] on span "ivan.afanasyev@welcompanies.com" at bounding box center [614, 412] width 91 height 14
click at [570, 405] on span "ivan.afanasyev@welcompanies.com" at bounding box center [614, 412] width 91 height 14
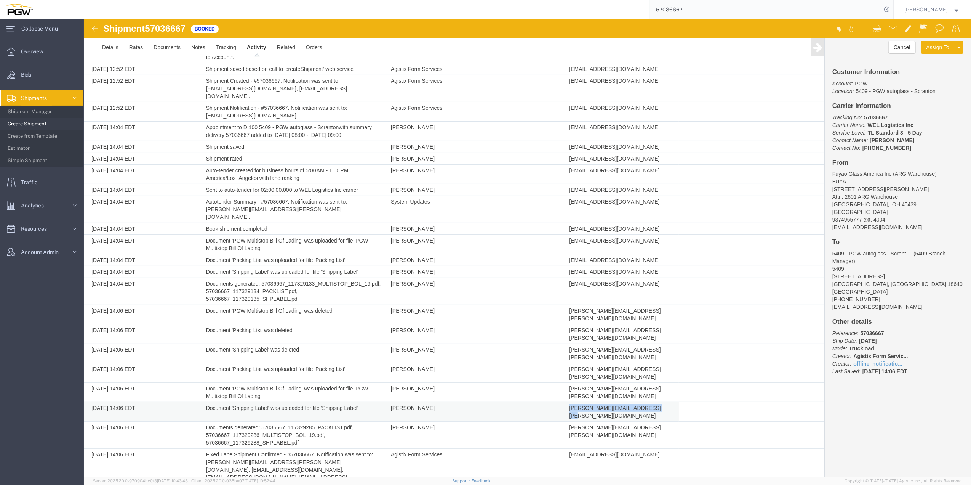
drag, startPoint x: 570, startPoint y: 373, endPoint x: 652, endPoint y: 373, distance: 81.5
click at [652, 402] on td "ivan.afanasyev@welcompanies.com" at bounding box center [622, 411] width 114 height 19
drag, startPoint x: 647, startPoint y: 374, endPoint x: 642, endPoint y: 374, distance: 5.7
copy span "ivan.afanasyev@welcompanies.com"
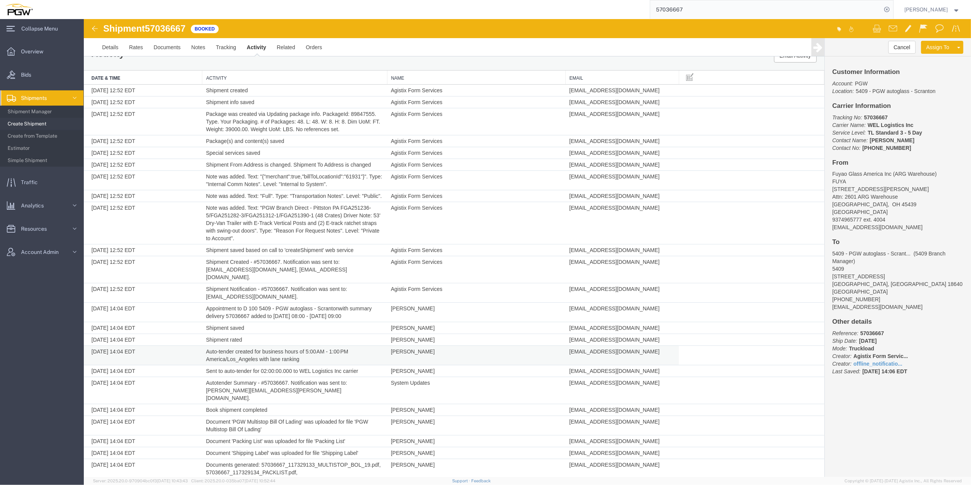
scroll to position [0, 0]
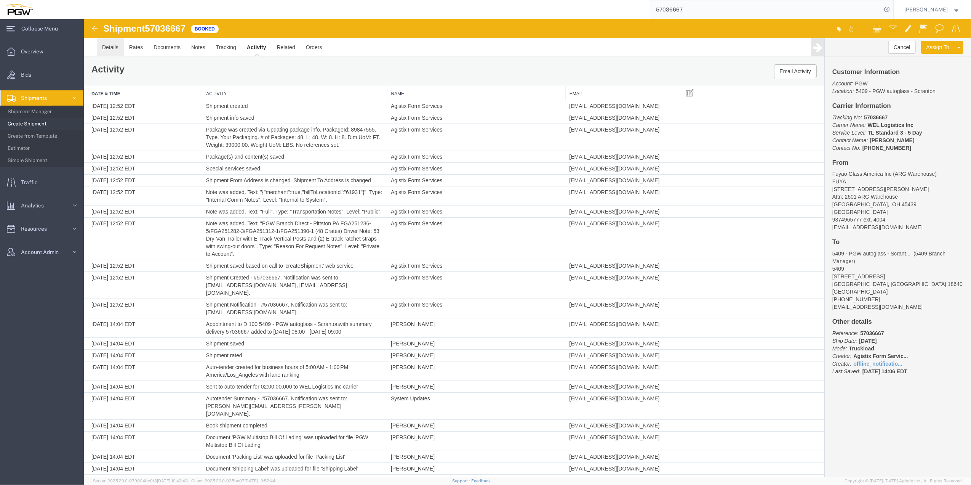
click at [110, 51] on link "Details" at bounding box center [109, 47] width 27 height 18
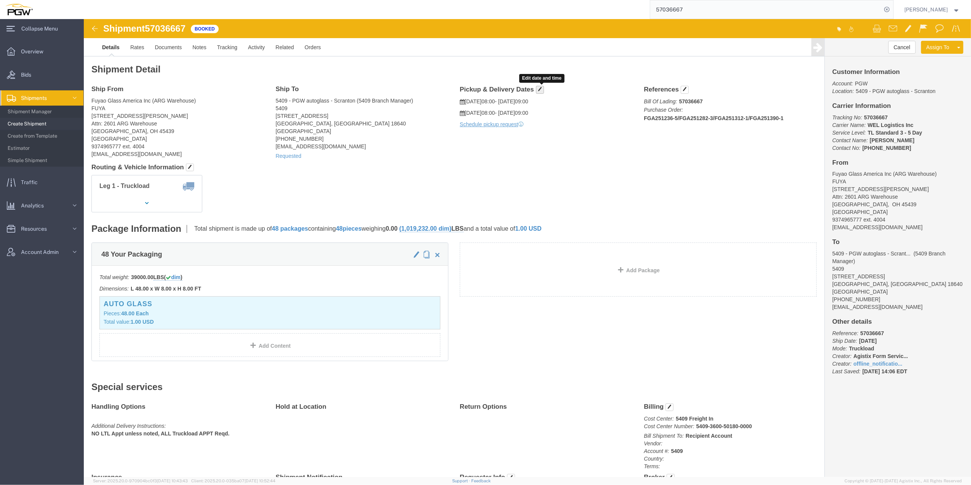
click span "button"
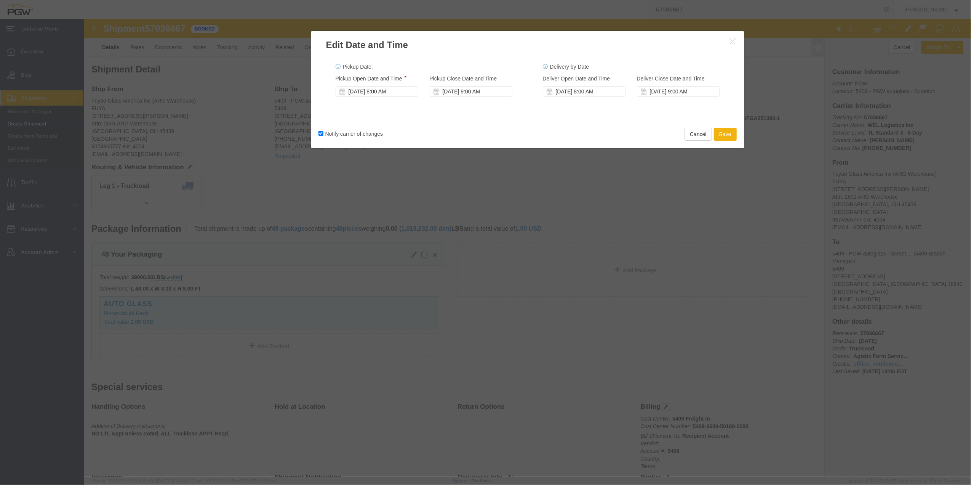
click button "button"
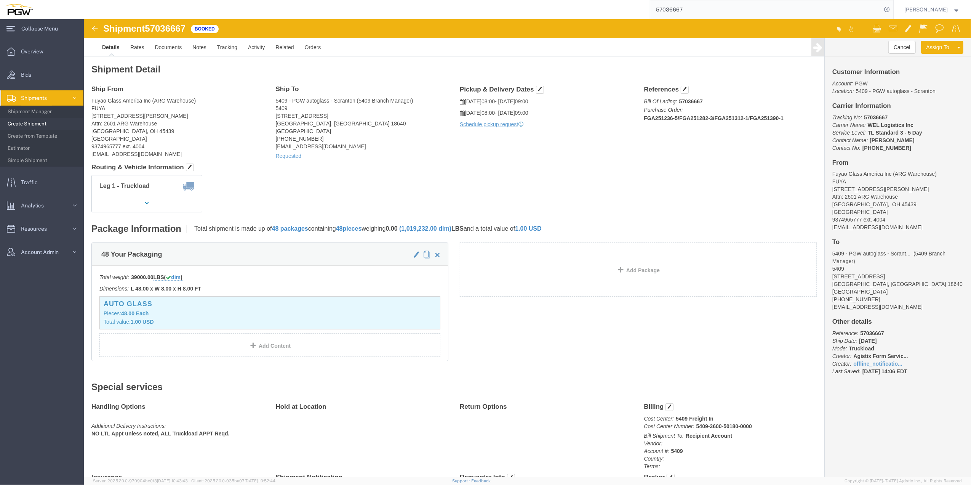
click link "Details"
